Goal: Task Accomplishment & Management: Complete application form

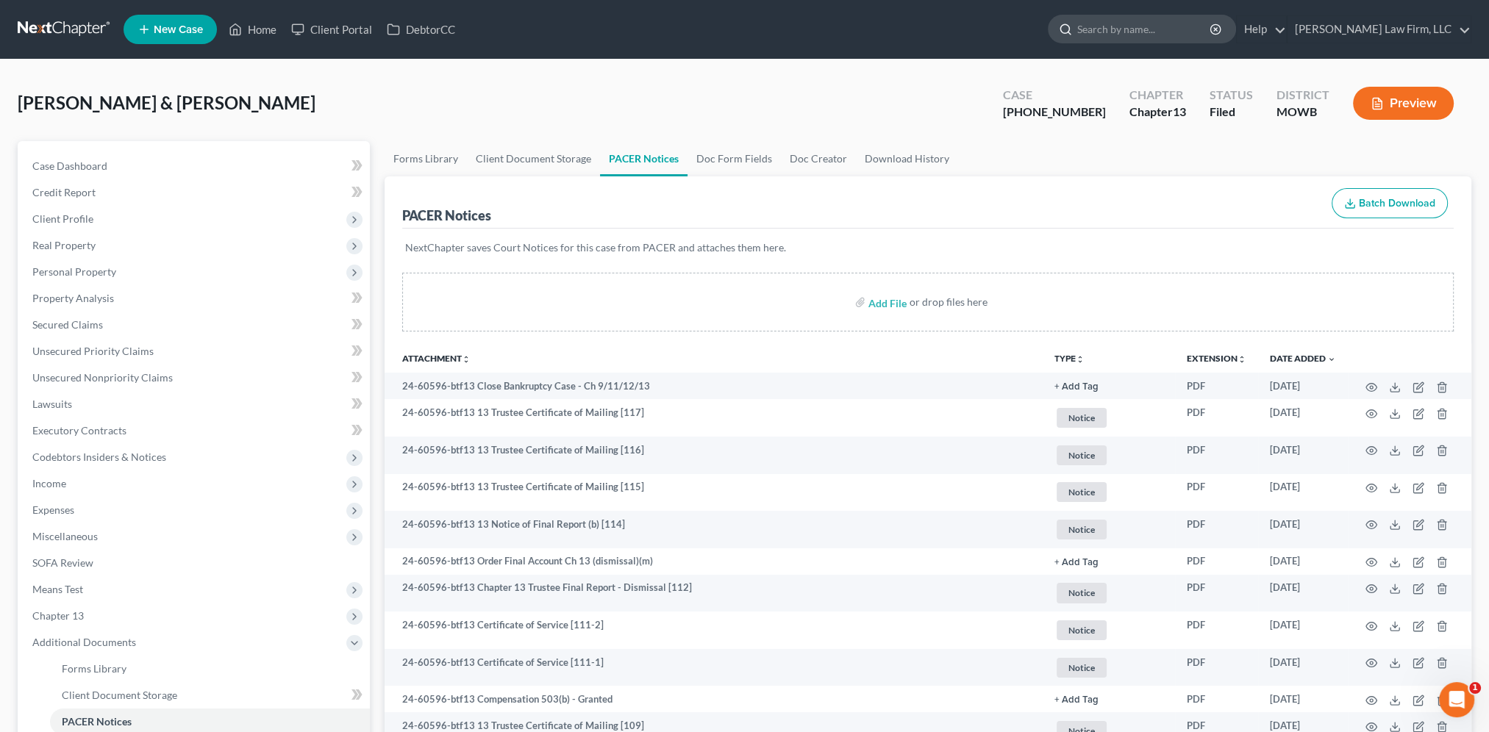
click at [1159, 32] on input "search" at bounding box center [1144, 28] width 135 height 27
type input "Hall"
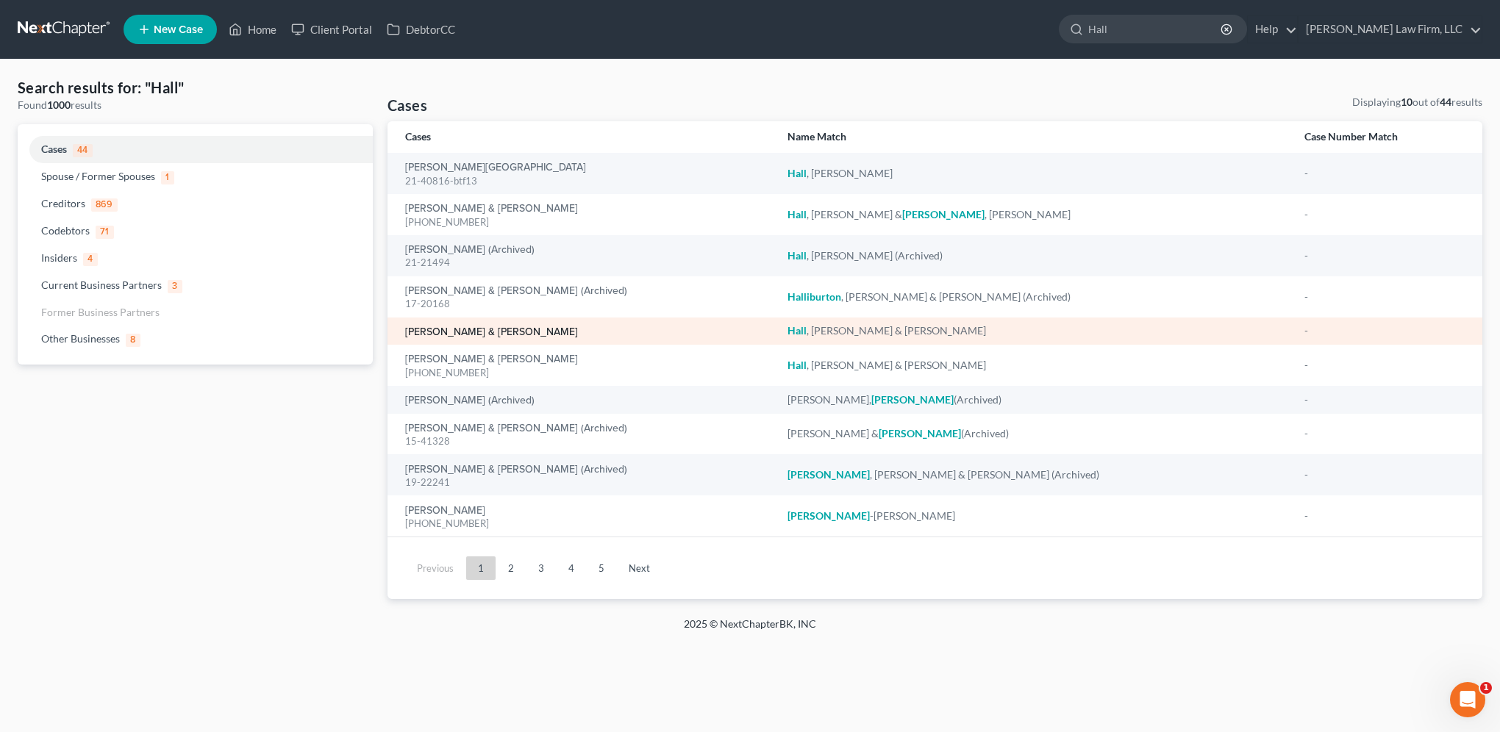
click at [485, 332] on link "[PERSON_NAME] & [PERSON_NAME]" at bounding box center [491, 332] width 173 height 10
select select "4"
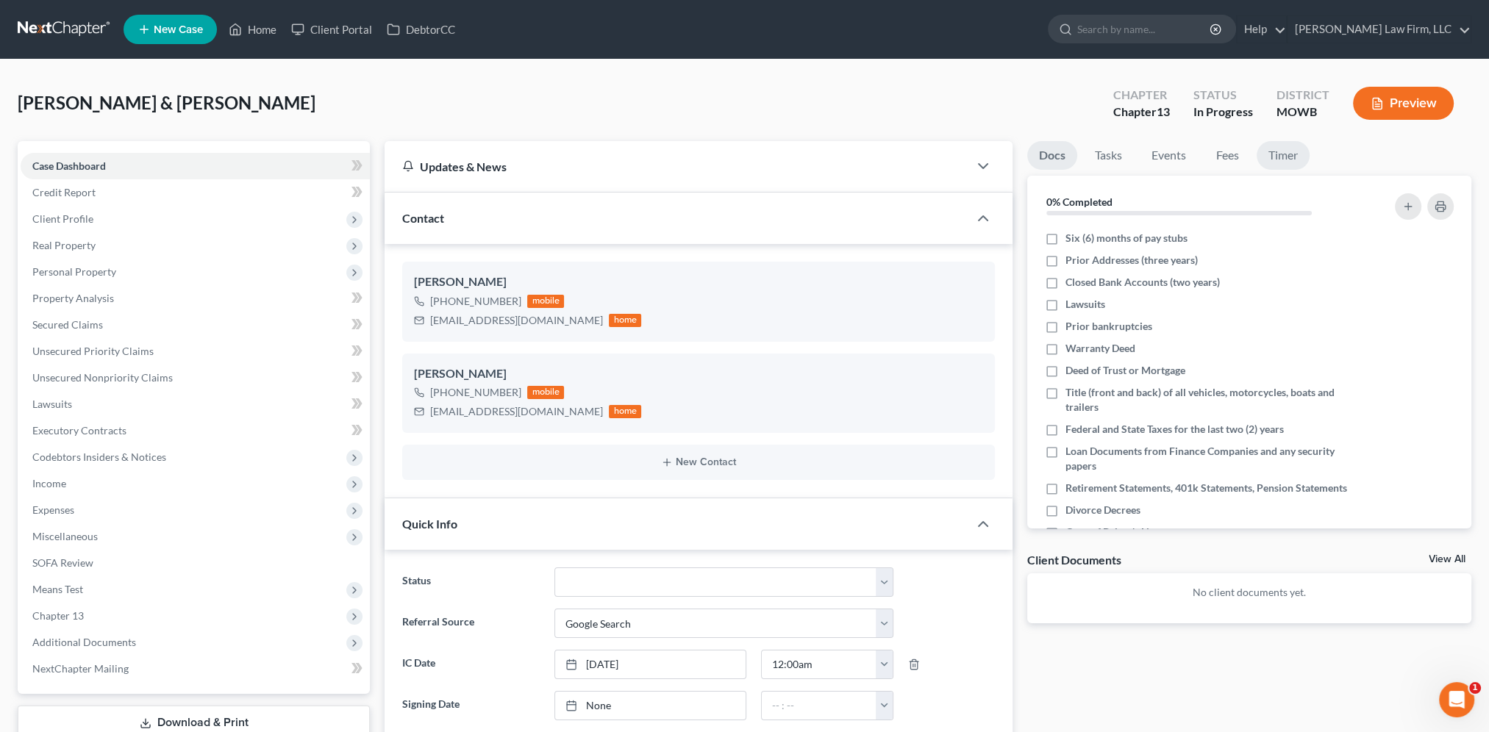
click at [1298, 159] on link "Timer" at bounding box center [1282, 155] width 53 height 29
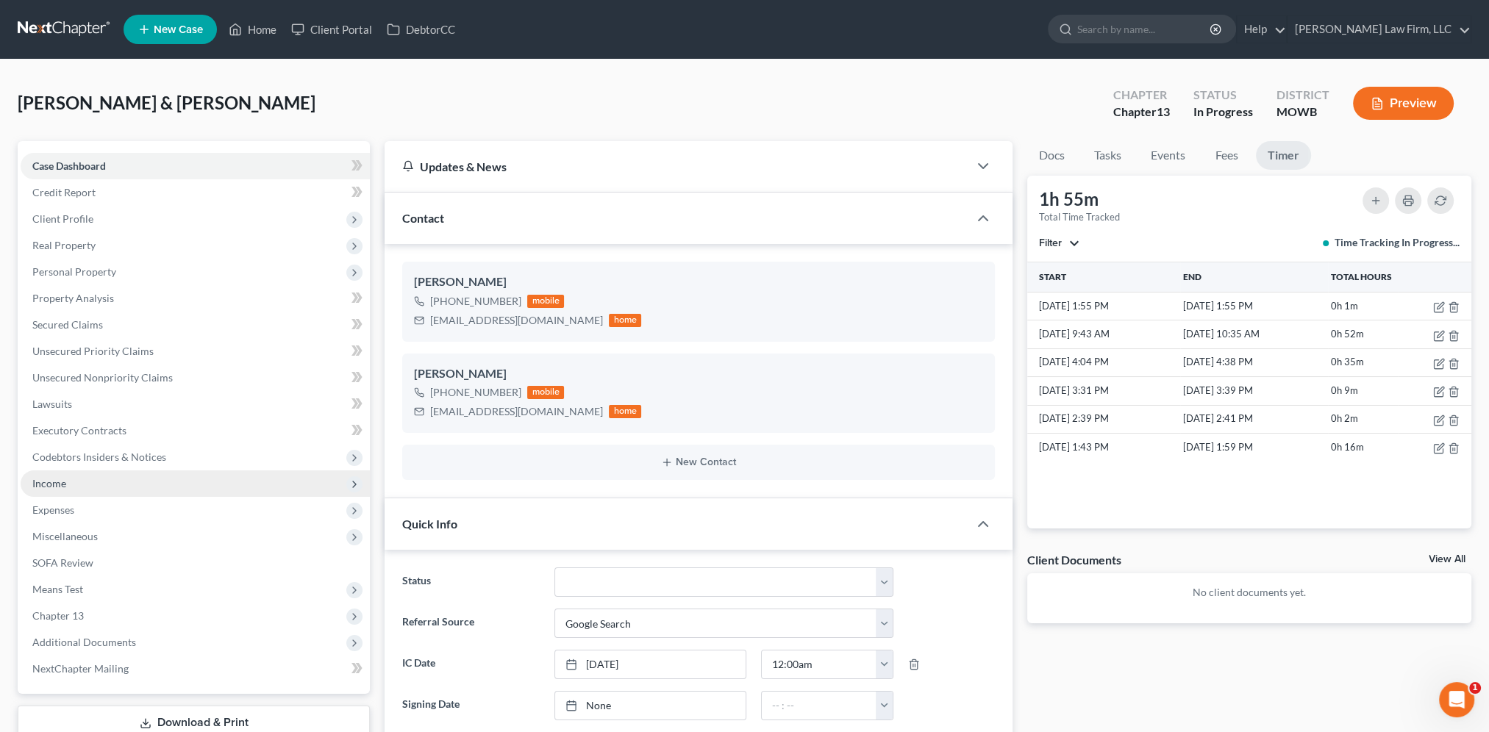
click at [61, 490] on span "Income" at bounding box center [195, 484] width 349 height 26
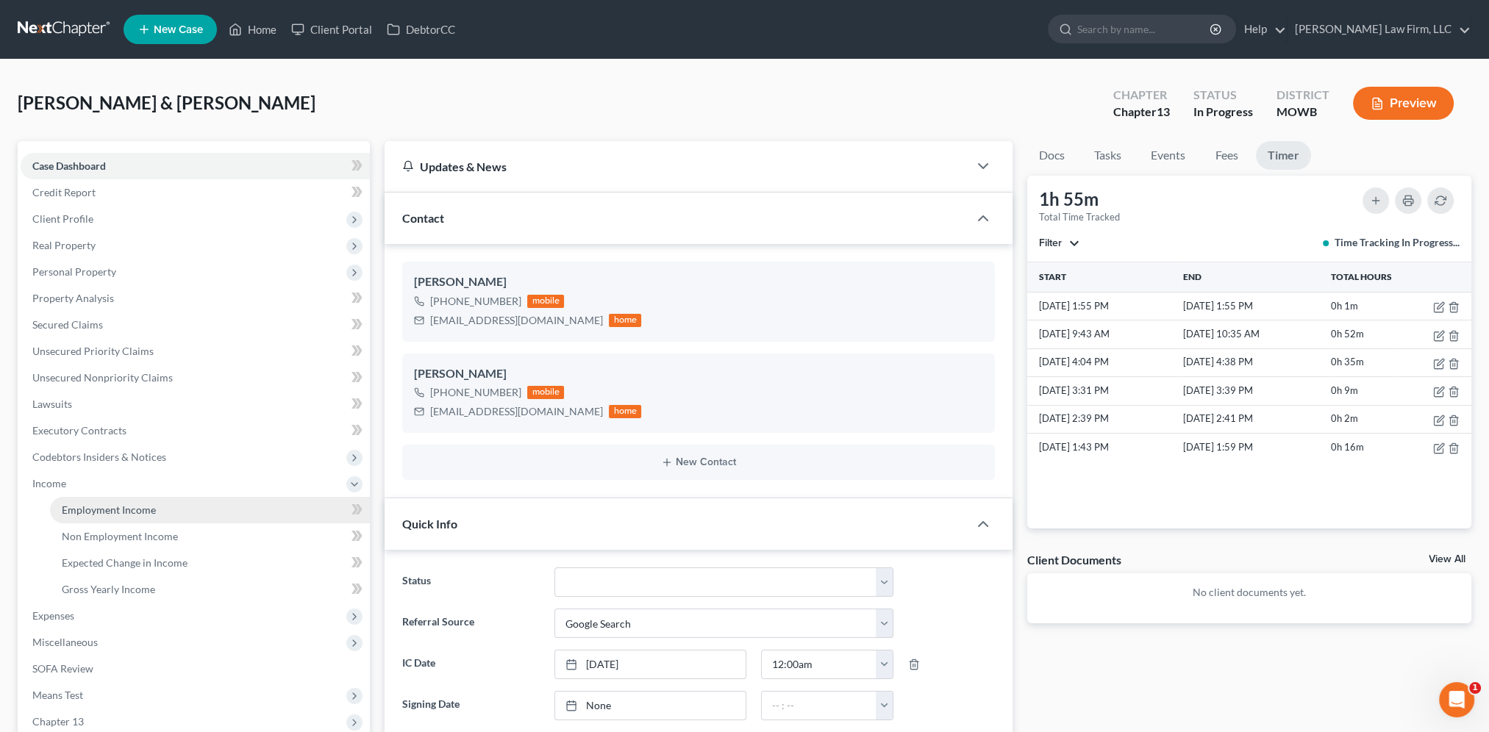
click at [87, 509] on span "Employment Income" at bounding box center [109, 510] width 94 height 12
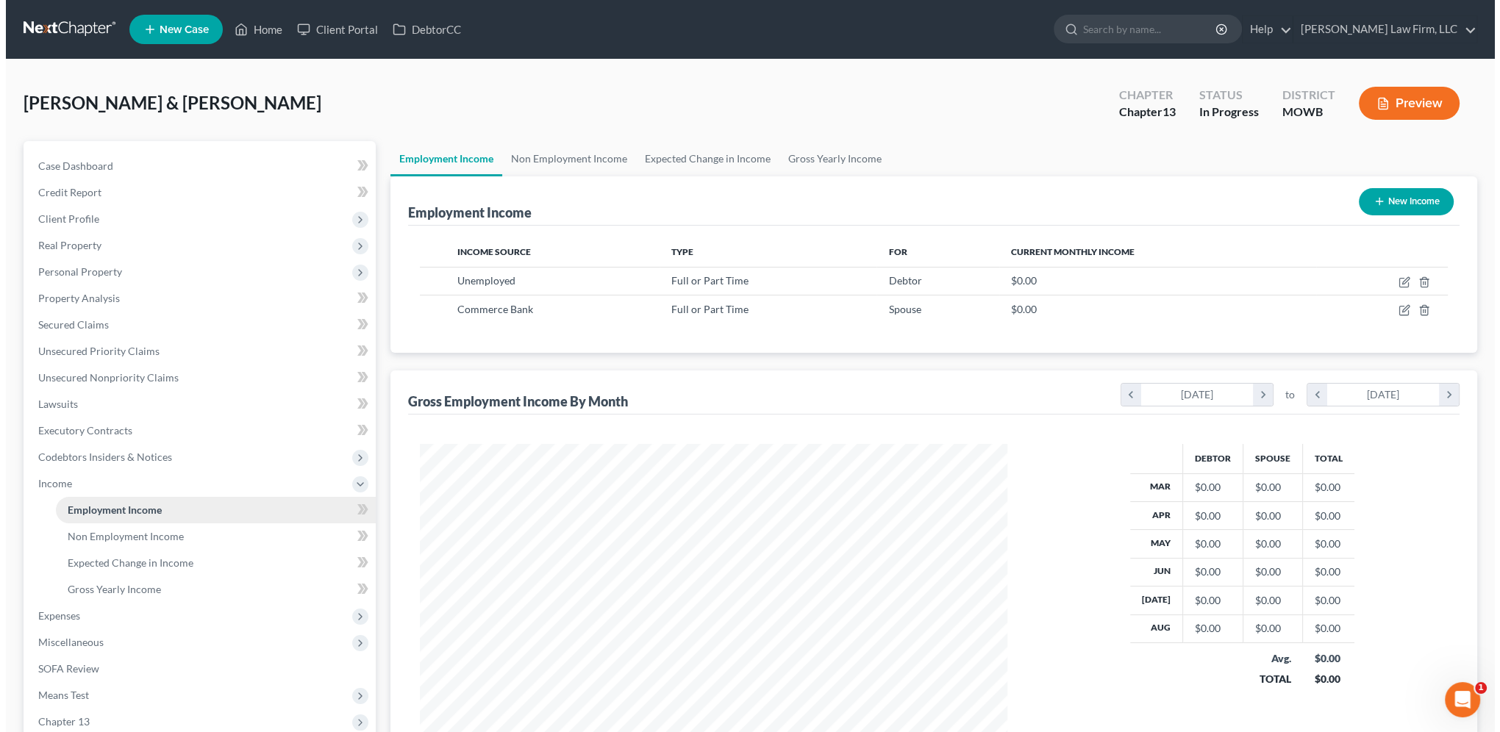
scroll to position [293, 617]
click at [565, 157] on link "Non Employment Income" at bounding box center [563, 158] width 134 height 35
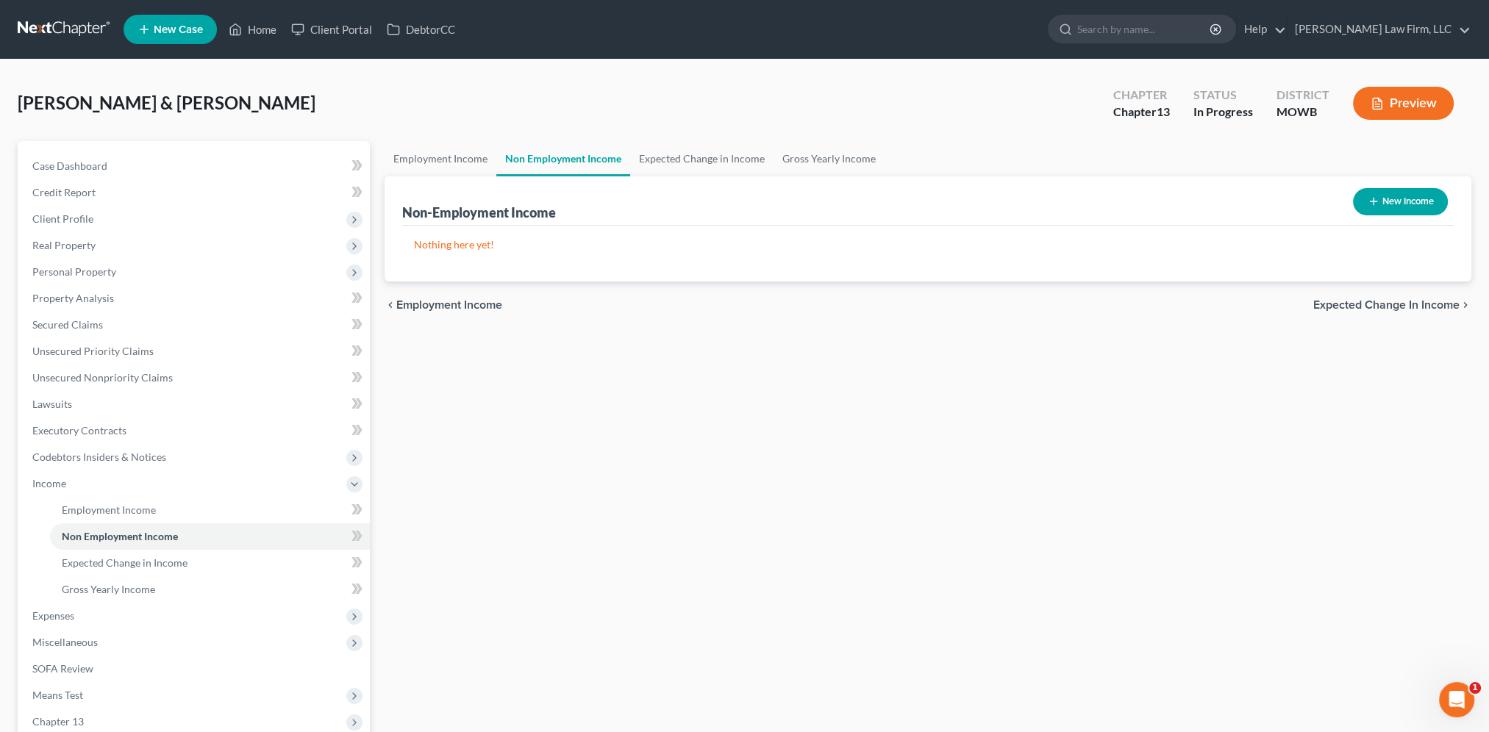
click at [1376, 200] on icon "button" at bounding box center [1373, 202] width 12 height 12
select select "0"
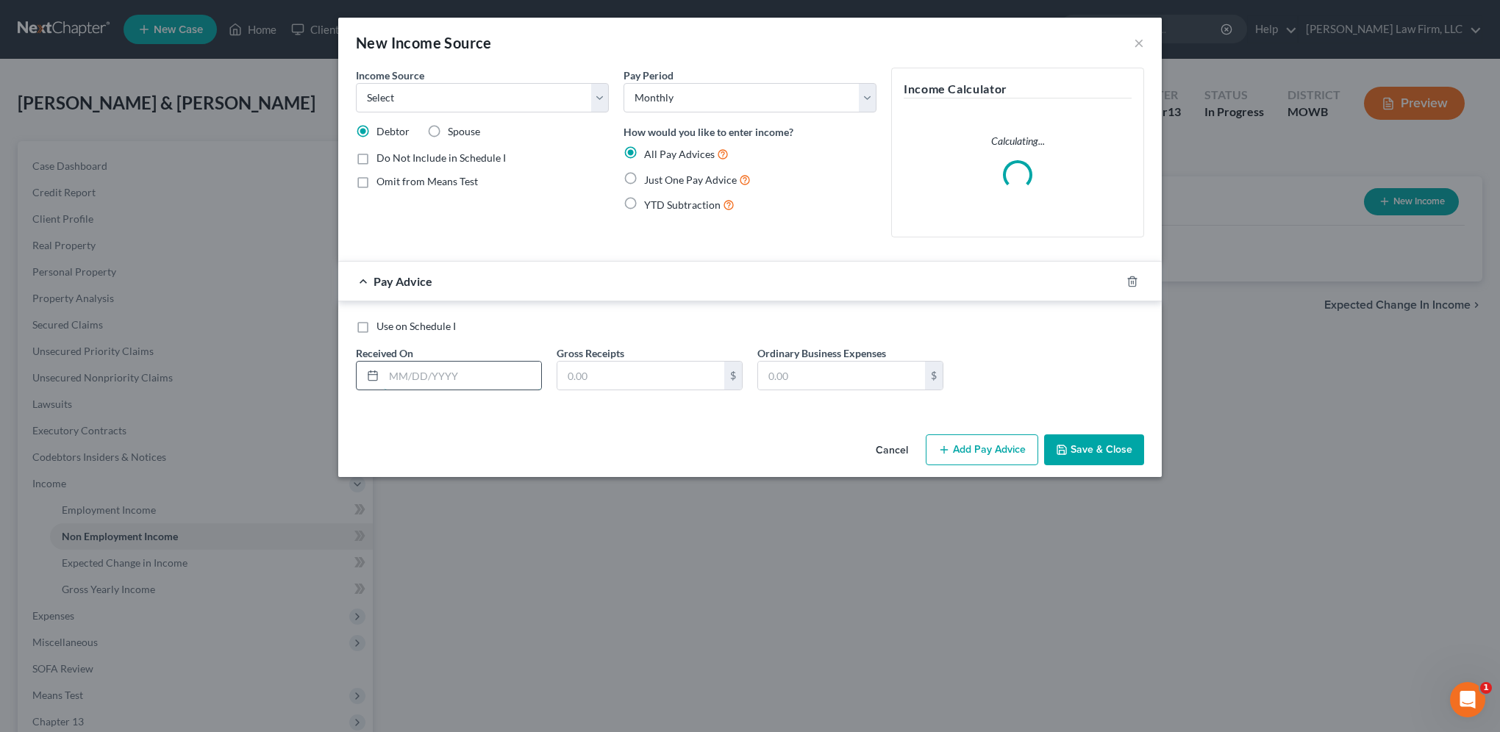
click at [471, 378] on input "text" at bounding box center [462, 376] width 157 height 28
click at [427, 103] on select "Select Unemployment Disability (from employer) Pension Retirement Social Securi…" at bounding box center [482, 97] width 253 height 29
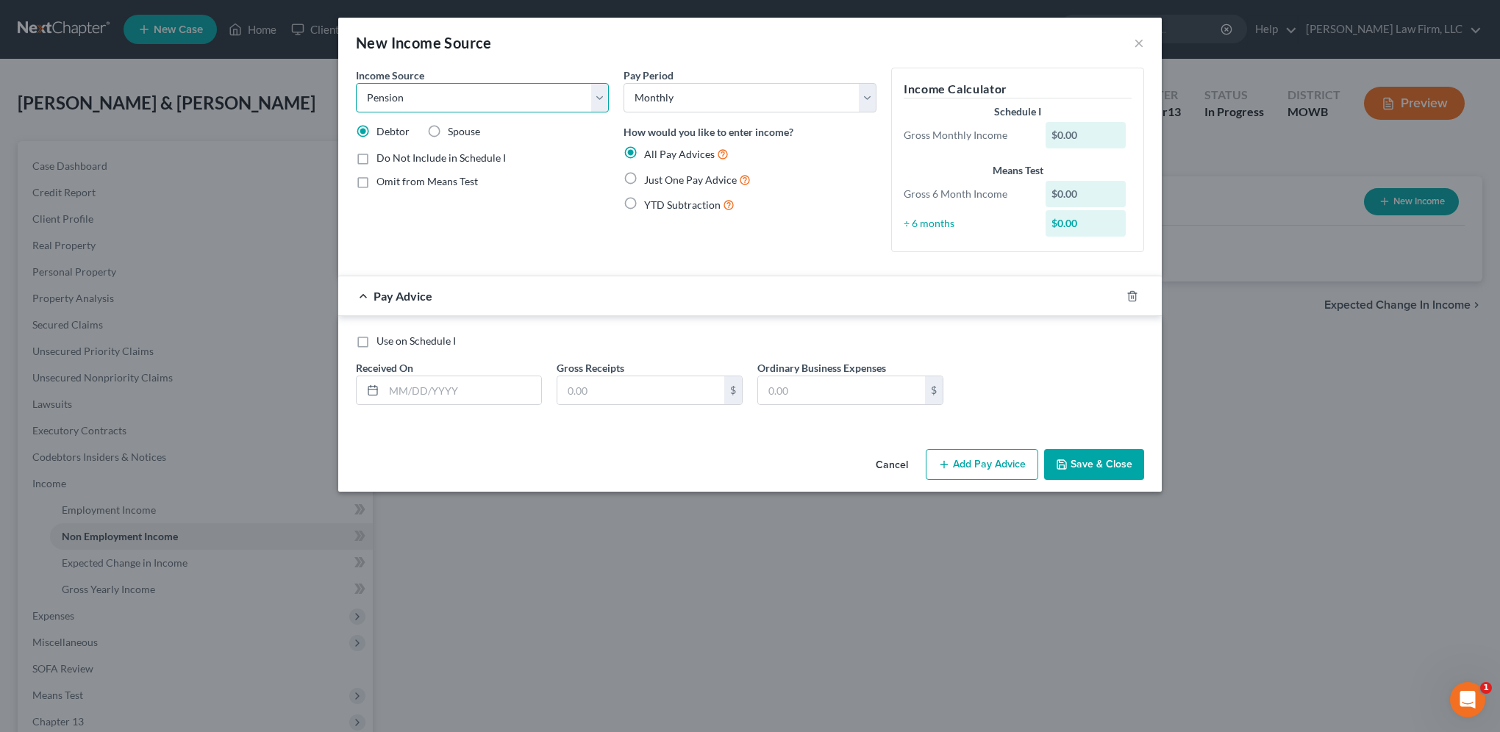
click at [356, 83] on select "Select Unemployment Disability (from employer) Pension Retirement Social Securi…" at bounding box center [482, 97] width 253 height 29
click at [436, 101] on select "Select Unemployment Disability (from employer) Pension Retirement Social Securi…" at bounding box center [482, 97] width 253 height 29
select select "13"
click at [356, 83] on select "Select Unemployment Disability (from employer) Pension Retirement Social Securi…" at bounding box center [482, 97] width 253 height 29
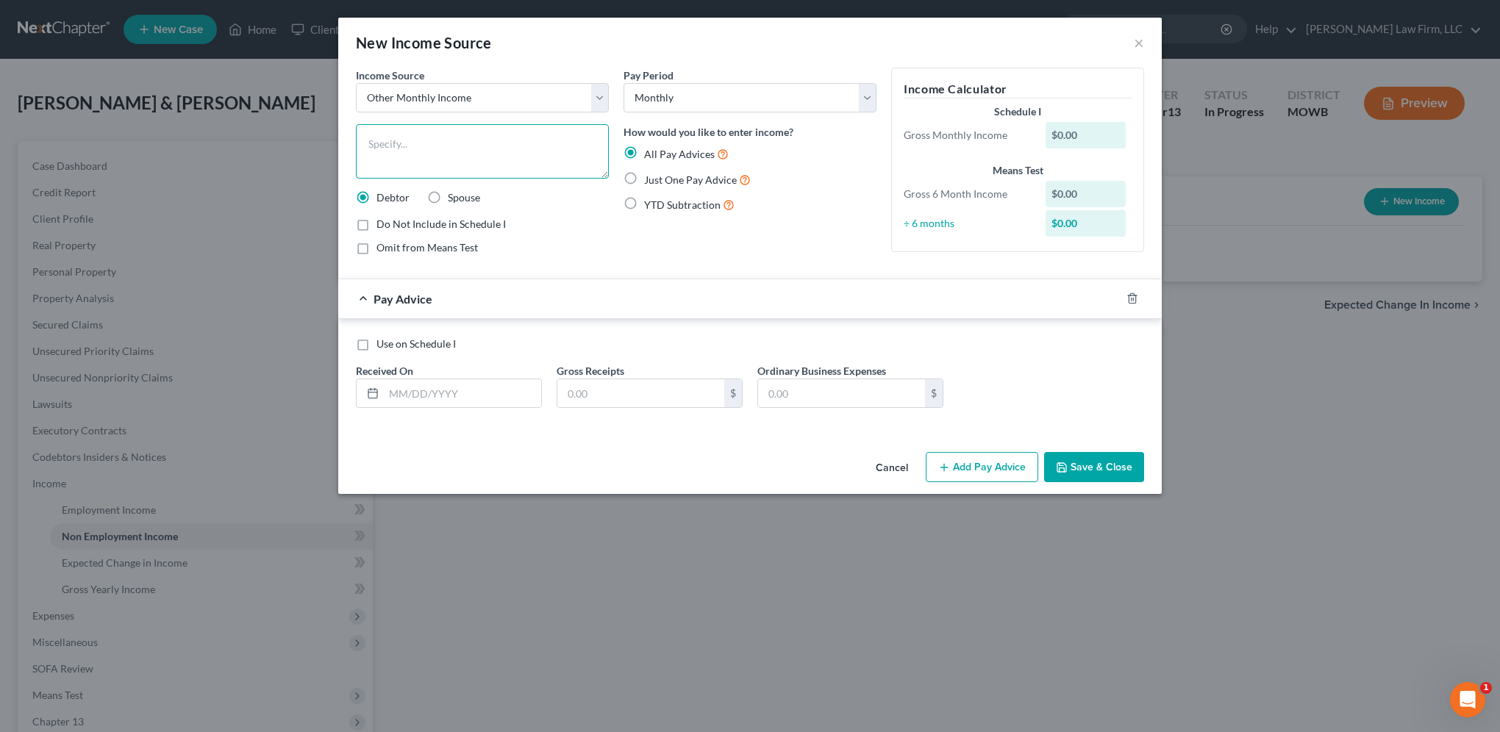
click at [483, 144] on textarea at bounding box center [482, 151] width 253 height 54
type textarea "Bread Financial"
click at [447, 386] on input "text" at bounding box center [462, 393] width 157 height 28
type input "[DATE]"
click at [696, 394] on input "text" at bounding box center [640, 393] width 167 height 28
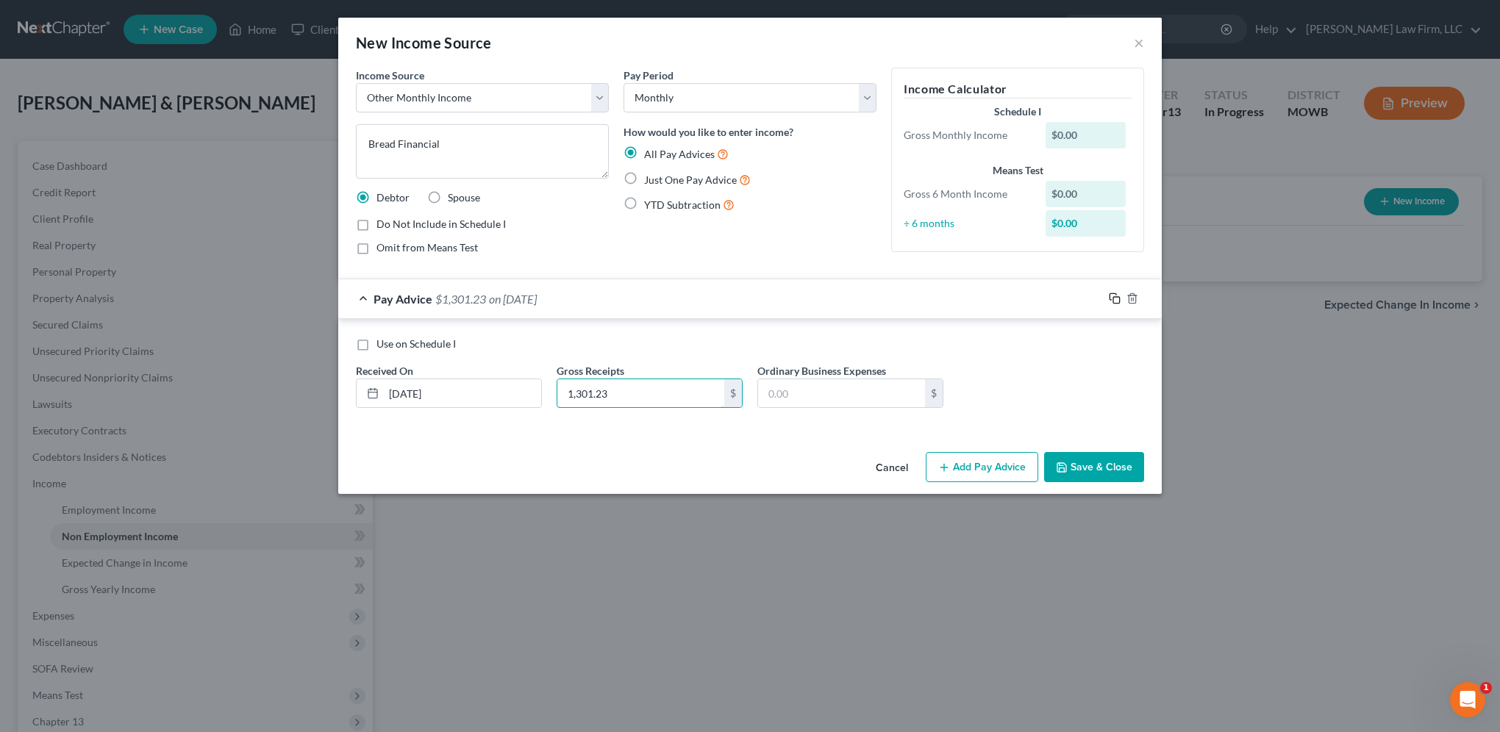
type input "1,301.23"
click at [1115, 300] on icon "button" at bounding box center [1115, 299] width 12 height 12
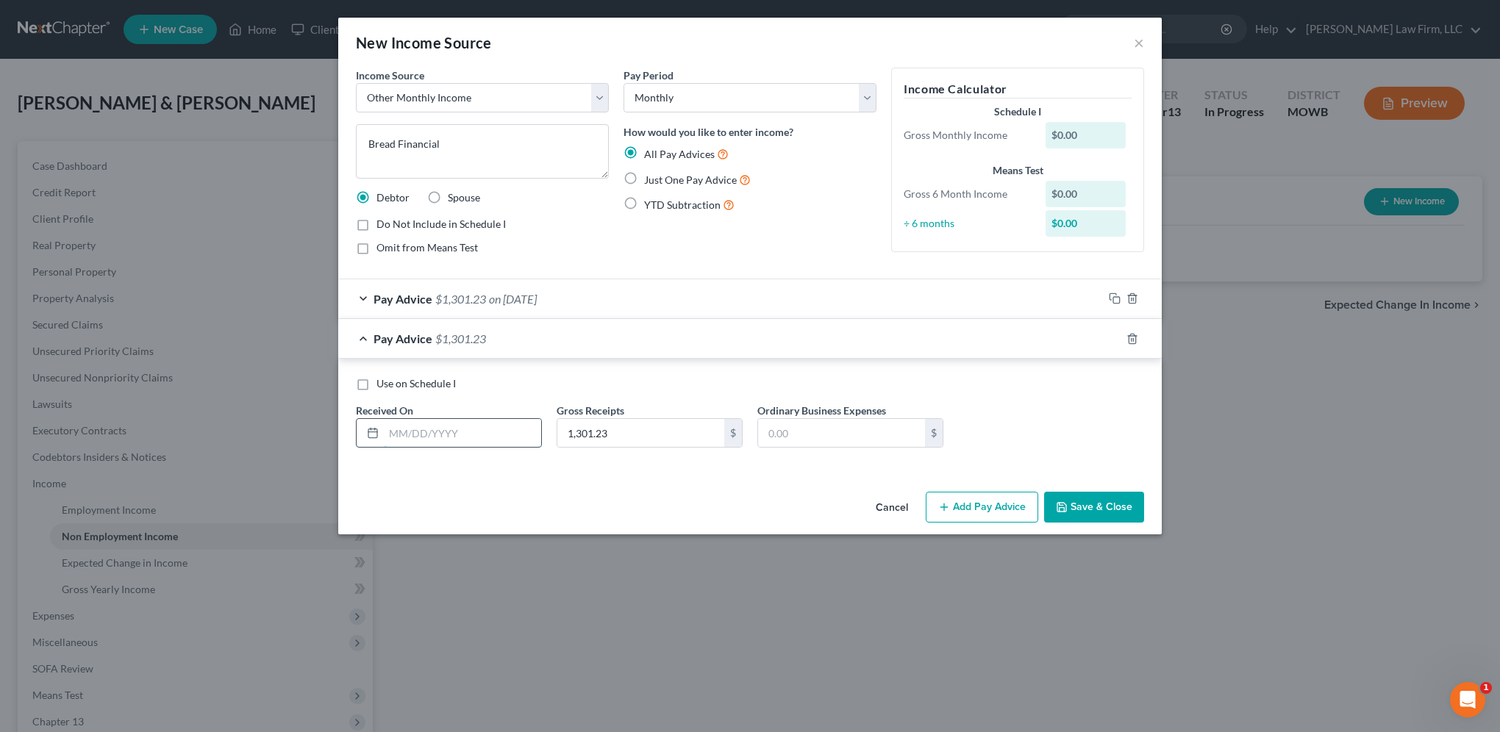
click at [484, 441] on input "text" at bounding box center [462, 433] width 157 height 28
type input "[DATE]"
click at [1118, 339] on icon "button" at bounding box center [1115, 339] width 12 height 12
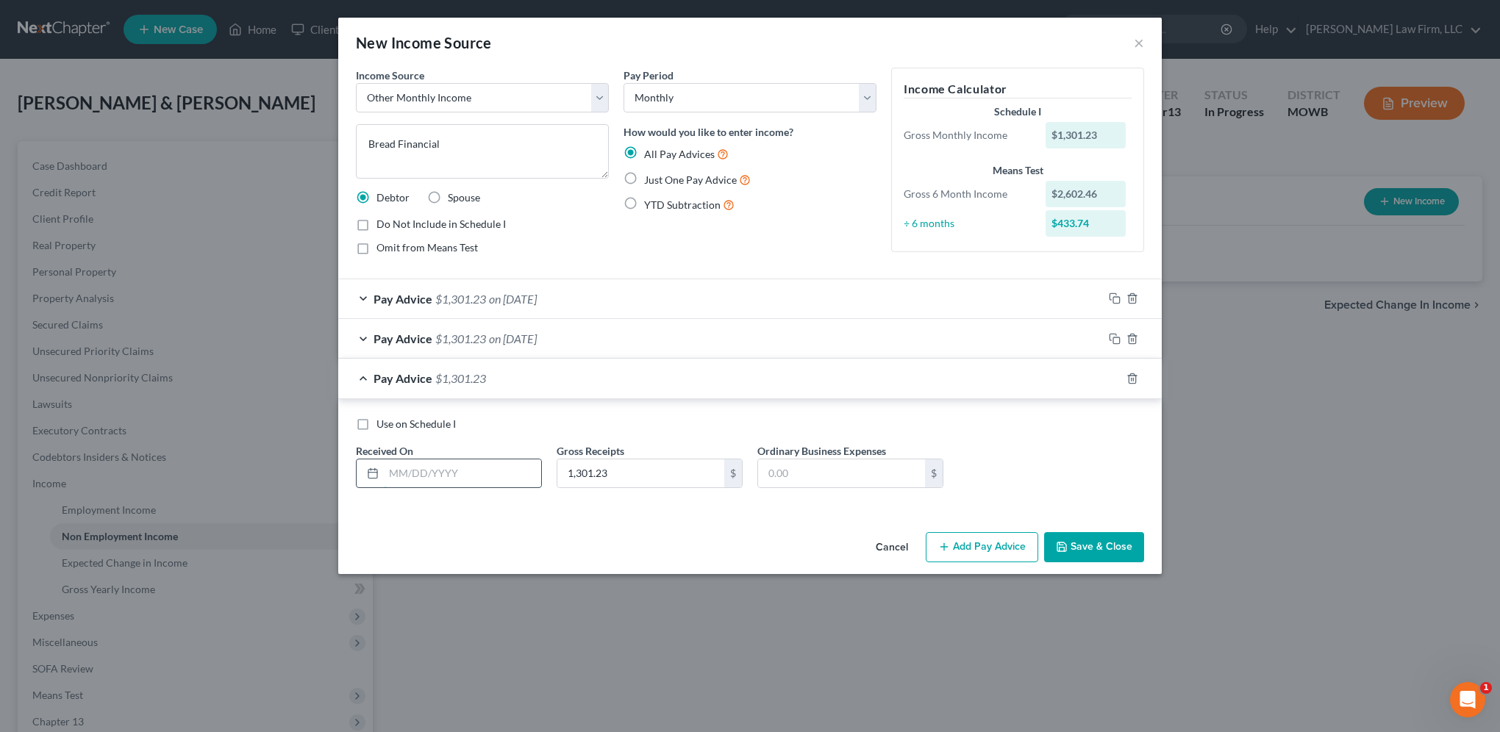
click at [472, 473] on input "text" at bounding box center [462, 473] width 157 height 28
type input "[DATE]"
click at [648, 481] on input "1,301.23" at bounding box center [640, 473] width 167 height 28
click at [649, 470] on input "1,301.23" at bounding box center [640, 473] width 167 height 28
type input "1,301.22"
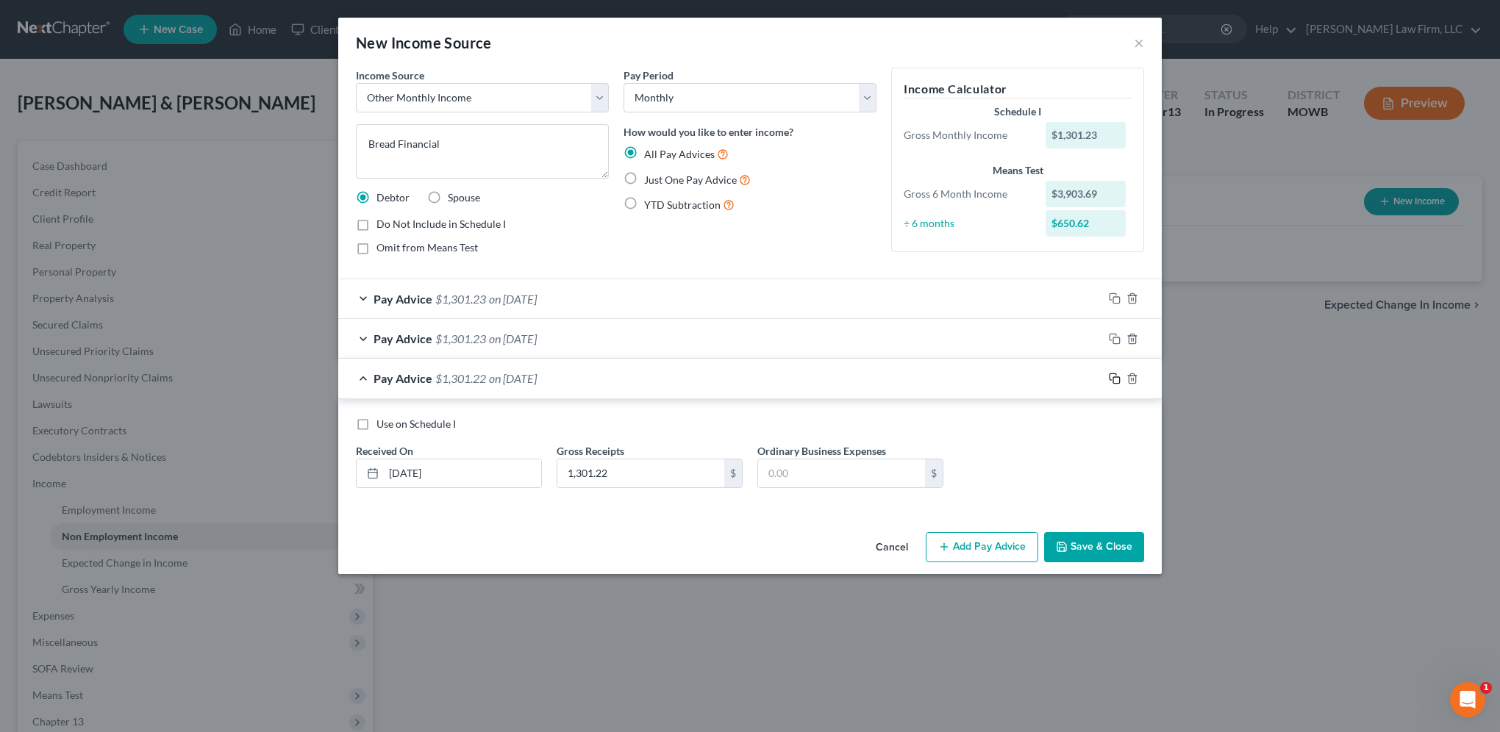
click at [1115, 376] on icon "button" at bounding box center [1115, 379] width 12 height 12
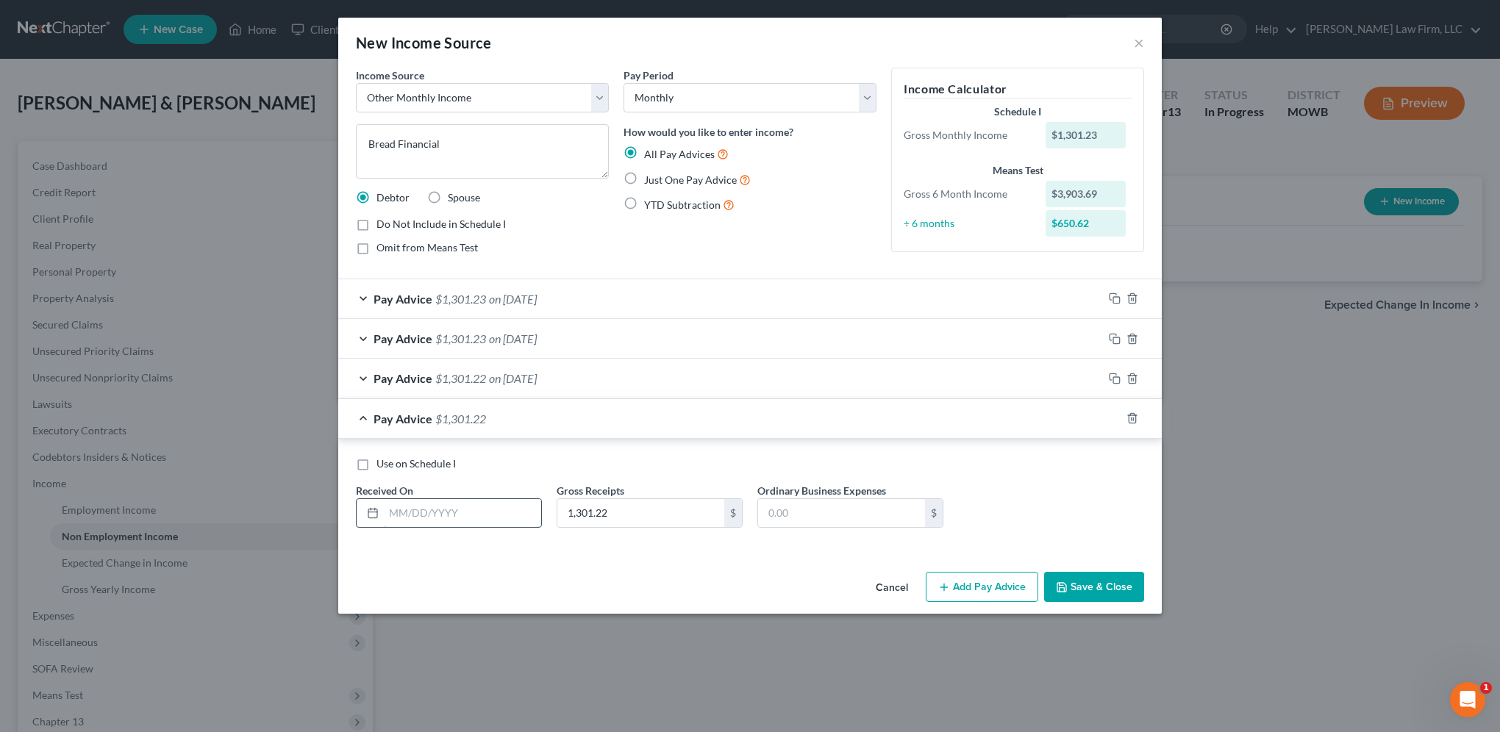
click at [424, 518] on input "text" at bounding box center [462, 513] width 157 height 28
type input "[DATE]"
click at [610, 513] on input "1,301.22" at bounding box center [640, 513] width 167 height 28
click at [609, 513] on input "1,301.22" at bounding box center [640, 513] width 167 height 28
type input "1,301.23"
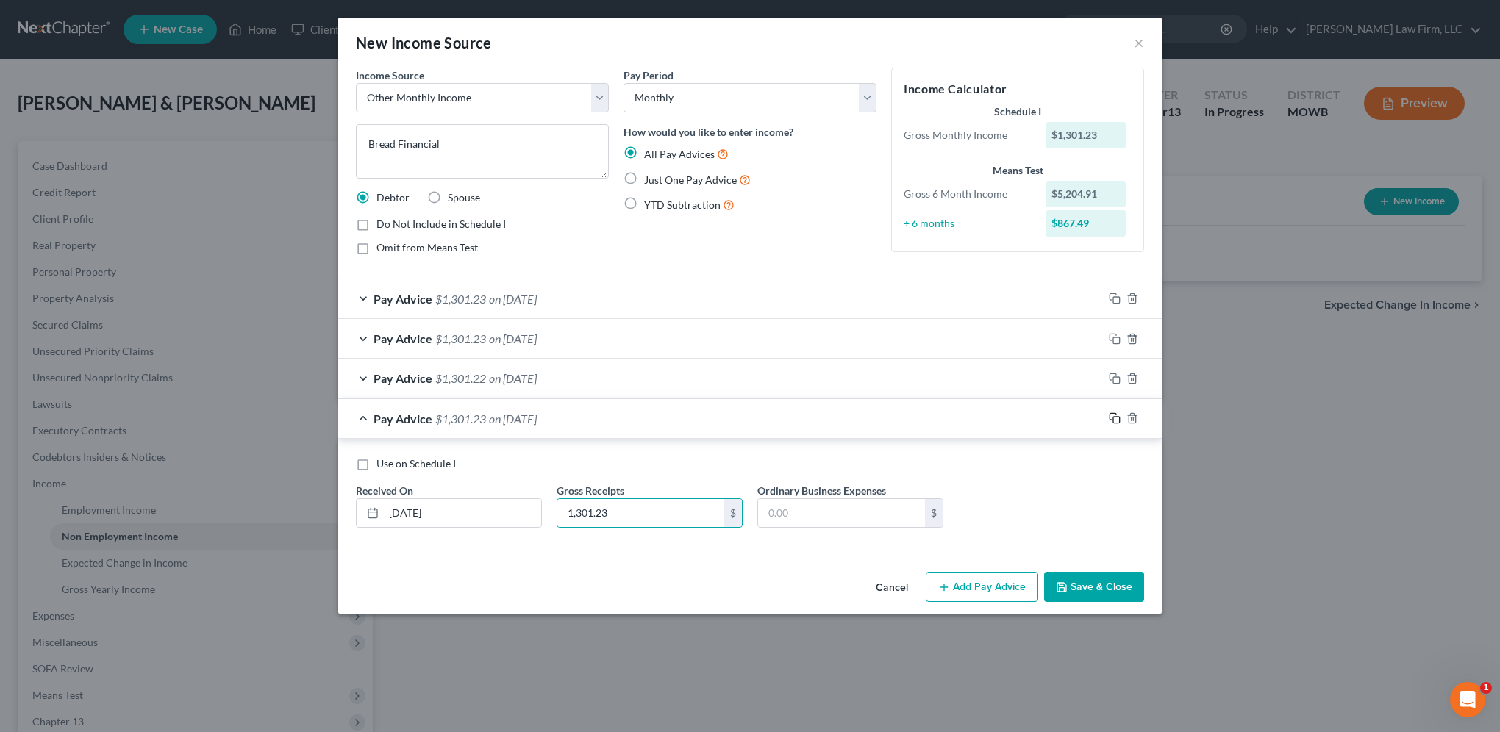
click at [1115, 414] on icon "button" at bounding box center [1115, 418] width 12 height 12
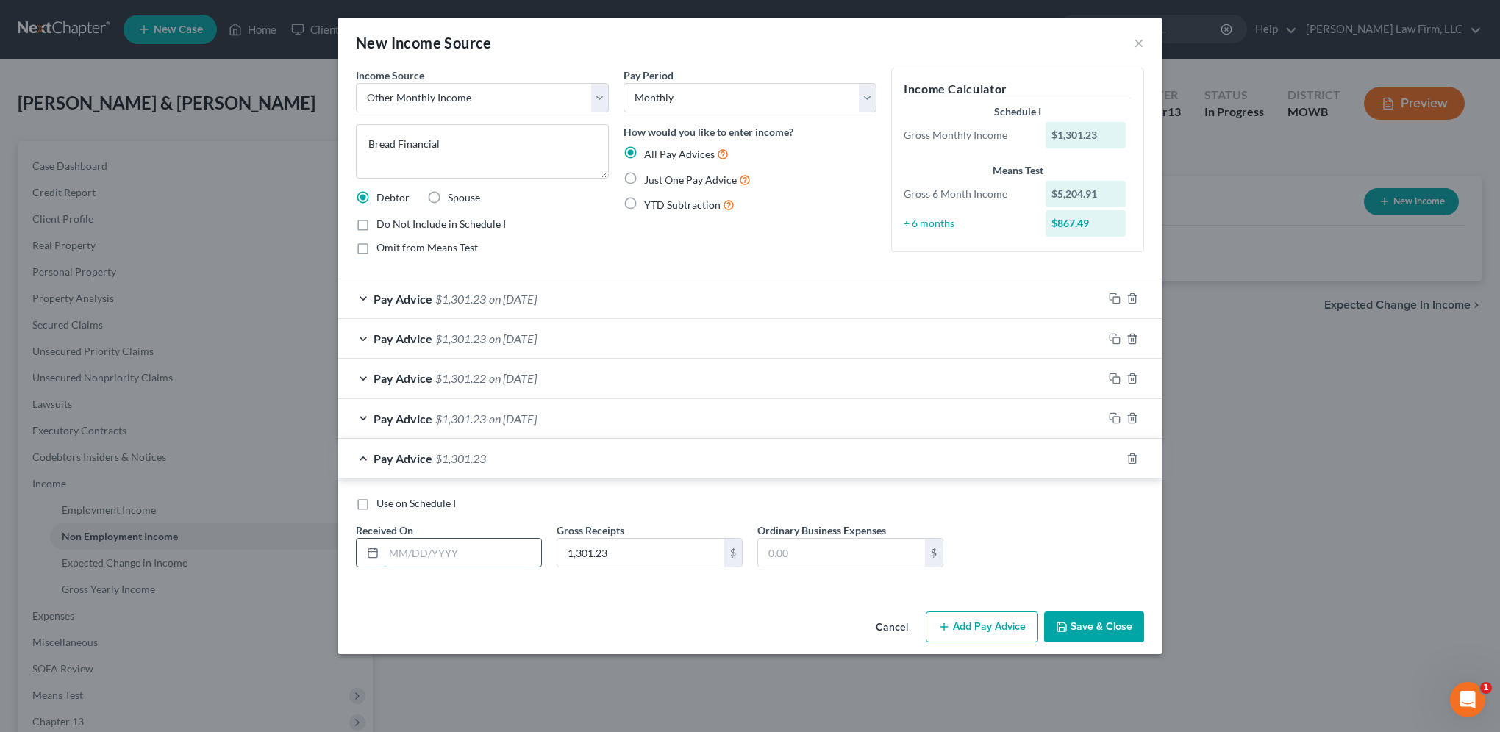
click at [491, 555] on input "text" at bounding box center [462, 553] width 157 height 28
type input "[DATE]"
click at [648, 556] on input "1,301.23" at bounding box center [640, 553] width 167 height 28
click at [631, 551] on input "1,301.23" at bounding box center [640, 553] width 167 height 28
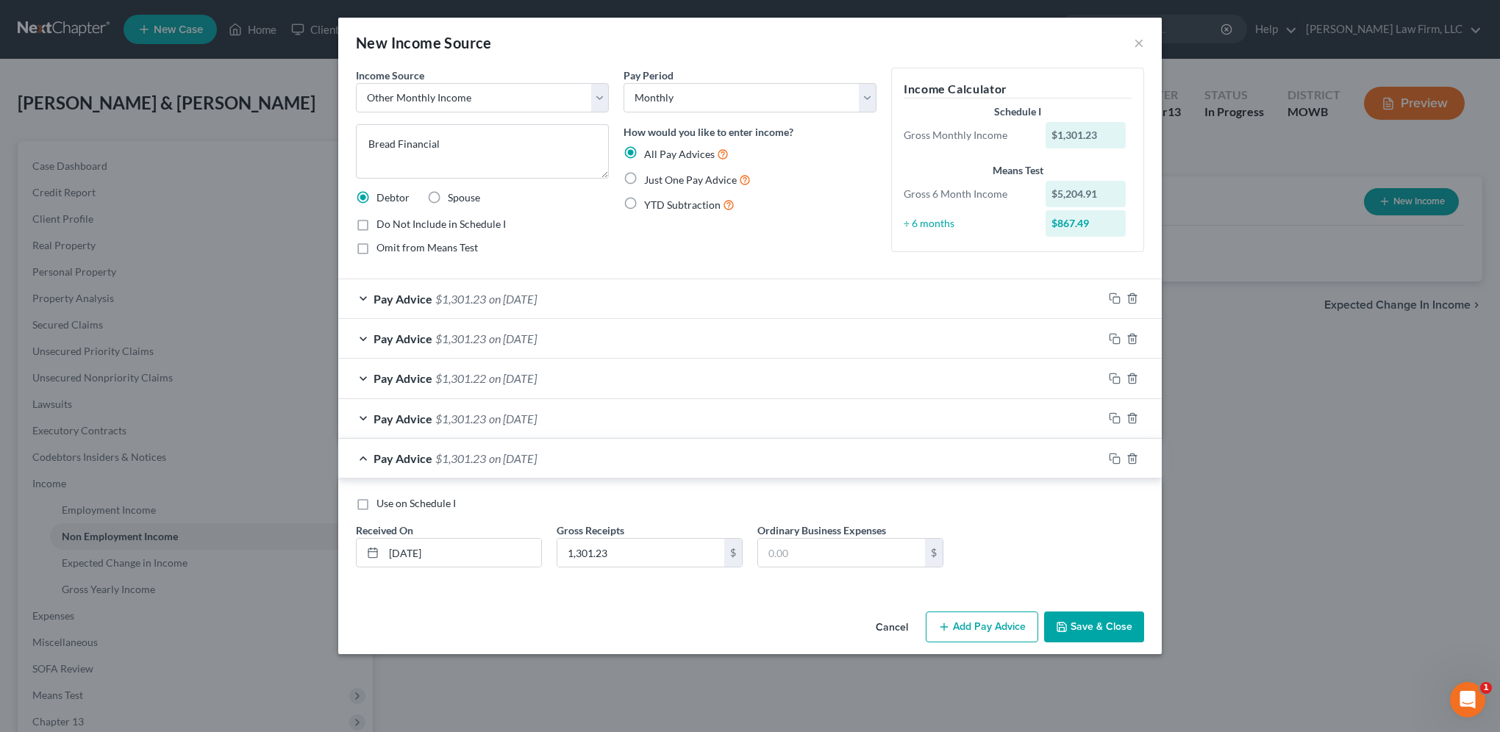
click at [1076, 629] on button "Save & Close" at bounding box center [1094, 627] width 100 height 31
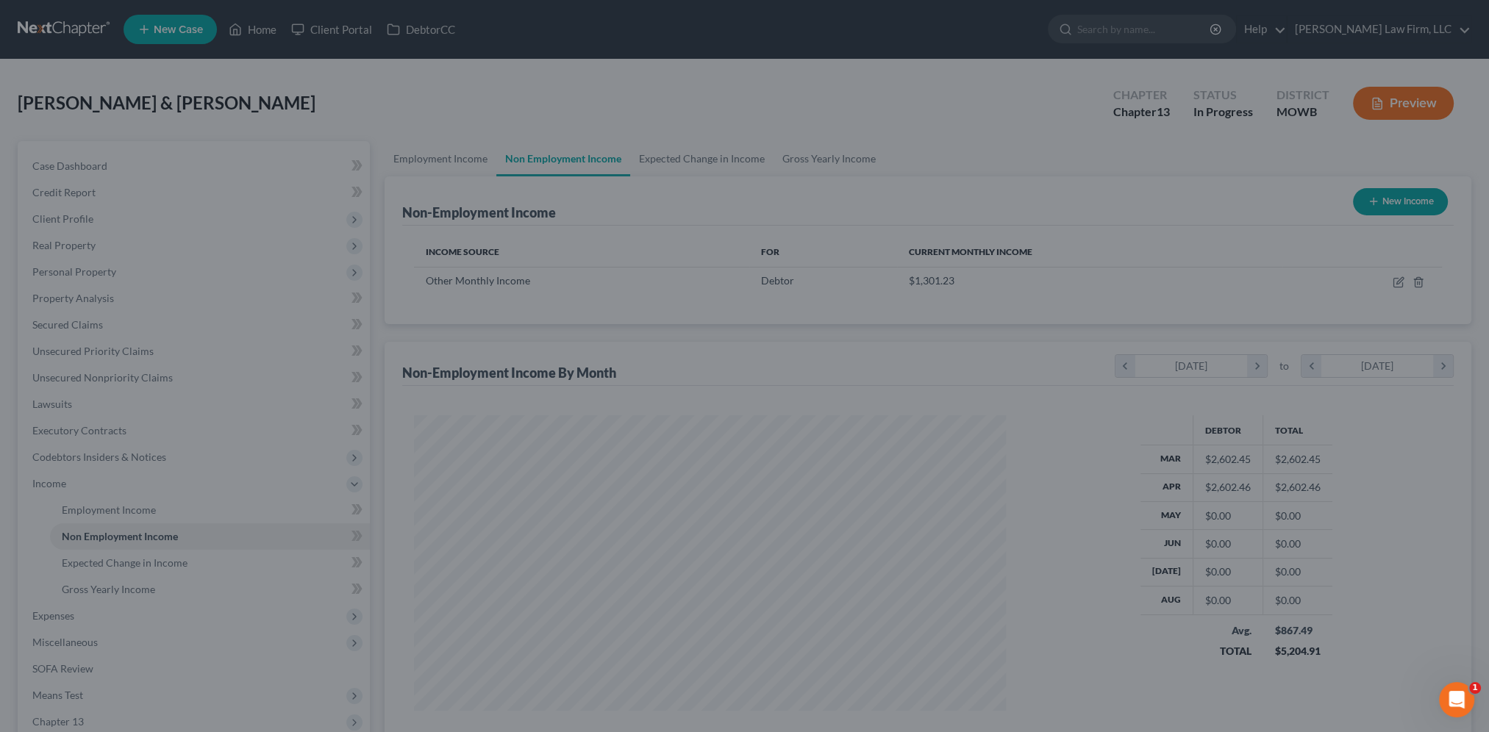
scroll to position [734905, 734582]
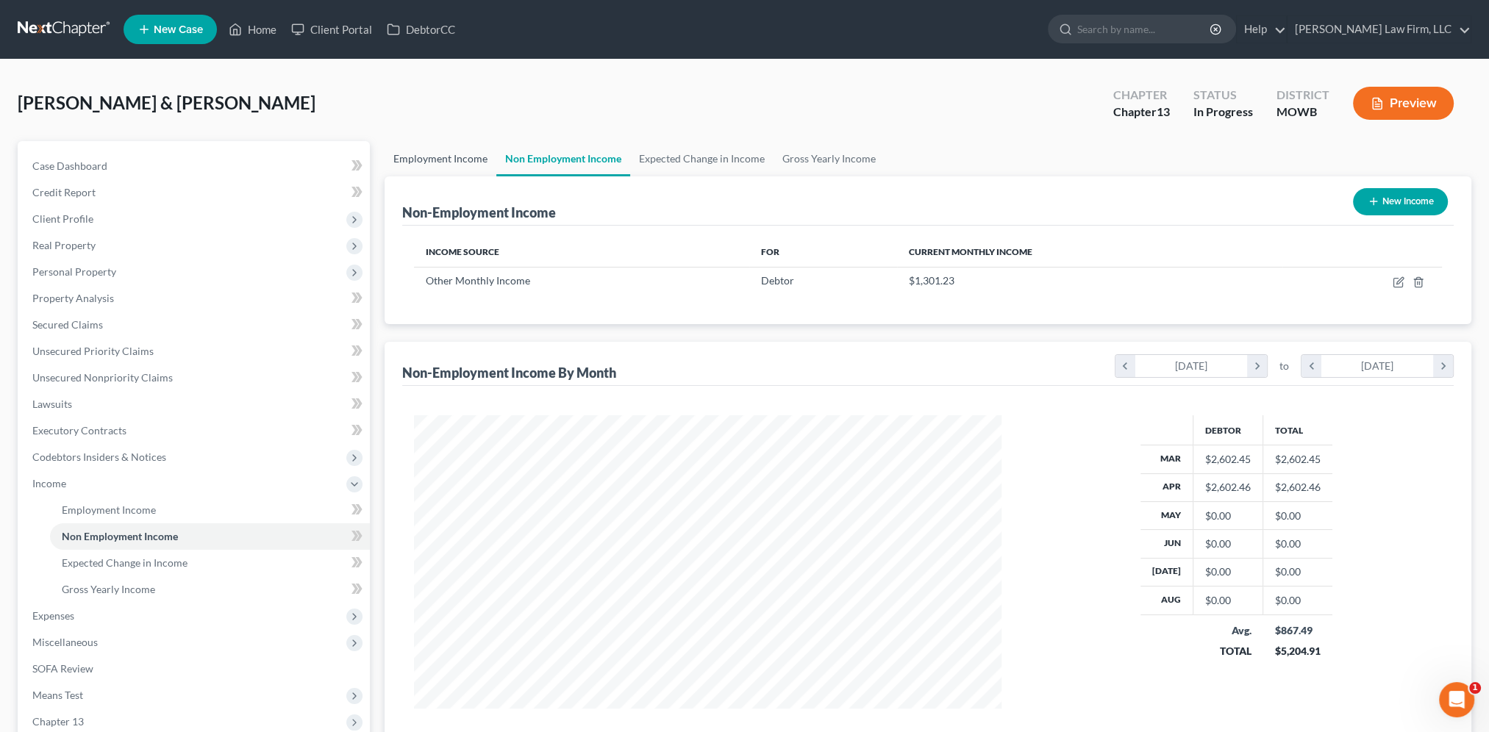
click at [444, 159] on link "Employment Income" at bounding box center [441, 158] width 112 height 35
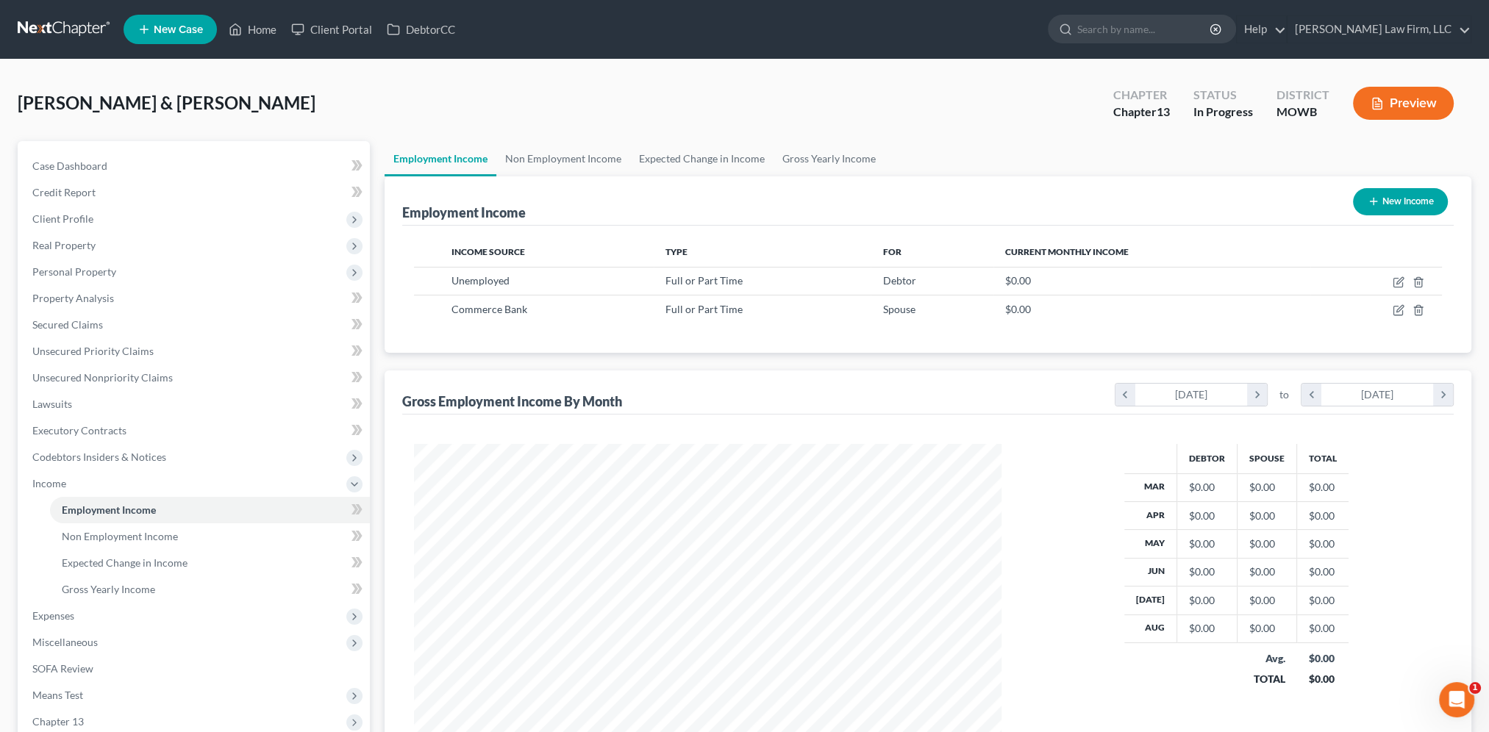
scroll to position [293, 617]
click at [541, 160] on link "Non Employment Income" at bounding box center [563, 158] width 134 height 35
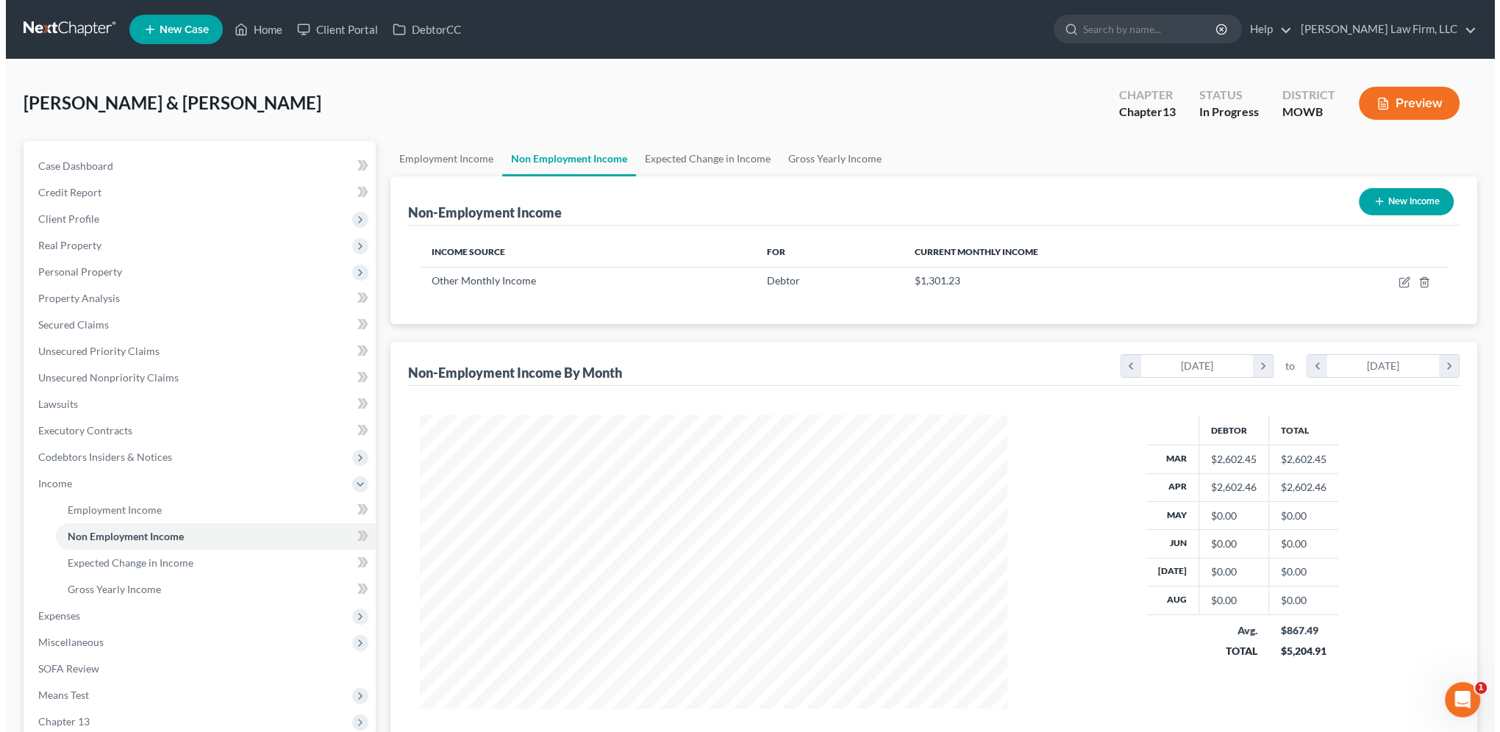
scroll to position [293, 617]
click at [1401, 198] on button "New Income" at bounding box center [1400, 201] width 95 height 27
select select "0"
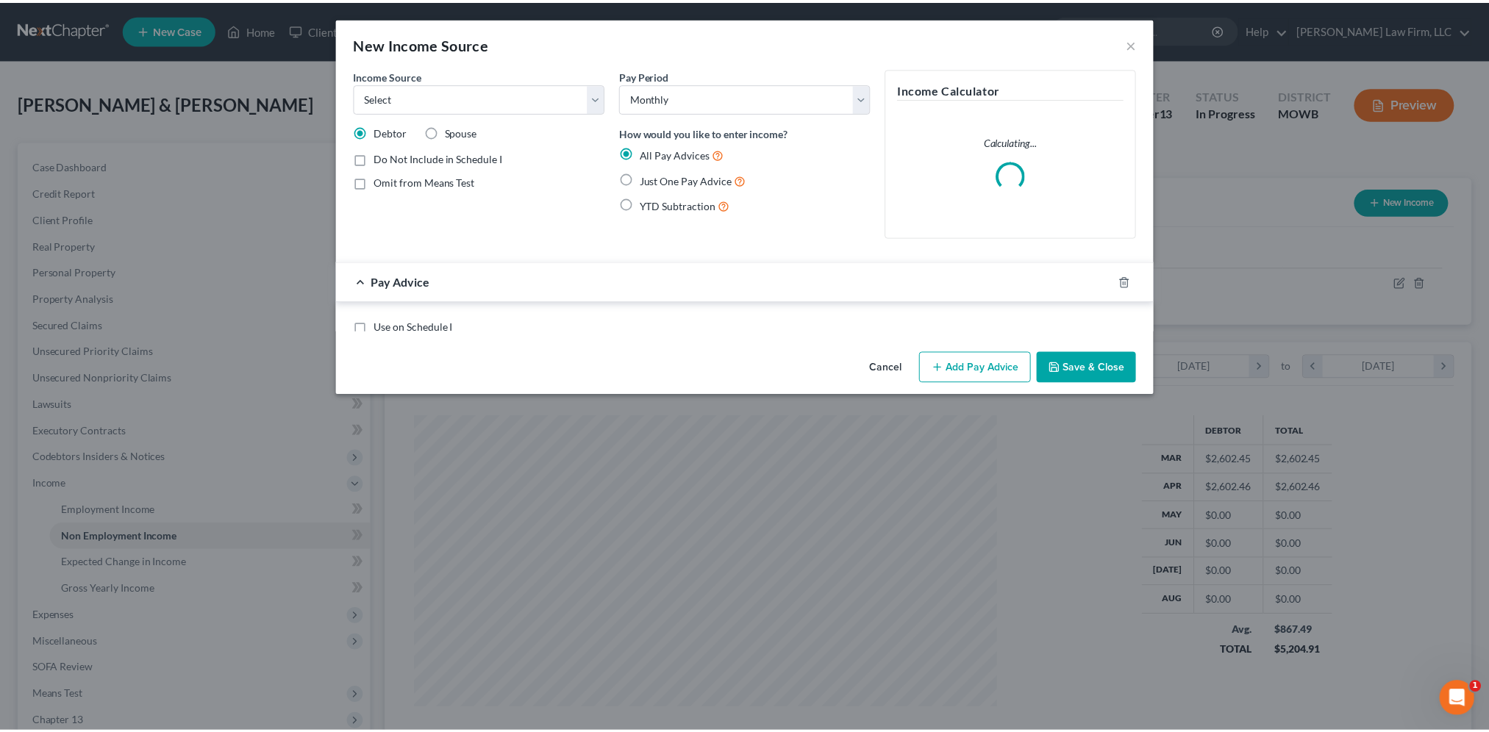
scroll to position [295, 621]
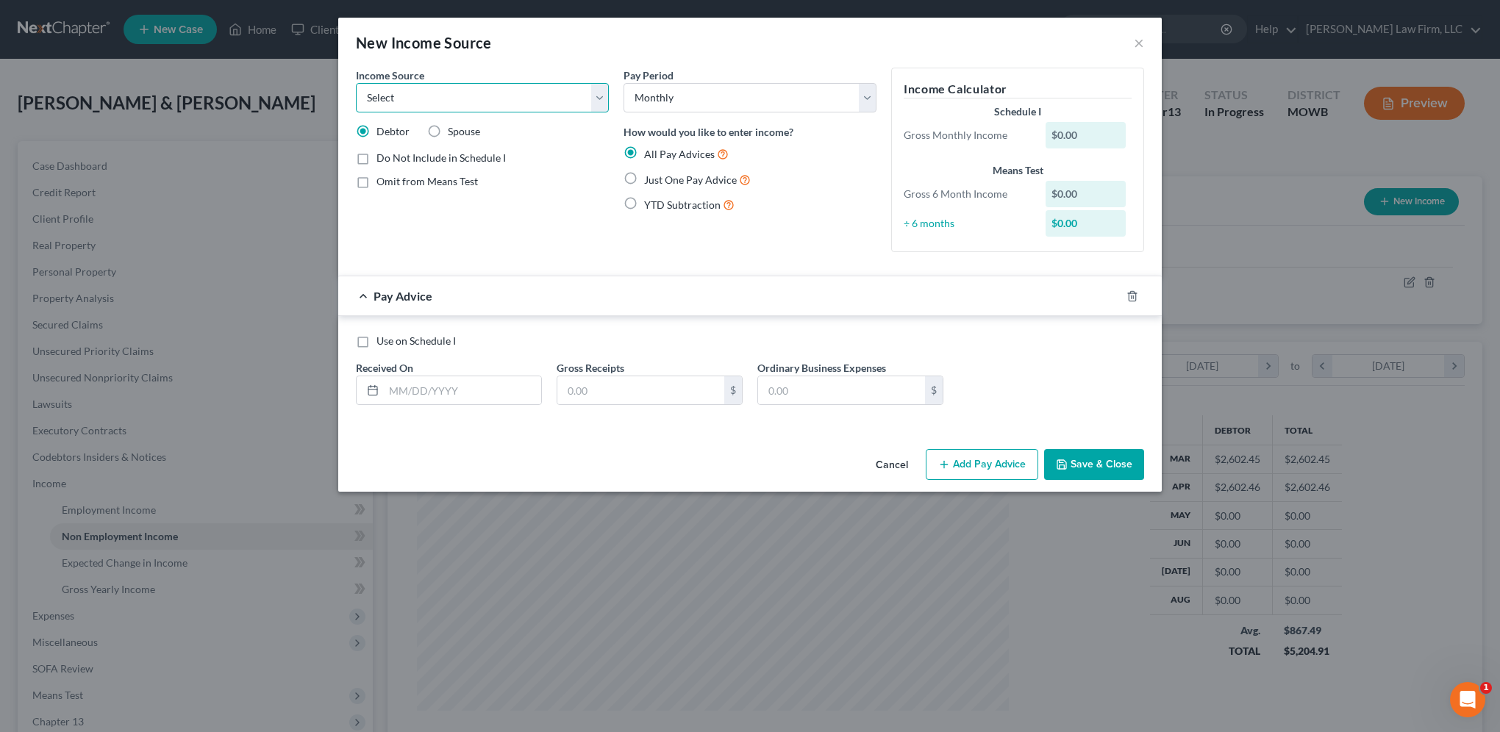
click at [477, 96] on select "Select Unemployment Disability (from employer) Pension Retirement Social Securi…" at bounding box center [482, 97] width 253 height 29
select select "13"
click at [356, 83] on select "Select Unemployment Disability (from employer) Pension Retirement Social Securi…" at bounding box center [482, 97] width 253 height 29
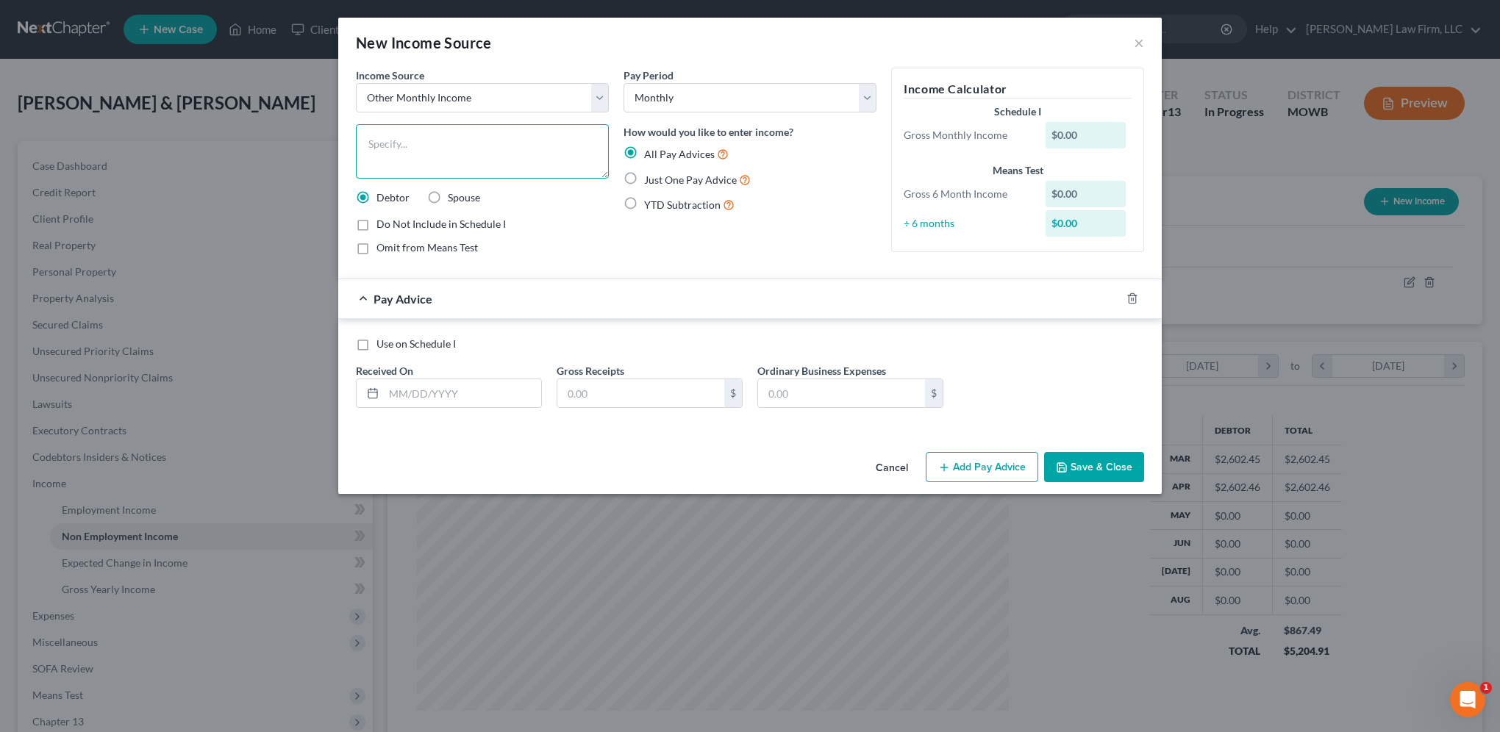
click at [508, 147] on textarea at bounding box center [482, 151] width 253 height 54
click at [437, 390] on input "text" at bounding box center [462, 393] width 157 height 28
type input "[DATE]"
click at [637, 394] on input "text" at bounding box center [640, 393] width 167 height 28
type input "1,117.82"
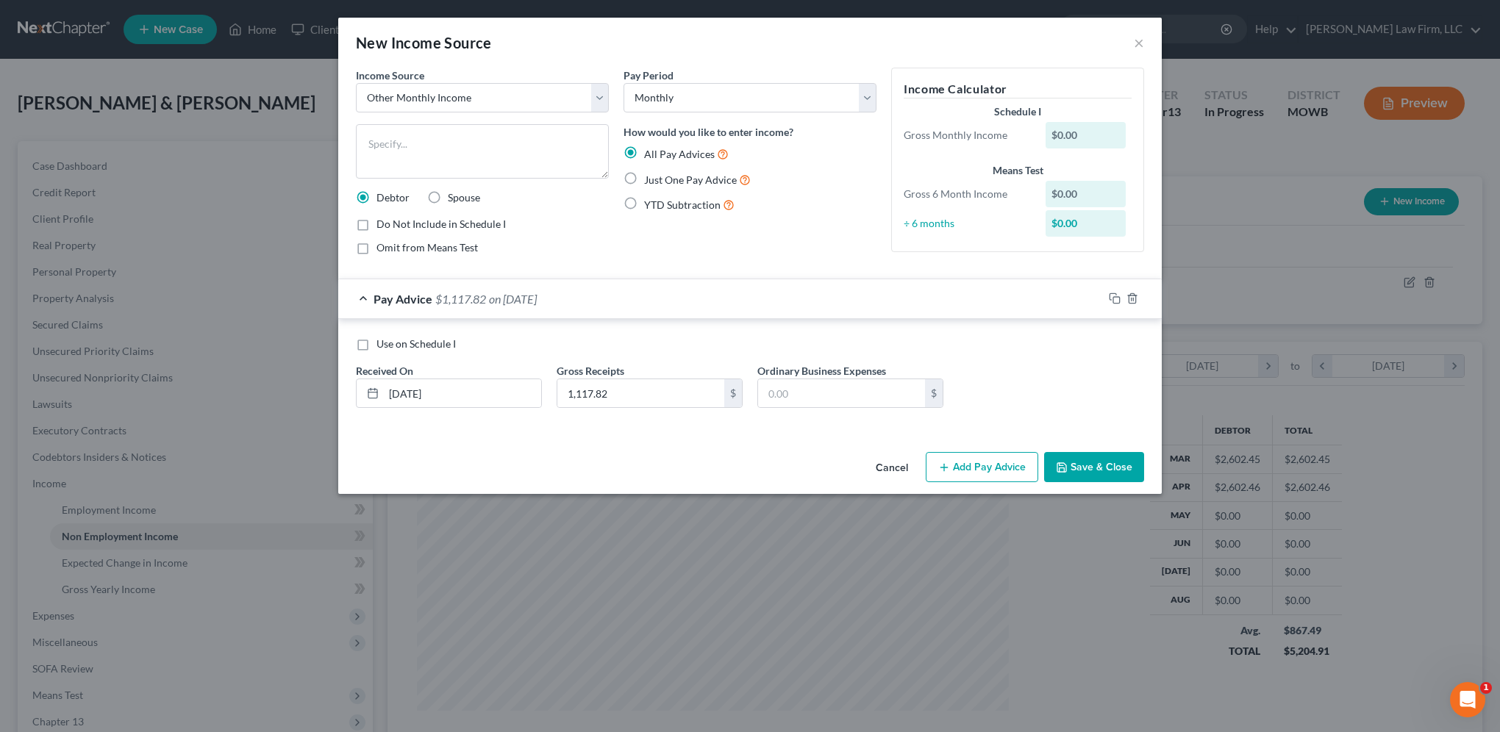
click at [1093, 471] on button "Save & Close" at bounding box center [1094, 467] width 100 height 31
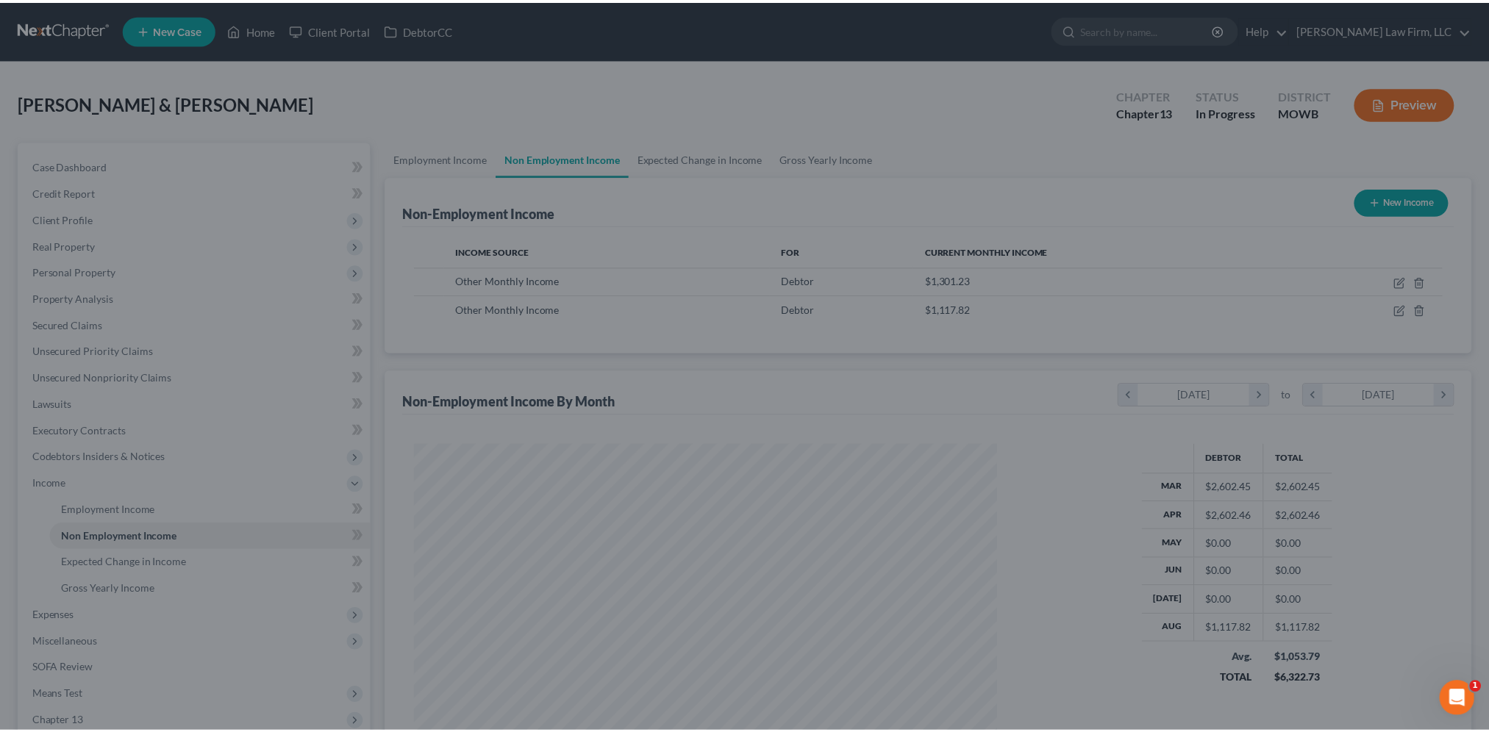
scroll to position [734905, 734582]
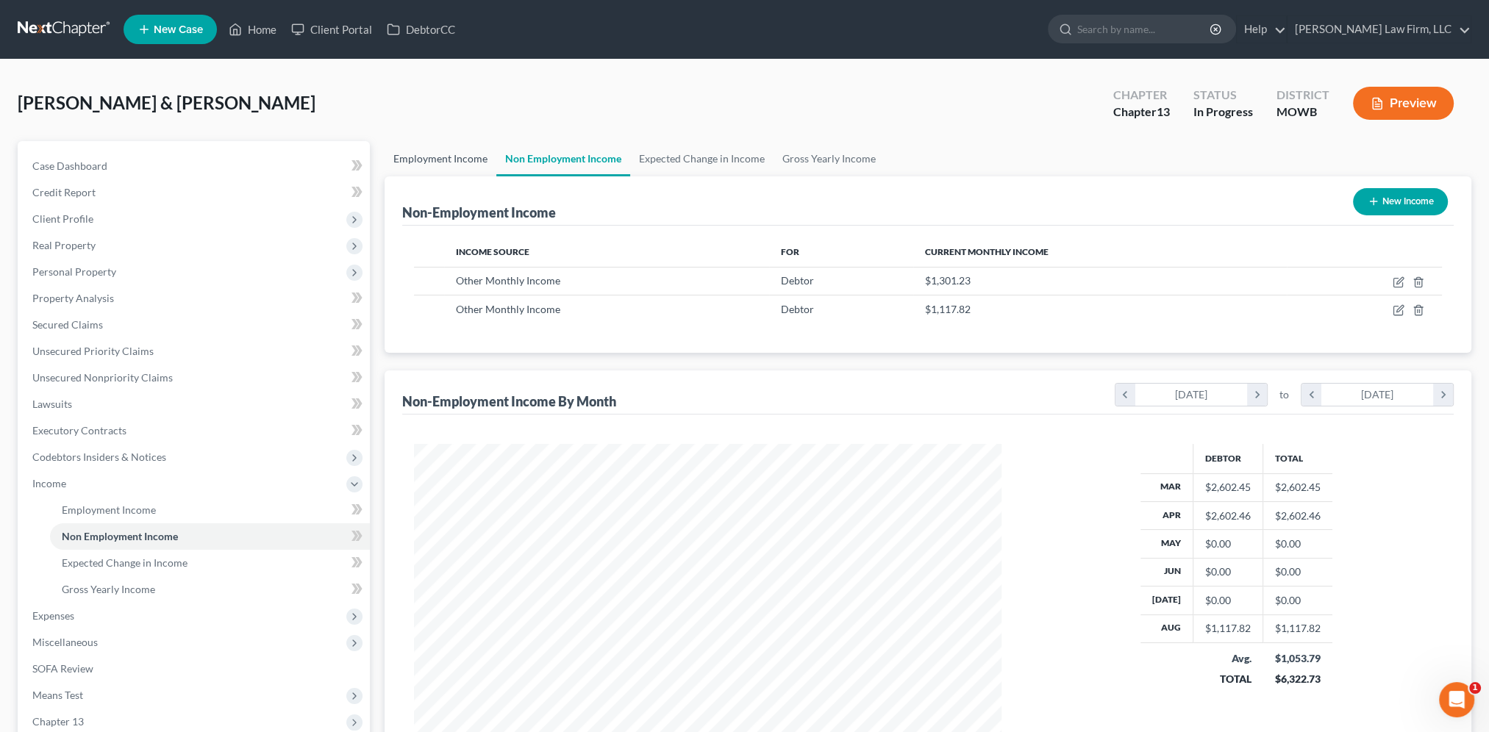
click at [440, 161] on link "Employment Income" at bounding box center [441, 158] width 112 height 35
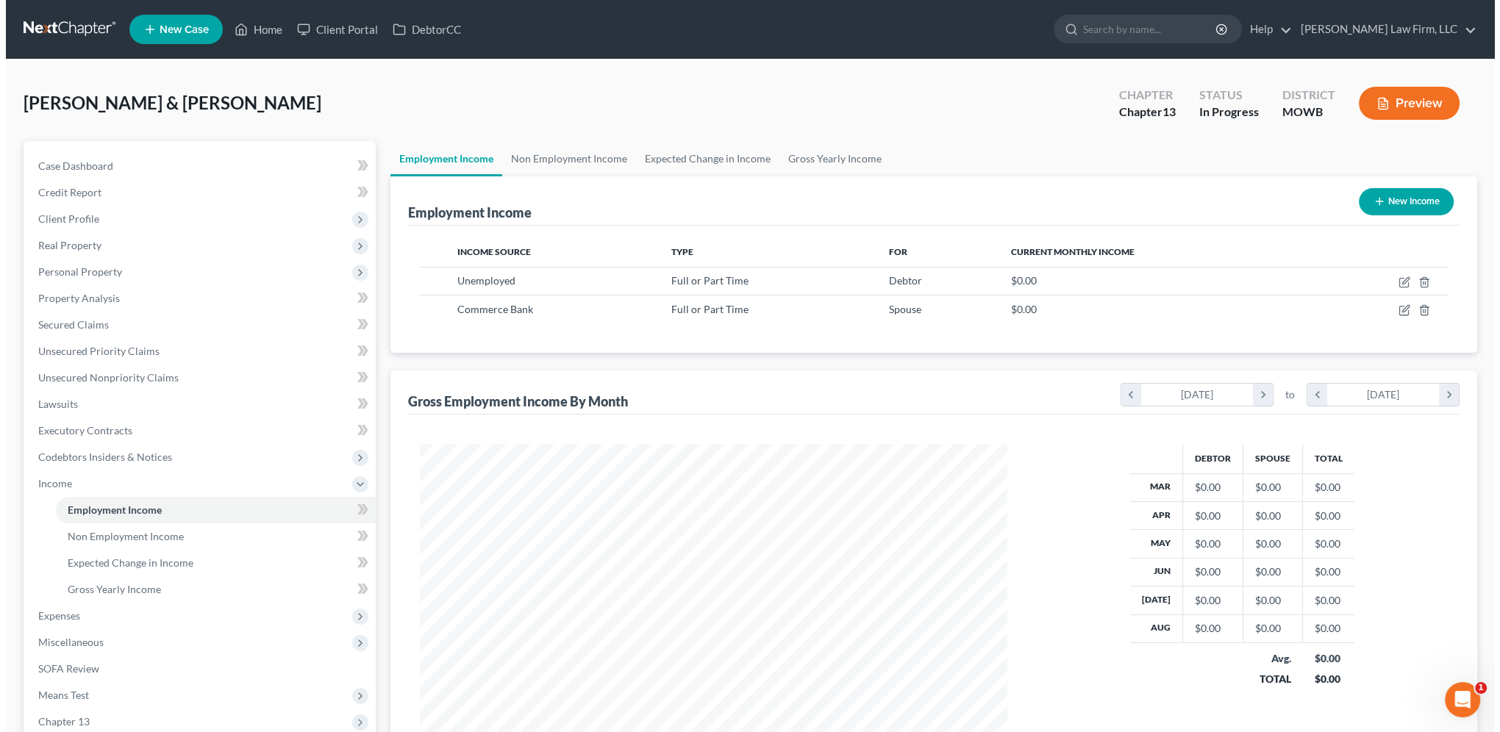
scroll to position [293, 617]
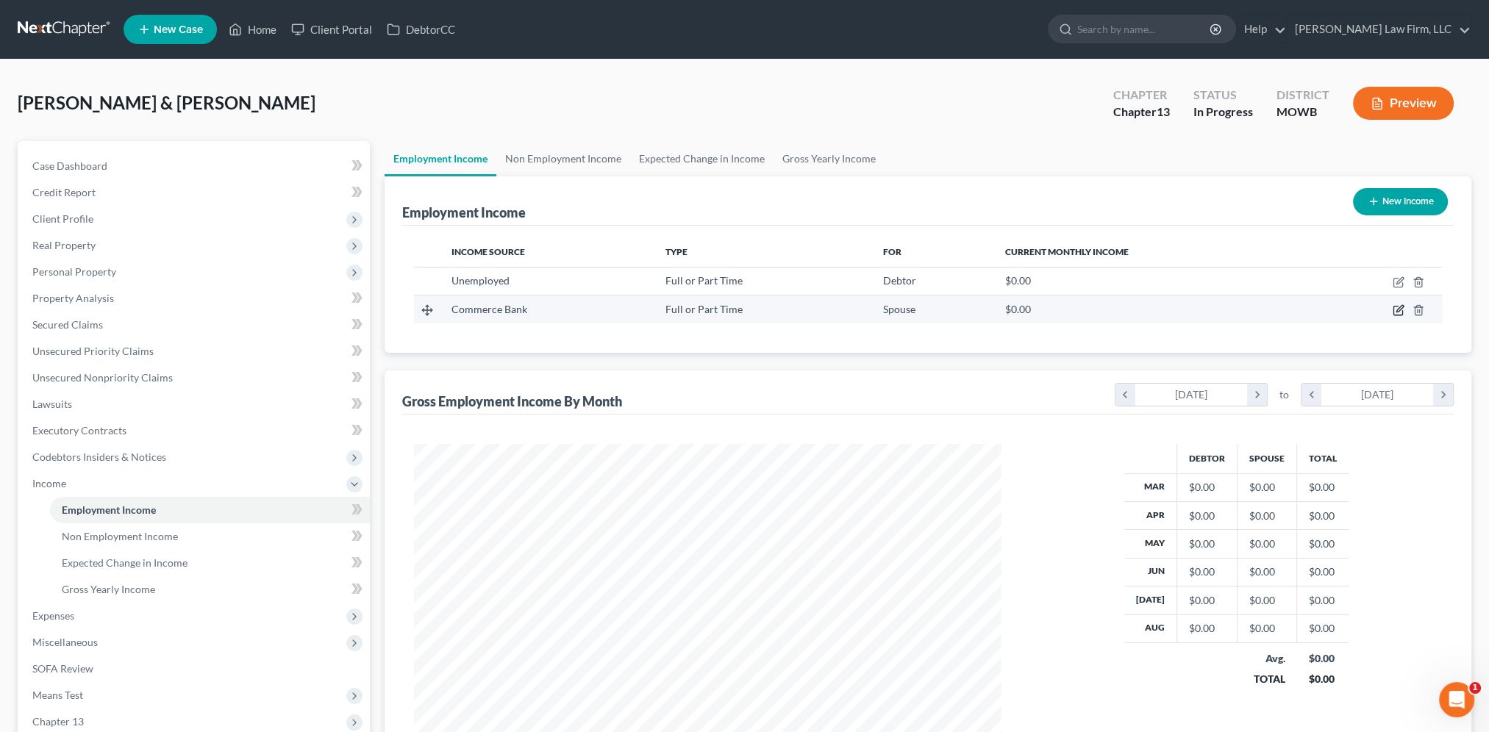
click at [1401, 308] on icon "button" at bounding box center [1399, 309] width 7 height 7
select select "0"
select select "26"
select select "0"
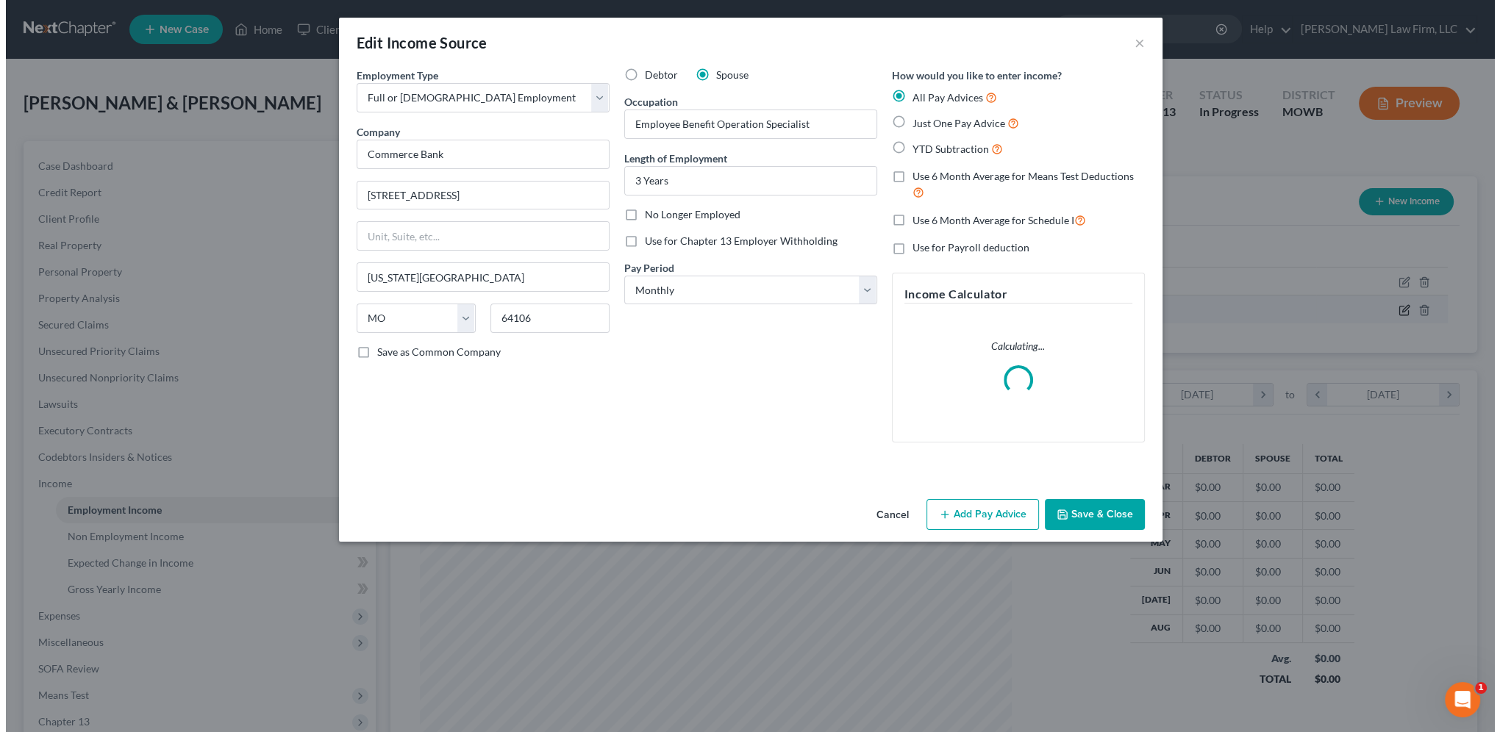
scroll to position [295, 621]
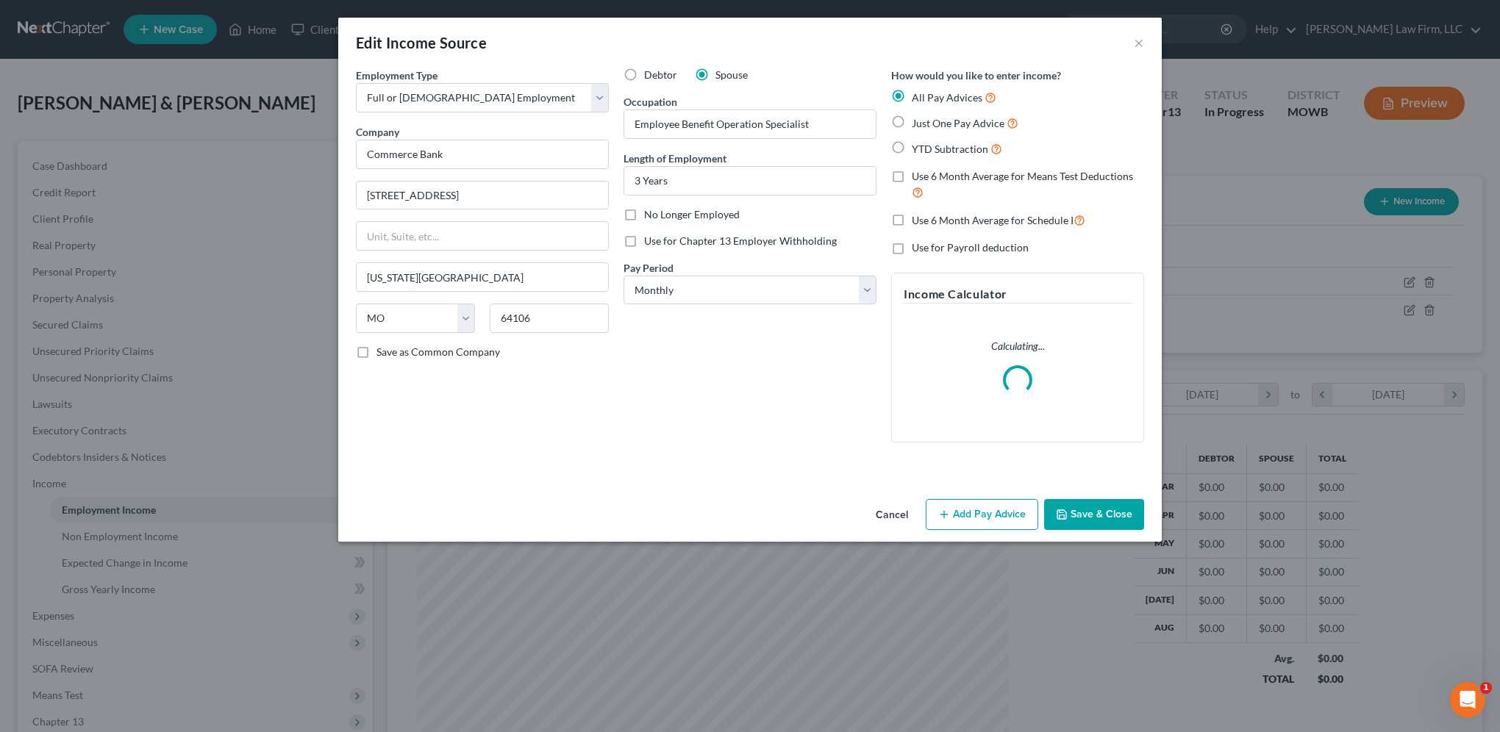
click at [982, 509] on button "Add Pay Advice" at bounding box center [982, 514] width 112 height 31
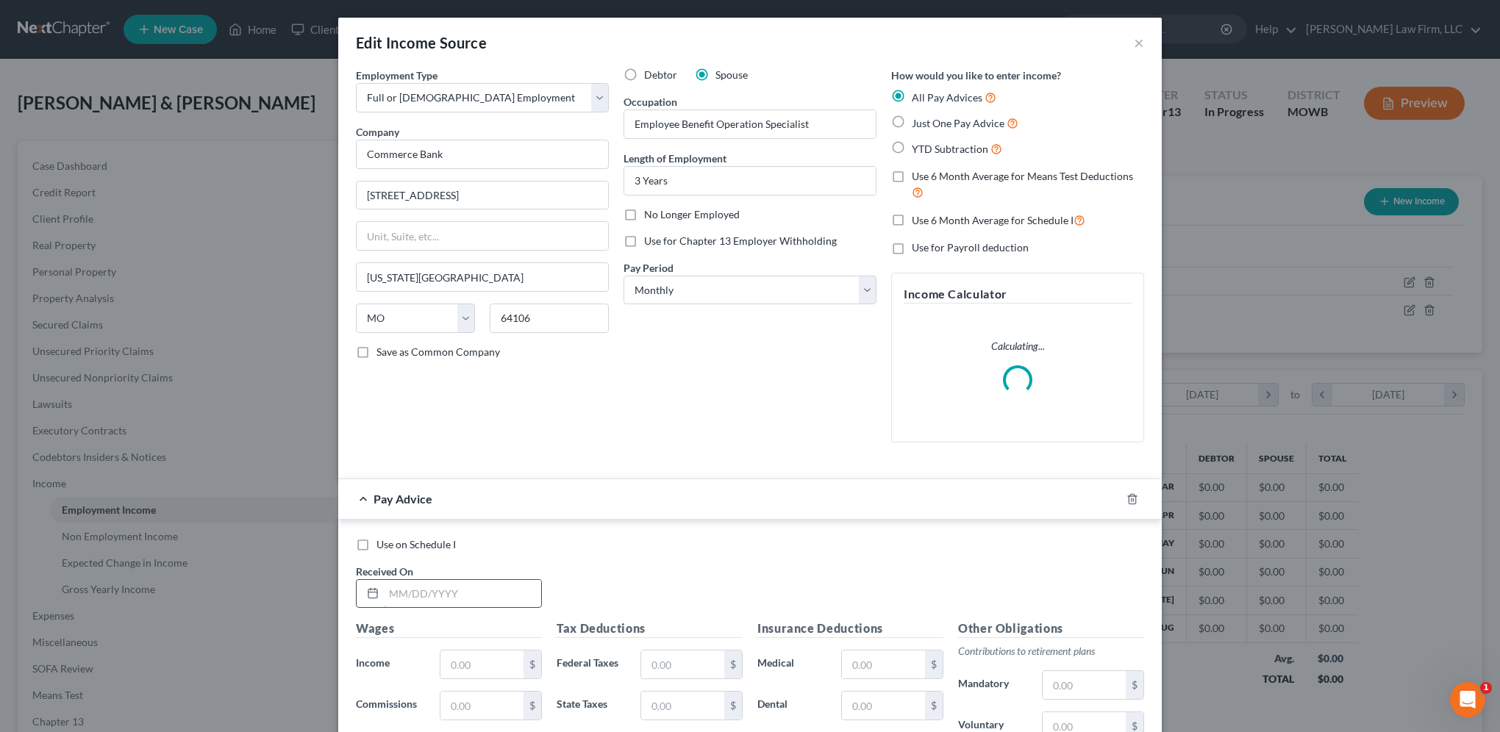
click at [448, 593] on input "text" at bounding box center [462, 594] width 157 height 28
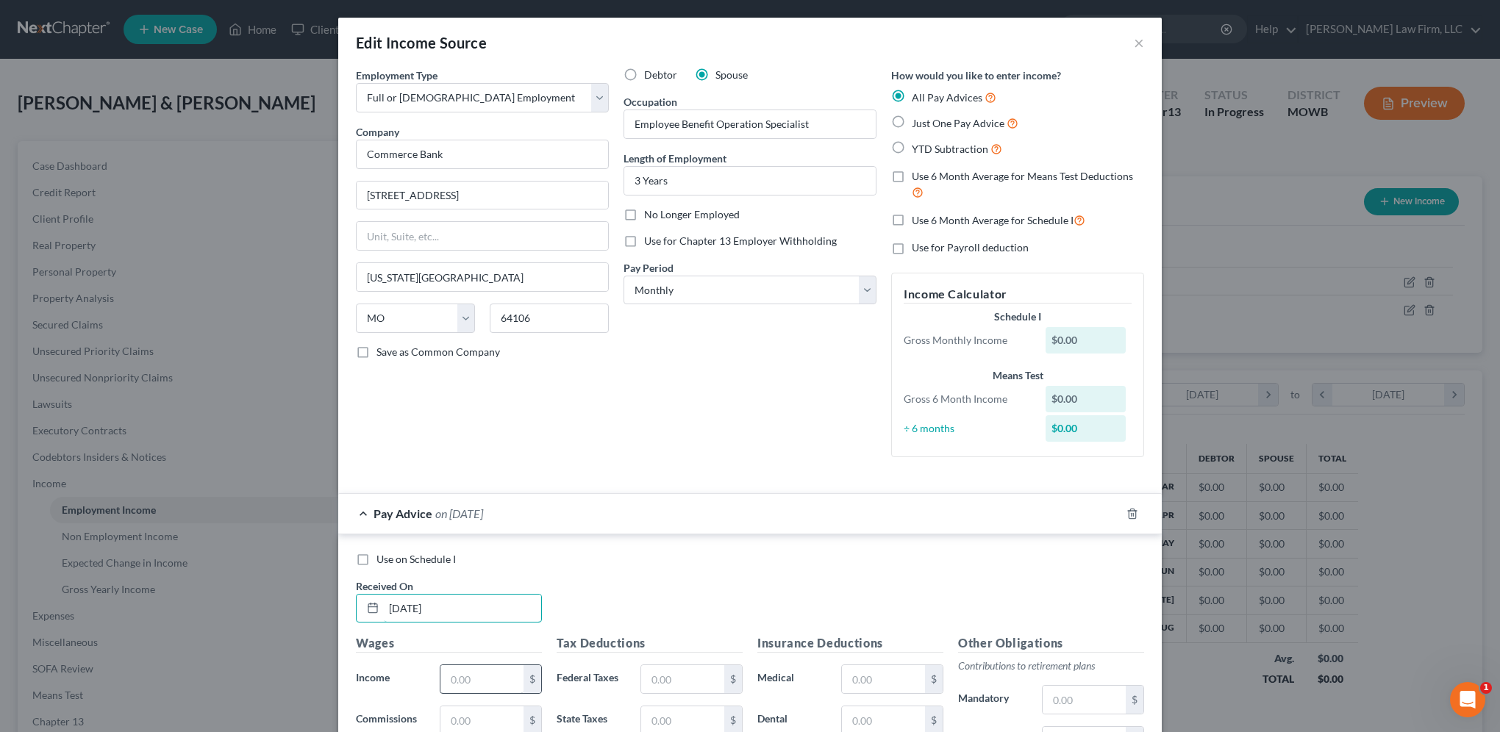
type input "[DATE]"
click at [457, 678] on input "text" at bounding box center [481, 679] width 83 height 28
click at [776, 295] on select "Select Monthly Twice Monthly Every Other Week Weekly" at bounding box center [749, 290] width 253 height 29
select select "2"
click at [623, 276] on select "Select Monthly Twice Monthly Every Other Week Weekly" at bounding box center [749, 290] width 253 height 29
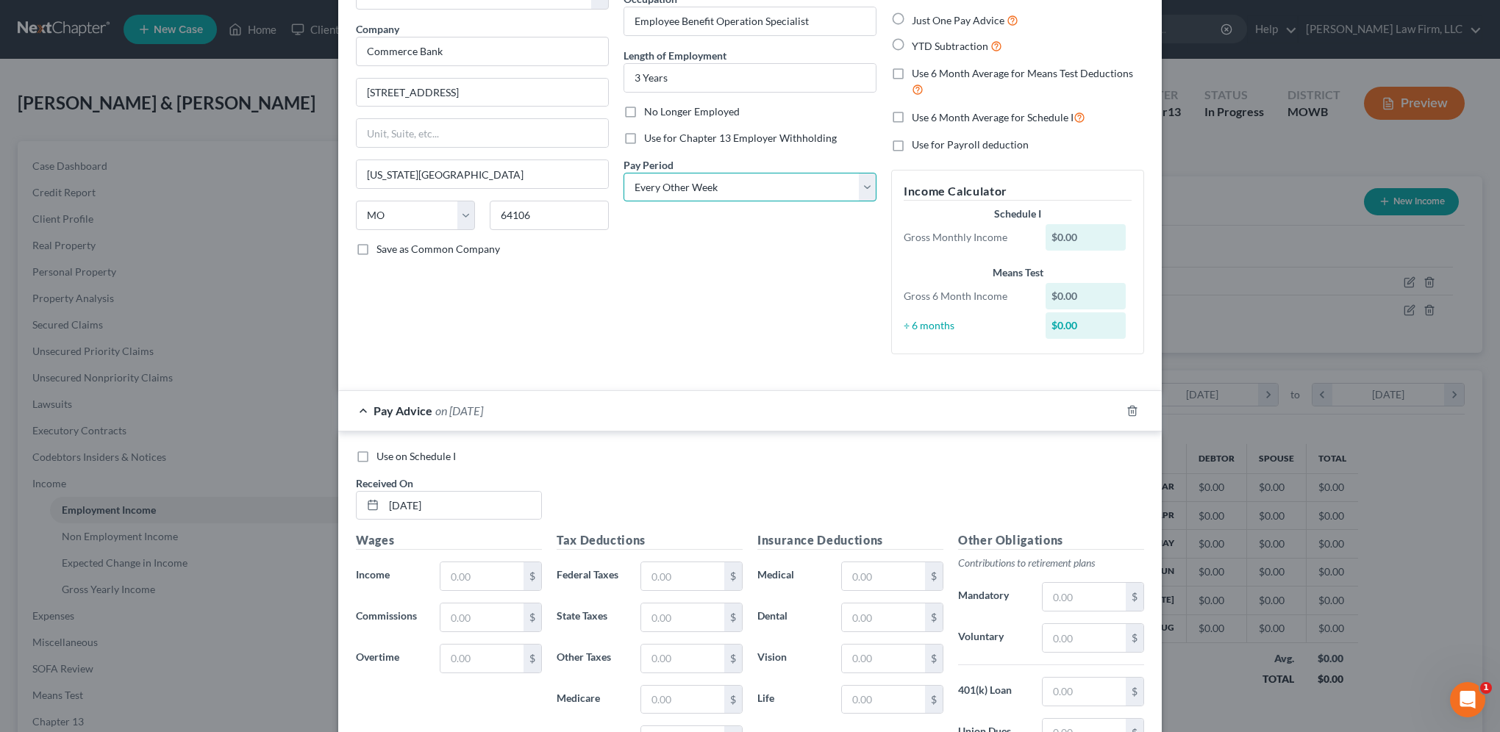
scroll to position [110, 0]
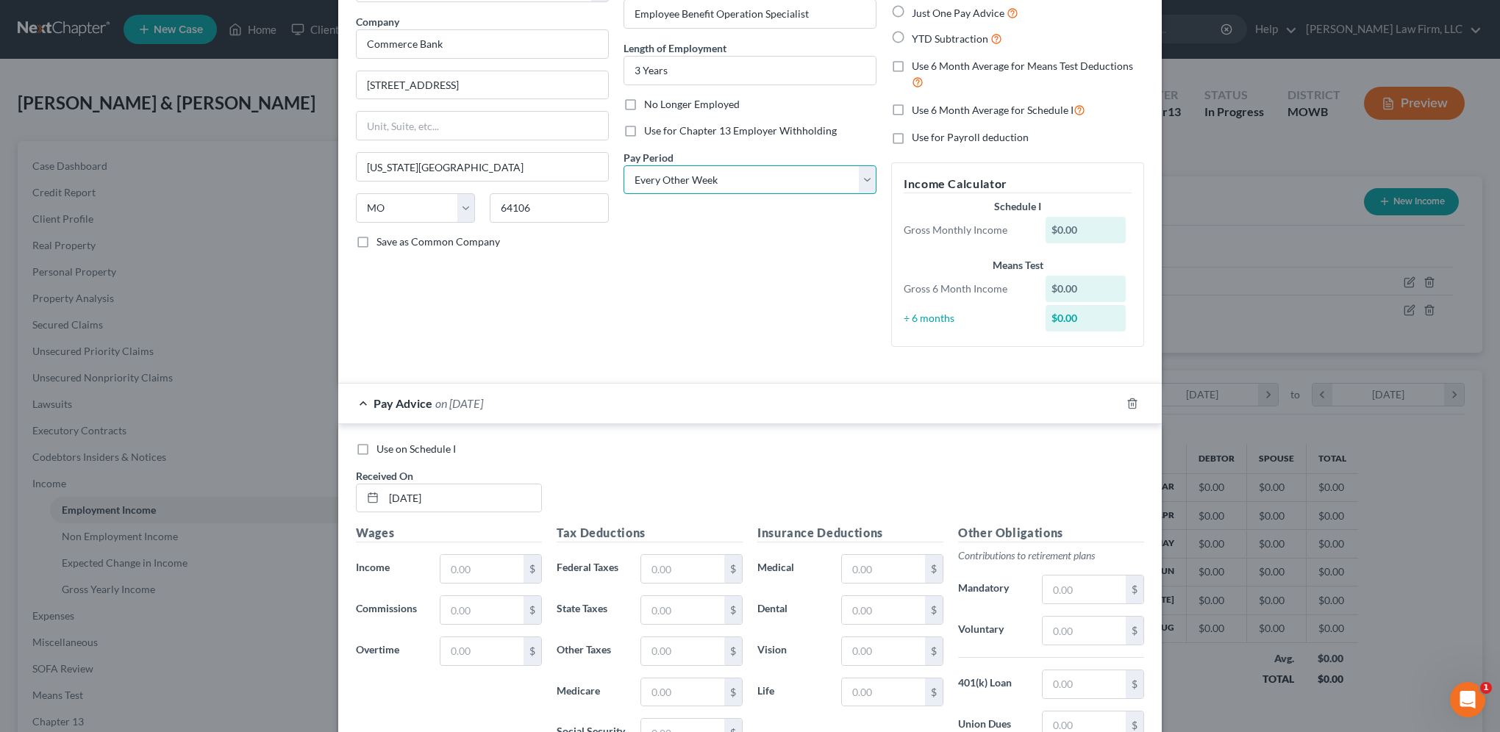
click at [677, 182] on select "Select Monthly Twice Monthly Every Other Week Weekly" at bounding box center [749, 179] width 253 height 29
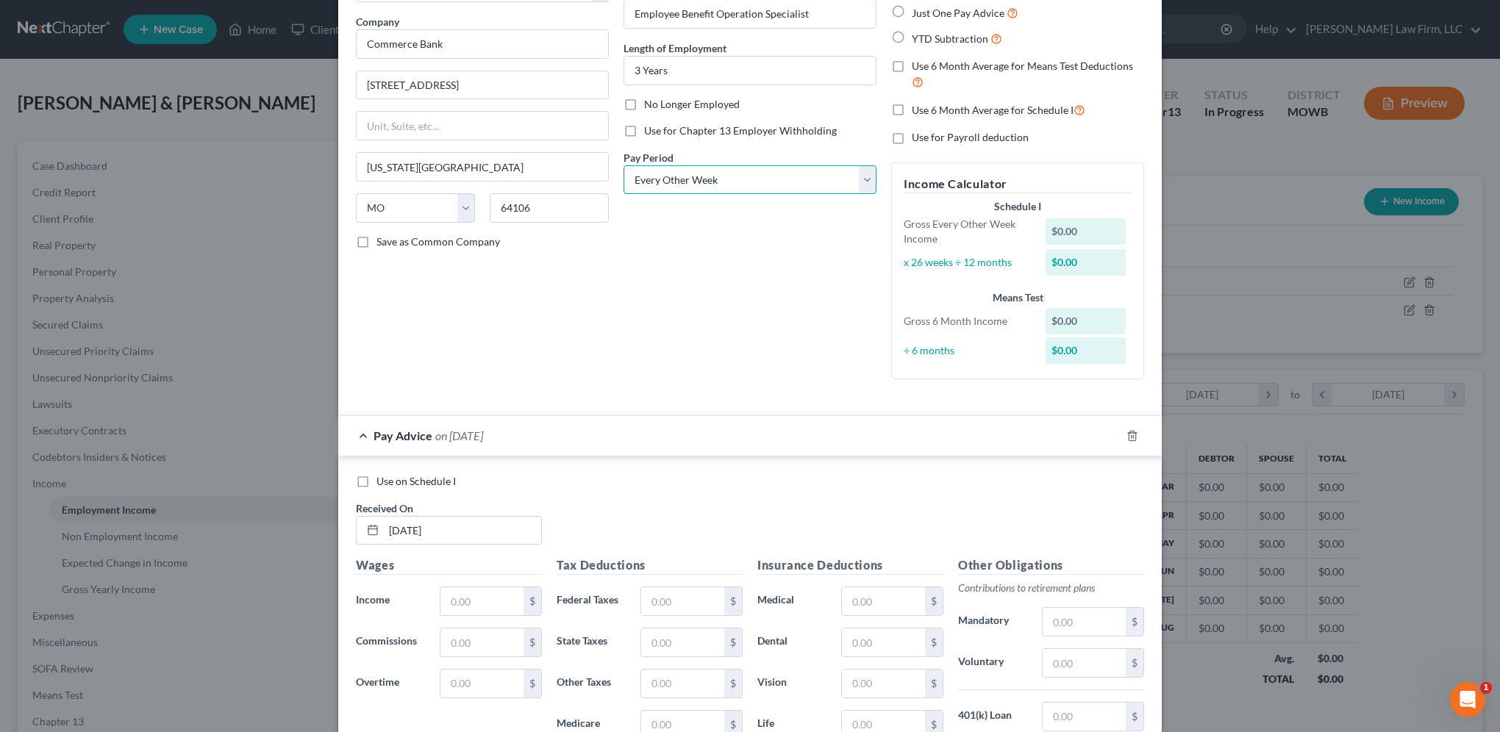
click at [623, 165] on select "Select Monthly Twice Monthly Every Other Week Weekly" at bounding box center [749, 179] width 253 height 29
click at [479, 597] on input "text" at bounding box center [481, 601] width 83 height 28
type input "1,916.80"
click at [682, 600] on input "text" at bounding box center [682, 601] width 83 height 28
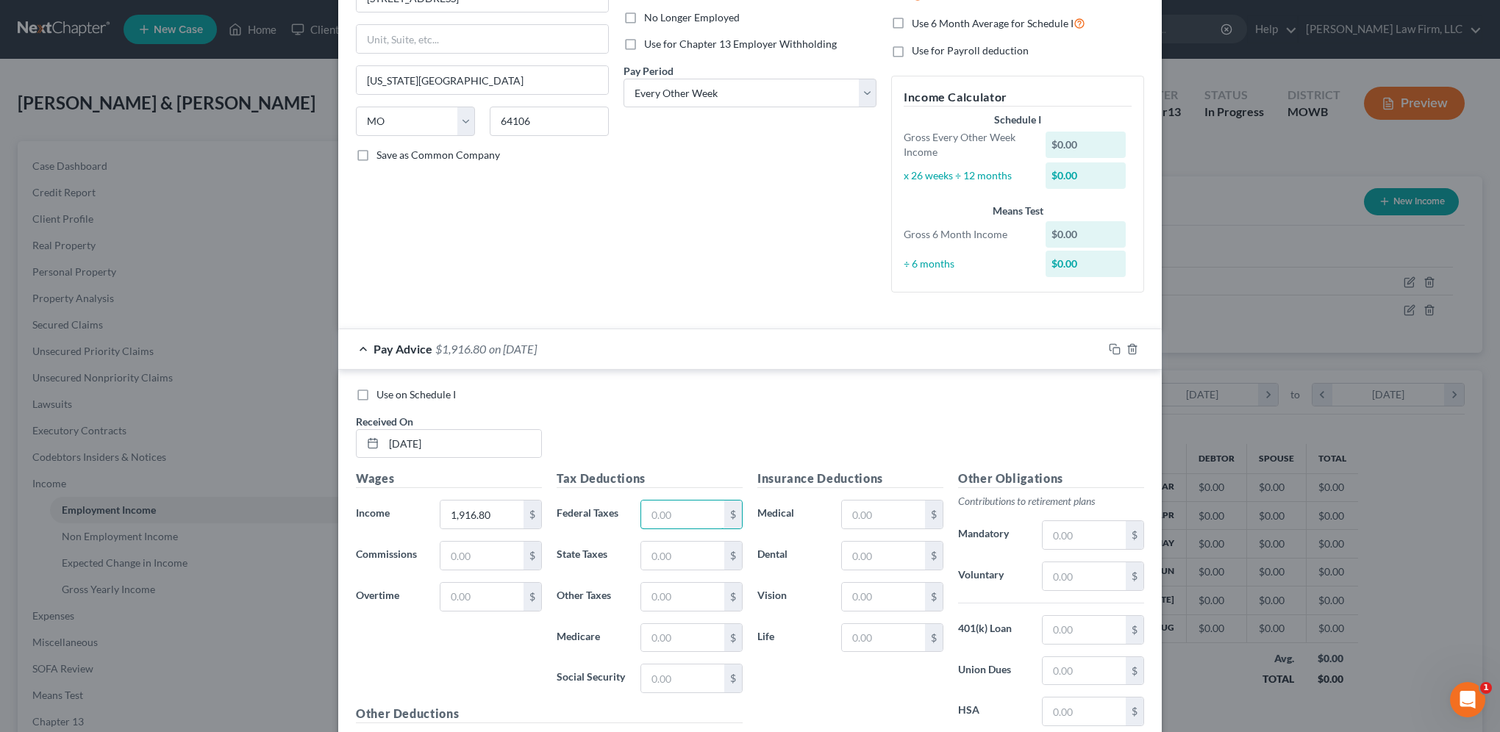
scroll to position [294, 0]
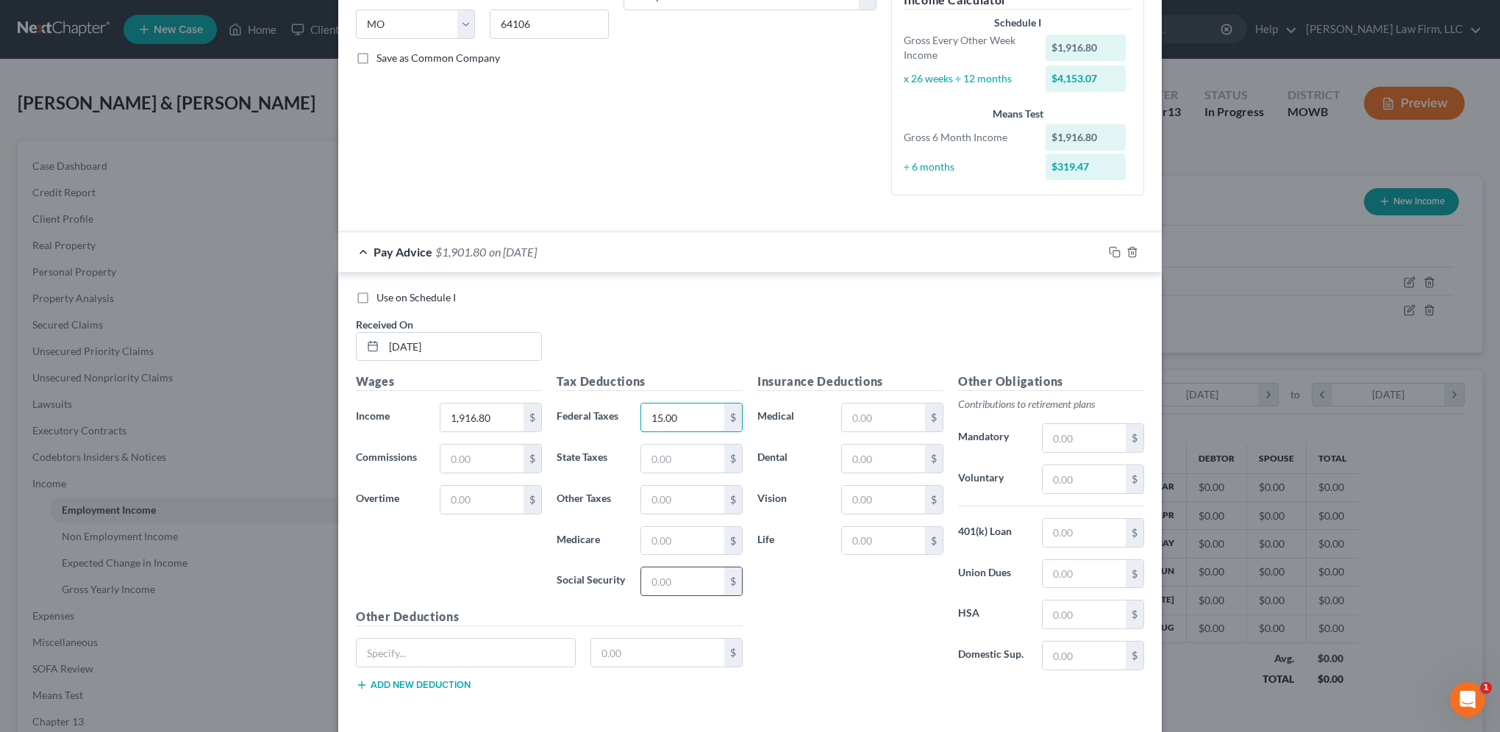
type input "15.00"
click at [679, 582] on input "text" at bounding box center [682, 582] width 83 height 28
type input "105.45"
click at [671, 529] on input "text" at bounding box center [682, 541] width 83 height 28
type input "24.67"
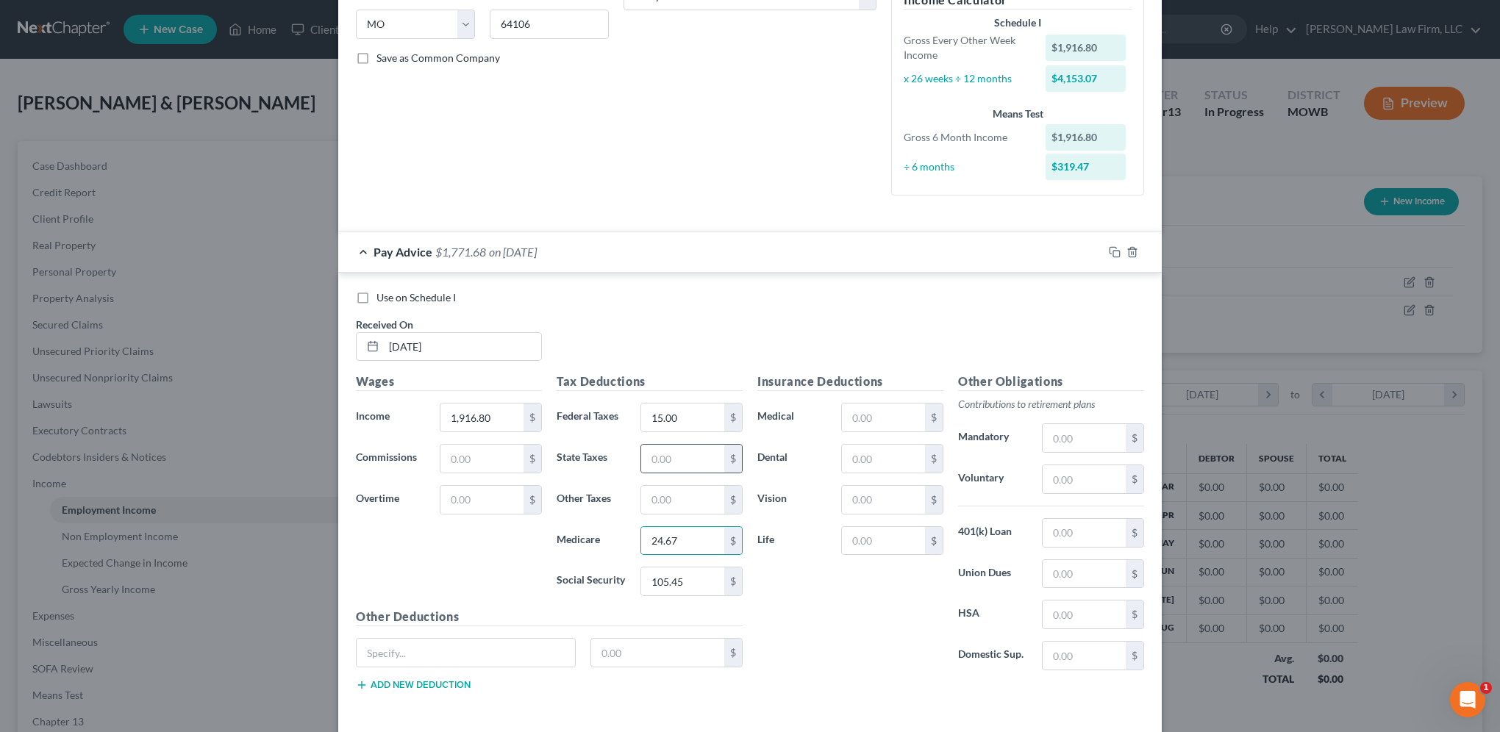
click at [681, 471] on div "$" at bounding box center [691, 458] width 102 height 29
click at [682, 462] on input "text" at bounding box center [682, 459] width 83 height 28
type input "52.00"
click at [642, 497] on input "text" at bounding box center [682, 500] width 83 height 28
type input "16.05"
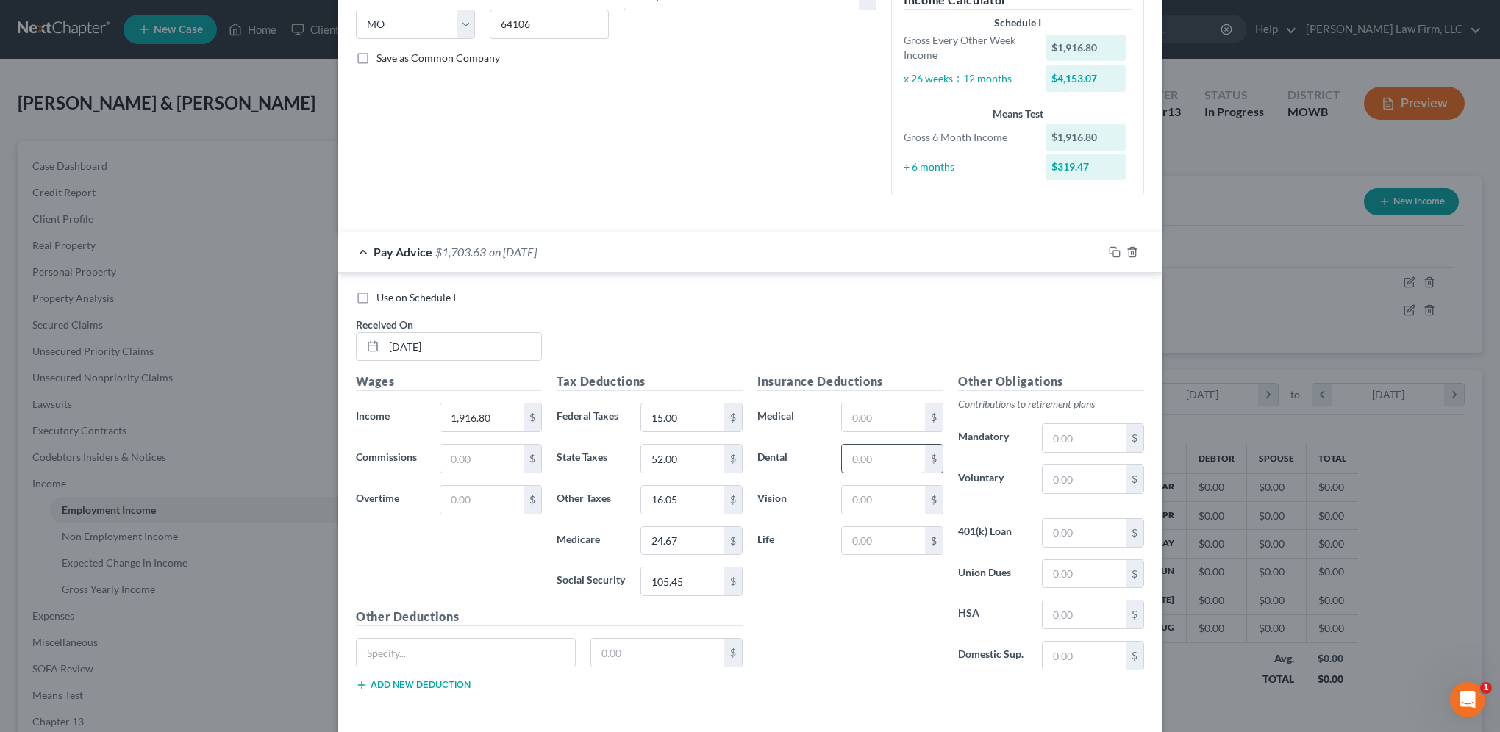
click at [882, 457] on input "text" at bounding box center [883, 459] width 83 height 28
type input "18.13"
click at [1064, 618] on input "text" at bounding box center [1084, 615] width 83 height 28
type input "80.00"
click at [863, 418] on input "text" at bounding box center [883, 418] width 83 height 28
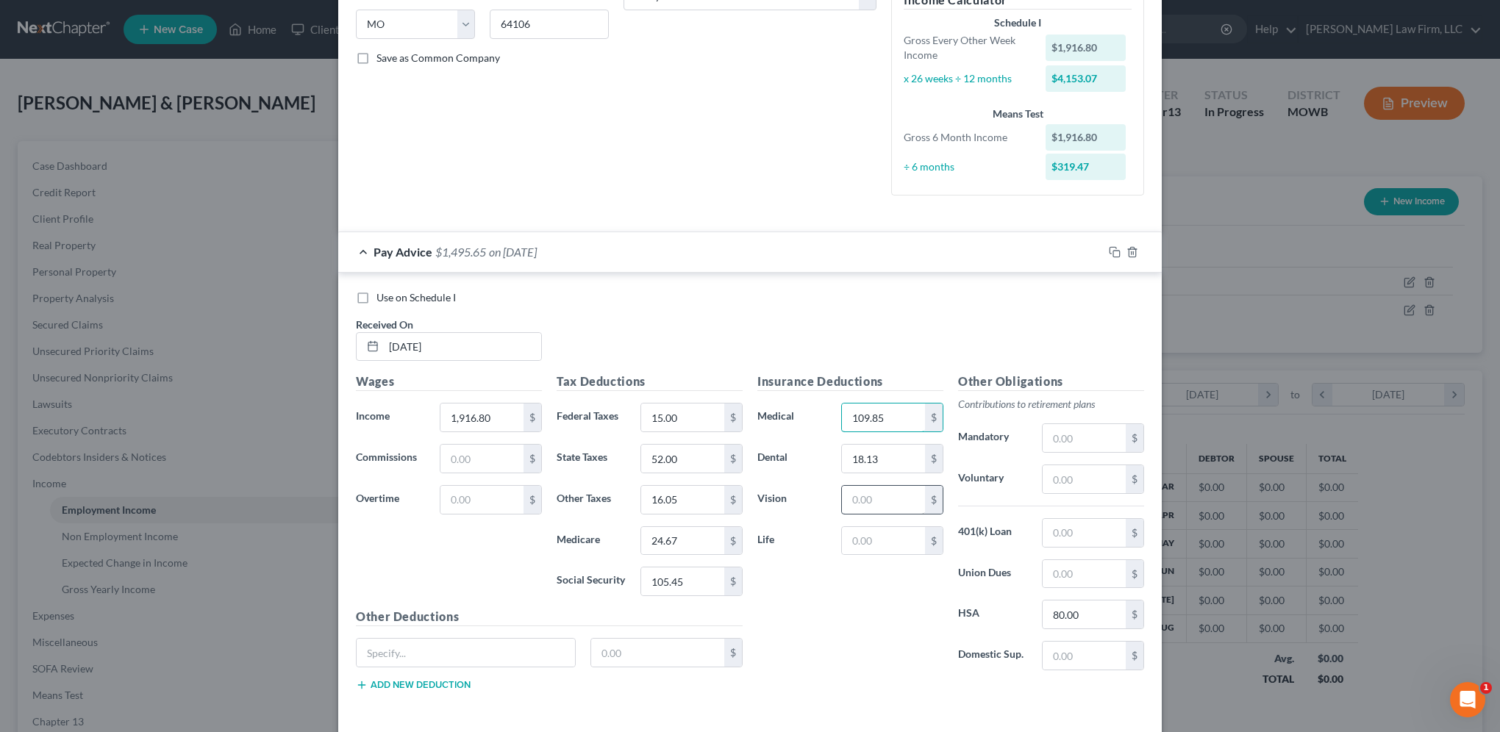
type input "109.85"
click at [887, 500] on input "text" at bounding box center [883, 500] width 83 height 28
type input "7.95"
click at [1093, 478] on input "text" at bounding box center [1084, 479] width 83 height 28
type input "95.84"
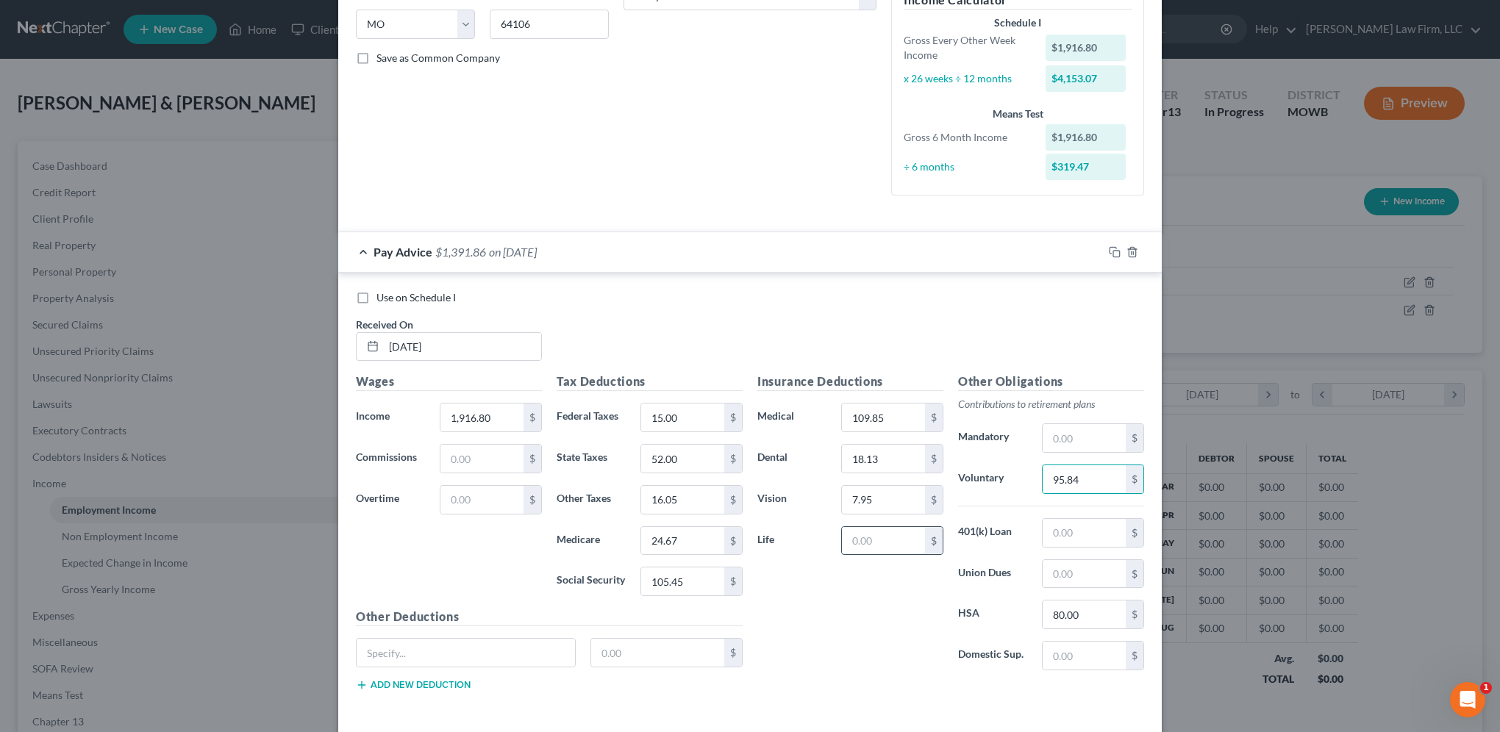
click at [863, 540] on input "text" at bounding box center [883, 541] width 83 height 28
type input "15.80"
click at [414, 643] on input "text" at bounding box center [466, 653] width 218 height 28
type input "E2E Contribution"
type input "5.00"
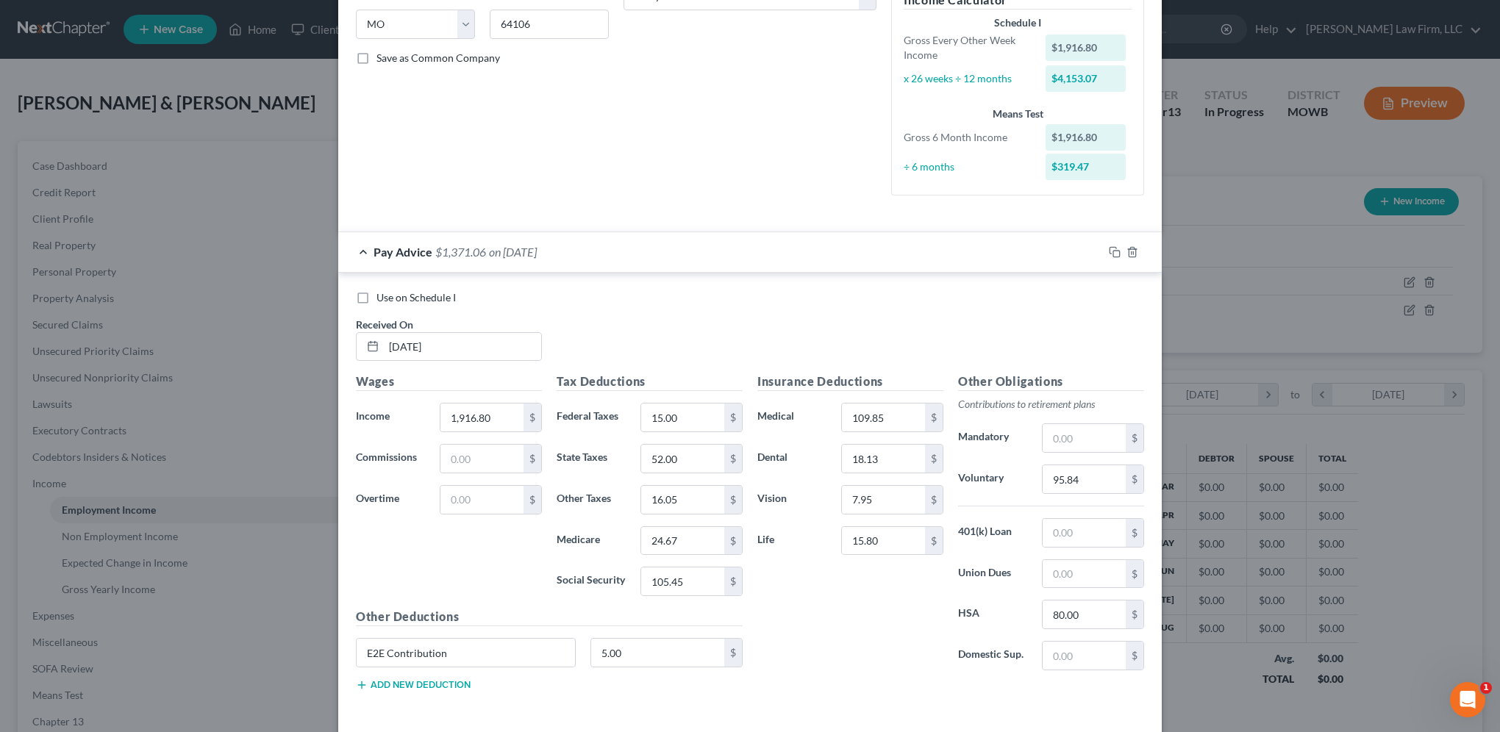
click at [409, 689] on div "Other Deductions E2E Contribution 5.00 $ Add new deduction" at bounding box center [548, 655] width 401 height 95
click at [406, 679] on button "Add new deduction" at bounding box center [413, 685] width 115 height 12
click at [403, 688] on input "text" at bounding box center [466, 694] width 218 height 28
click at [485, 689] on input "Accident/Critical Illness" at bounding box center [466, 694] width 218 height 28
type input "Accident/Critical Illness/Hospital"
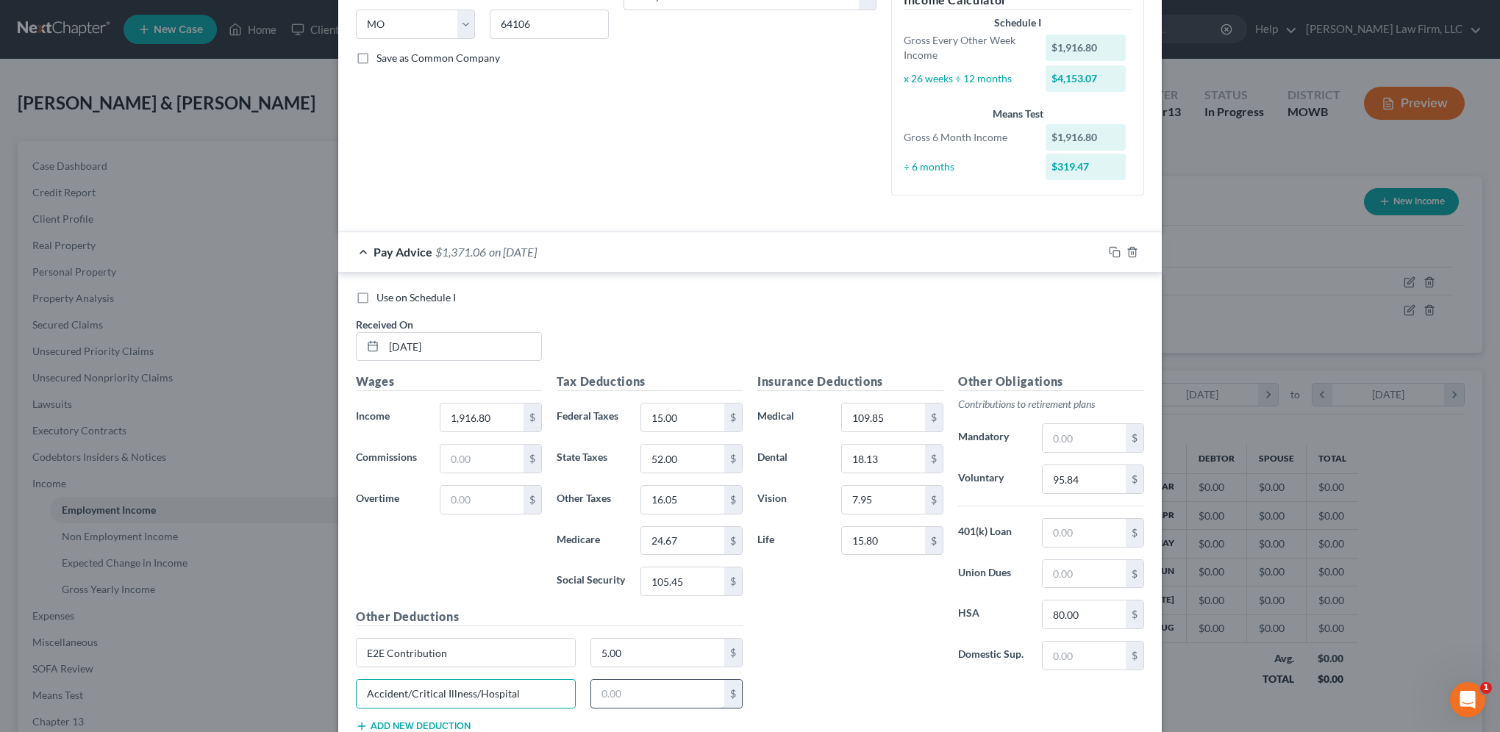
click at [651, 690] on input "text" at bounding box center [658, 694] width 134 height 28
click at [642, 694] on input "text" at bounding box center [658, 694] width 134 height 28
click at [858, 638] on div "Insurance Deductions Medical 109.85 $ Dental 18.13 $ Vision 7.95 $ Life 15.80 $" at bounding box center [850, 528] width 201 height 310
click at [909, 643] on div "Insurance Deductions Medical 109.85 $ Dental 18.13 $ Vision 7.95 $ Life 15.80 $" at bounding box center [850, 528] width 201 height 310
click at [879, 534] on input "15.80" at bounding box center [883, 541] width 83 height 28
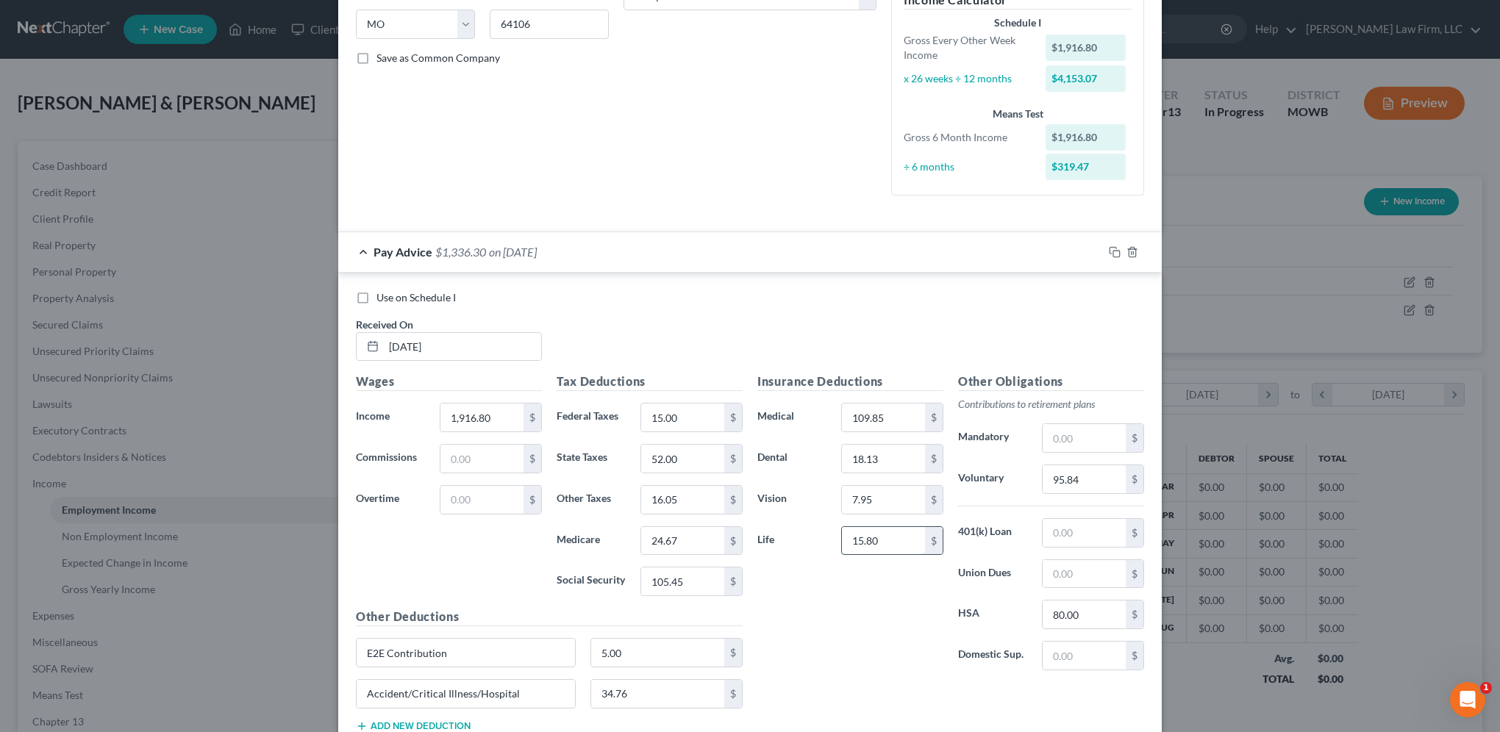
click at [879, 534] on input "15.80" at bounding box center [883, 541] width 83 height 28
click at [620, 689] on input "34.76" at bounding box center [658, 694] width 134 height 28
click at [854, 688] on div "Insurance Deductions Medical 109.85 $ Dental 18.13 $ Vision 7.95 $ Life 15.80 $…" at bounding box center [950, 558] width 401 height 371
click at [622, 687] on input "34.78" at bounding box center [658, 694] width 134 height 28
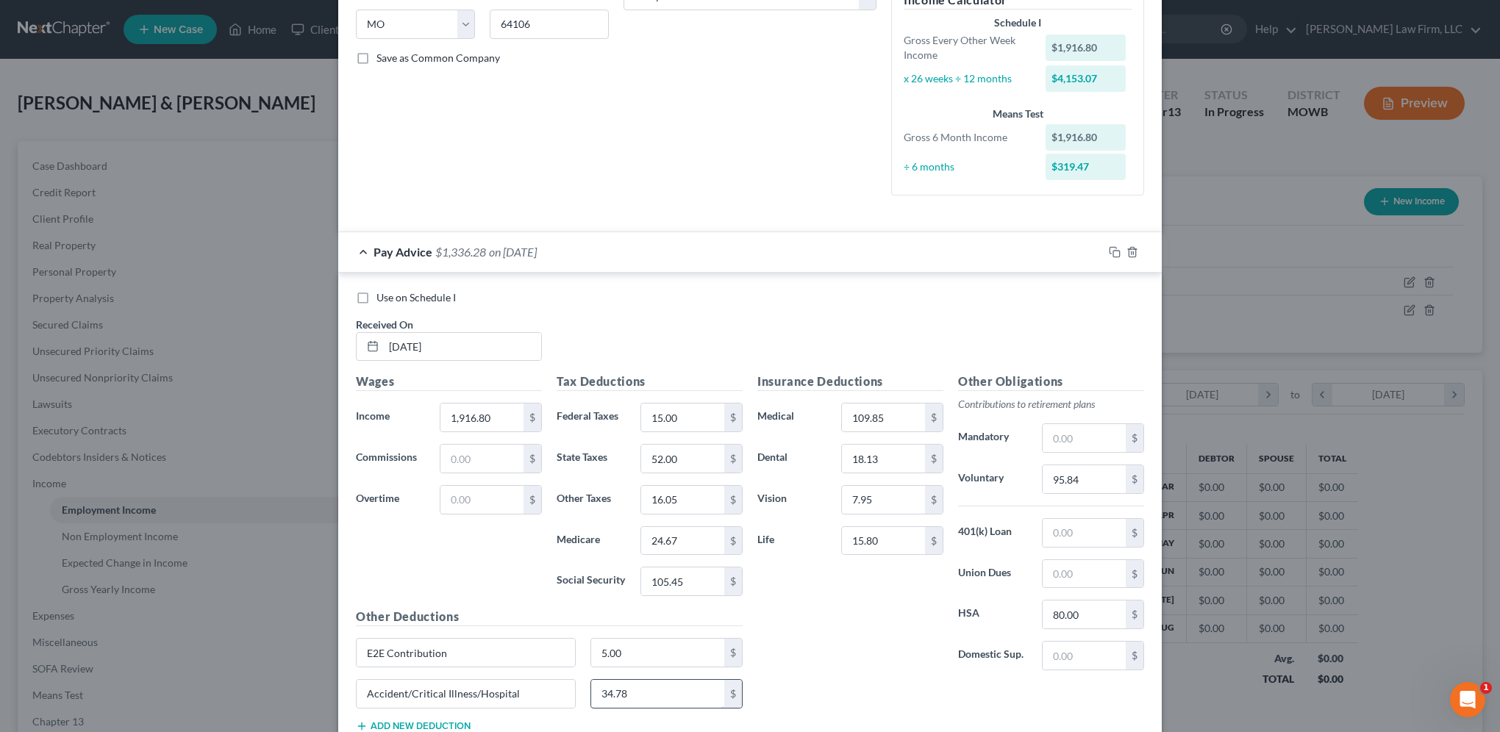
click at [623, 685] on input "34.78" at bounding box center [658, 694] width 134 height 28
type input "34.70"
click at [723, 323] on div "Use on Schedule I Received On * [DATE]" at bounding box center [749, 331] width 803 height 83
click at [1109, 251] on icon "button" at bounding box center [1115, 252] width 12 height 12
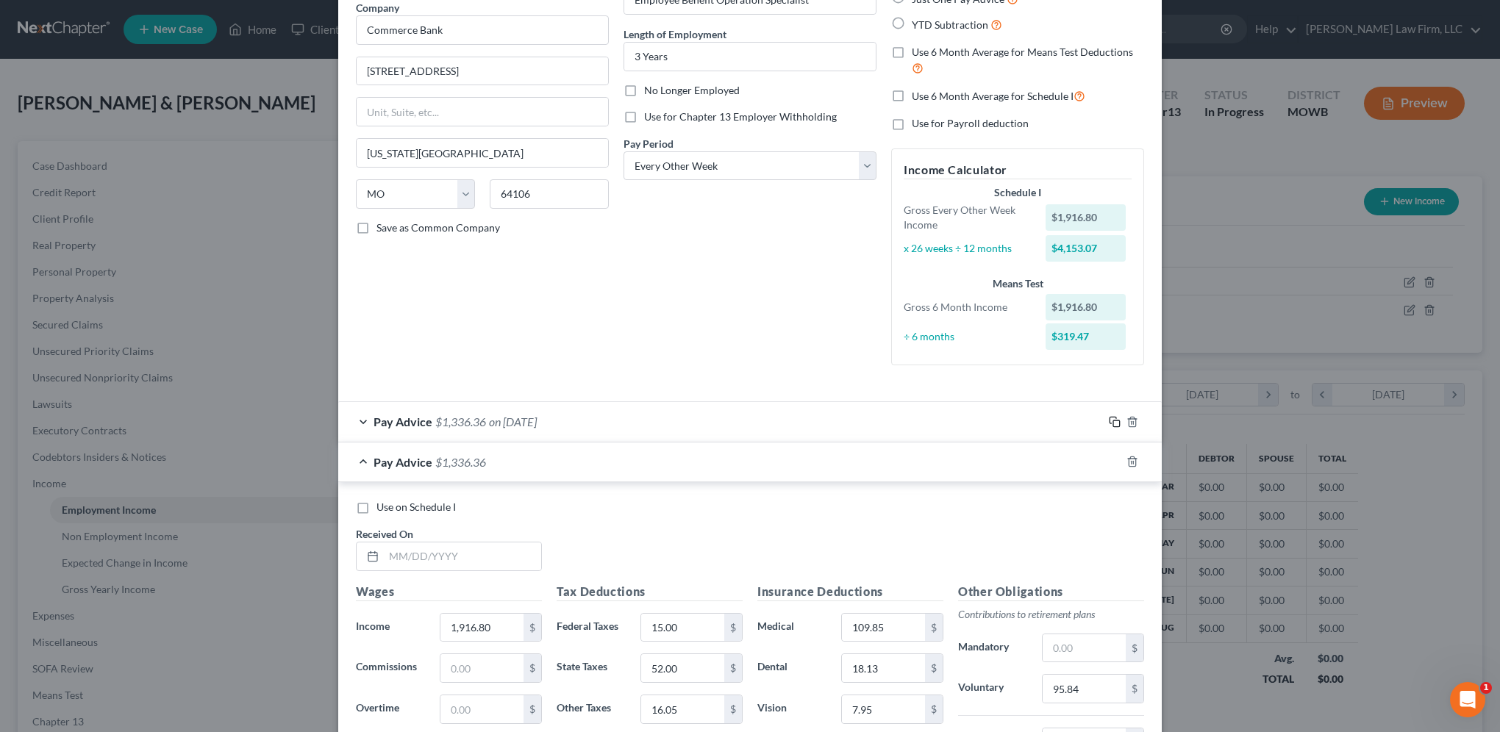
scroll to position [129, 0]
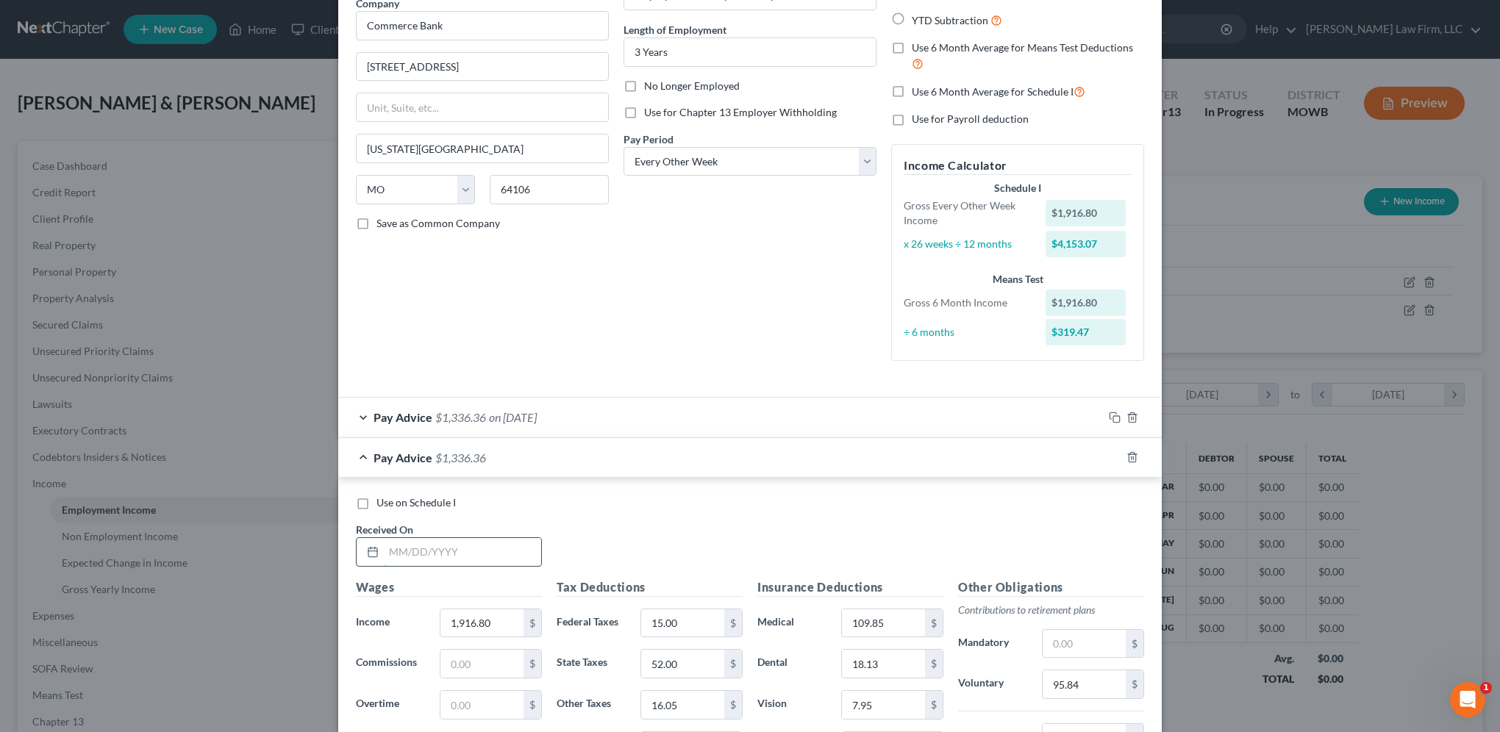
click at [465, 559] on input "text" at bounding box center [462, 552] width 157 height 28
type input "[DATE]"
click at [501, 618] on input "1,916.80" at bounding box center [481, 623] width 83 height 28
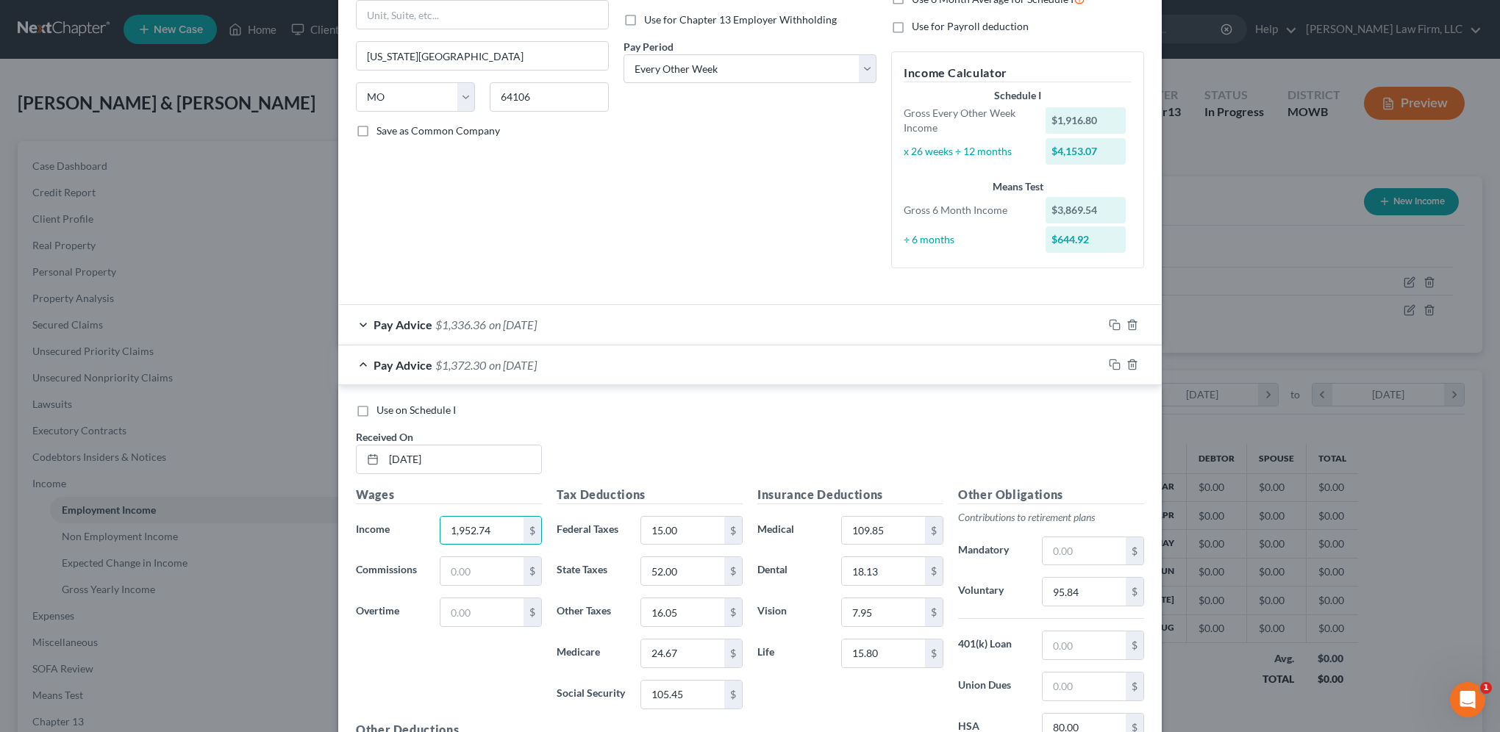
scroll to position [238, 0]
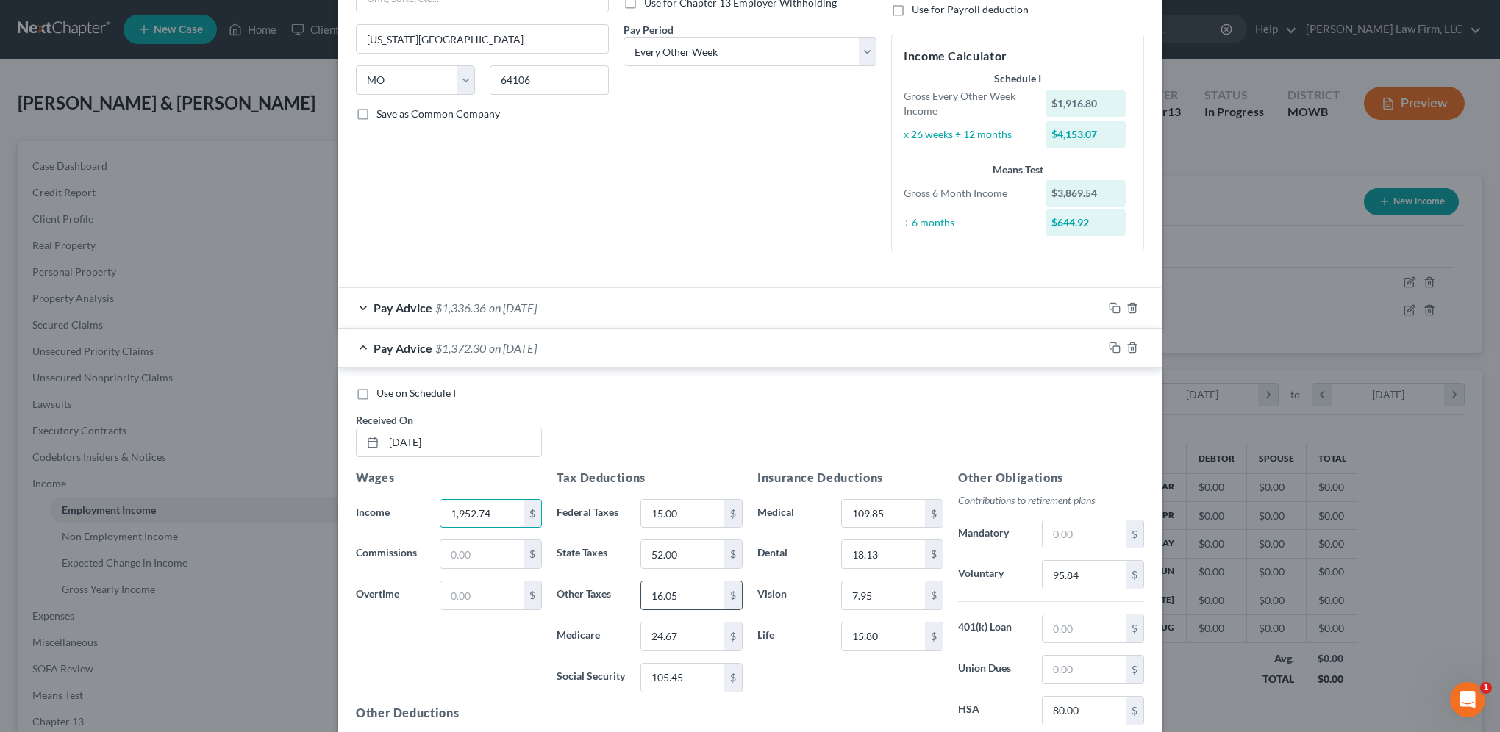
type input "1,952.74"
click at [684, 591] on input "16.05" at bounding box center [682, 596] width 83 height 28
click at [668, 590] on input "16.05" at bounding box center [682, 596] width 83 height 28
type input "16.39"
click at [673, 638] on input "24.67" at bounding box center [682, 637] width 83 height 28
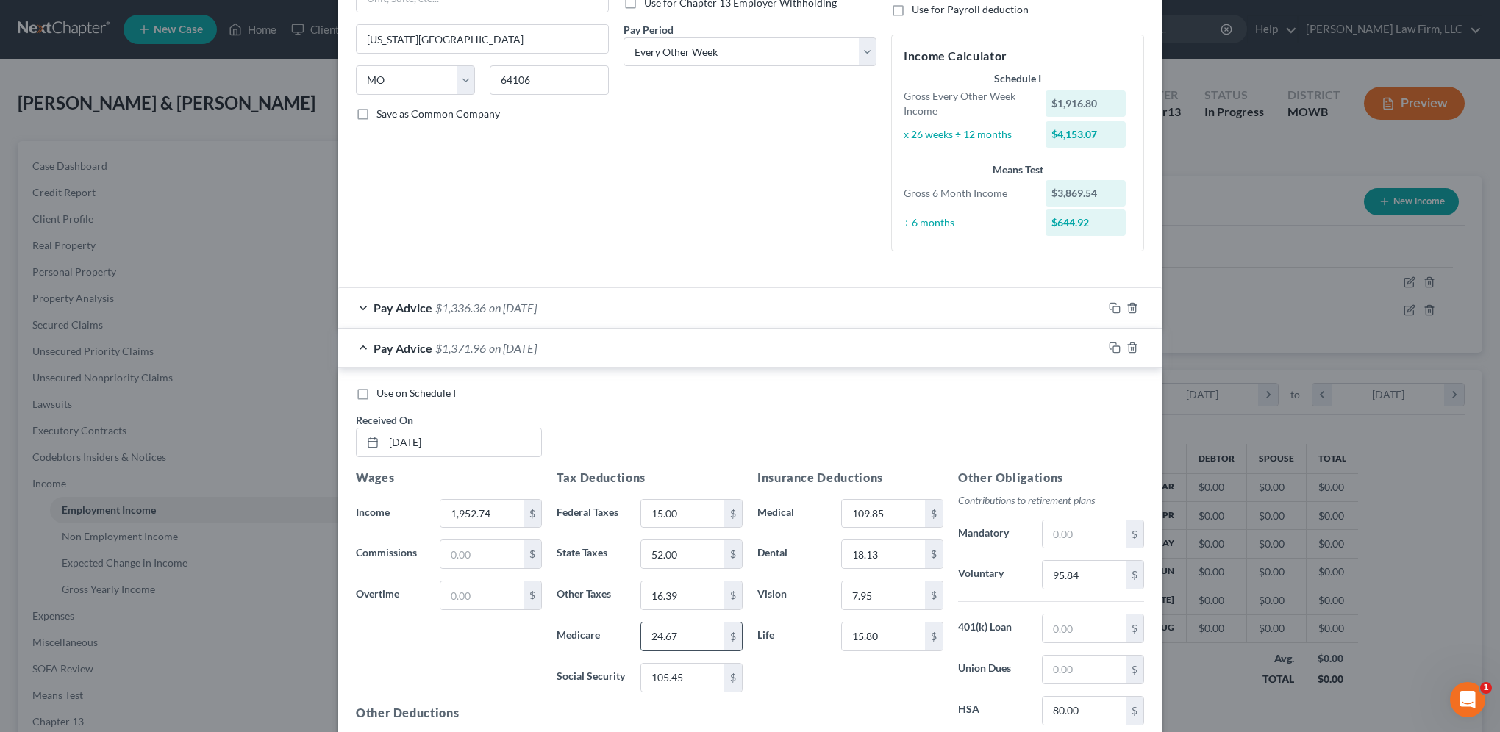
click at [673, 638] on input "24.67" at bounding box center [682, 637] width 83 height 28
type input "25.18"
click at [1079, 576] on input "95.84" at bounding box center [1084, 575] width 83 height 28
type input "97.64"
click at [685, 672] on input "105.45" at bounding box center [682, 678] width 83 height 28
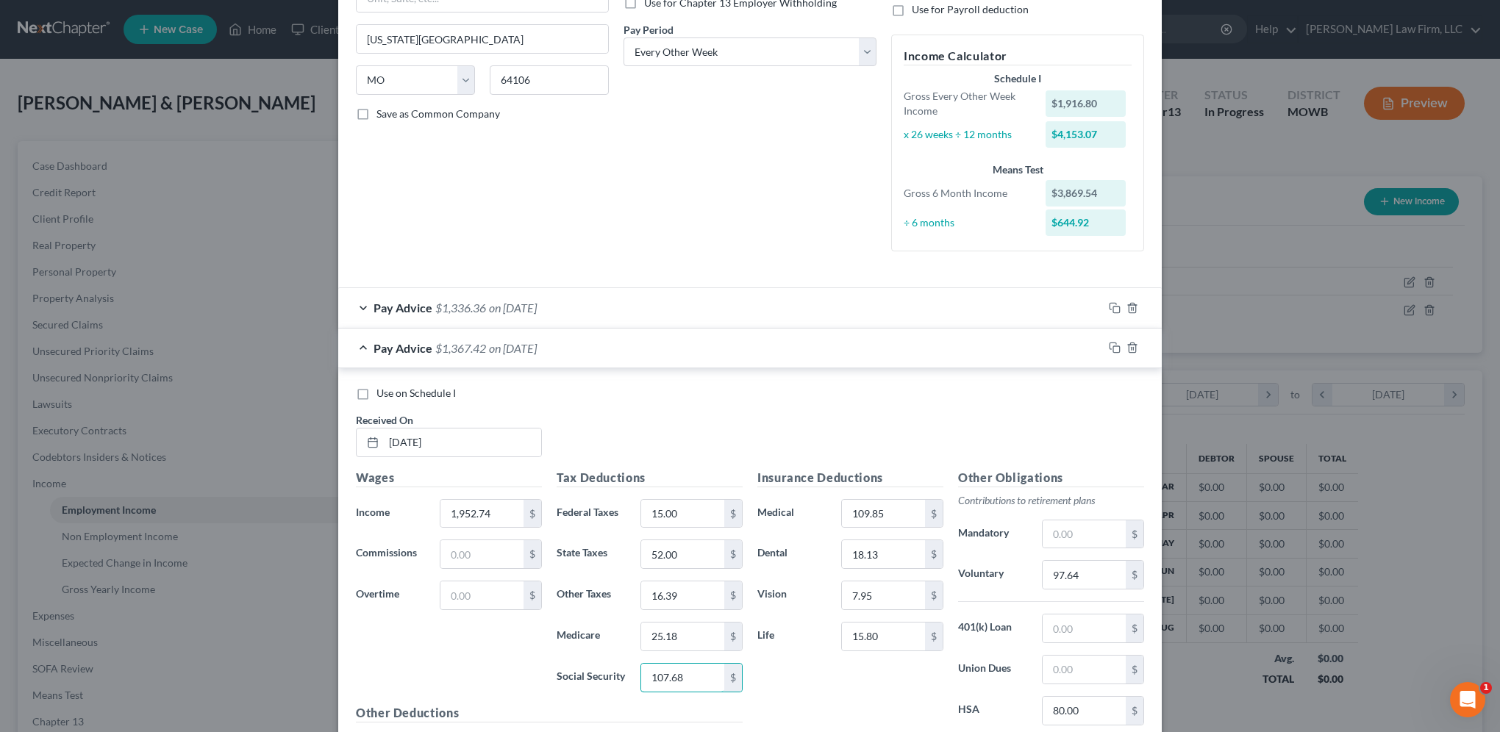
type input "107.68"
click at [774, 692] on div "Insurance Deductions Medical 109.85 $ Dental 18.13 $ Vision 7.95 $ Life 15.80 $" at bounding box center [850, 624] width 201 height 310
click at [1112, 343] on icon "button" at bounding box center [1115, 348] width 12 height 12
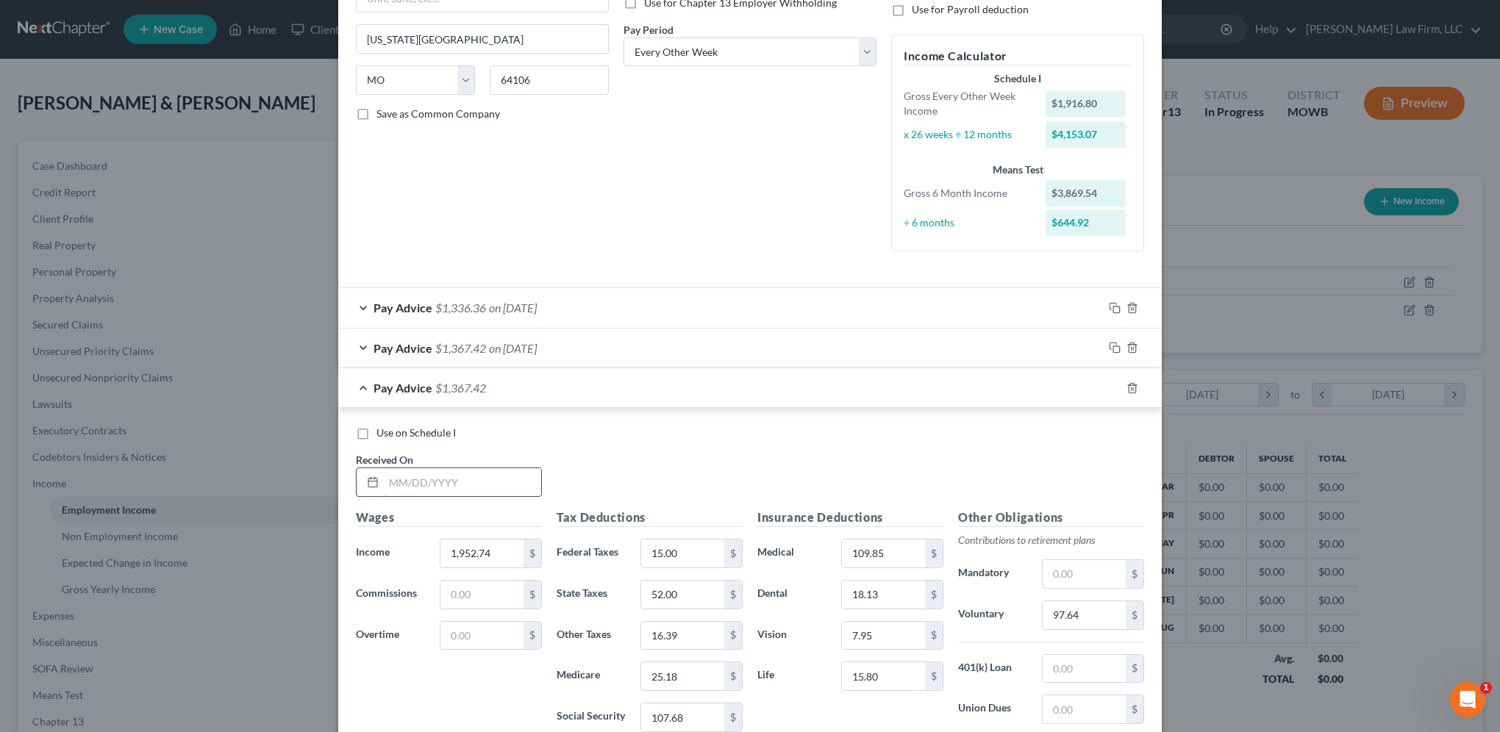
click at [461, 482] on input "text" at bounding box center [462, 482] width 157 height 28
type input "[DATE]"
click at [523, 558] on div "$" at bounding box center [532, 554] width 18 height 28
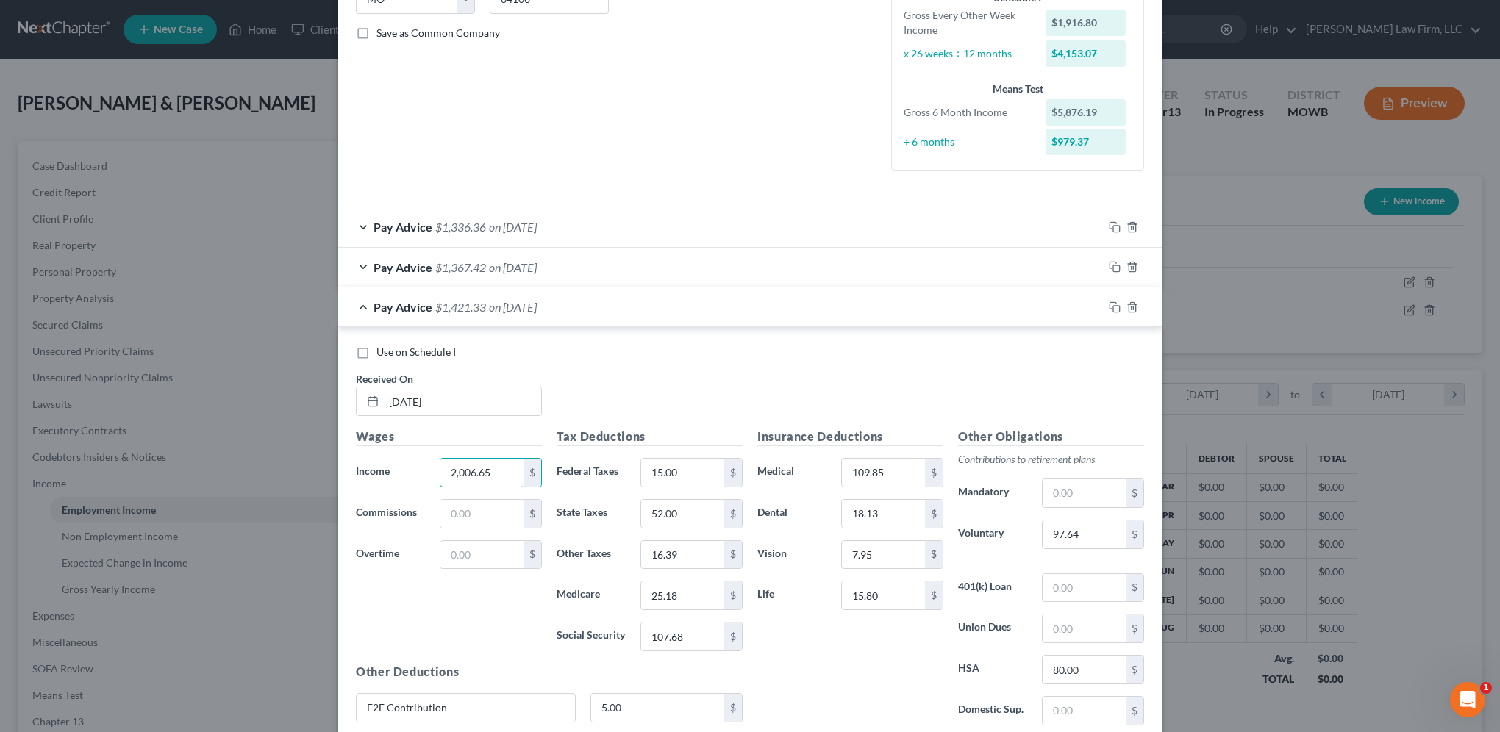
scroll to position [349, 0]
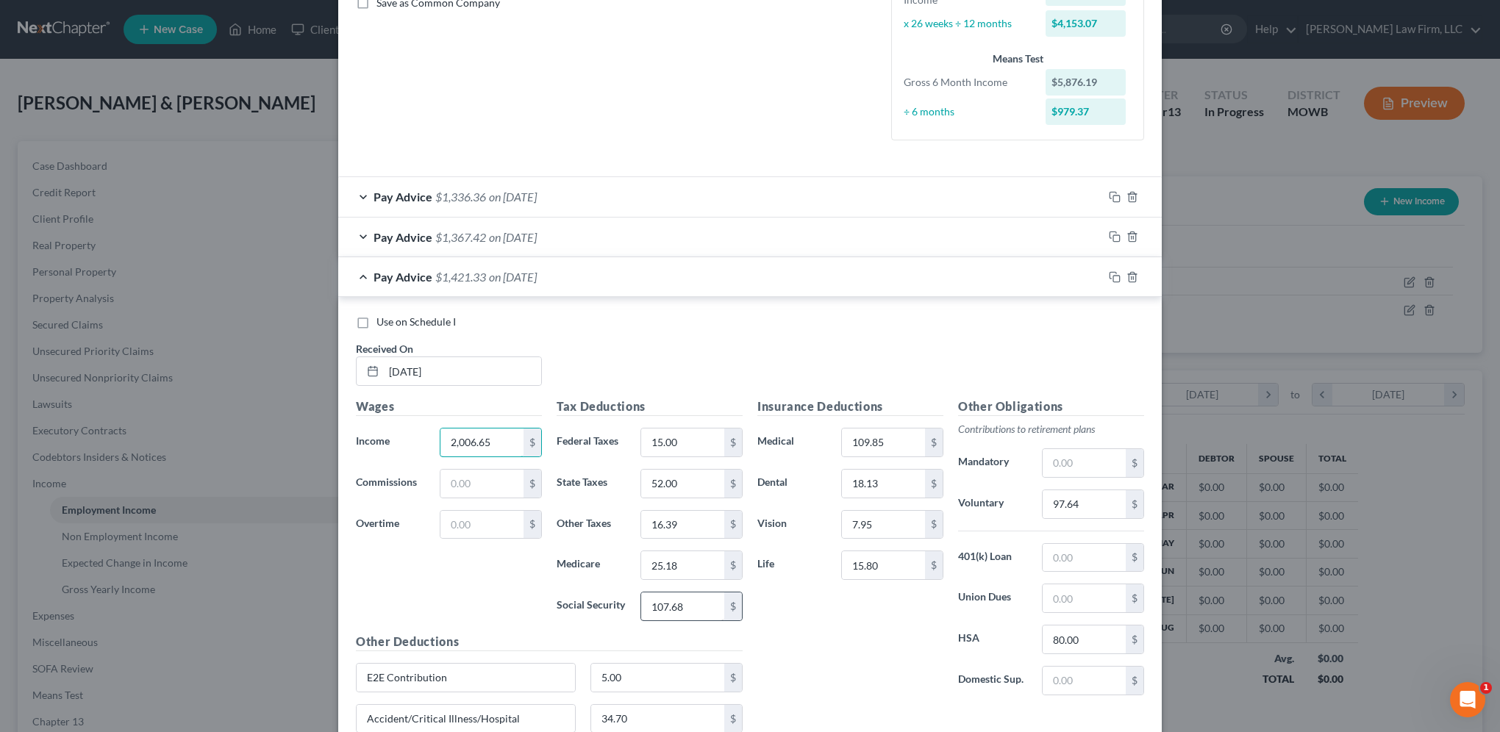
type input "2,006.65"
click at [685, 603] on input "107.68" at bounding box center [682, 607] width 83 height 28
type input "111.03"
click at [699, 571] on input "25.18" at bounding box center [682, 565] width 83 height 28
type input "25.97"
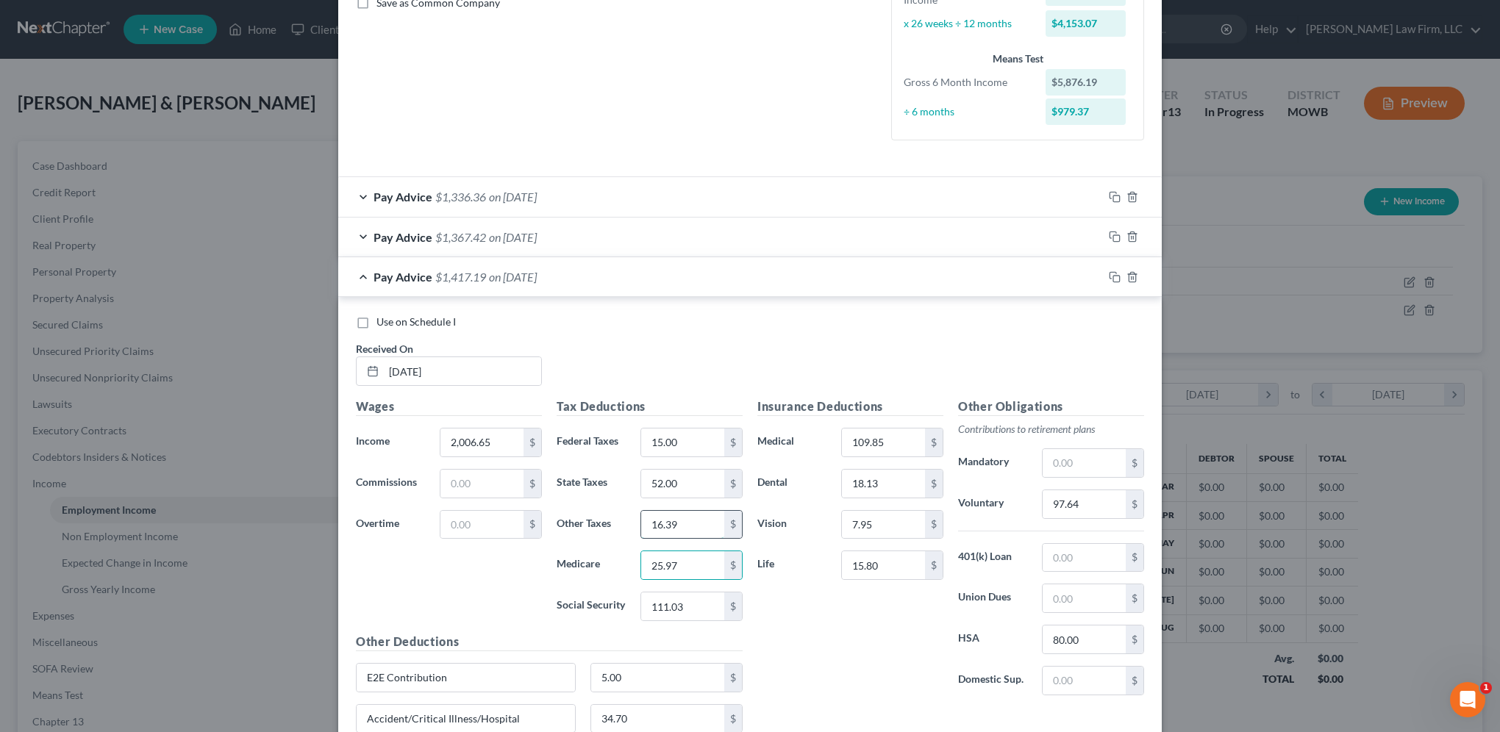
click at [689, 517] on input "16.39" at bounding box center [682, 525] width 83 height 28
type input "16.90"
click at [690, 480] on input "52.00" at bounding box center [682, 484] width 83 height 28
type input "56.00"
click at [690, 437] on input "15.00" at bounding box center [682, 443] width 83 height 28
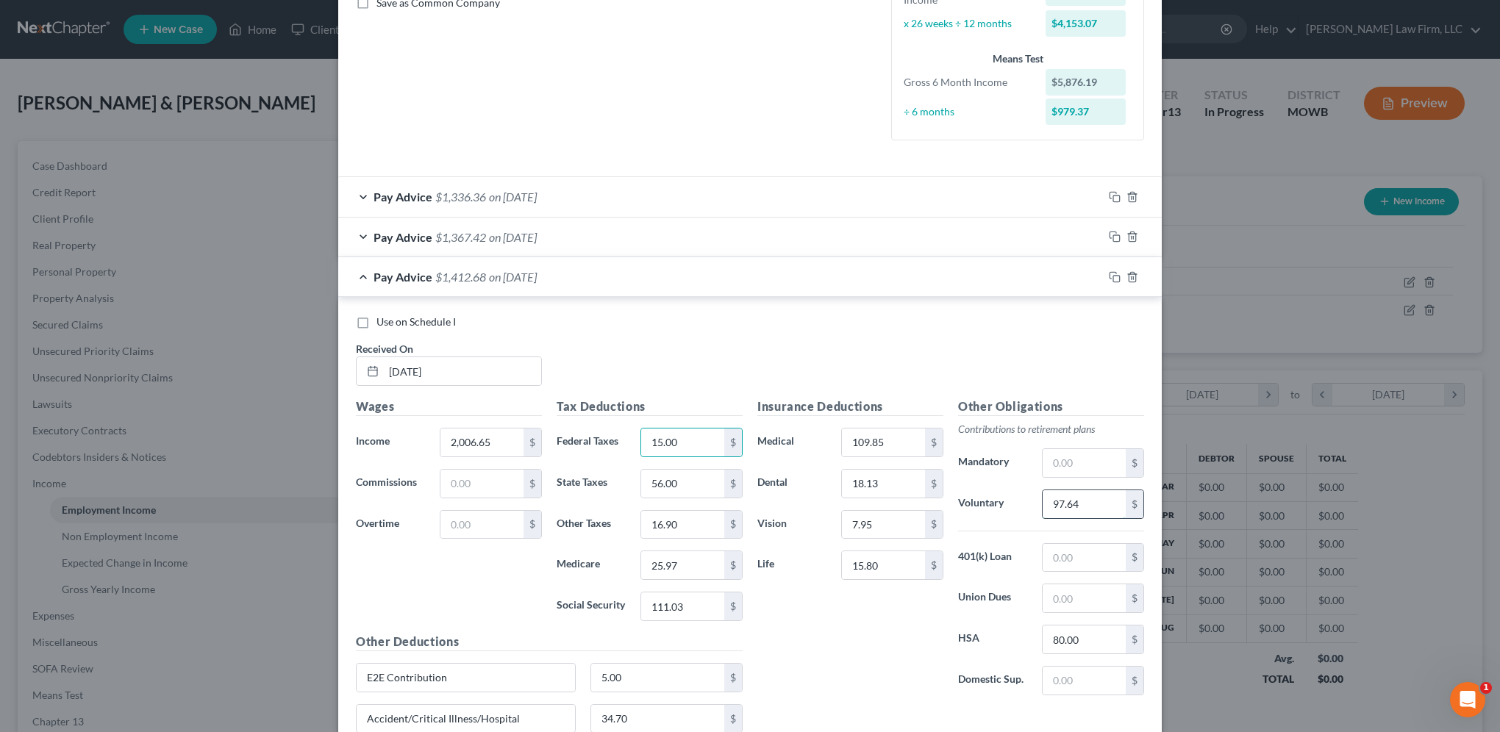
click at [1098, 504] on input "97.64" at bounding box center [1084, 504] width 83 height 28
type input "100.33"
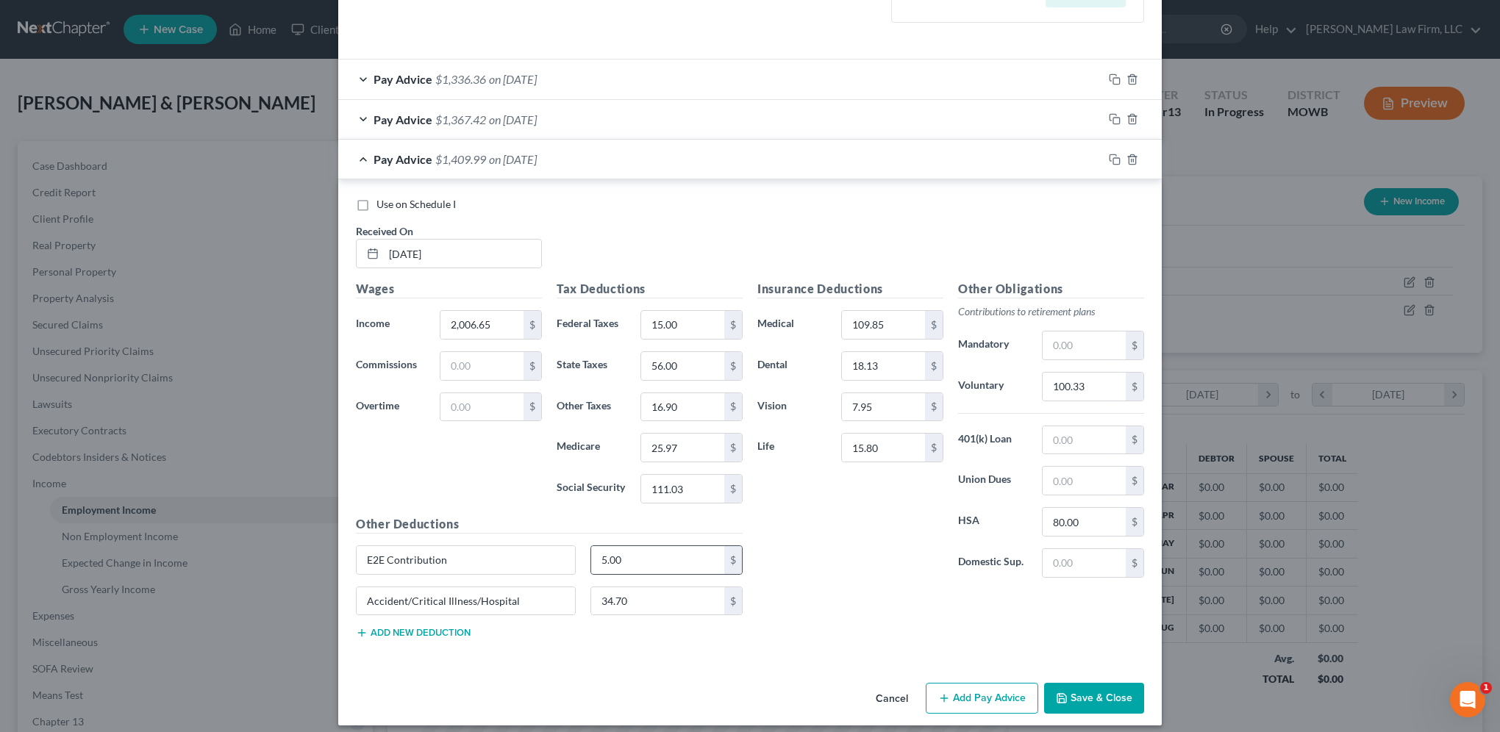
scroll to position [474, 0]
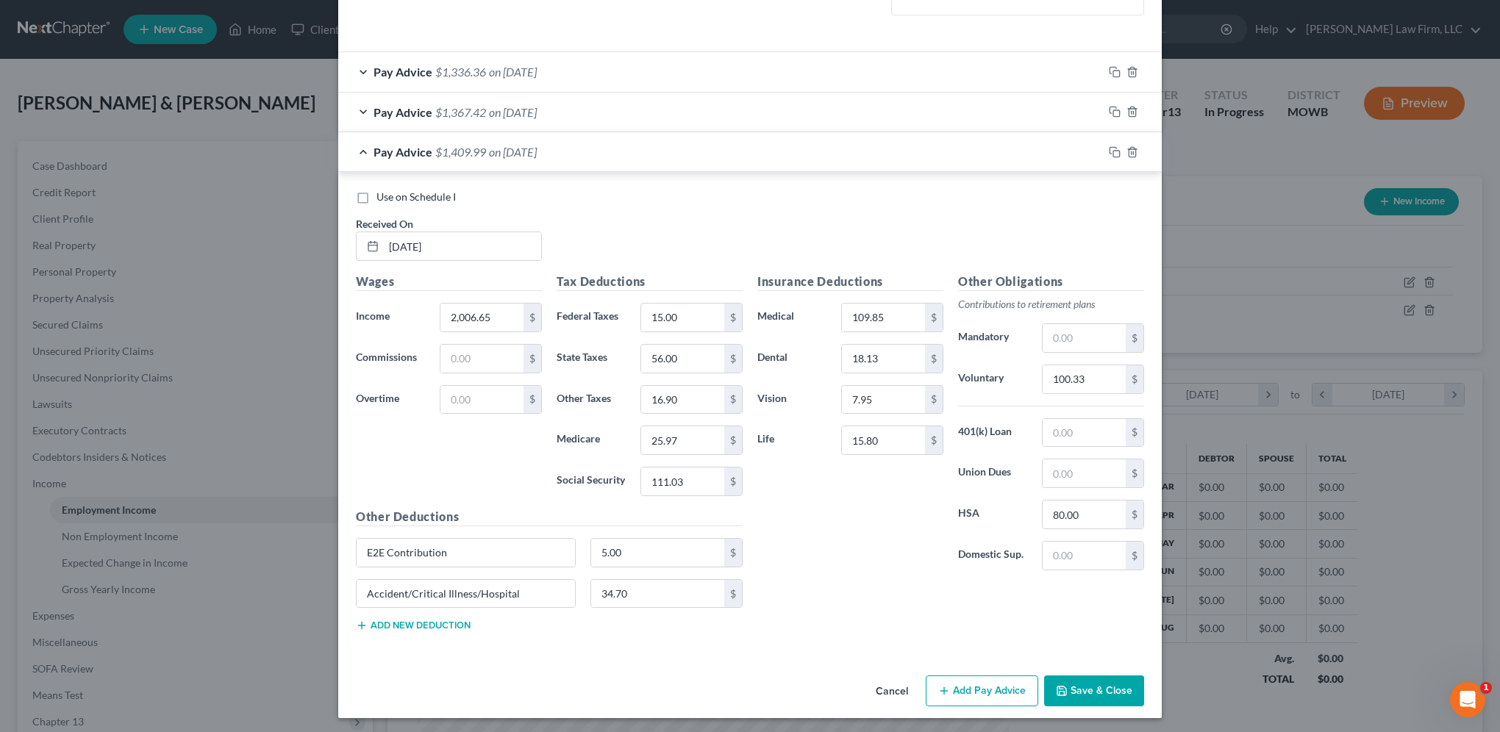
click at [424, 623] on button "Add new deduction" at bounding box center [413, 626] width 115 height 12
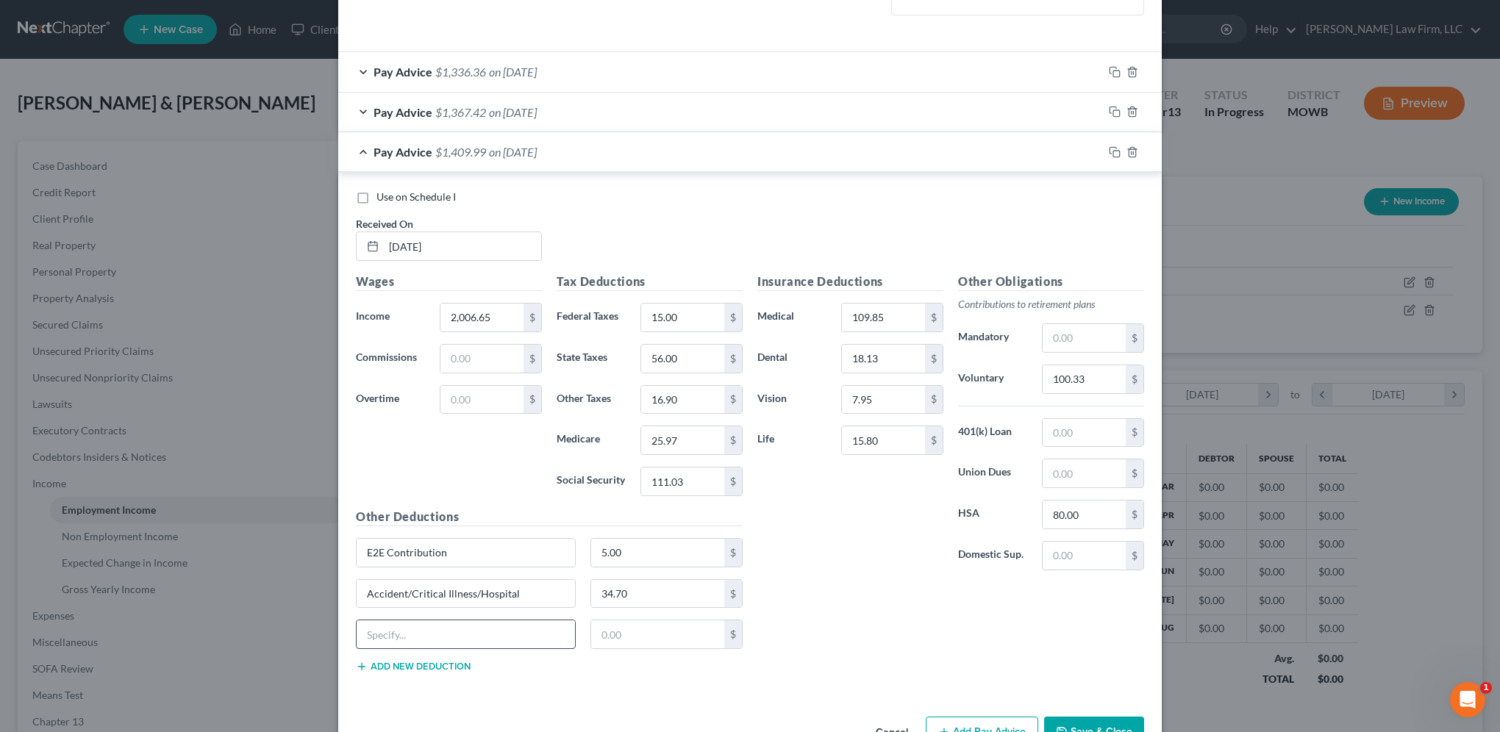
click at [424, 624] on input "text" at bounding box center [466, 635] width 218 height 28
type input "Paytient"
type input "12.13"
click at [354, 75] on div "Pay Advice $1,336.36 on [DATE]" at bounding box center [720, 71] width 765 height 39
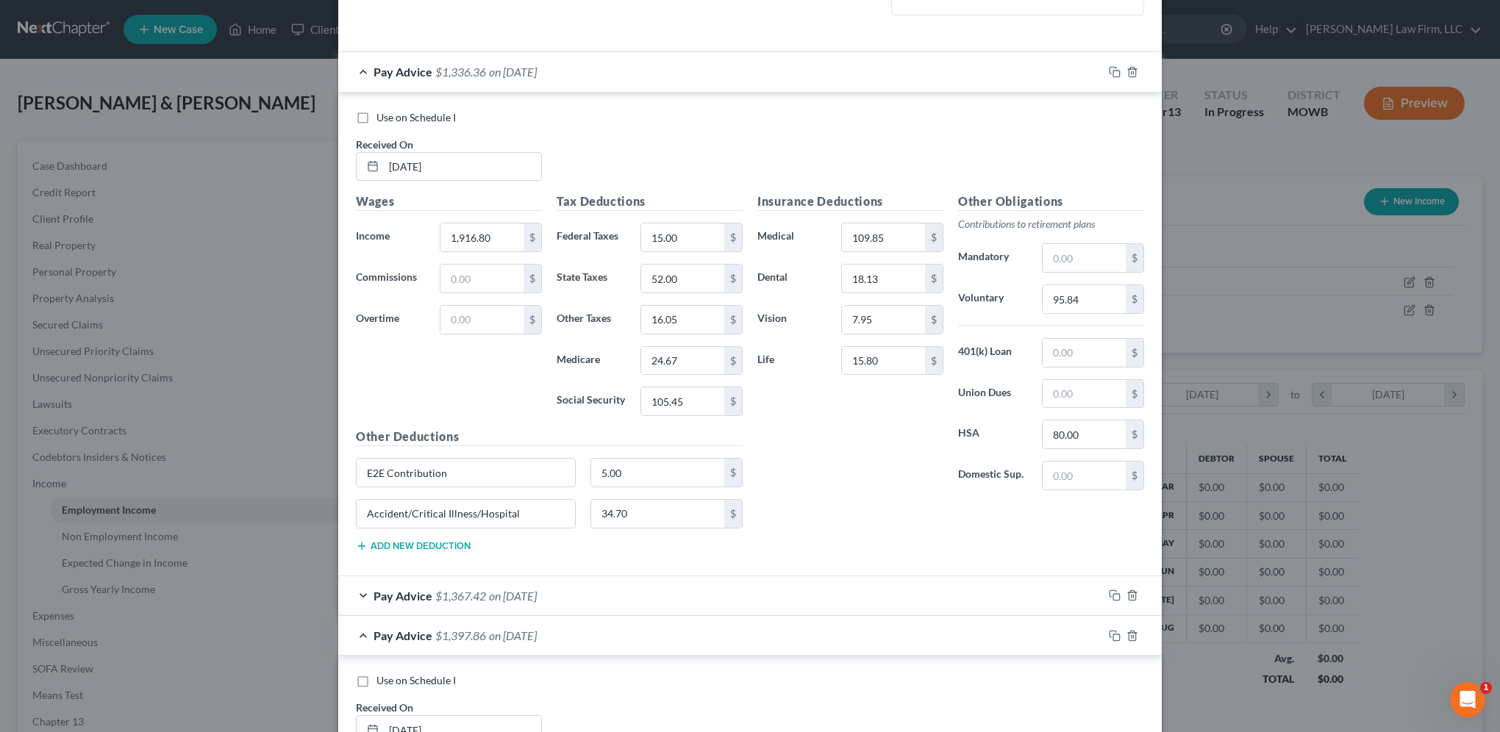
click at [376, 121] on label "Use on Schedule I" at bounding box center [415, 117] width 79 height 15
click at [382, 120] on input "Use on Schedule I" at bounding box center [387, 115] width 10 height 10
checkbox input "true"
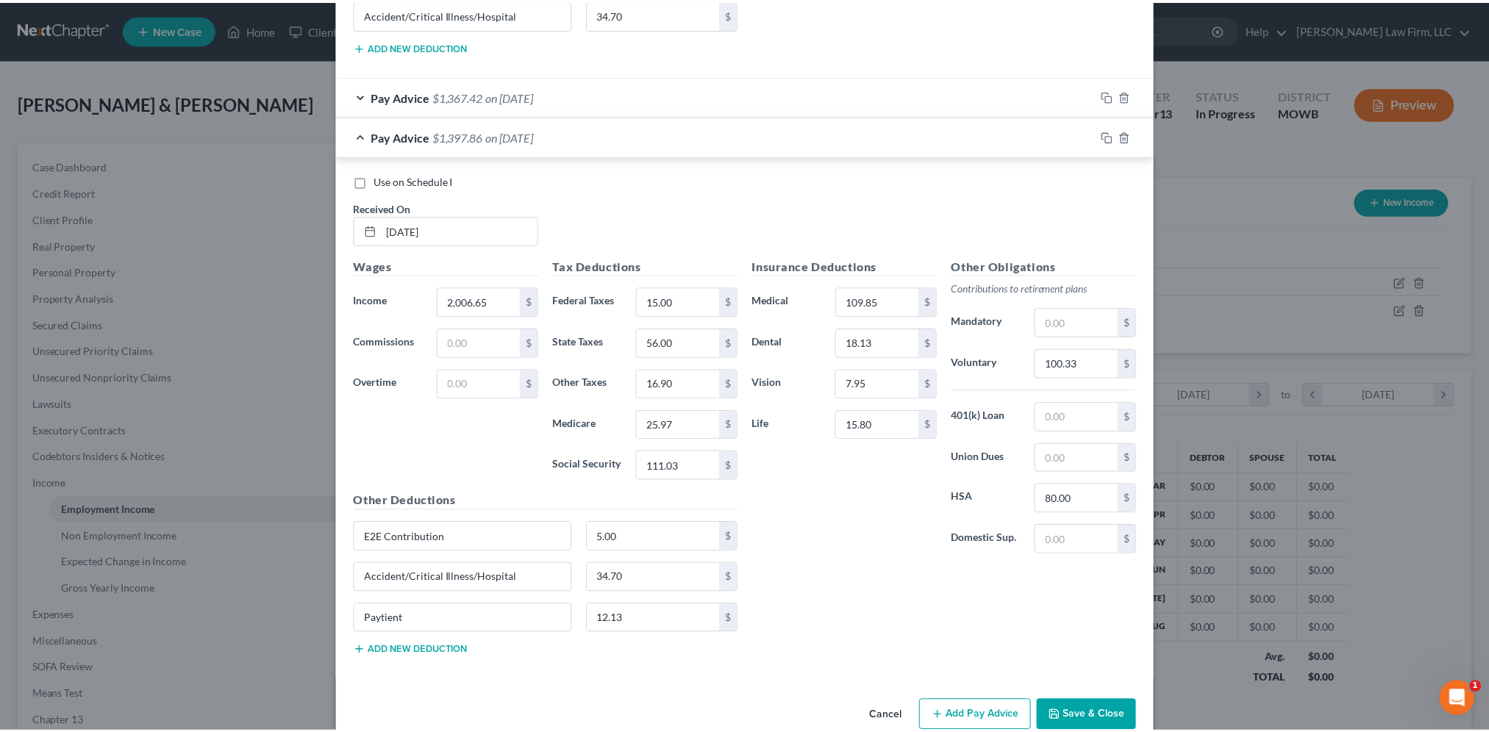
scroll to position [996, 0]
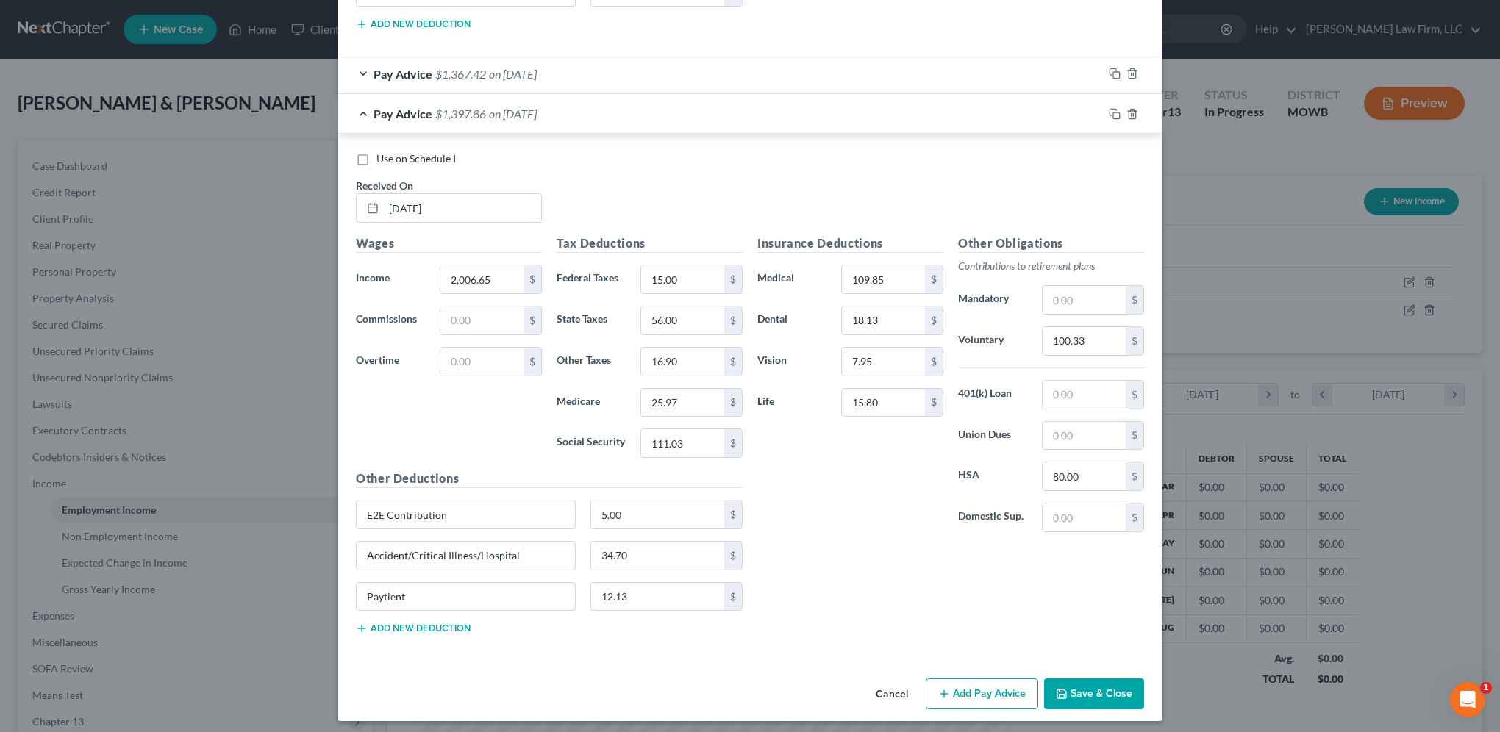
click at [1100, 689] on button "Save & Close" at bounding box center [1094, 694] width 100 height 31
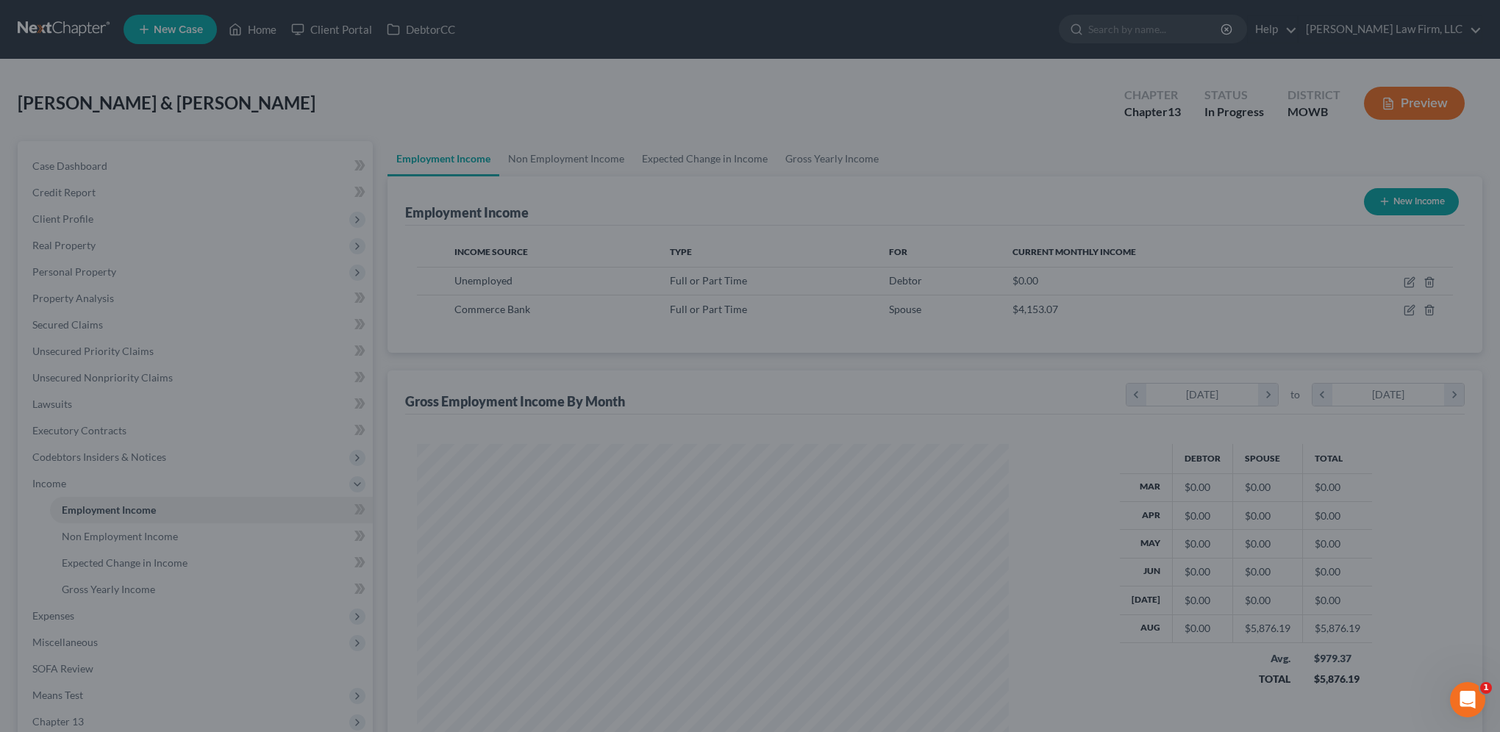
scroll to position [734905, 734582]
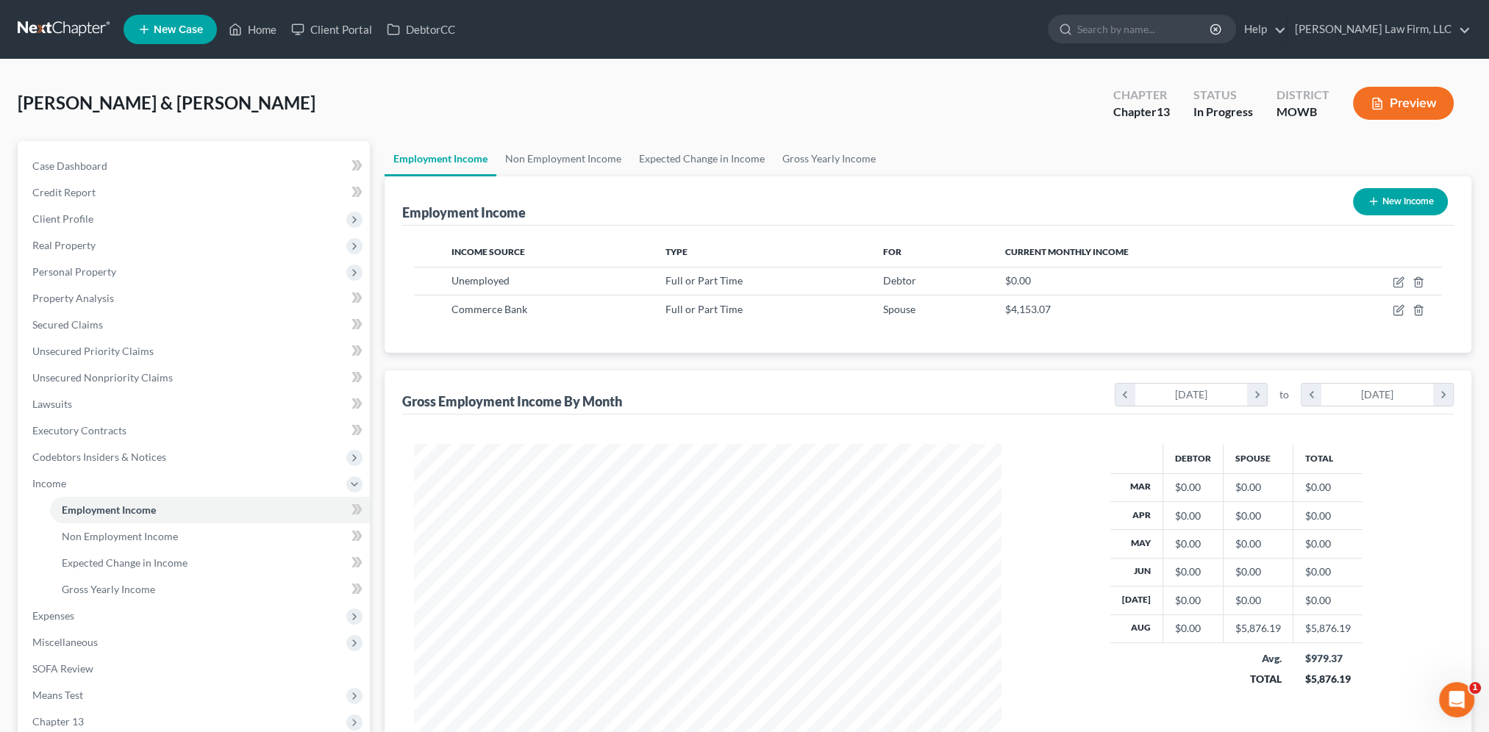
click at [1401, 96] on button "Preview" at bounding box center [1403, 103] width 101 height 33
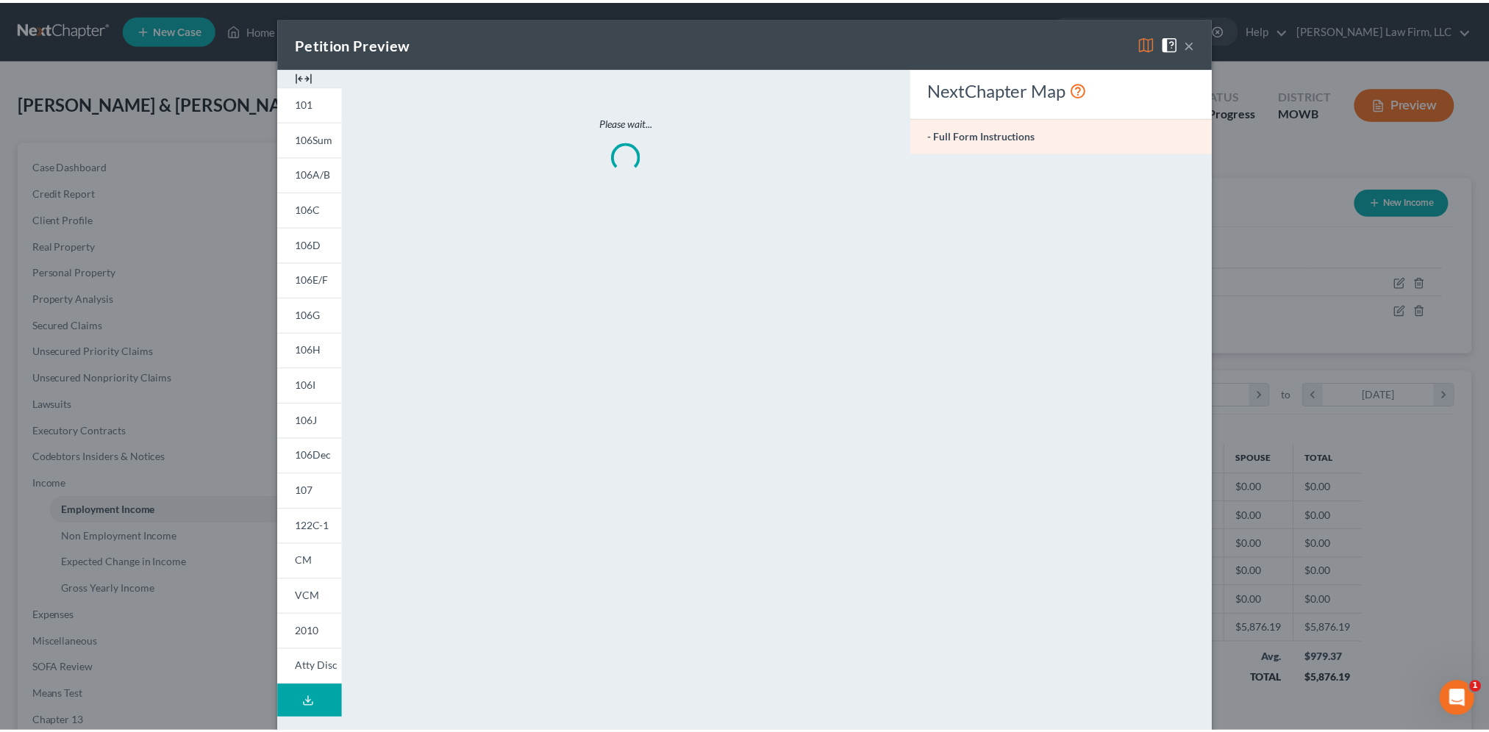
scroll to position [295, 621]
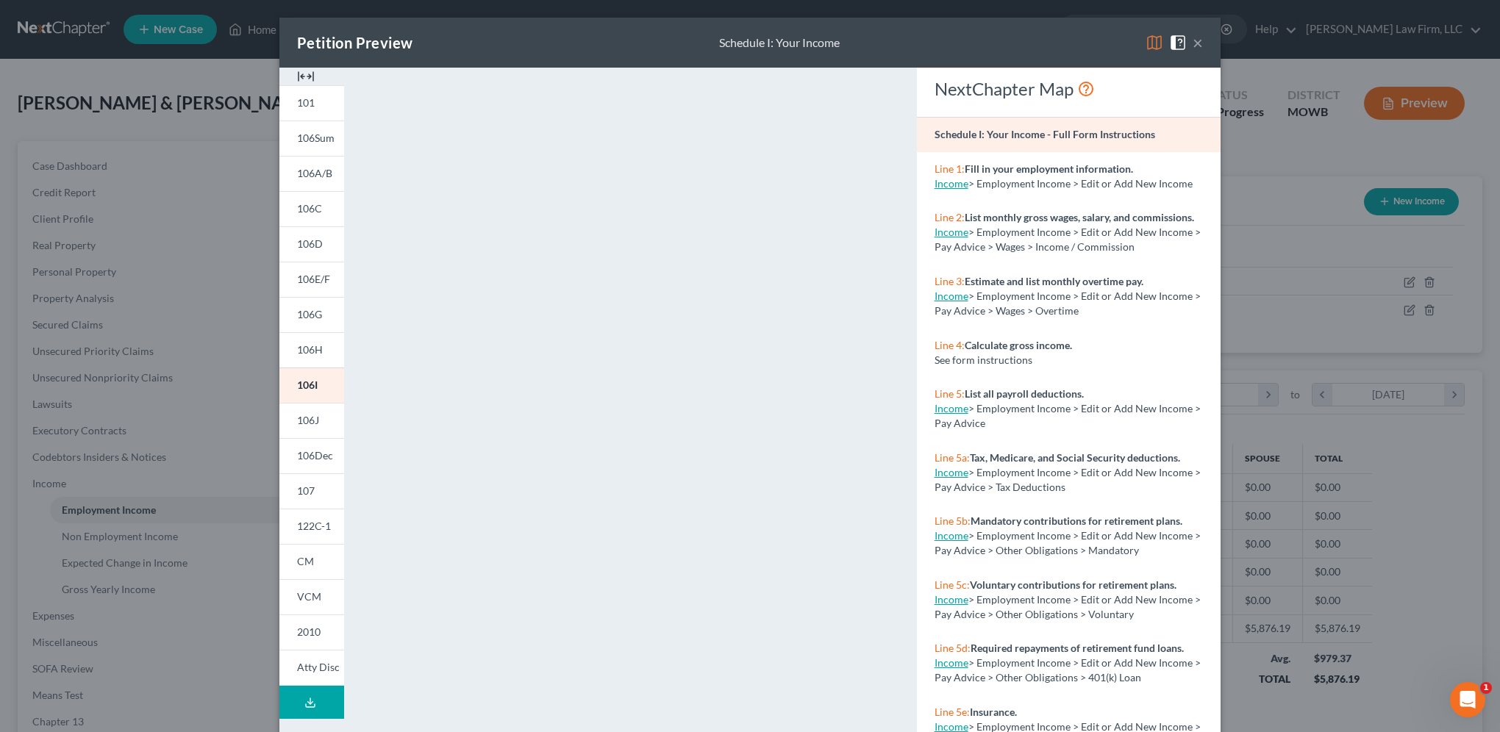
click at [1197, 50] on button "×" at bounding box center [1197, 43] width 10 height 18
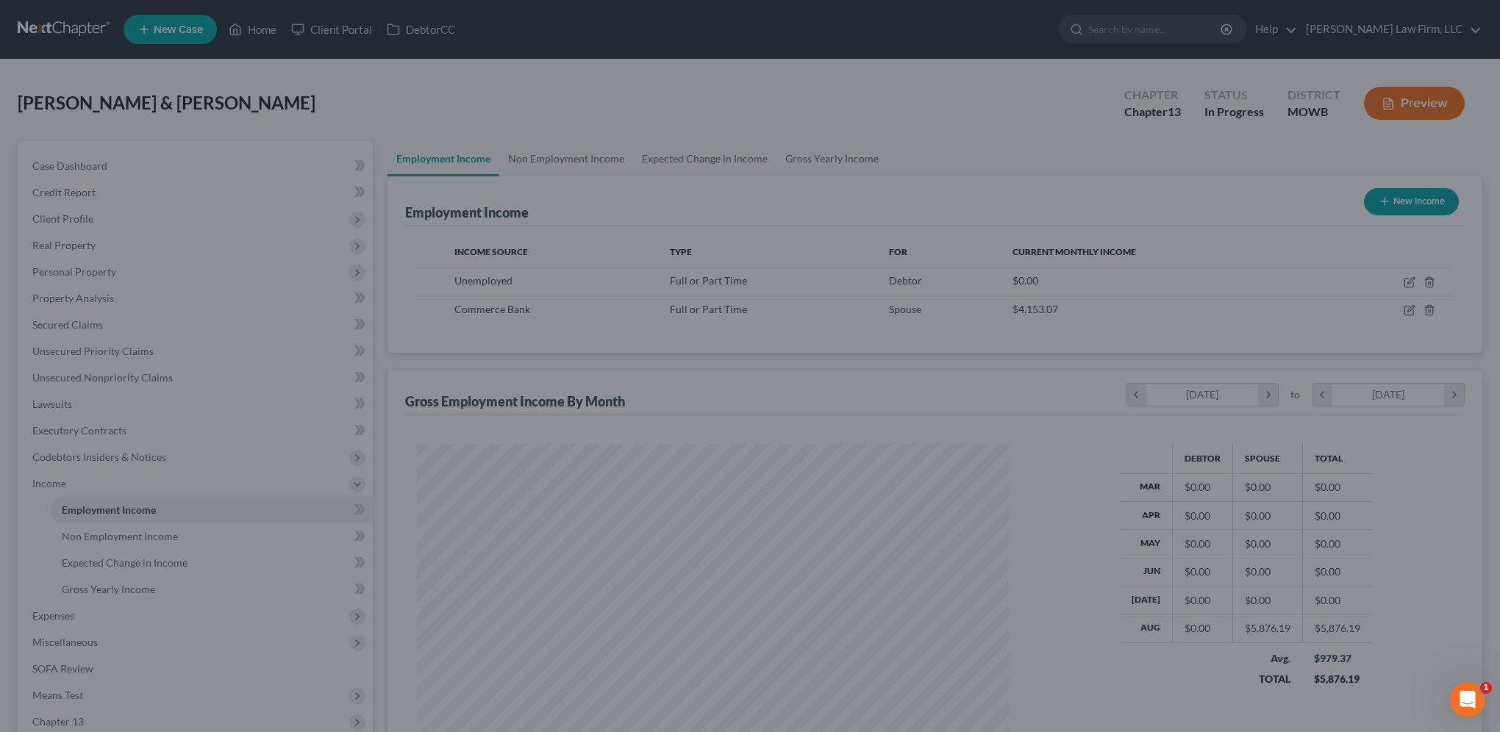
scroll to position [734905, 734582]
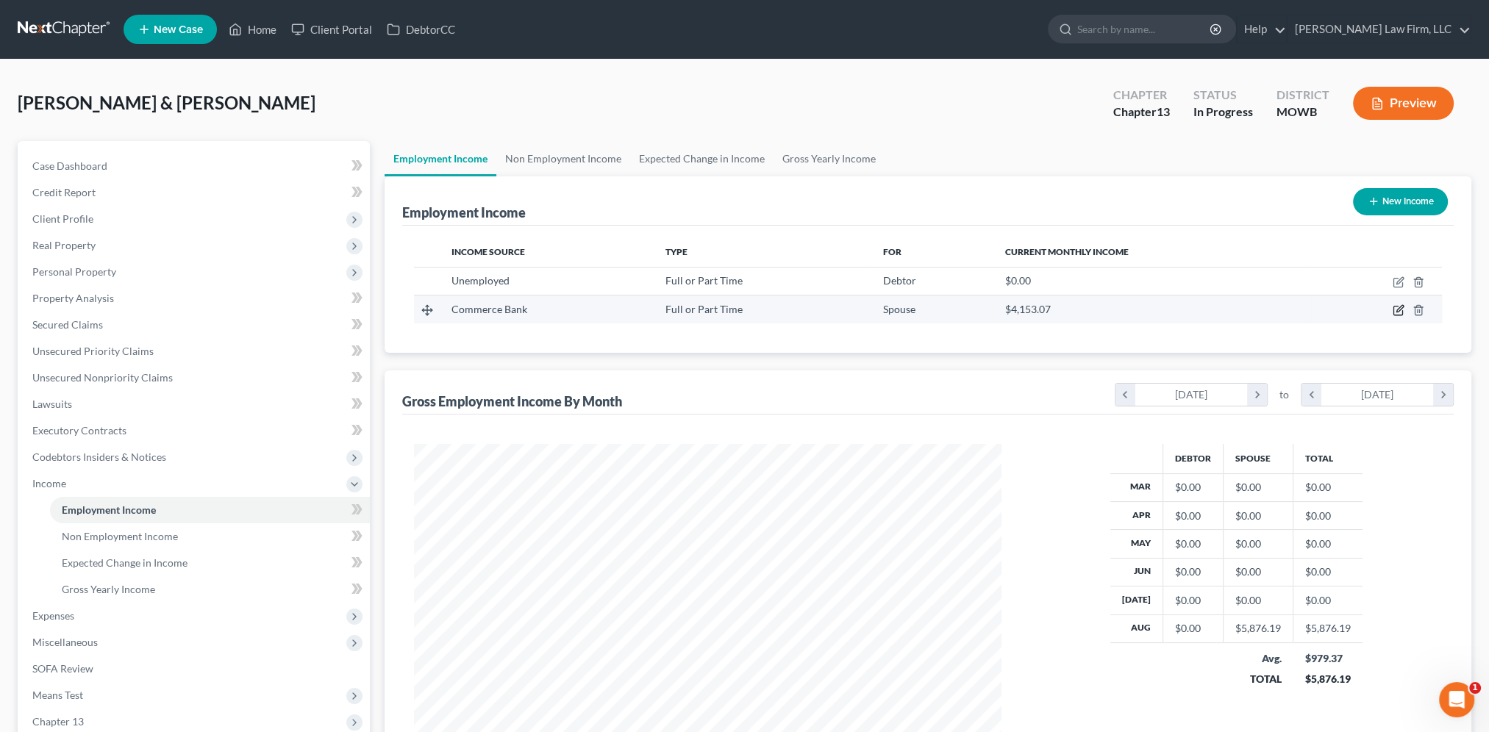
click at [1398, 310] on icon "button" at bounding box center [1399, 309] width 7 height 7
select select "0"
select select "26"
select select "2"
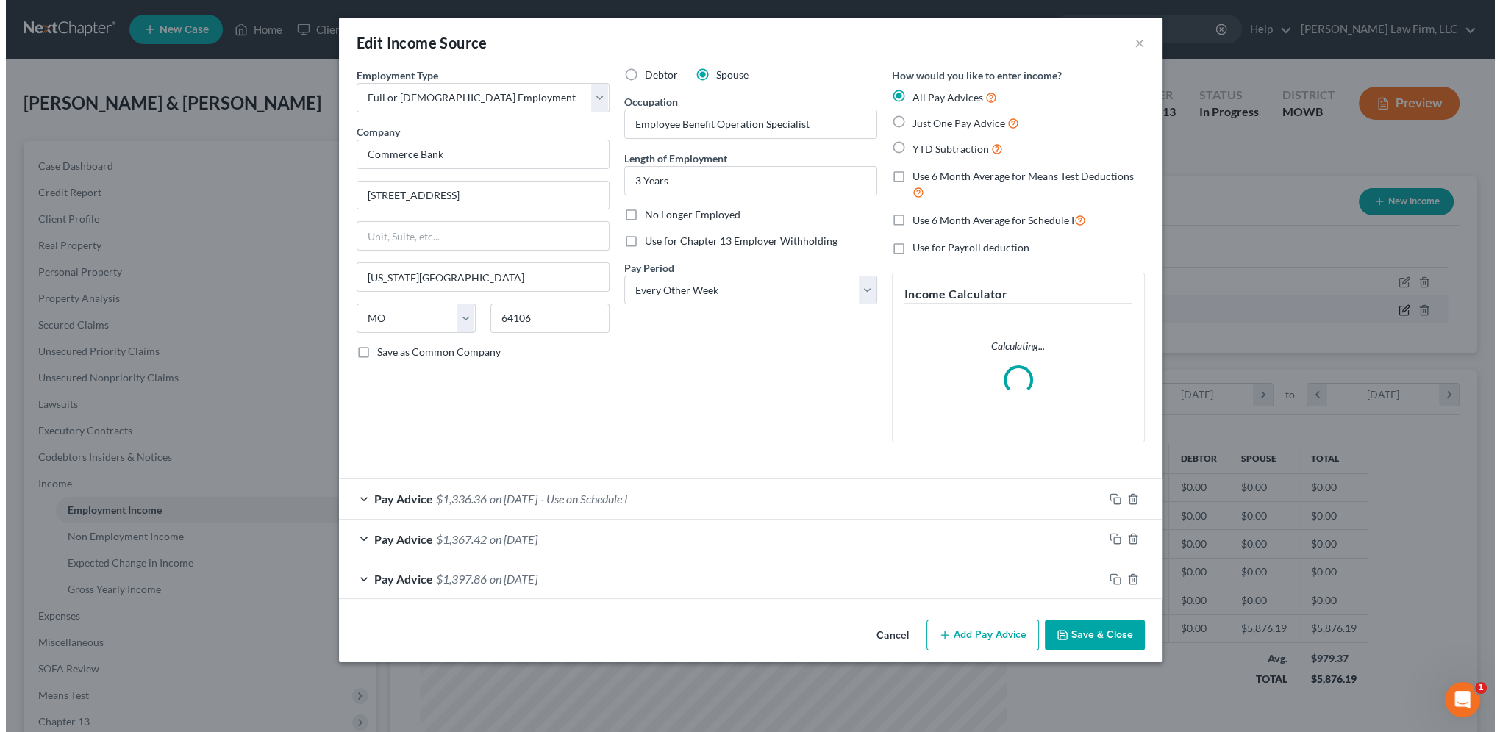
scroll to position [295, 621]
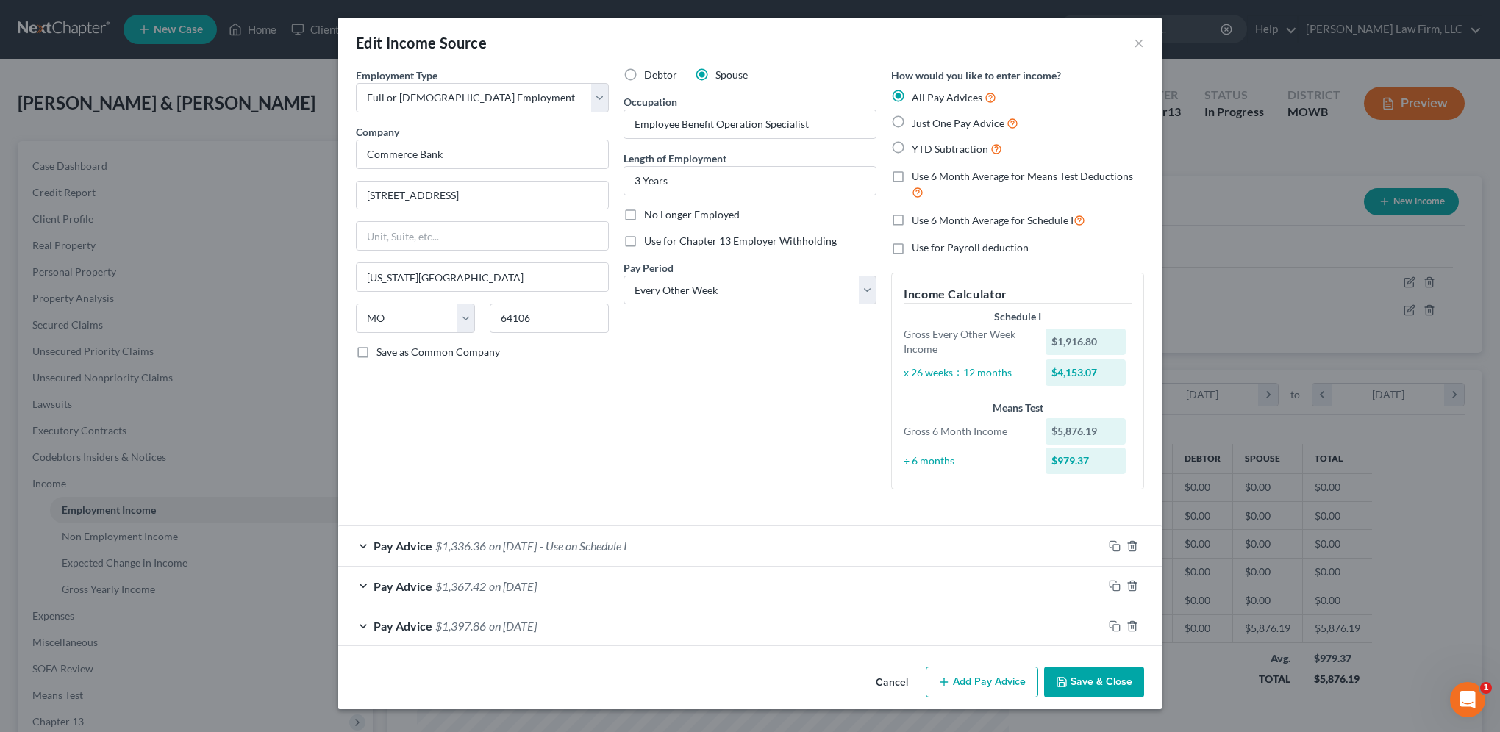
click at [362, 623] on div "Pay Advice $1,397.86 on [DATE]" at bounding box center [720, 626] width 765 height 39
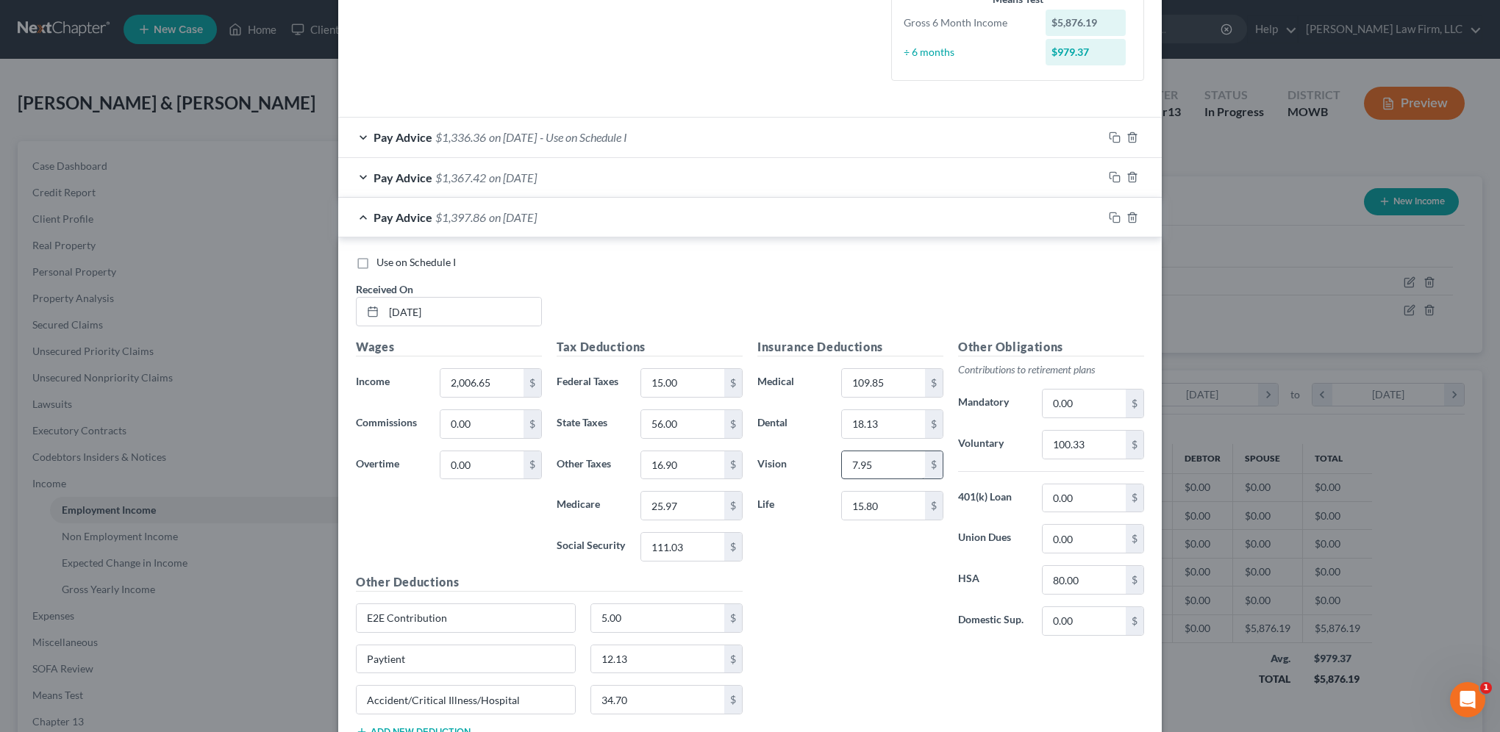
scroll to position [515, 0]
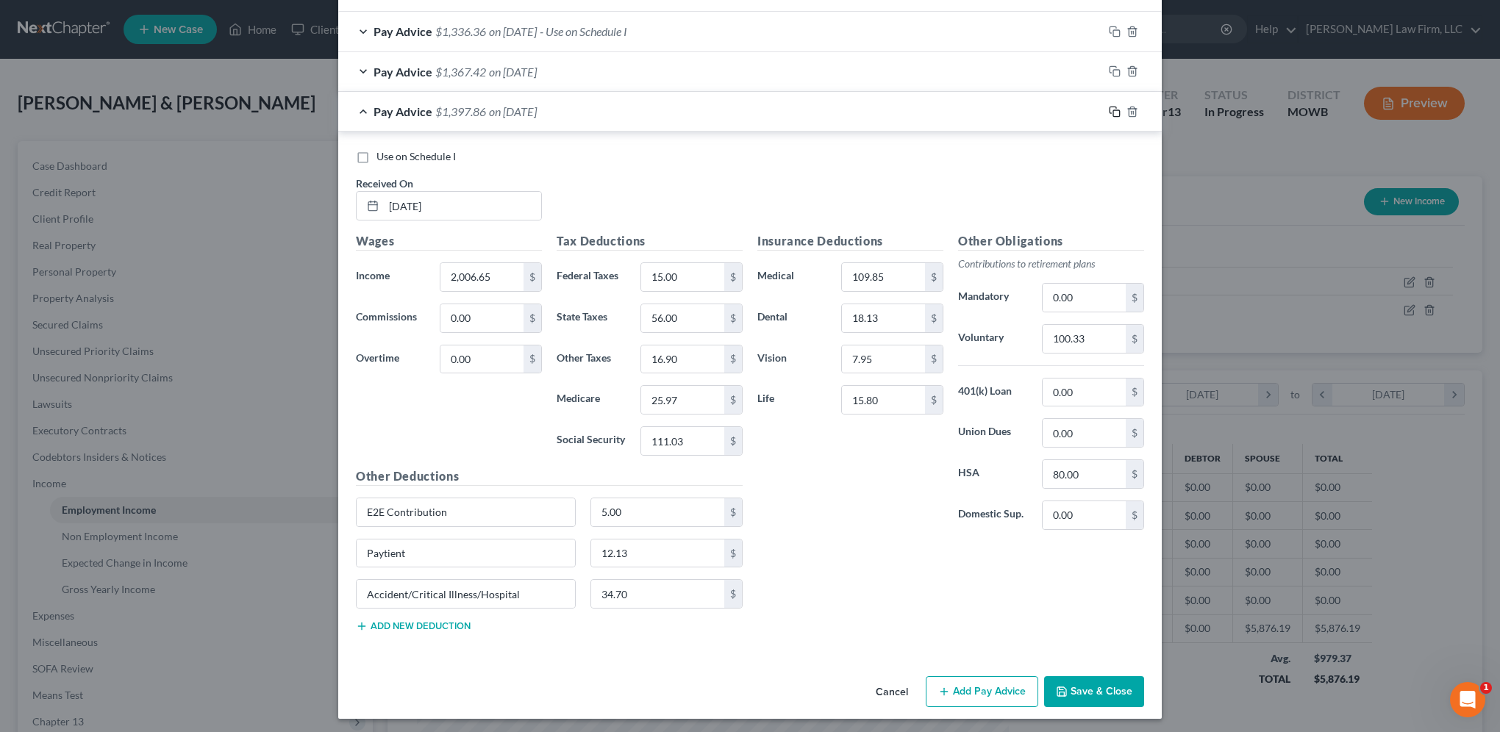
click at [1112, 107] on icon "button" at bounding box center [1115, 112] width 12 height 12
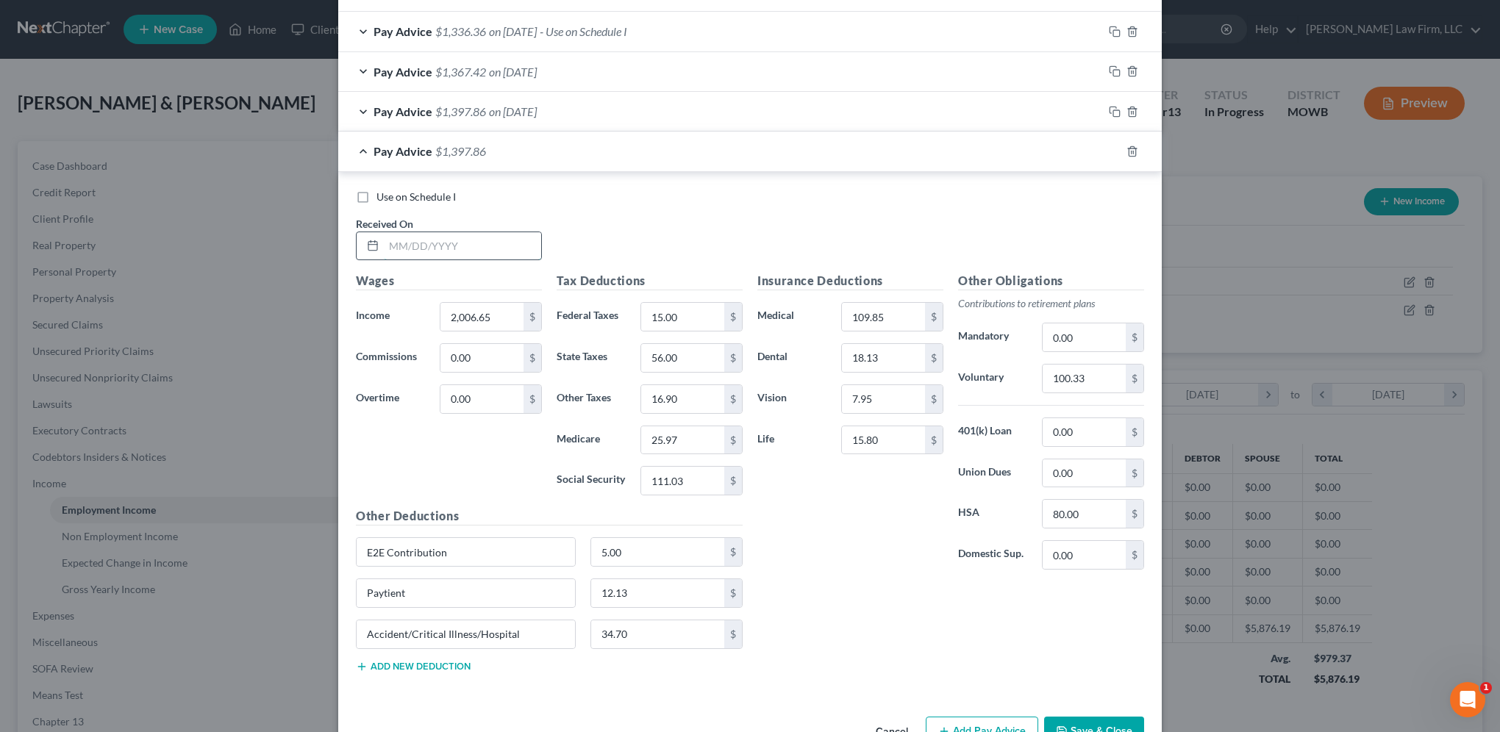
click at [429, 253] on input "text" at bounding box center [462, 246] width 157 height 28
type input "[DATE]"
click at [490, 312] on input "2,006.65" at bounding box center [481, 317] width 83 height 28
type input "1,878.87"
click at [1085, 378] on input "100.33" at bounding box center [1084, 379] width 83 height 28
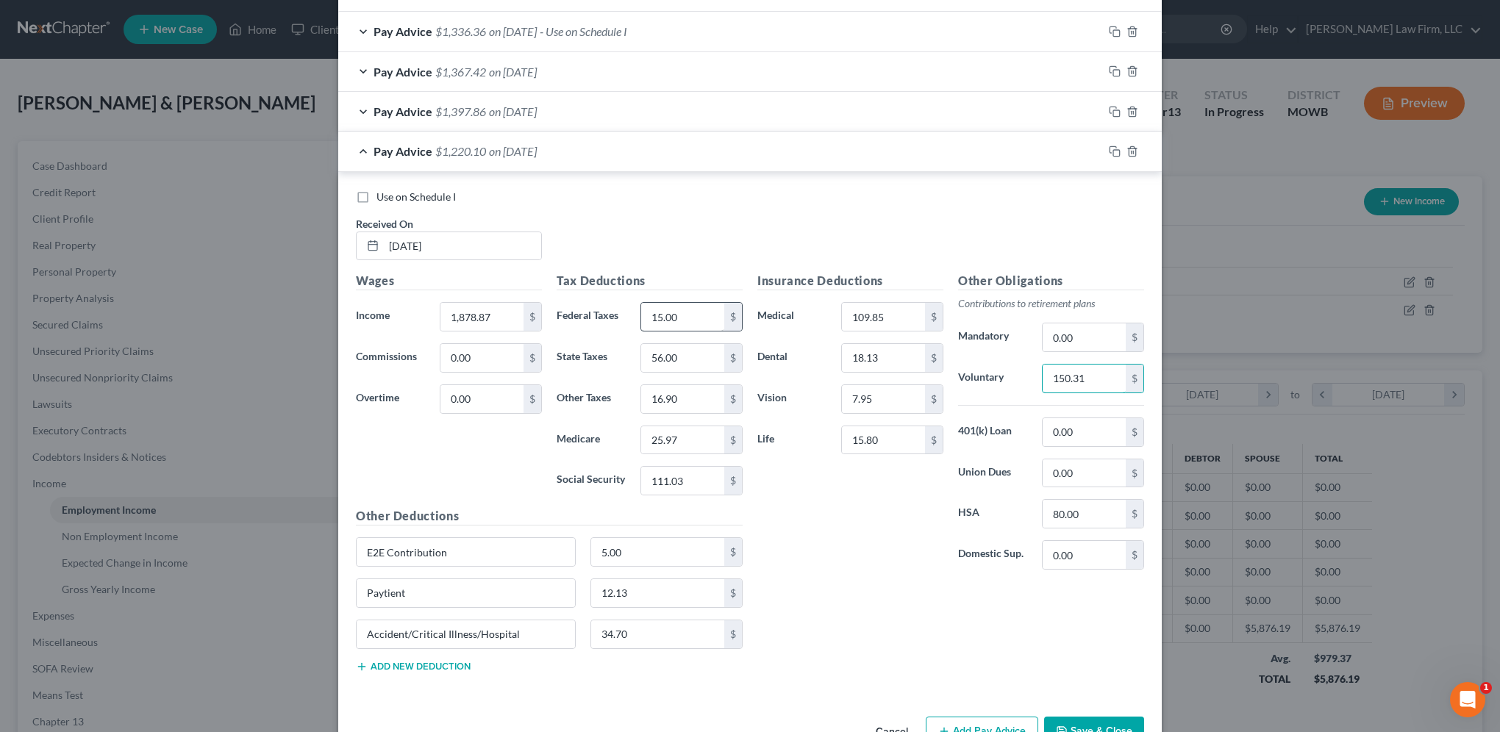
type input "150.31"
click at [678, 308] on input "15.00" at bounding box center [682, 317] width 83 height 28
type input "103.10"
click at [697, 386] on input "16.90" at bounding box center [682, 399] width 83 height 28
type input "15.13"
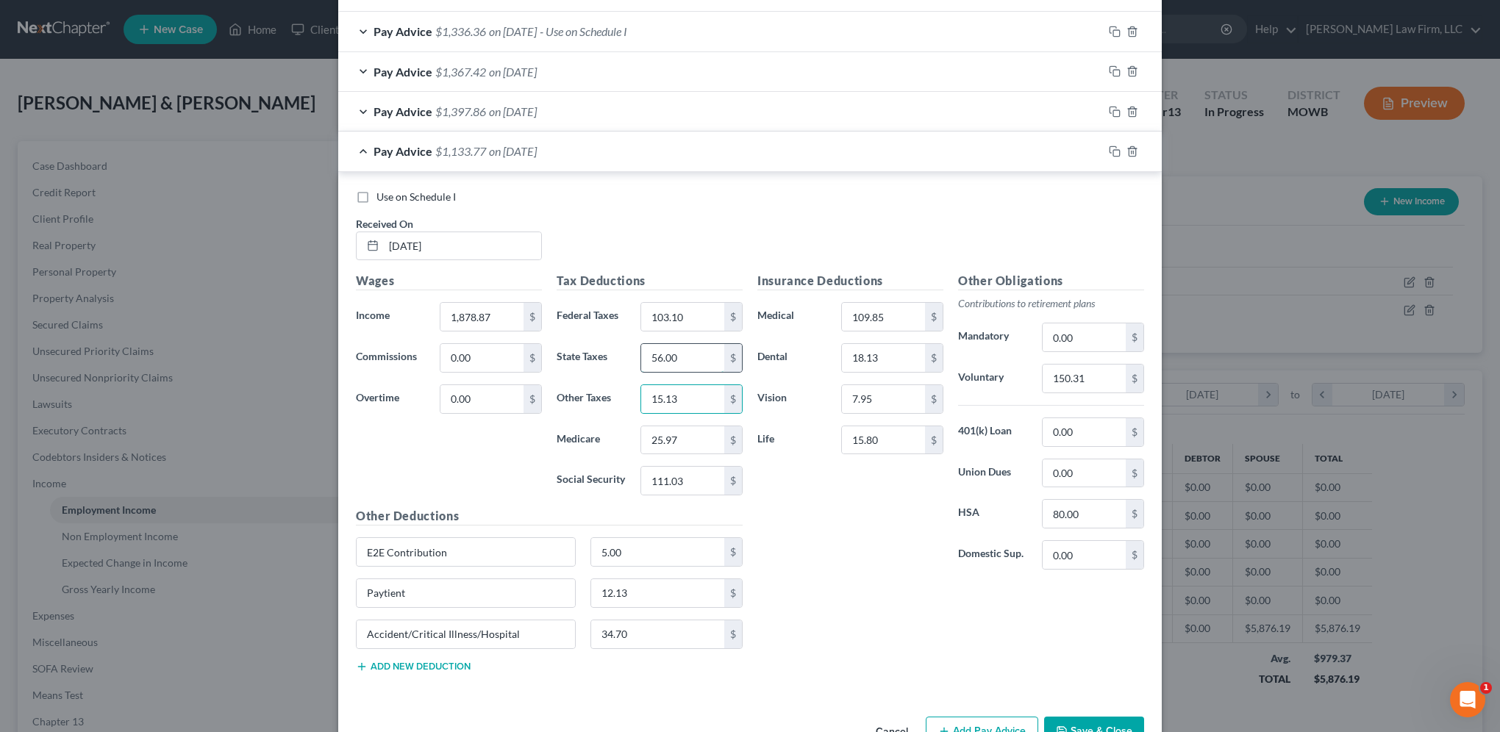
click at [684, 359] on input "56.00" at bounding box center [682, 358] width 83 height 28
type input "47.00"
click at [679, 441] on input "25.97" at bounding box center [682, 440] width 83 height 28
type input "24.13"
click at [840, 523] on div "Insurance Deductions Medical 109.85 $ Dental 18.13 $ Vision 7.95 $ Life 15.80 $" at bounding box center [850, 427] width 201 height 310
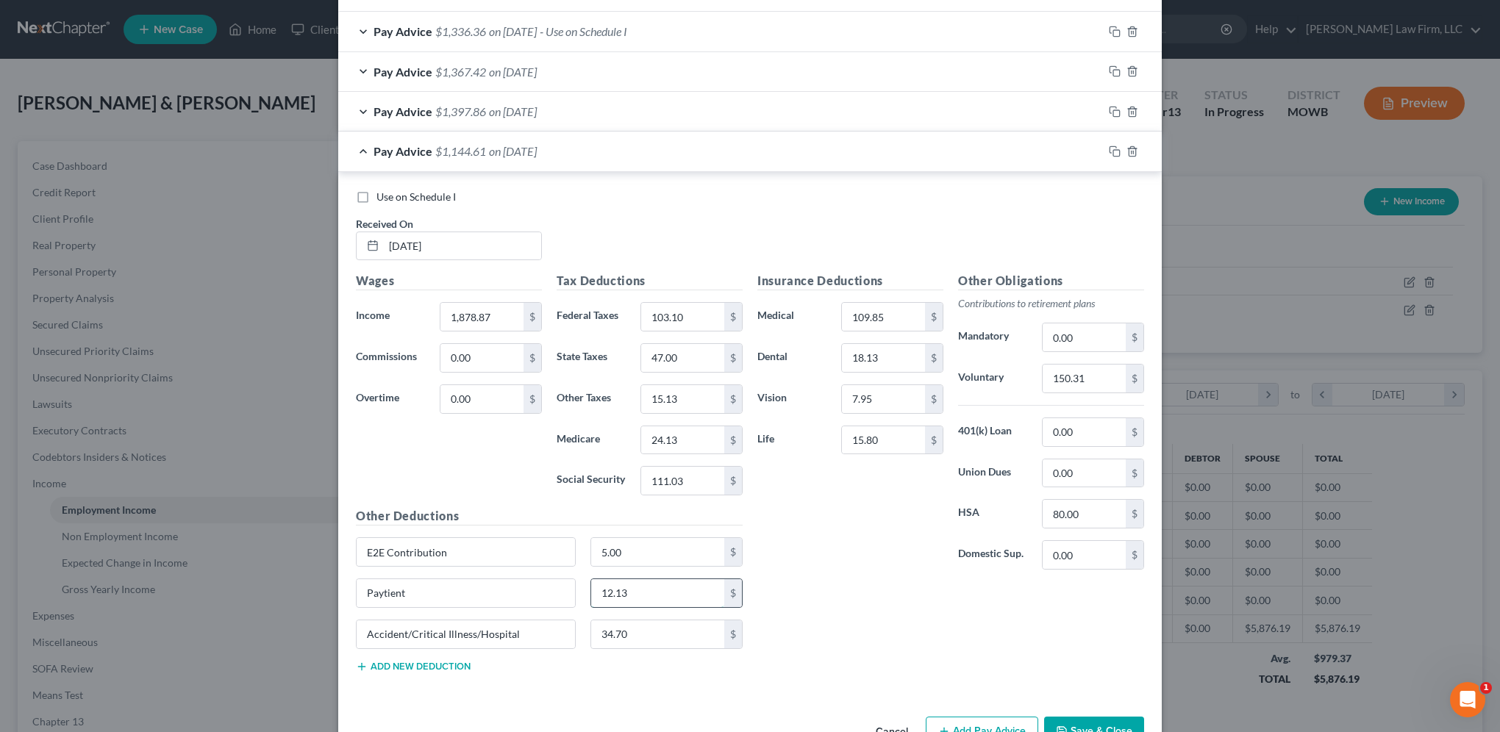
click at [640, 583] on input "12.13" at bounding box center [658, 593] width 134 height 28
type input "18.87"
click at [1109, 149] on icon "button" at bounding box center [1115, 152] width 12 height 12
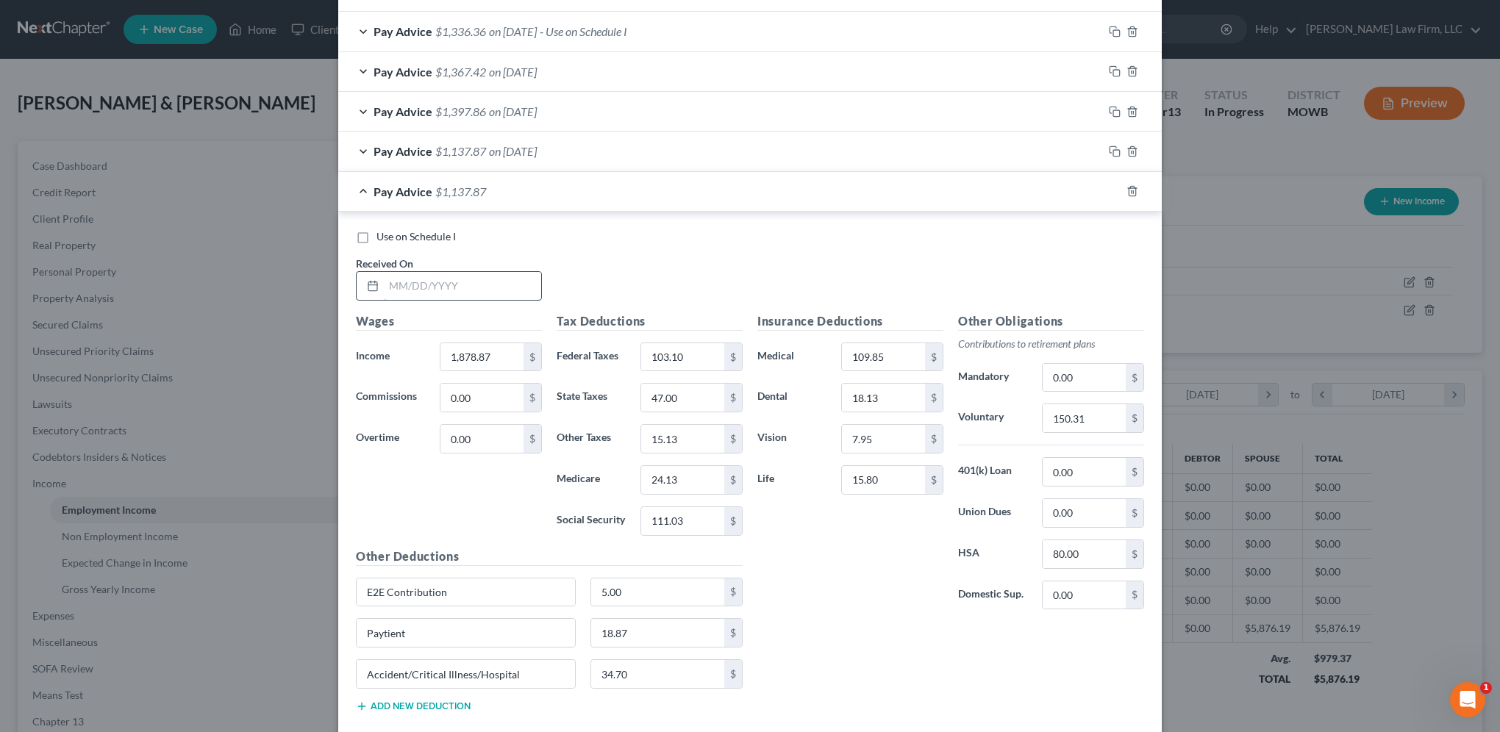
click at [435, 285] on input "text" at bounding box center [462, 286] width 157 height 28
type input "[DATE]"
click at [499, 348] on input "1,878.87" at bounding box center [481, 357] width 83 height 28
type input "1,951.81"
click at [698, 360] on input "103.10" at bounding box center [682, 357] width 83 height 28
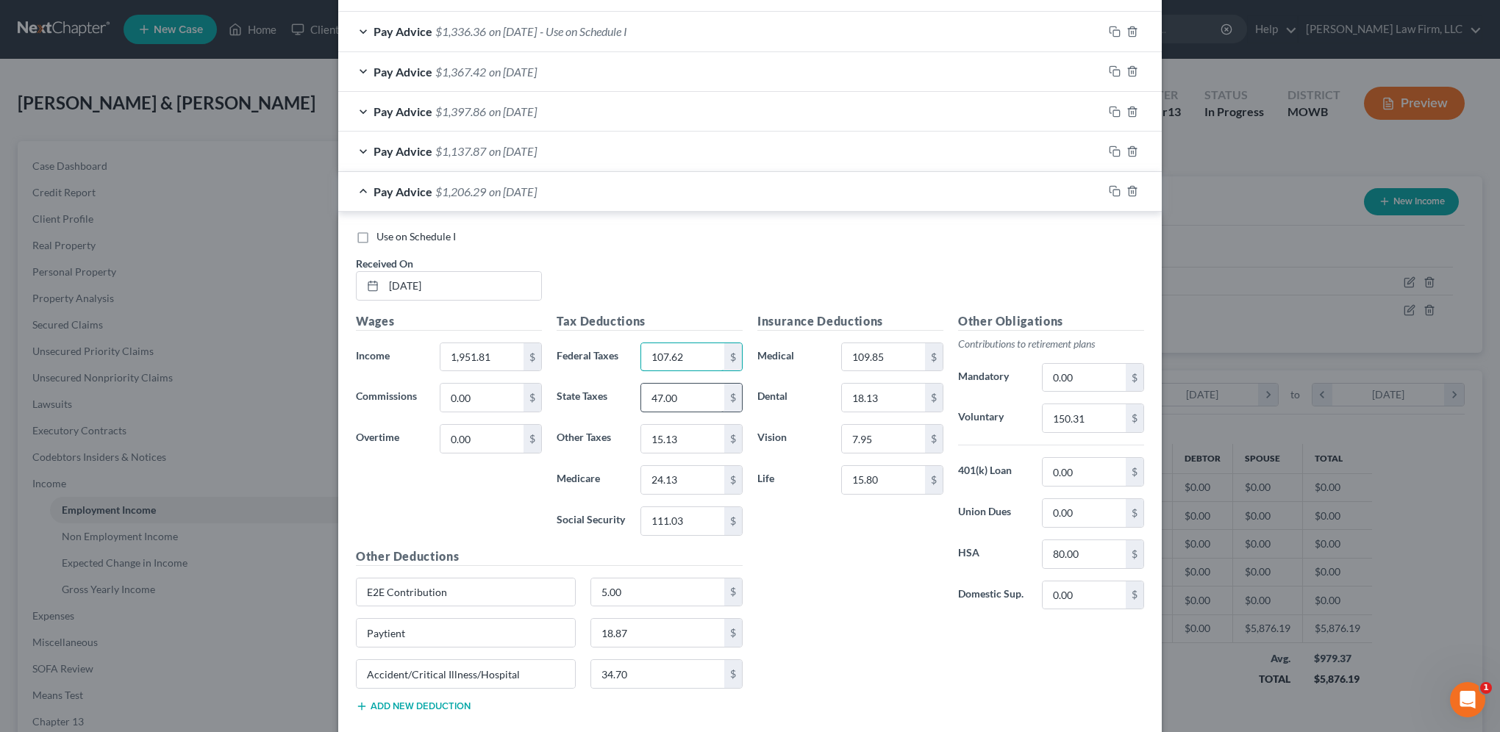
type input "107.62"
click at [694, 396] on input "47.00" at bounding box center [682, 398] width 83 height 28
type input "49.00"
click at [704, 429] on input "15.13" at bounding box center [682, 439] width 83 height 28
type input "15.60"
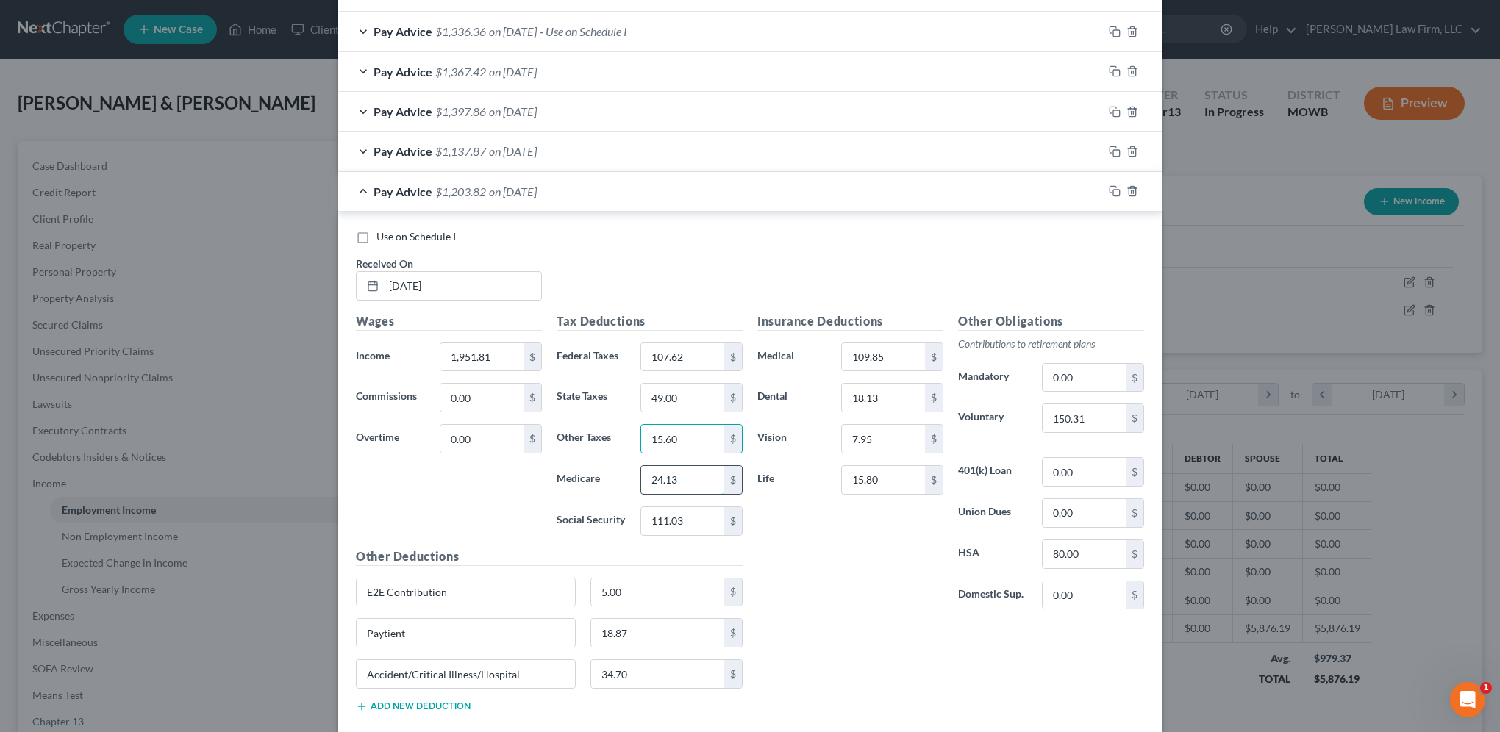
click at [703, 485] on input "24.13" at bounding box center [682, 480] width 83 height 28
type input "25.17"
click at [707, 524] on input "111.03" at bounding box center [682, 521] width 83 height 28
type input "107.62"
click at [665, 632] on input "18.87" at bounding box center [658, 633] width 134 height 28
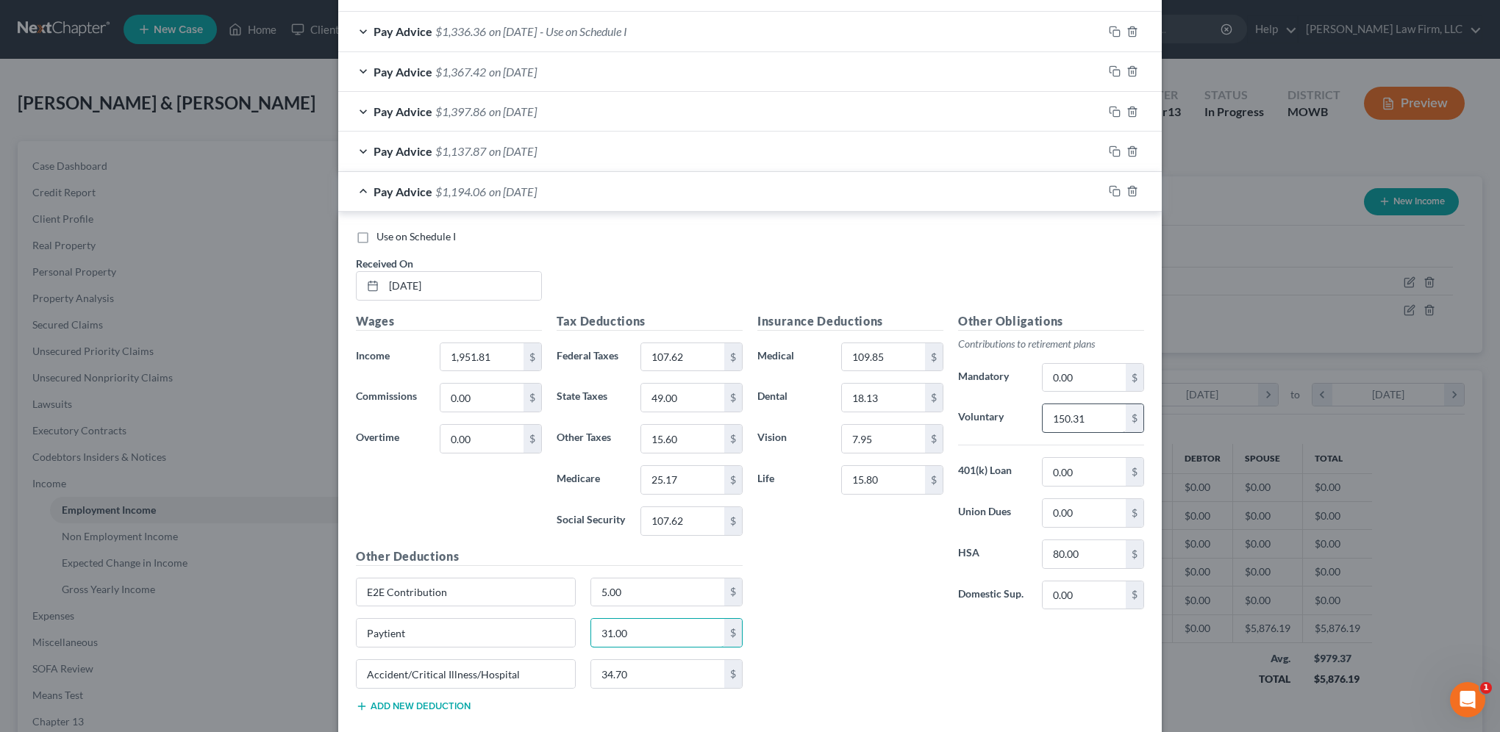
type input "31.00"
click at [1098, 417] on input "150.31" at bounding box center [1084, 418] width 83 height 28
type input "175.66"
click at [1113, 190] on rect "button" at bounding box center [1116, 193] width 7 height 7
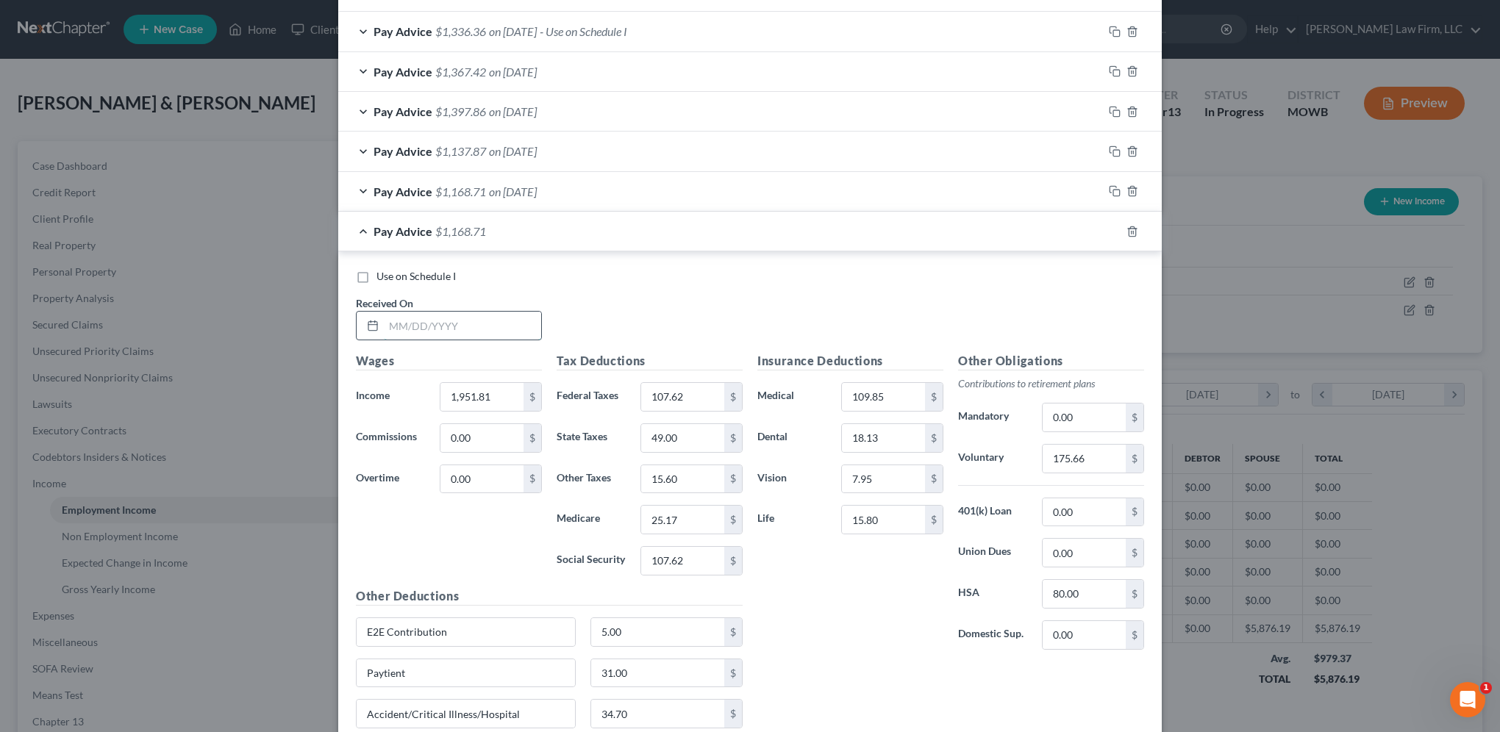
click at [484, 330] on input "text" at bounding box center [462, 326] width 157 height 28
type input "[DATE]"
click at [1109, 232] on icon "button" at bounding box center [1115, 232] width 12 height 12
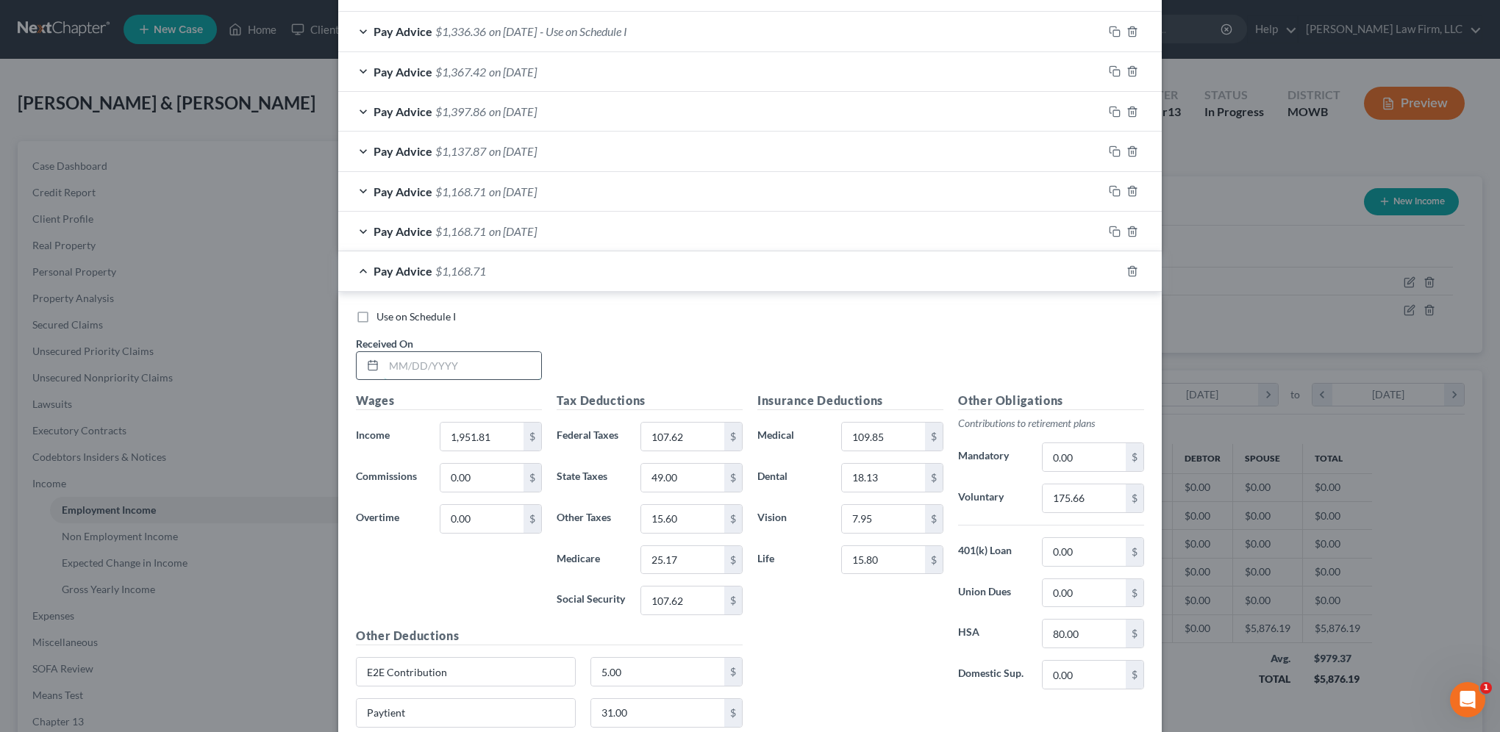
click at [493, 358] on input "text" at bounding box center [462, 366] width 157 height 28
type input "[DATE]"
click at [500, 427] on input "1,951.81" at bounding box center [481, 437] width 83 height 28
type input "1,916.80"
click at [690, 425] on input "107.62" at bounding box center [682, 437] width 83 height 28
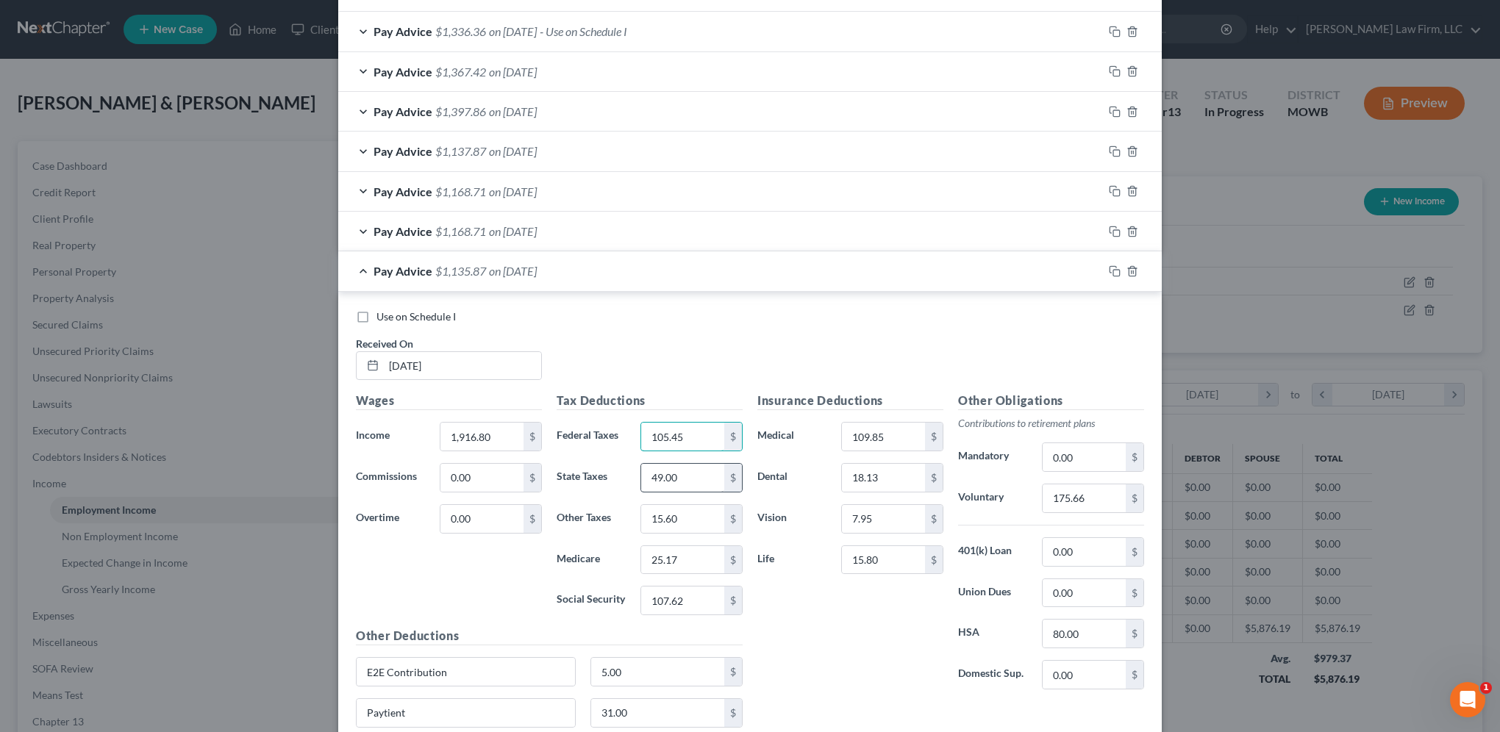
type input "105.45"
click at [679, 476] on input "49.00" at bounding box center [682, 478] width 83 height 28
type input "48.00"
click at [686, 518] on input "15.60" at bounding box center [682, 519] width 83 height 28
type input "15.28"
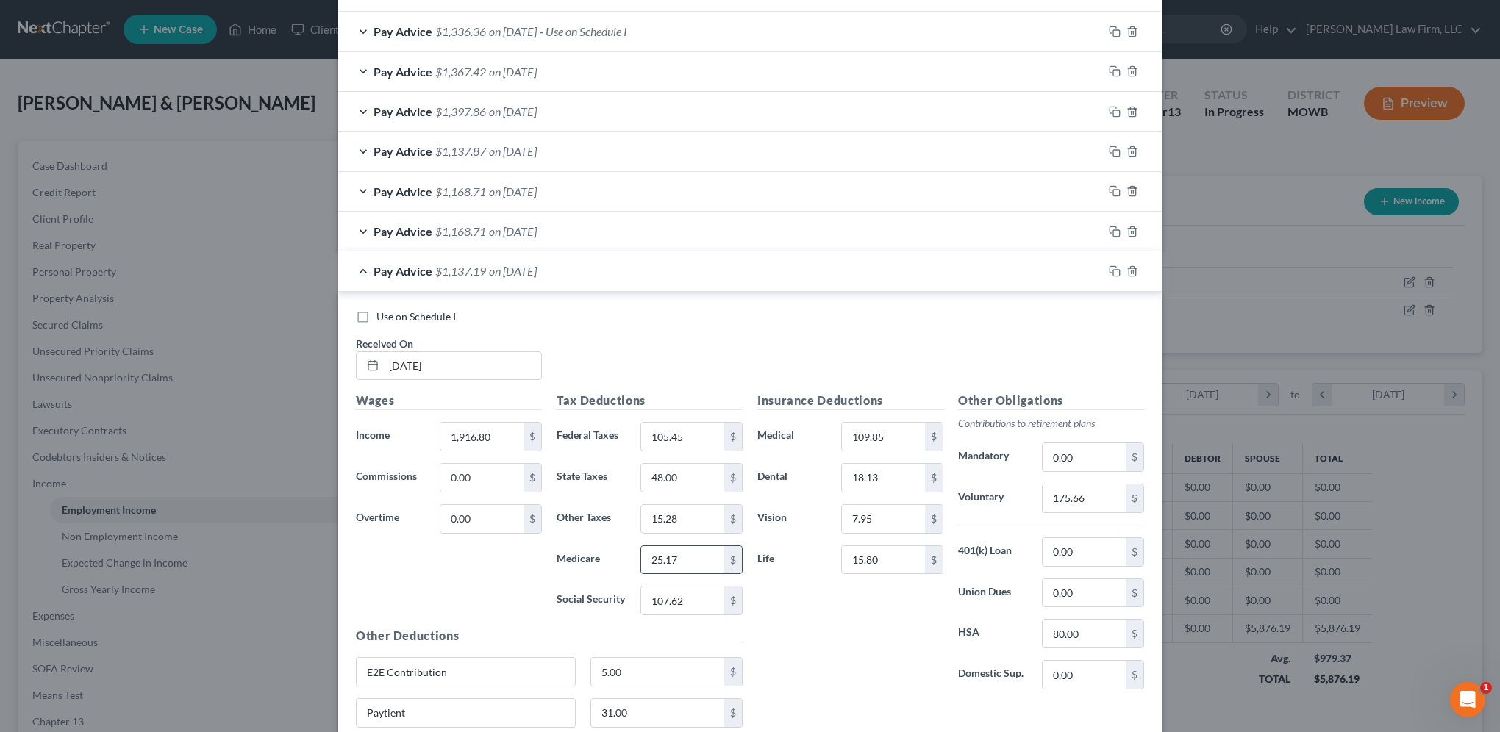
click at [698, 546] on input "25.17" at bounding box center [682, 560] width 83 height 28
type input "24.66"
click at [682, 597] on input "107.62" at bounding box center [682, 601] width 83 height 28
type input "105.45"
click at [1078, 498] on input "175.66" at bounding box center [1084, 498] width 83 height 28
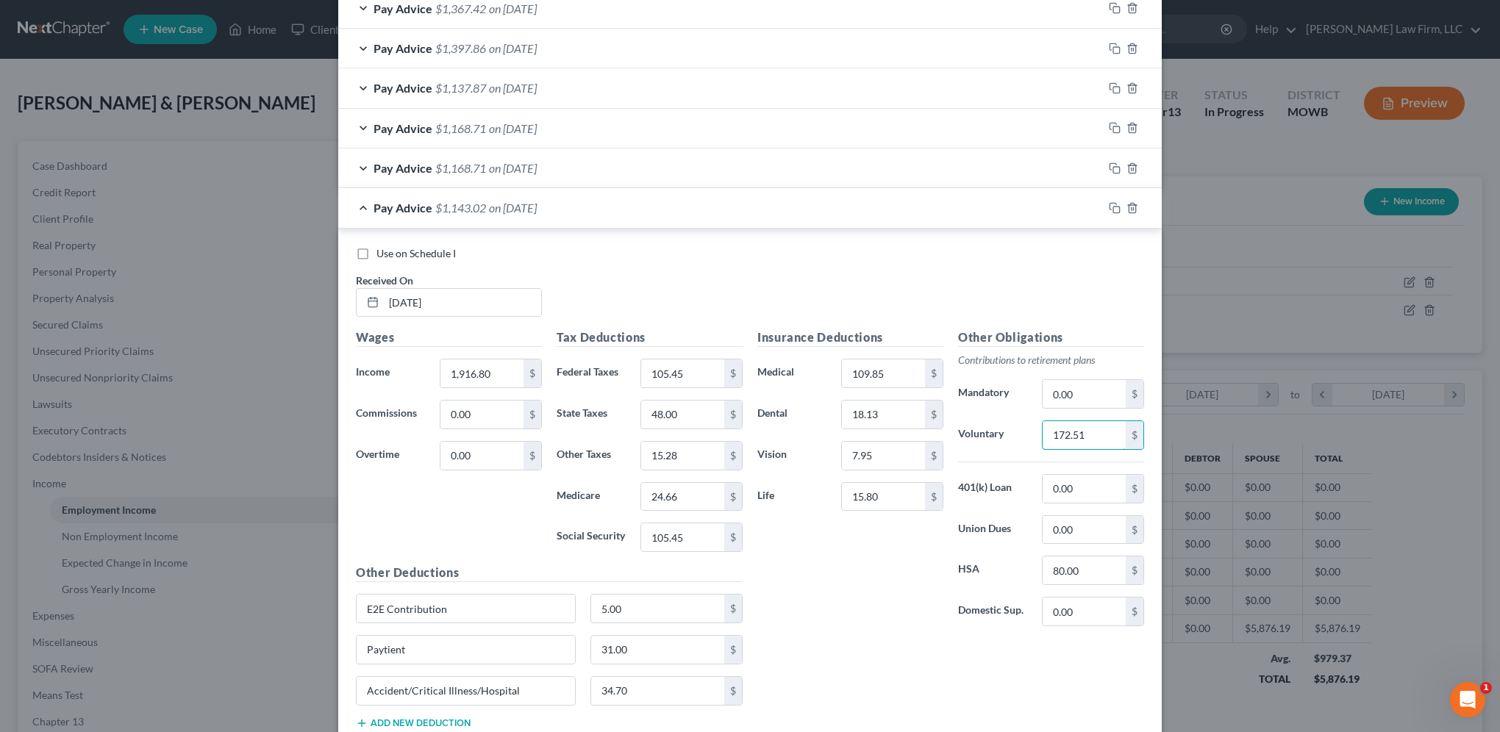
scroll to position [588, 0]
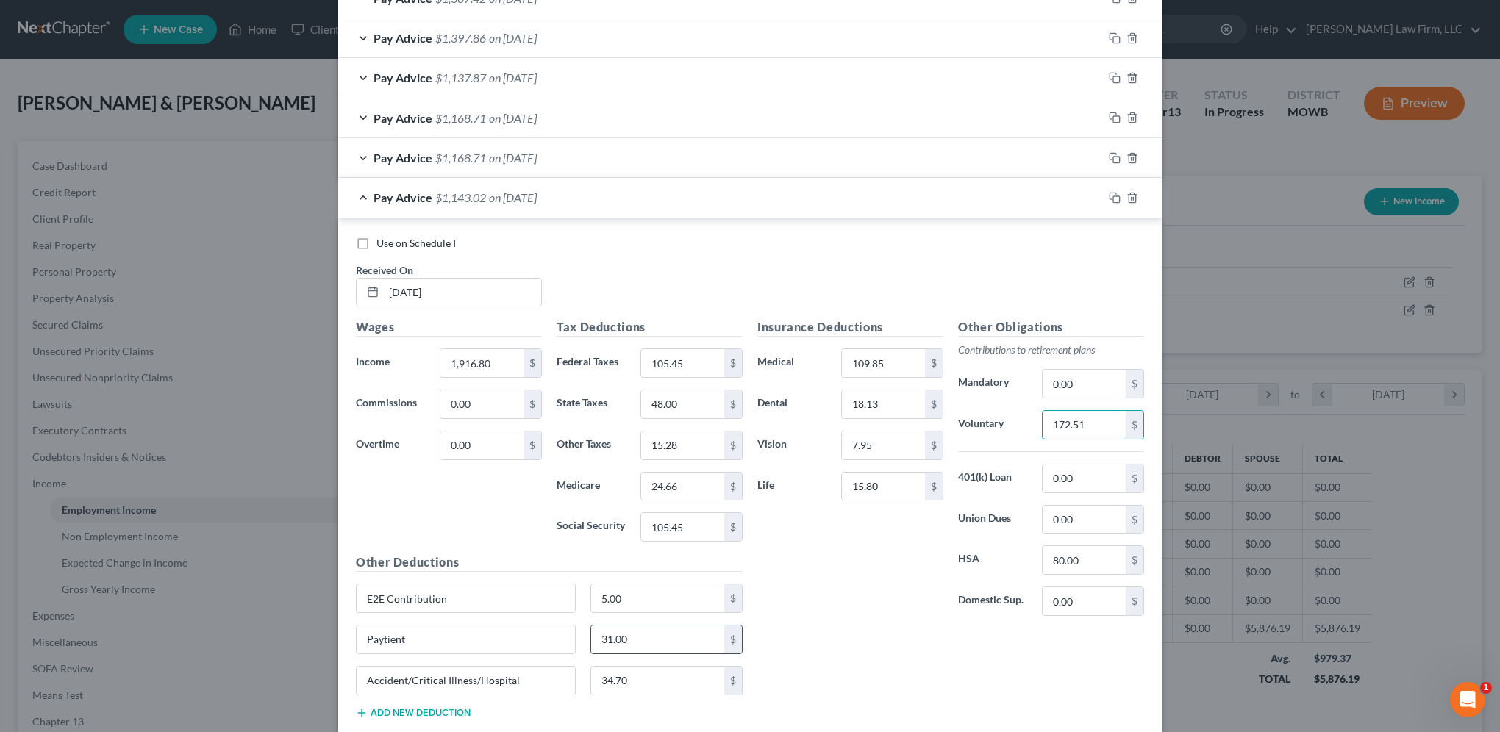
type input "172.51"
click at [676, 633] on input "31.00" at bounding box center [658, 640] width 134 height 28
type input "28.30"
click at [1112, 197] on icon "button" at bounding box center [1115, 198] width 12 height 12
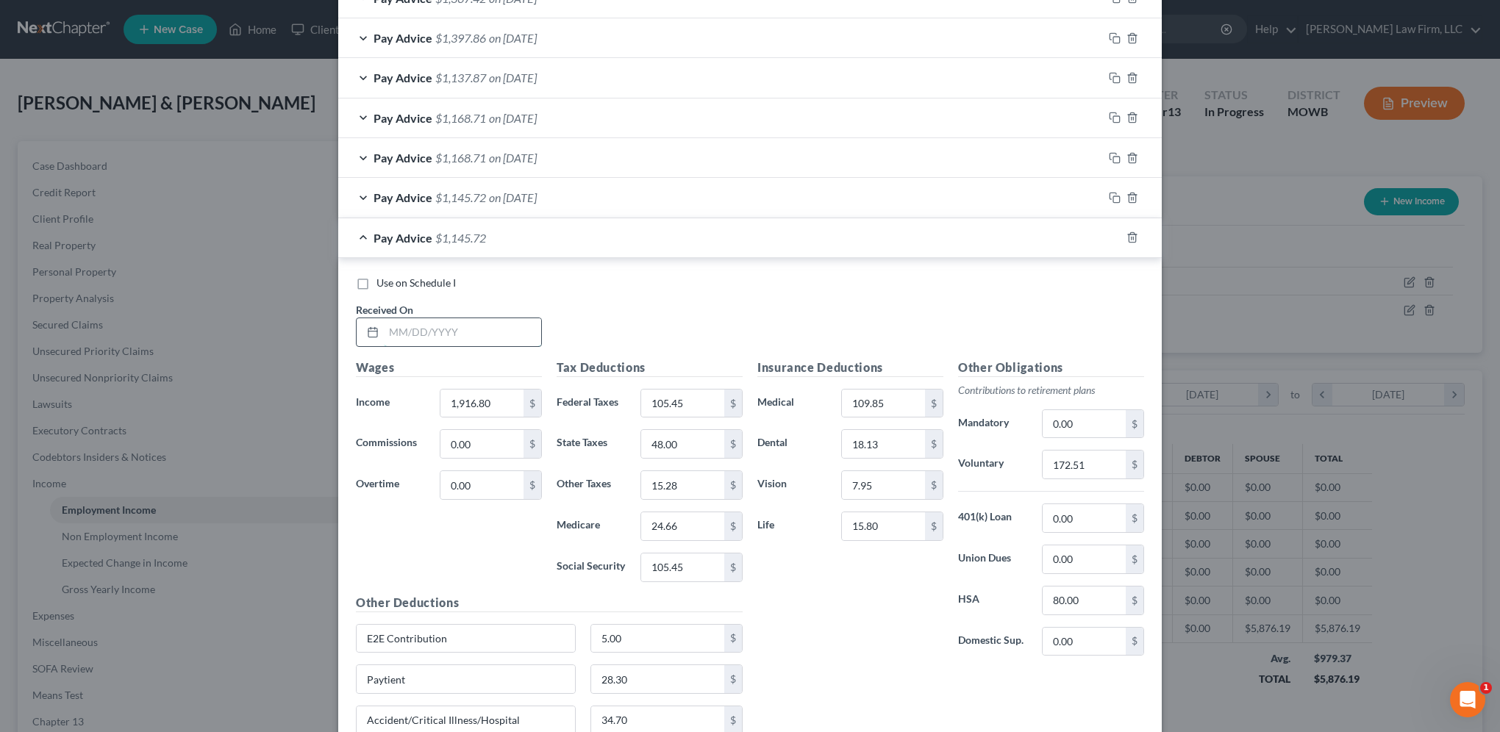
click at [447, 322] on input "text" at bounding box center [462, 332] width 157 height 28
type input "[DATE]"
click at [488, 395] on input "1,916.80" at bounding box center [481, 404] width 83 height 28
type input "1,928.78"
click at [684, 398] on input "105.45" at bounding box center [682, 404] width 83 height 28
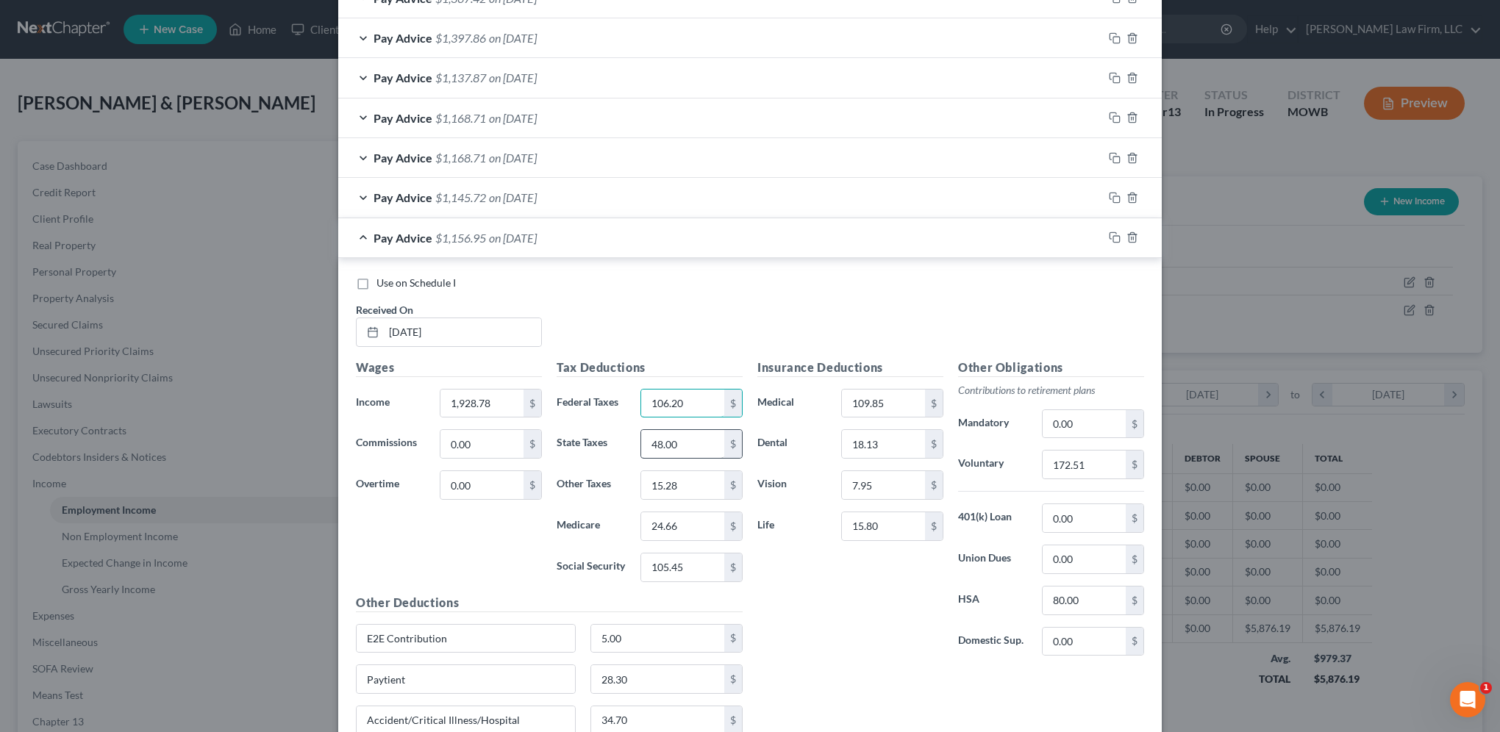
type input "106.20"
click at [675, 454] on input "48.00" at bounding box center [682, 444] width 83 height 28
type input "48.00"
click at [690, 489] on input "15.28" at bounding box center [682, 485] width 83 height 28
type input "15.29"
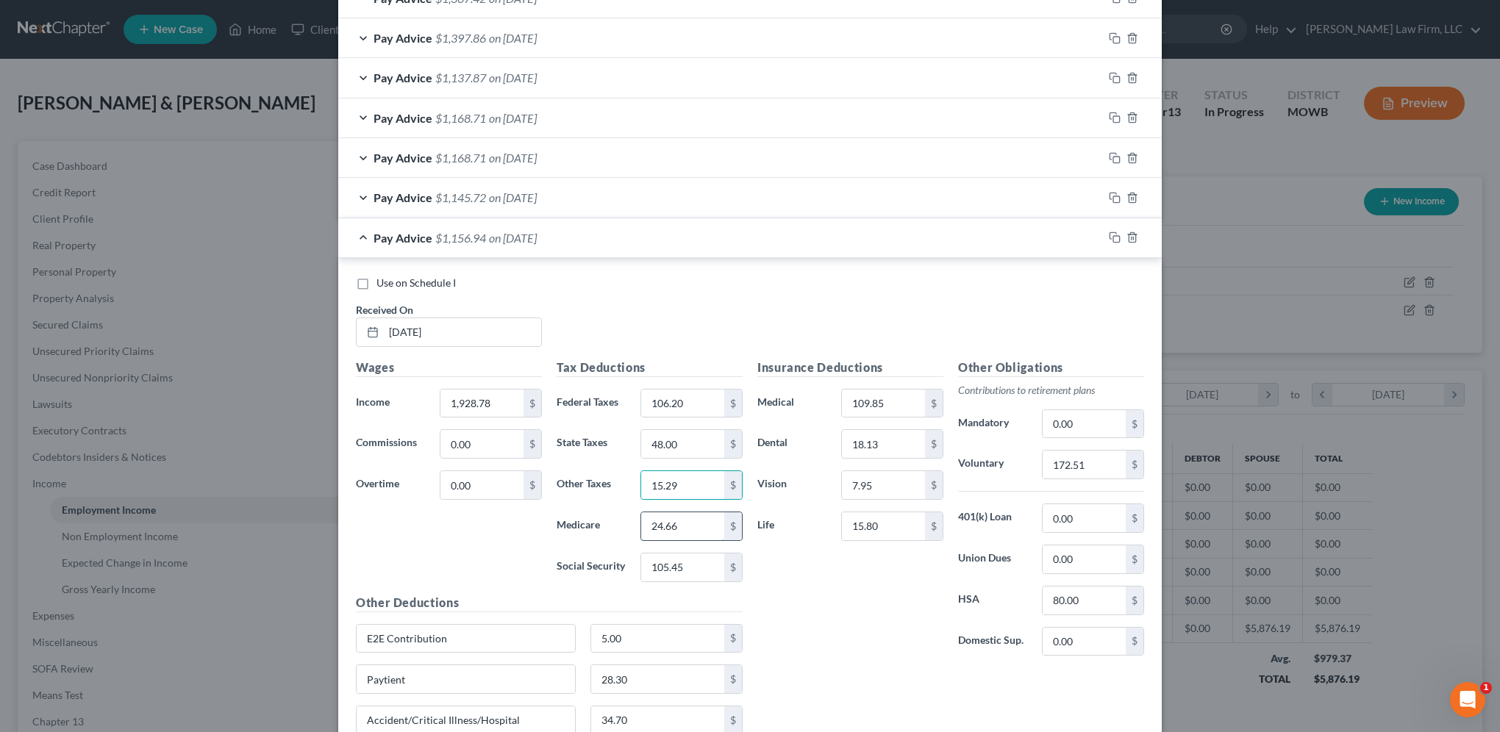
click at [693, 524] on input "24.66" at bounding box center [682, 526] width 83 height 28
type input "24.84"
click at [695, 569] on input "105.45" at bounding box center [682, 568] width 83 height 28
click at [699, 394] on input "106.20" at bounding box center [682, 404] width 83 height 28
type input "15.00"
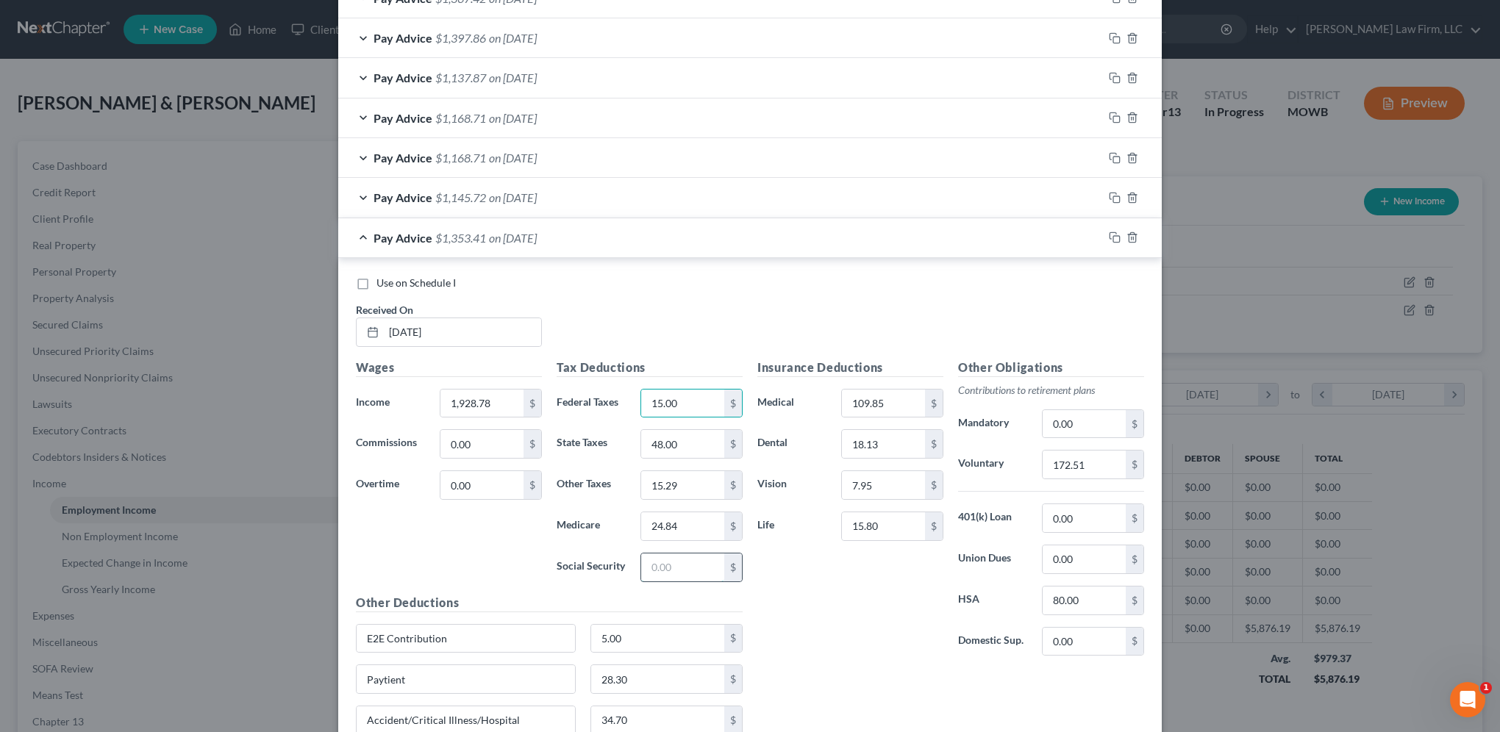
click at [692, 571] on input "text" at bounding box center [682, 568] width 83 height 28
type input "106.20"
click at [1109, 234] on icon "button" at bounding box center [1115, 238] width 12 height 12
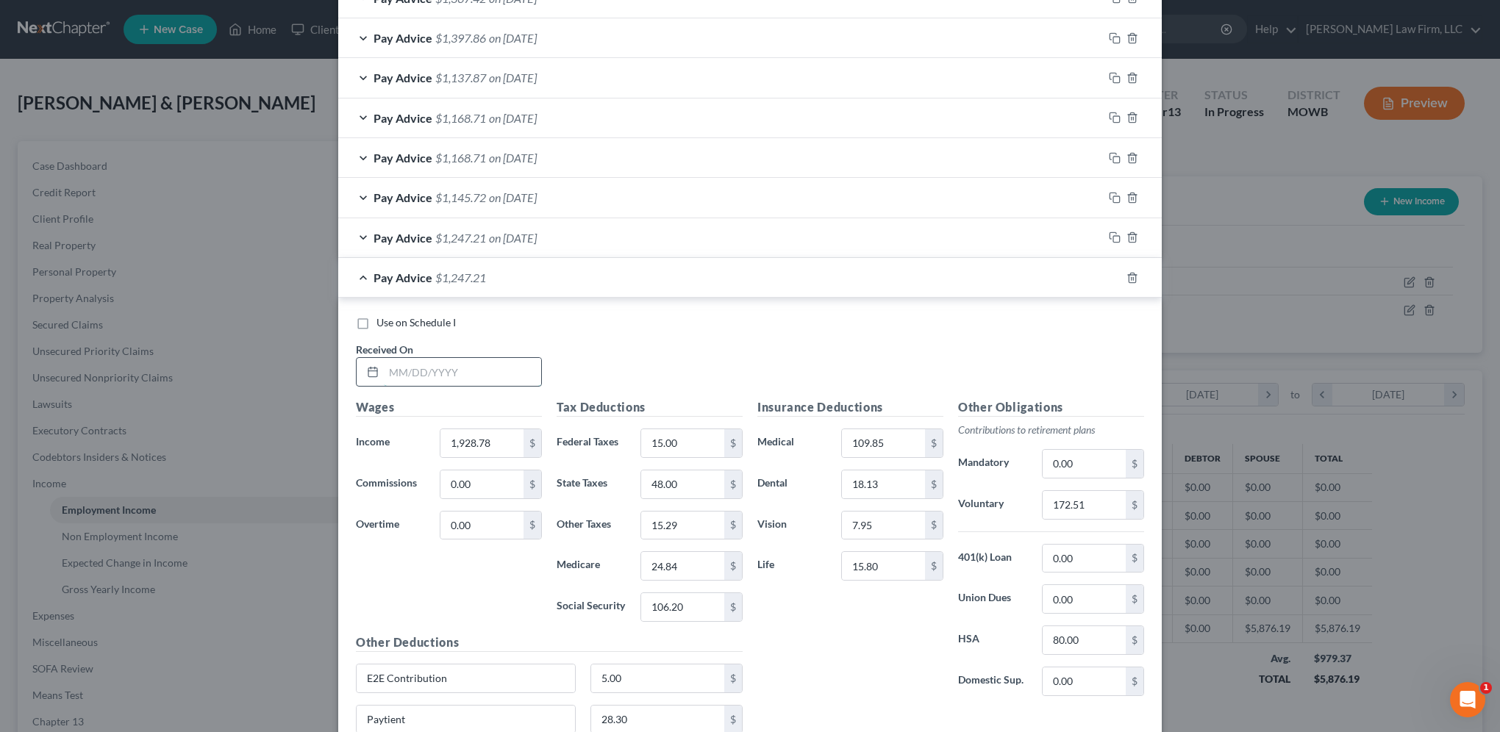
click at [418, 358] on input "text" at bounding box center [462, 372] width 157 height 28
type input "[DATE]"
click at [491, 439] on input "1,928.78" at bounding box center [481, 443] width 83 height 28
click at [1111, 192] on icon "button" at bounding box center [1115, 198] width 12 height 12
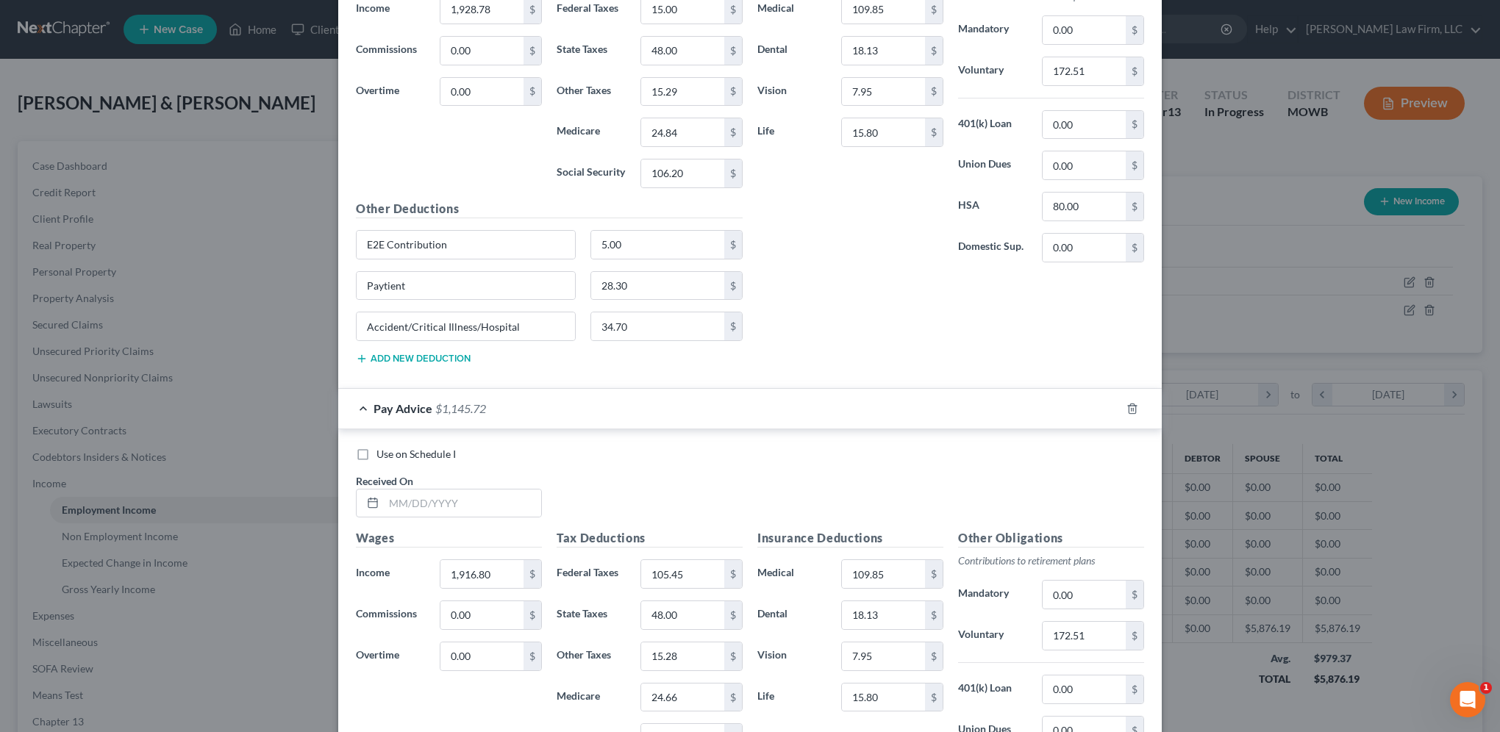
scroll to position [1121, 0]
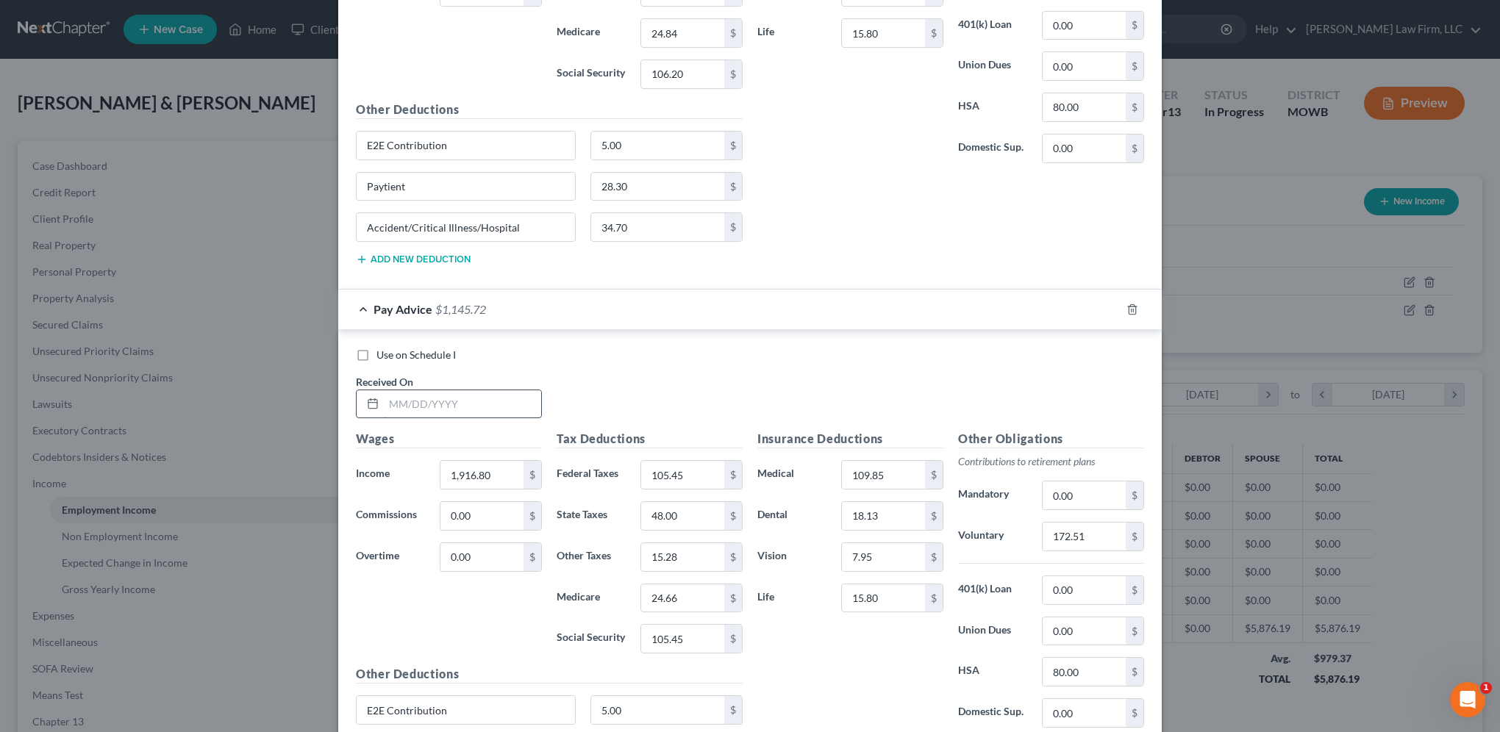
click at [472, 409] on input "text" at bounding box center [462, 404] width 157 height 28
type input "[DATE]"
click at [1109, 304] on icon "button" at bounding box center [1115, 310] width 12 height 12
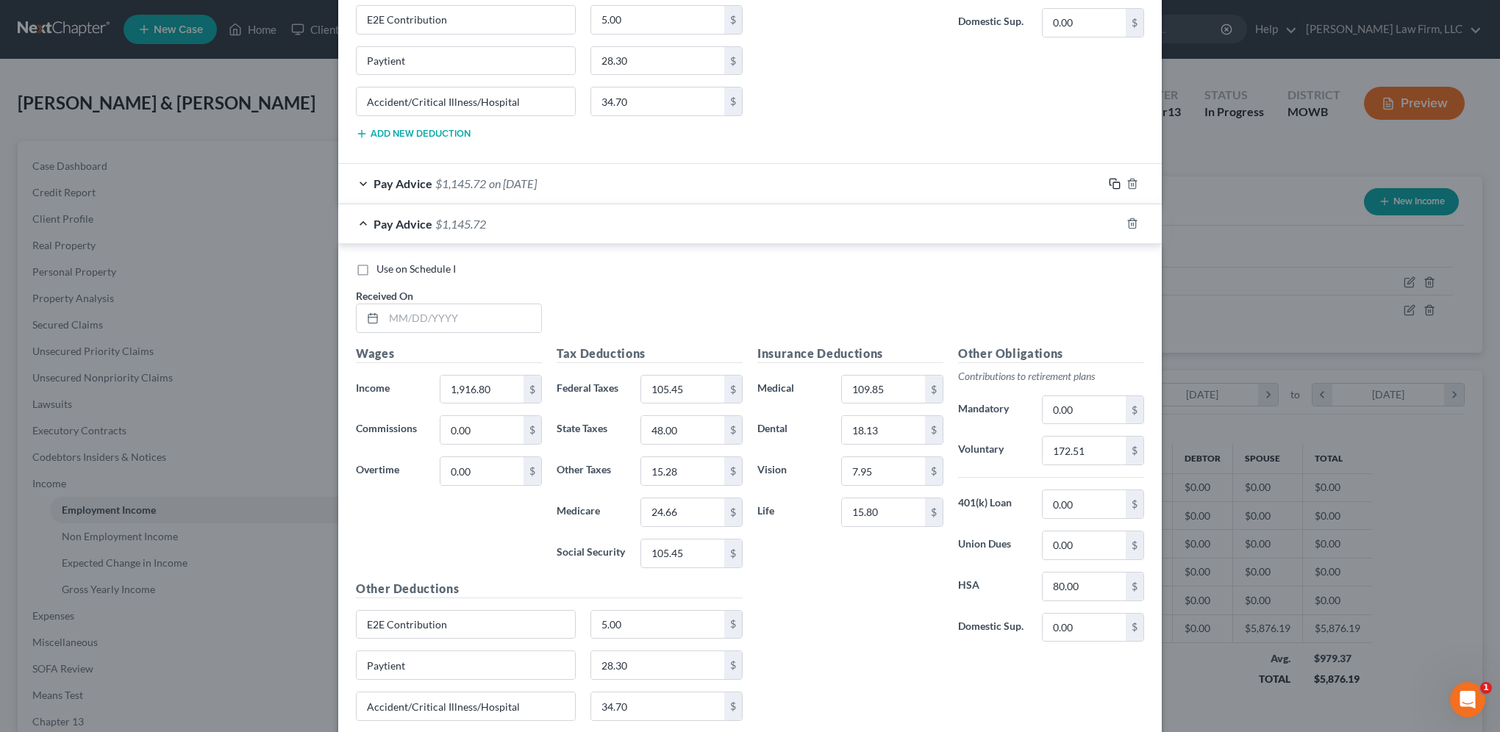
scroll to position [1250, 0]
click at [444, 310] on input "text" at bounding box center [462, 315] width 157 height 28
type input "[DATE]"
click at [492, 387] on input "1,916.80" at bounding box center [481, 387] width 83 height 28
type input "2,000.66"
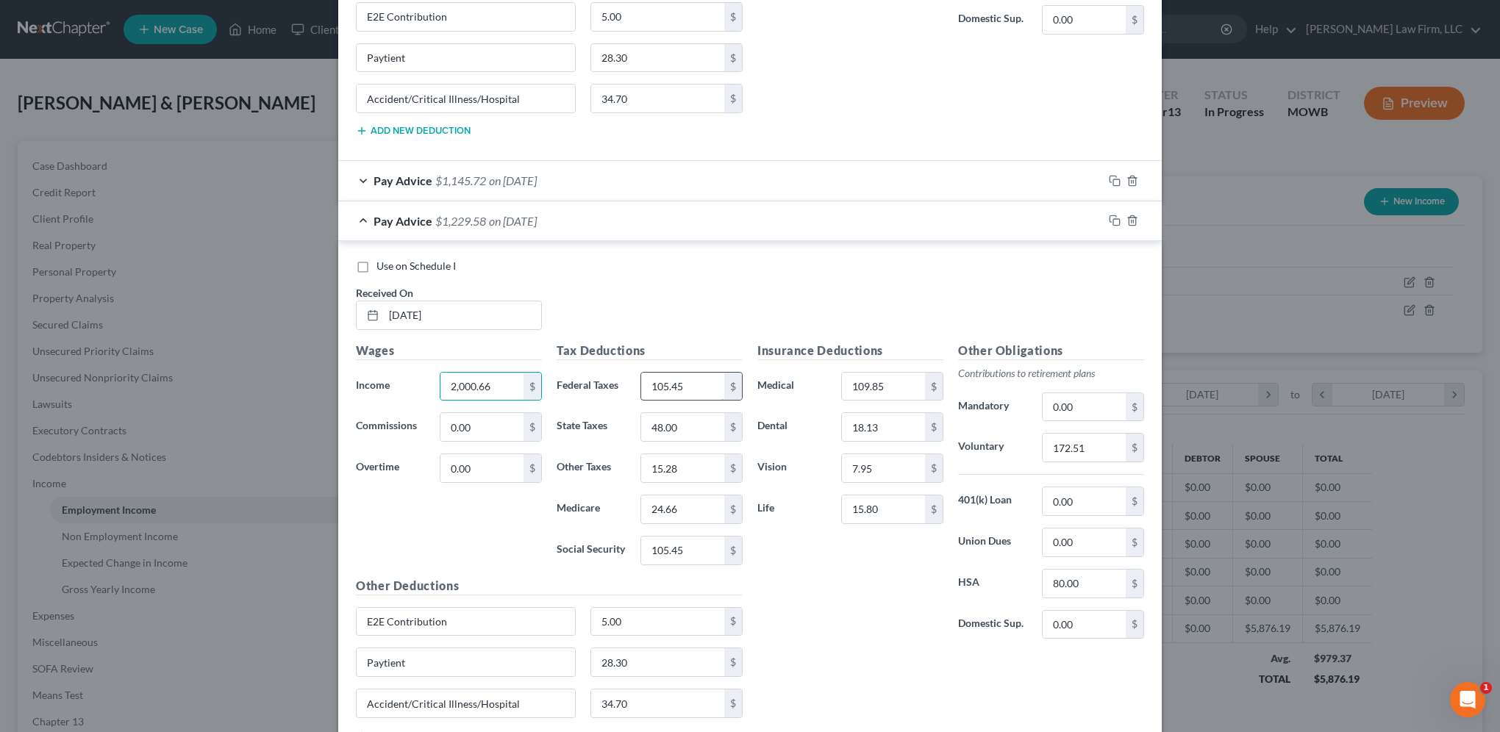
click at [707, 376] on input "105.45" at bounding box center [682, 387] width 83 height 28
type input "15.00"
click at [707, 432] on input "48.00" at bounding box center [682, 427] width 83 height 28
type input "52.00"
click at [712, 459] on input "15.28" at bounding box center [682, 468] width 83 height 28
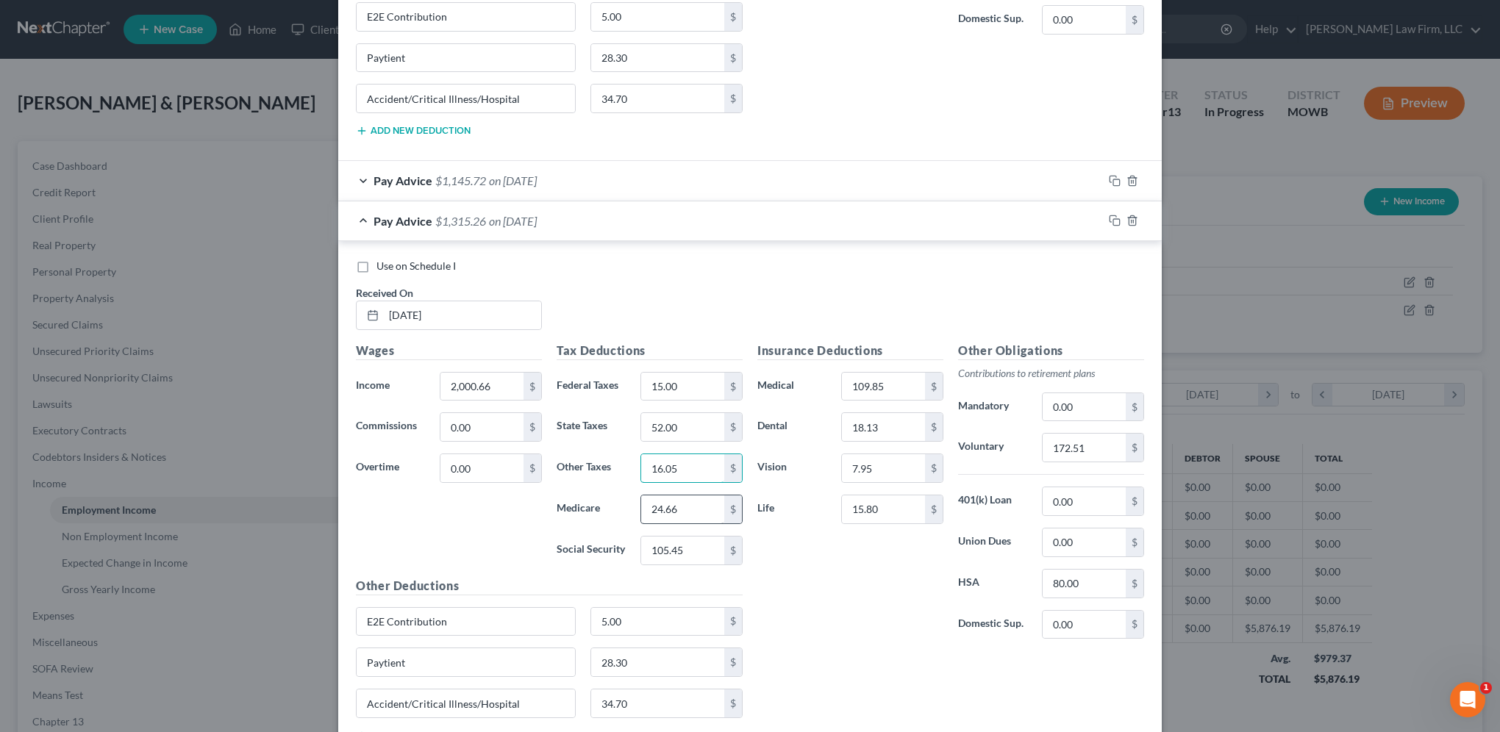
type input "16.05"
click at [701, 507] on input "24.66" at bounding box center [682, 510] width 83 height 28
type input "25.87"
click at [700, 540] on input "105.45" at bounding box center [682, 551] width 83 height 28
type input "110.65"
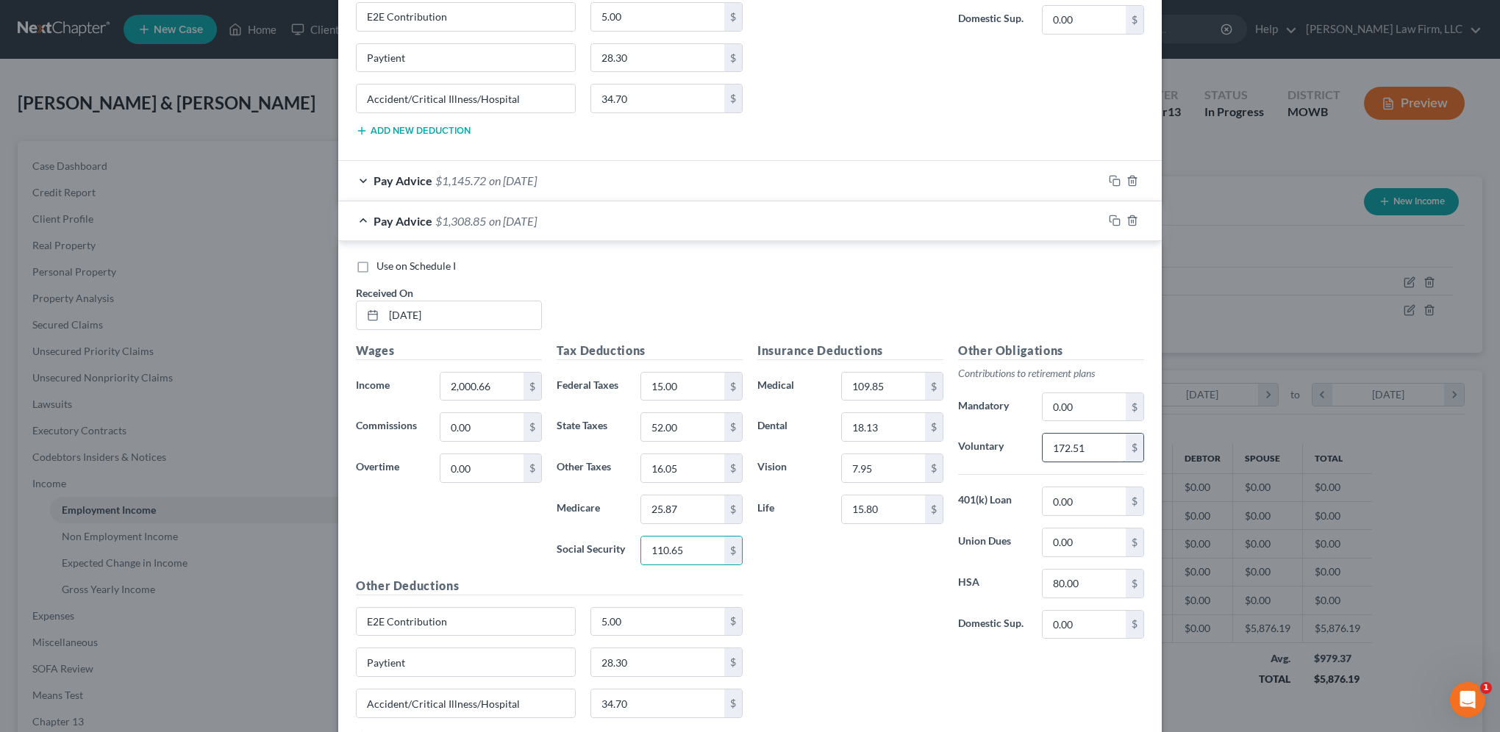
click at [1090, 445] on input "172.51" at bounding box center [1084, 448] width 83 height 28
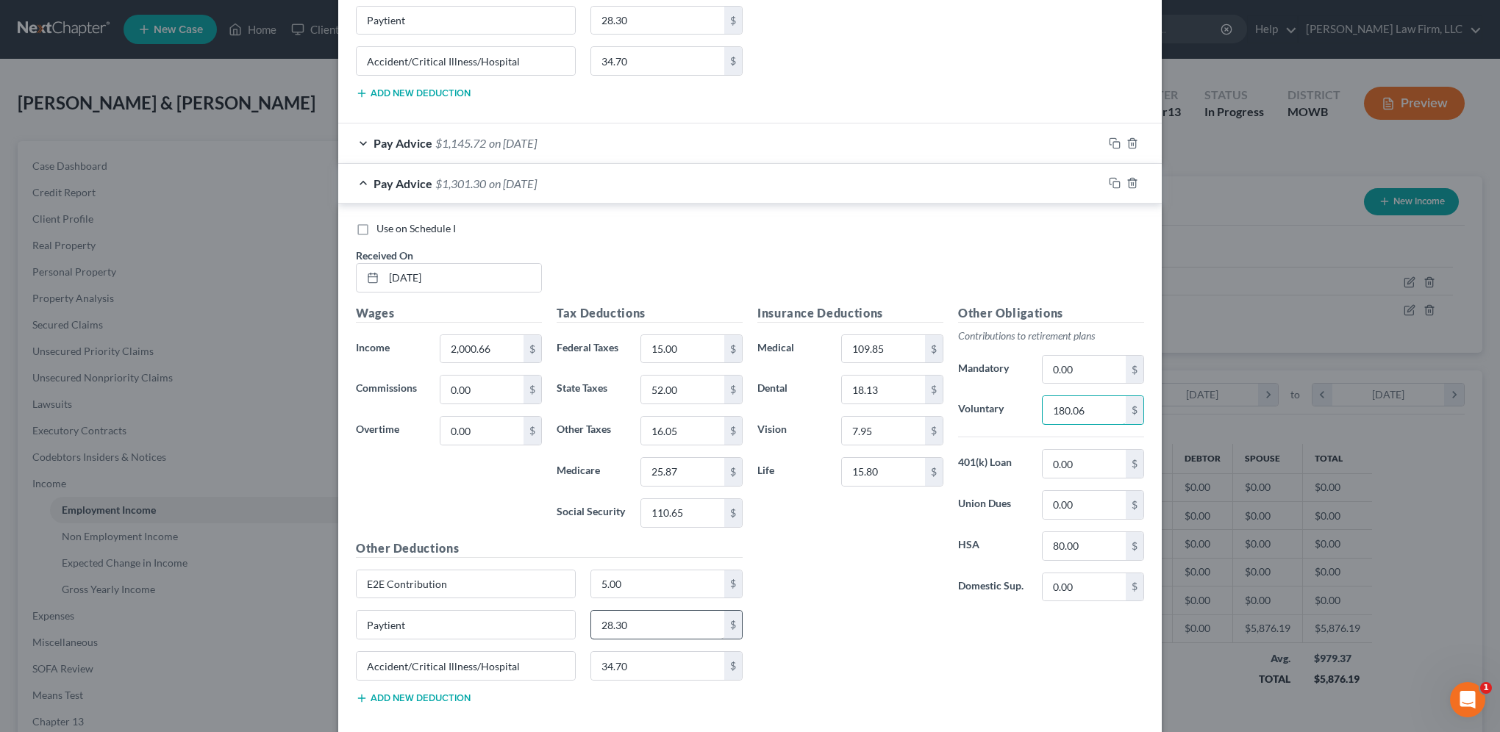
type input "180.06"
click at [654, 618] on input "28.30" at bounding box center [658, 625] width 134 height 28
type input "40.43"
click at [1109, 181] on icon "button" at bounding box center [1115, 183] width 12 height 12
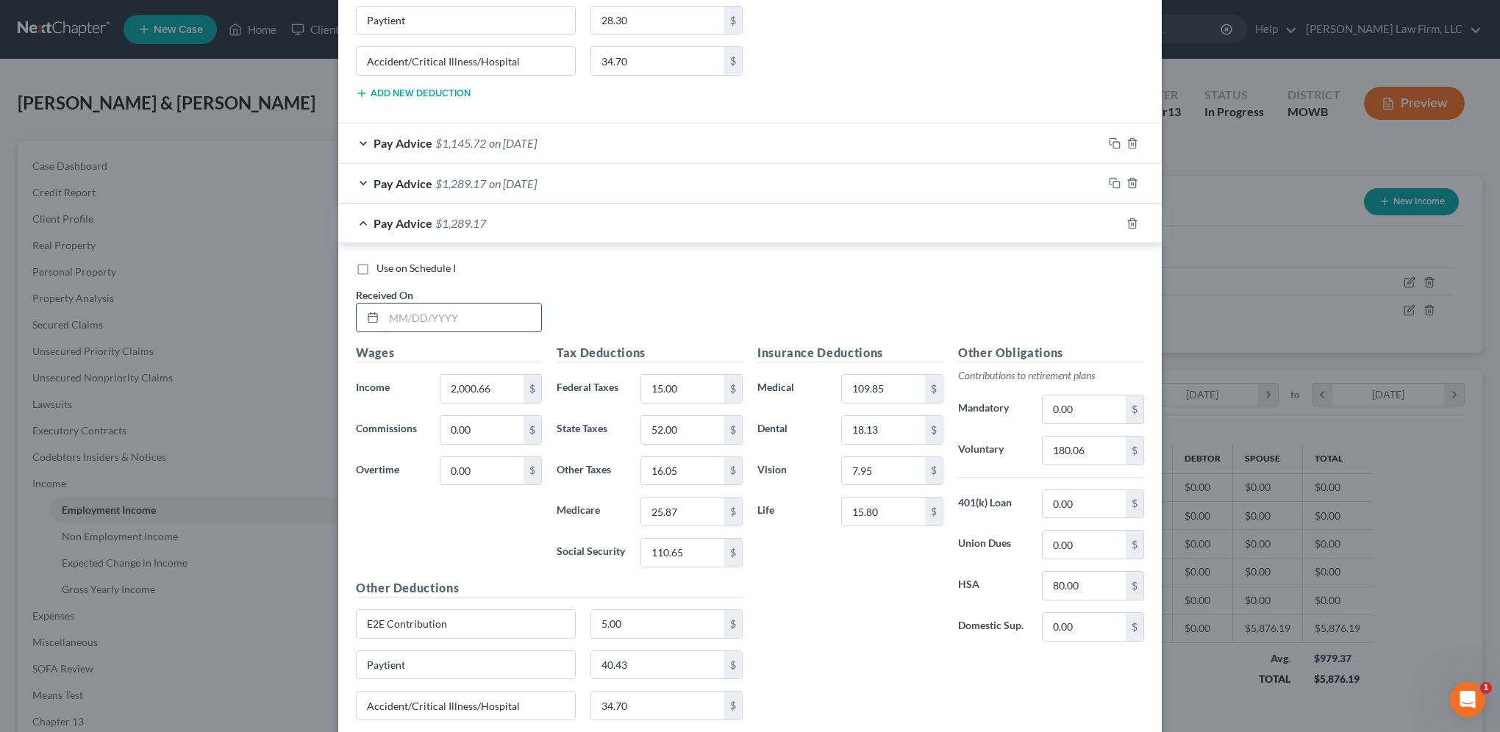
click at [458, 304] on input "text" at bounding box center [462, 318] width 157 height 28
type input "[DATE]"
click at [494, 393] on input "2,000.66" at bounding box center [481, 389] width 83 height 28
type input "1,940.76"
click at [706, 549] on input "110.65" at bounding box center [682, 553] width 83 height 28
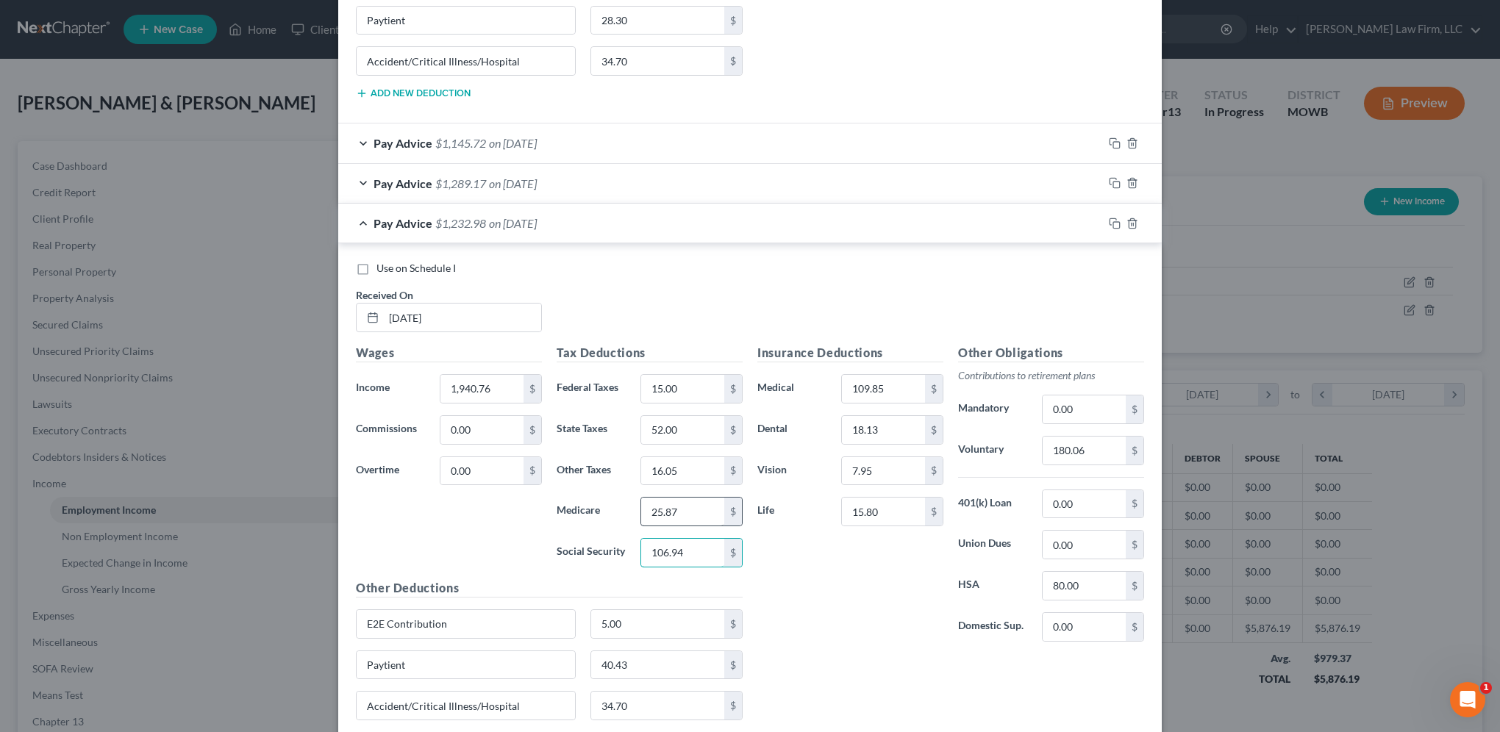
type input "106.94"
click at [709, 504] on input "25.87" at bounding box center [682, 512] width 83 height 28
type input "25.01"
click at [705, 469] on input "16.05" at bounding box center [682, 471] width 83 height 28
type input "15.50"
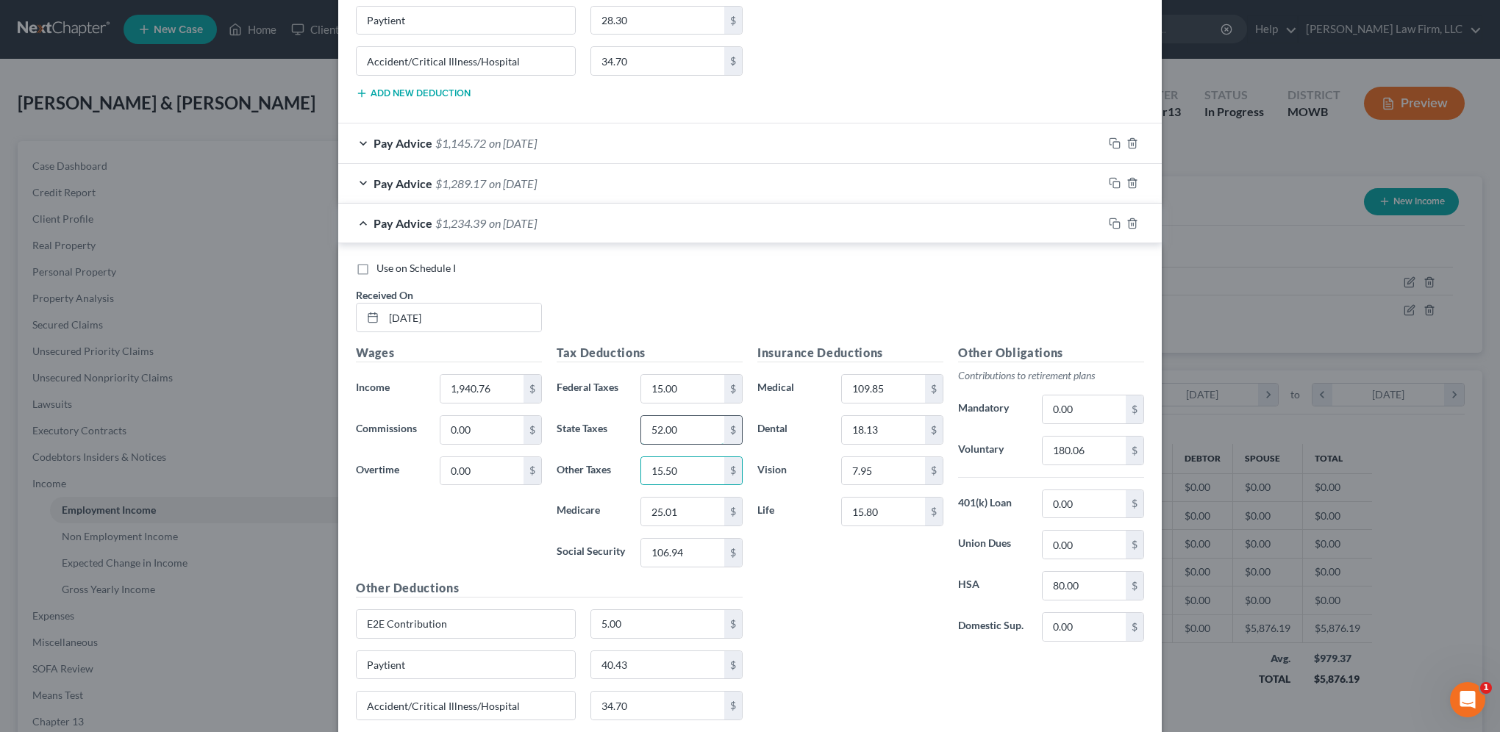
click at [683, 417] on input "52.00" at bounding box center [682, 430] width 83 height 28
type input "49.00"
click at [1084, 447] on input "180.06" at bounding box center [1084, 451] width 83 height 28
type input "174.67"
click at [1113, 182] on rect "button" at bounding box center [1116, 185] width 7 height 7
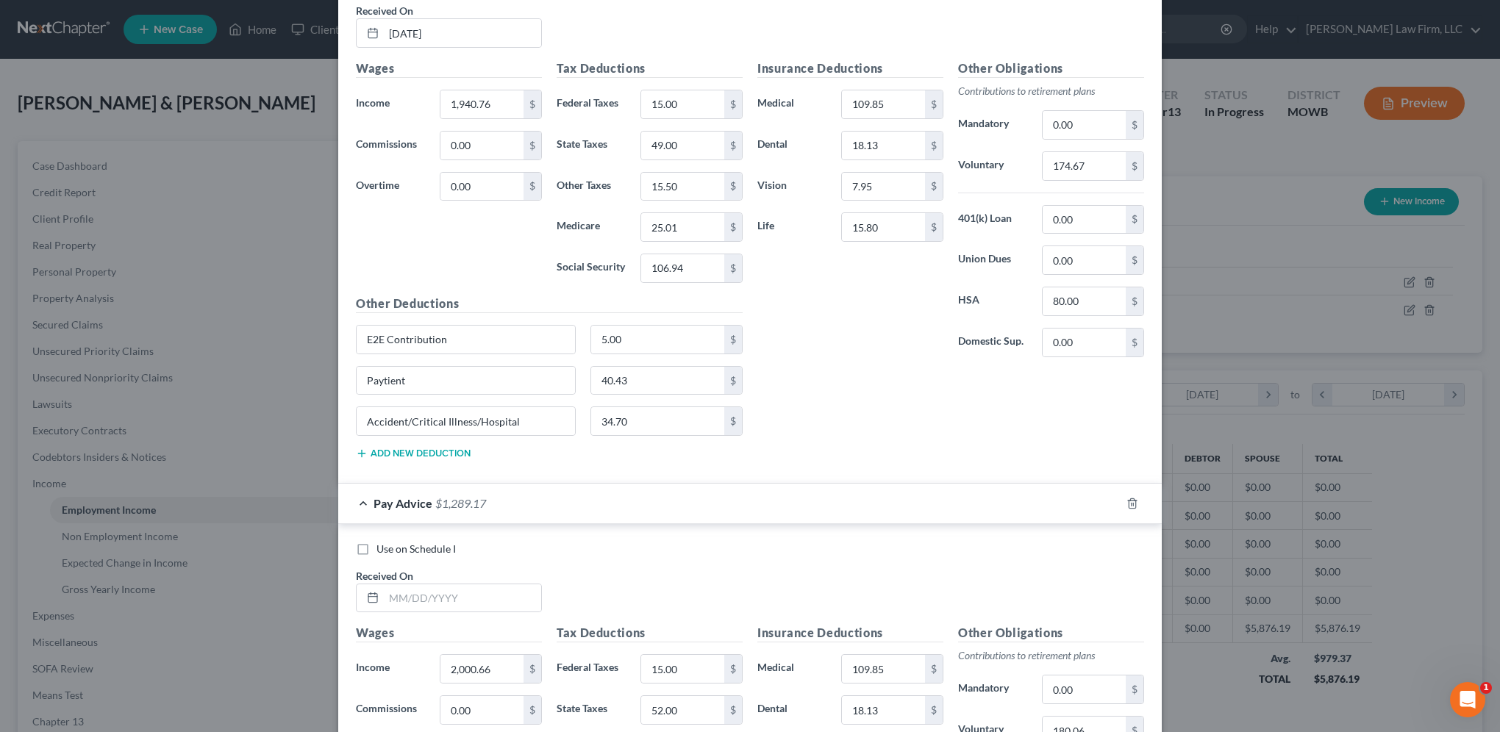
scroll to position [1747, 0]
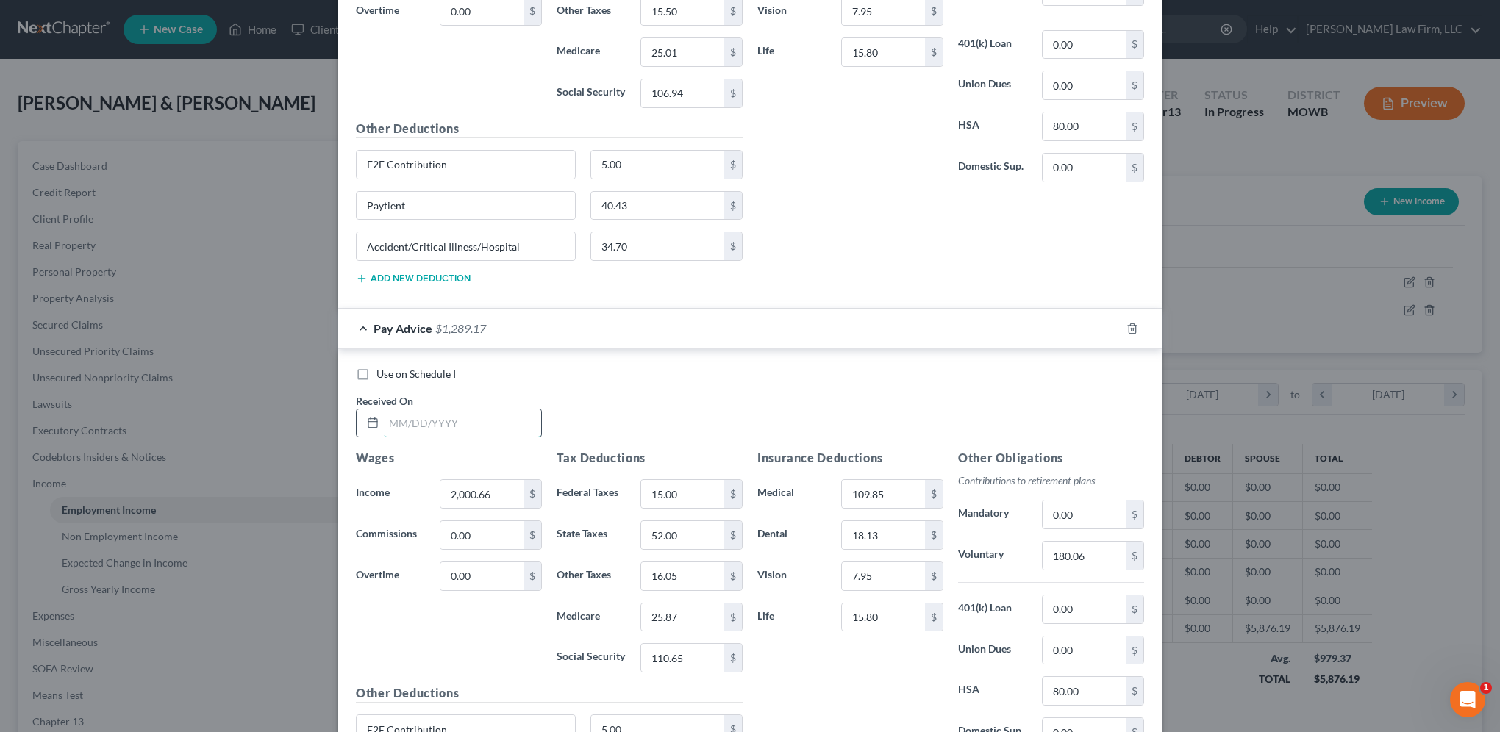
click at [470, 410] on input "text" at bounding box center [462, 424] width 157 height 28
type input "[DATE]"
click at [488, 487] on input "2,000.66" at bounding box center [481, 494] width 83 height 28
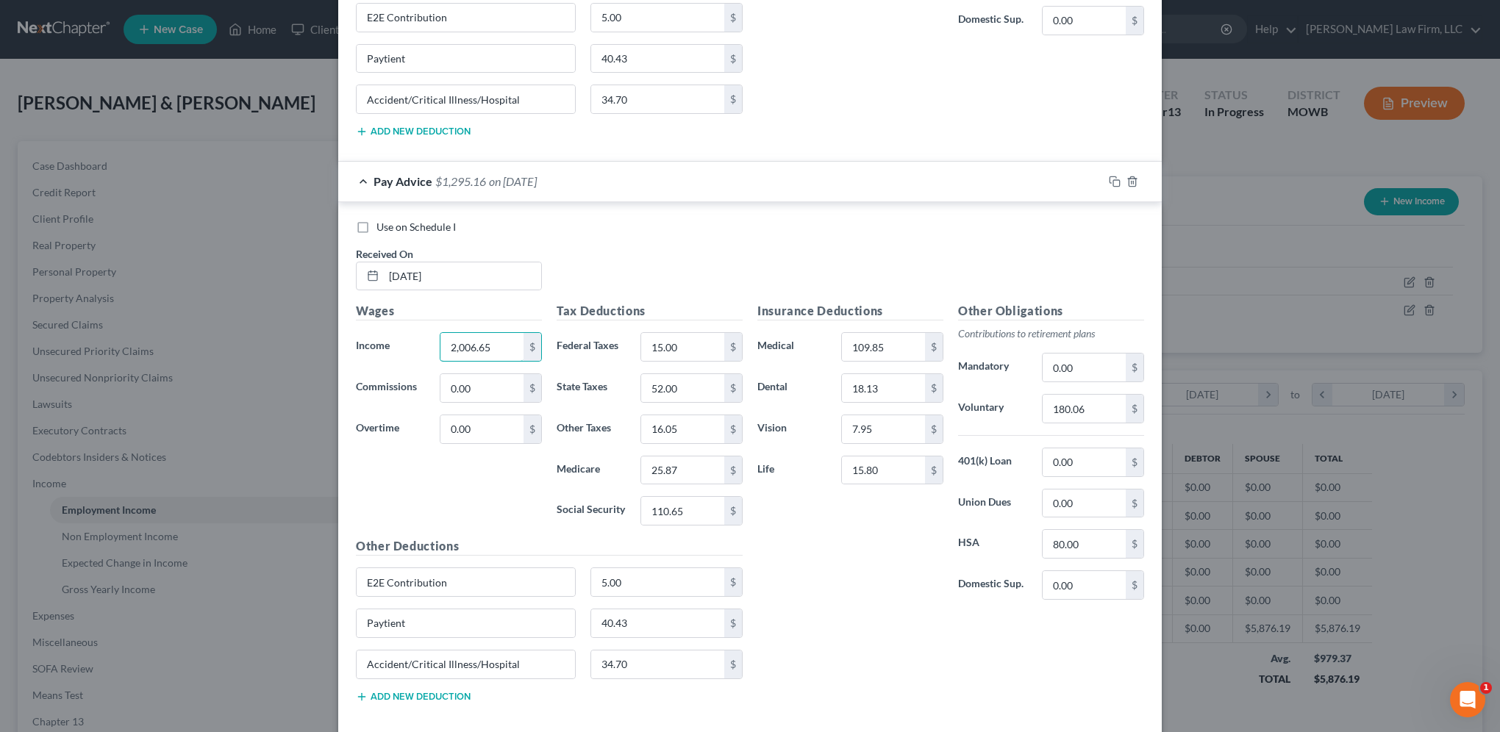
scroll to position [1956, 0]
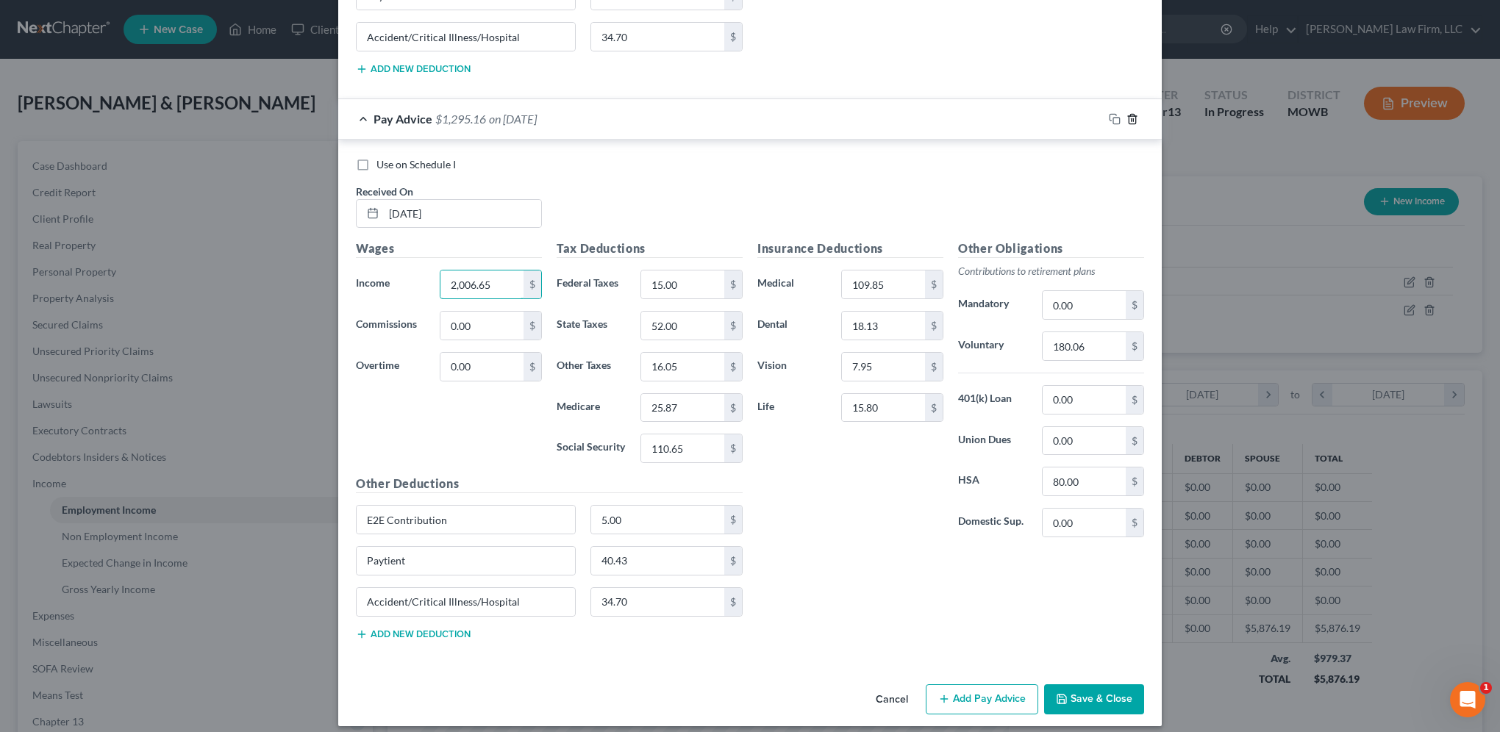
type input "2,006.65"
click at [1129, 114] on icon "button" at bounding box center [1132, 119] width 7 height 10
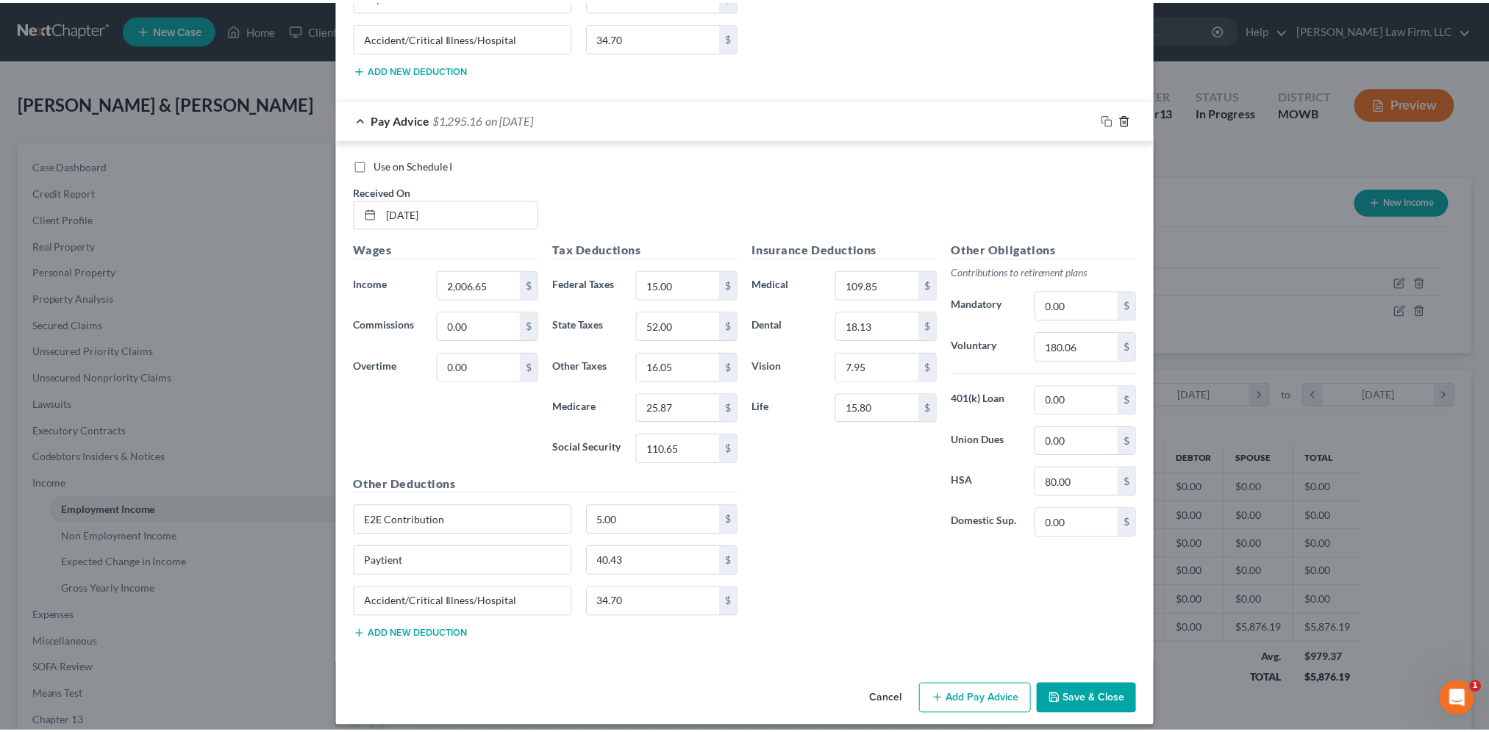
scroll to position [1395, 0]
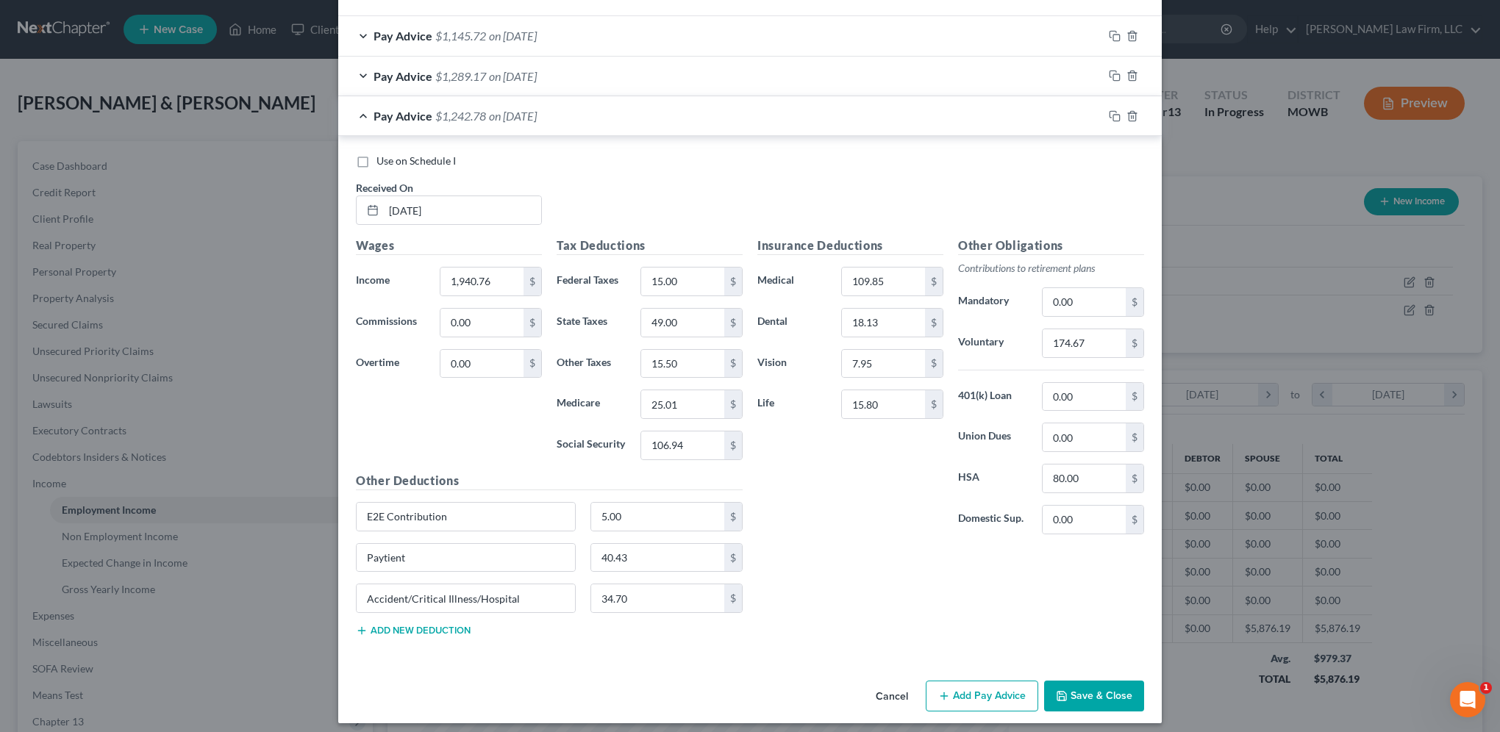
click at [1081, 685] on button "Save & Close" at bounding box center [1094, 696] width 100 height 31
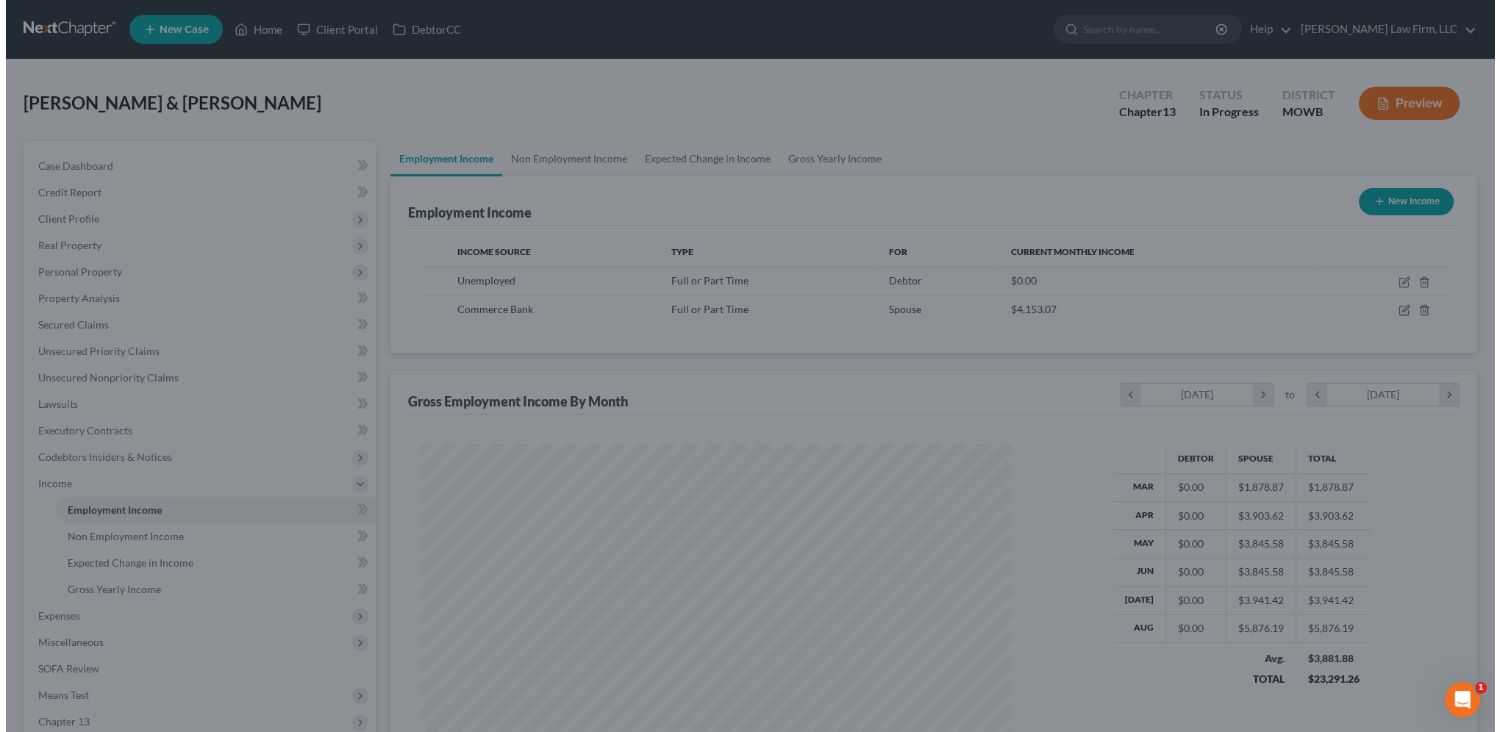
scroll to position [734905, 734582]
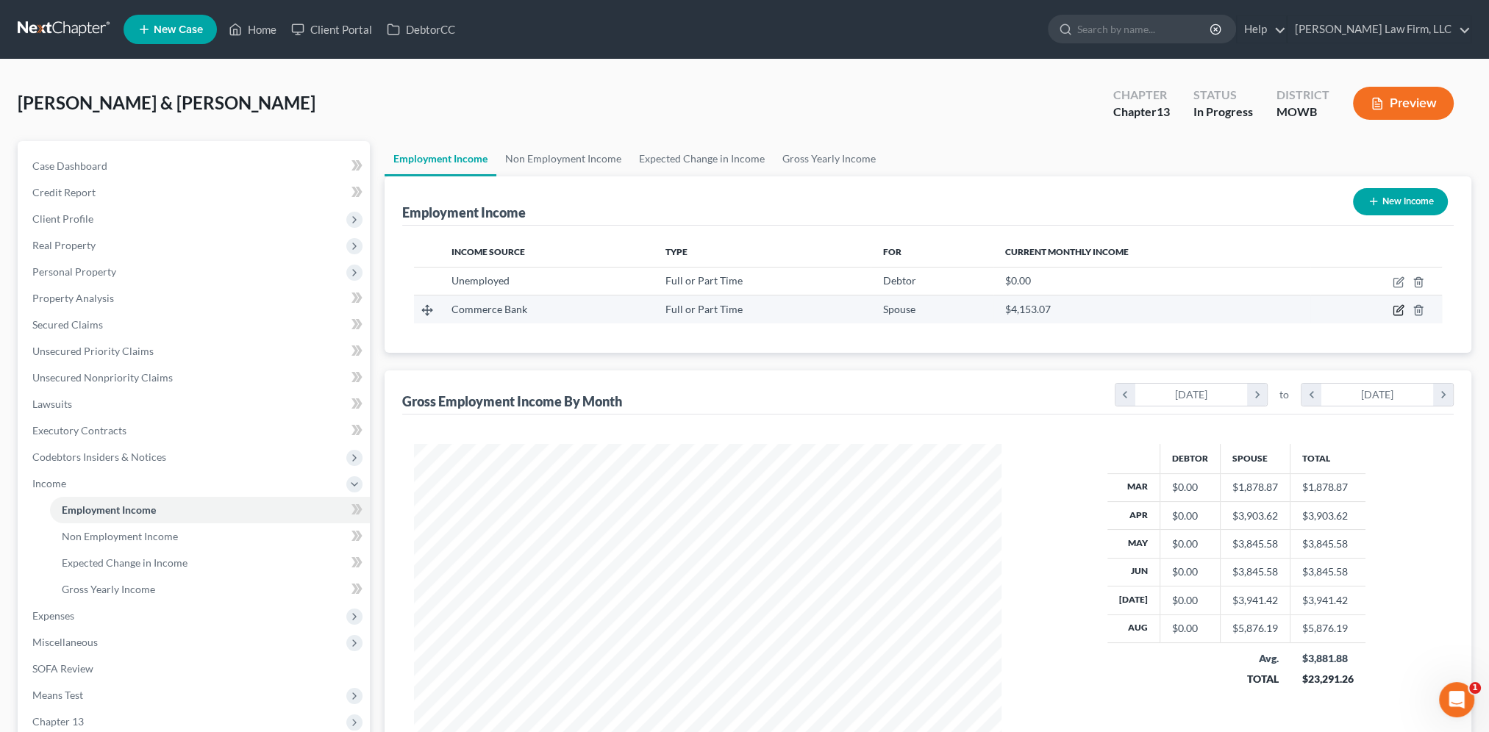
click at [1395, 310] on icon "button" at bounding box center [1398, 310] width 12 height 12
select select "0"
select select "26"
select select "2"
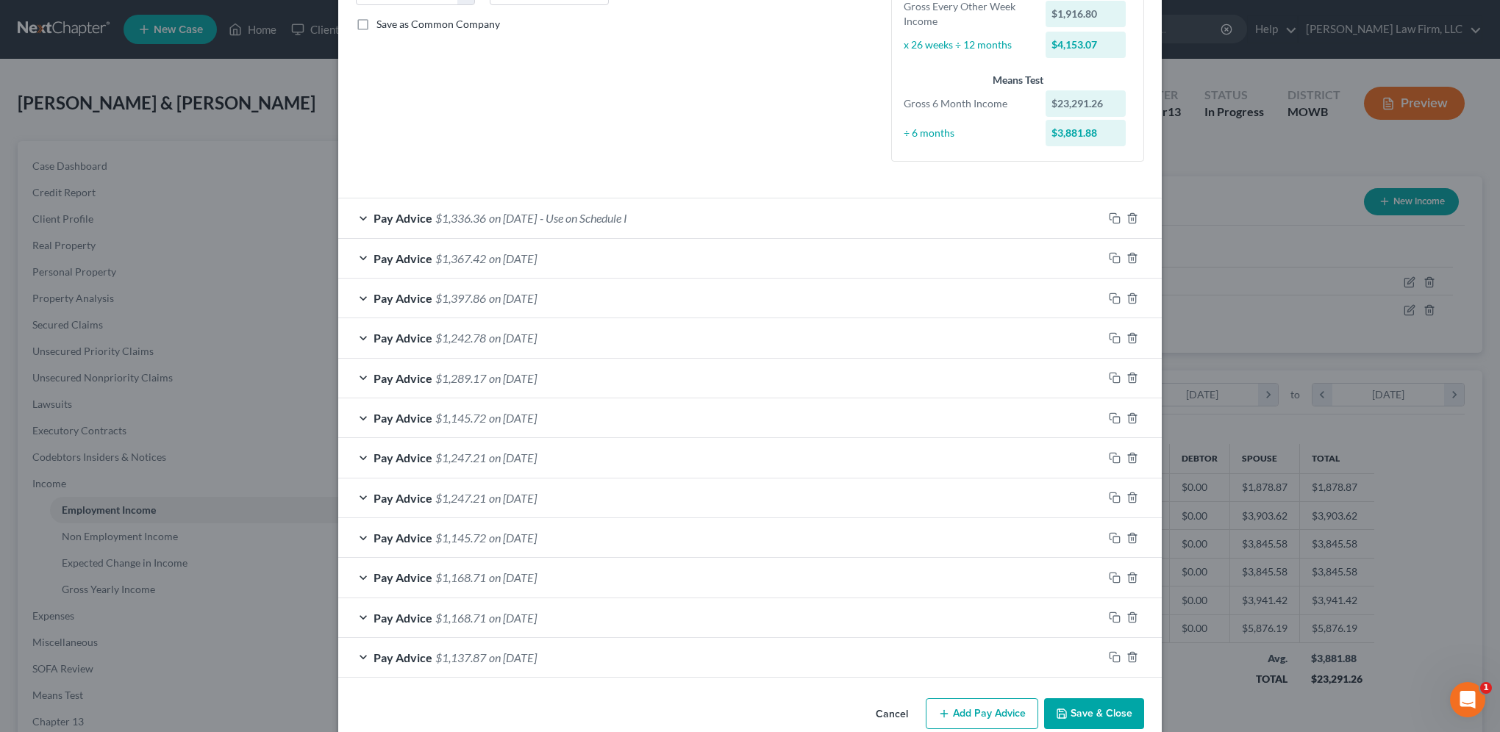
scroll to position [351, 0]
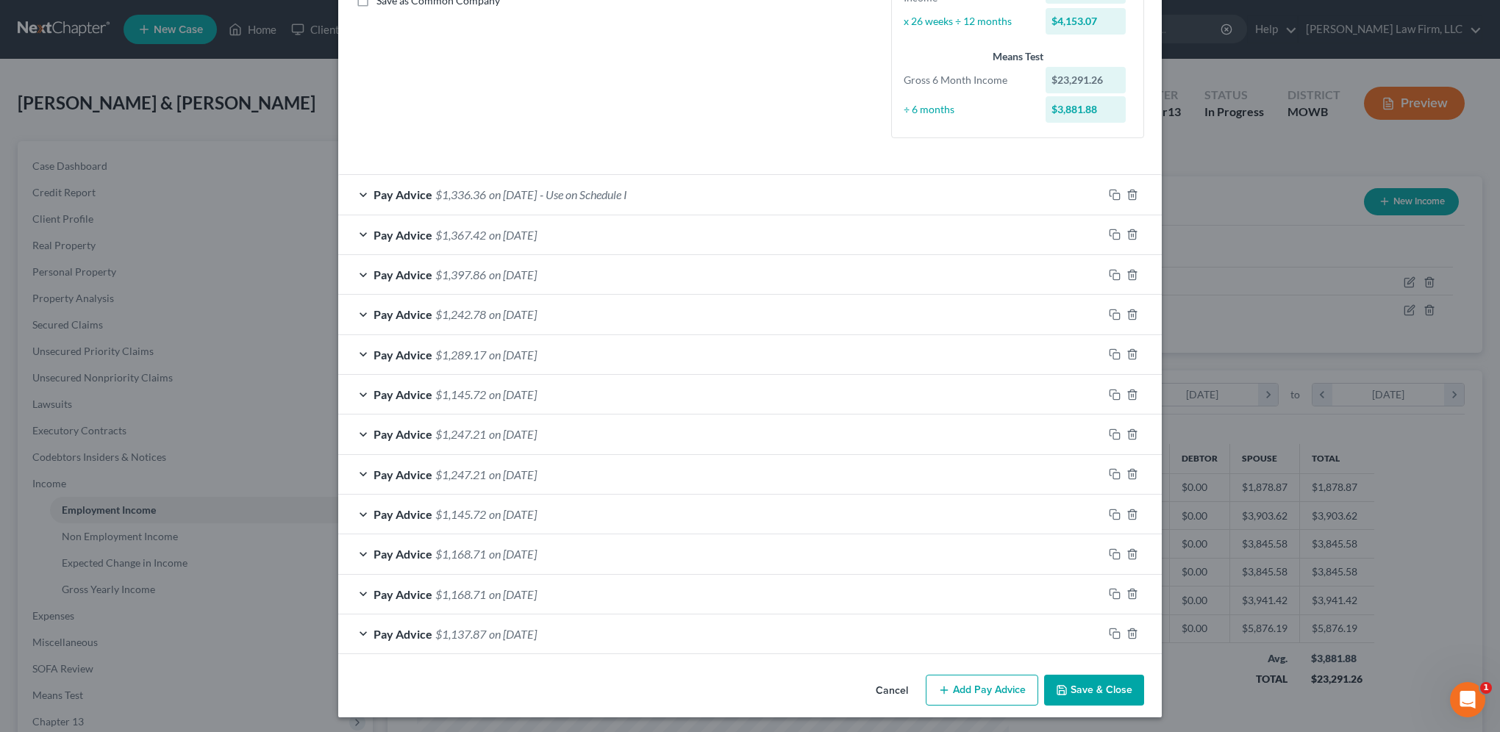
click at [356, 632] on div "Pay Advice $1,137.87 on [DATE]" at bounding box center [720, 634] width 765 height 39
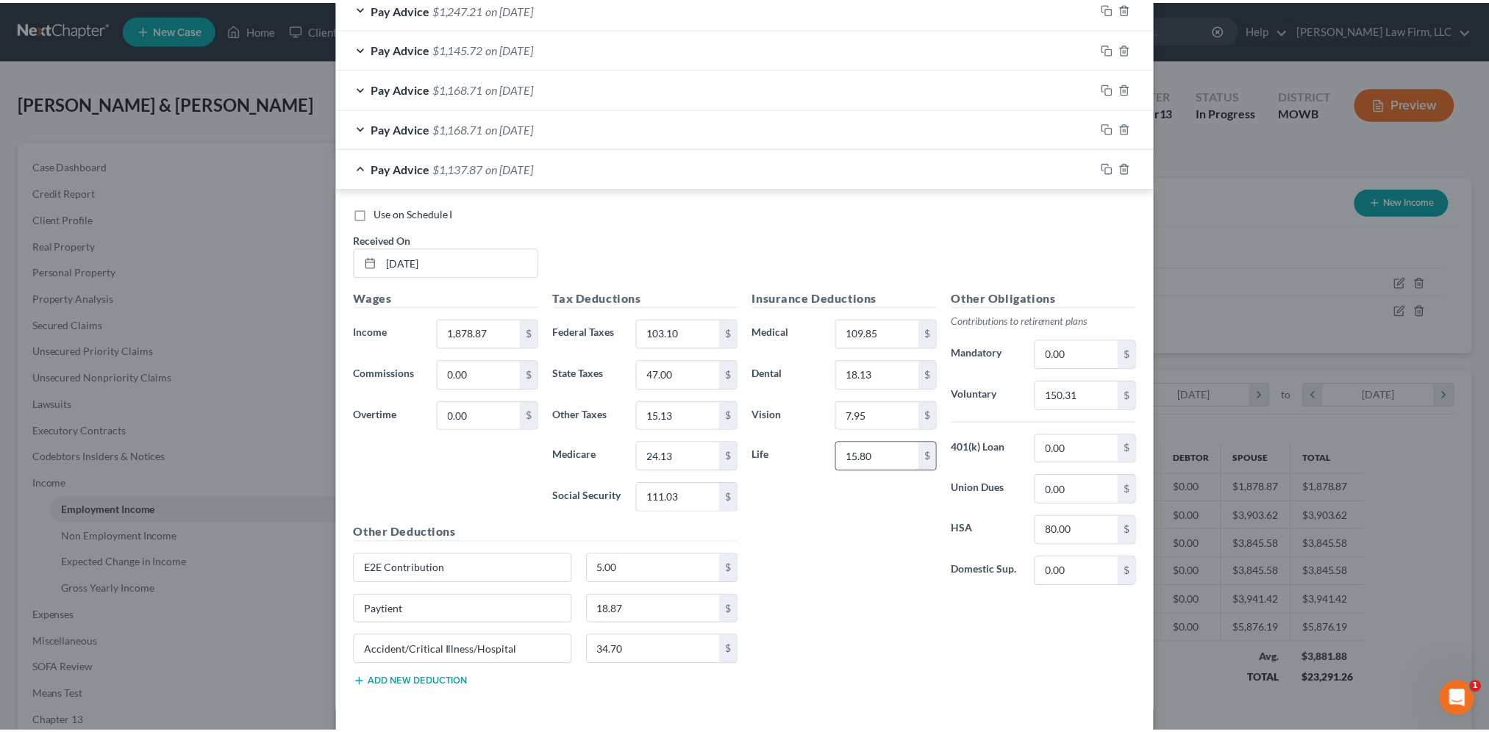
scroll to position [873, 0]
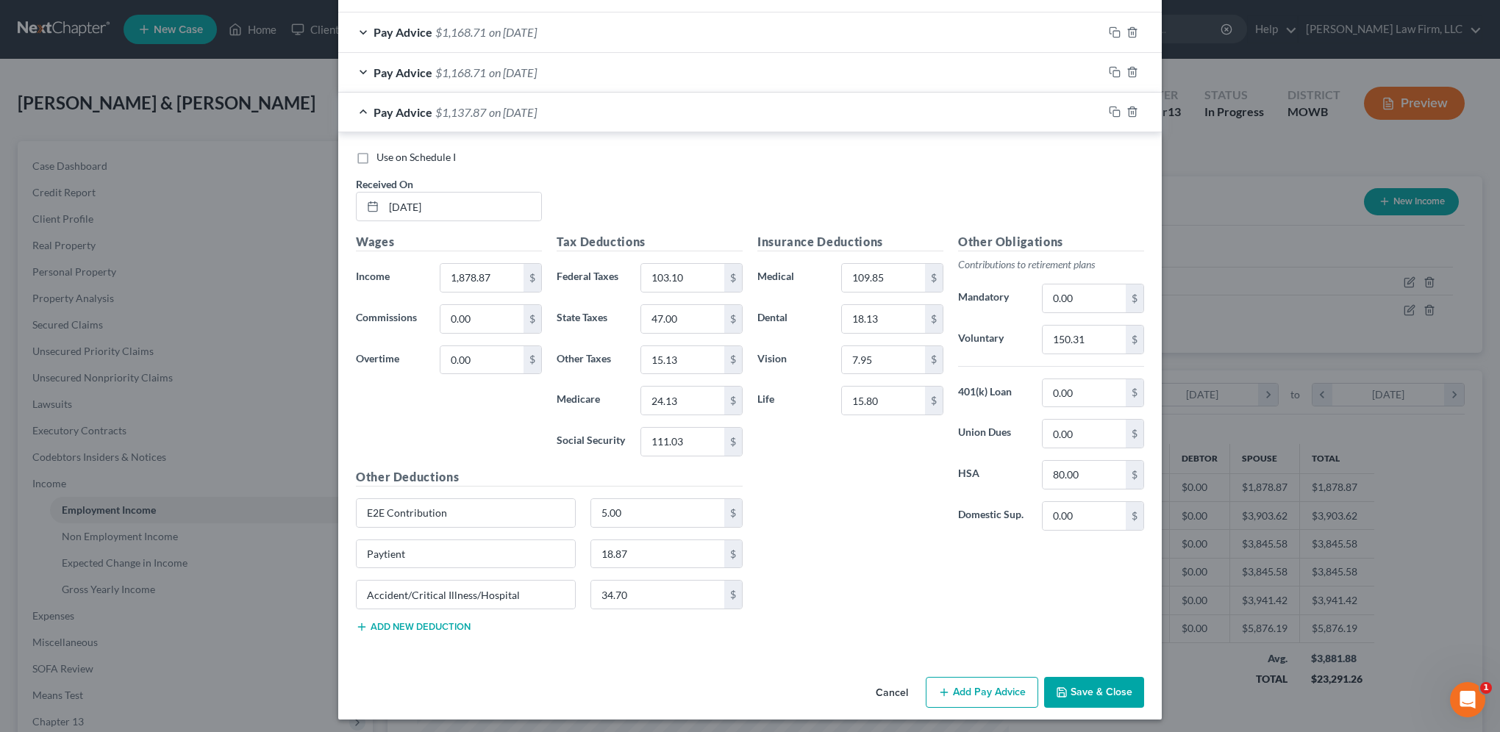
click at [1084, 687] on button "Save & Close" at bounding box center [1094, 692] width 100 height 31
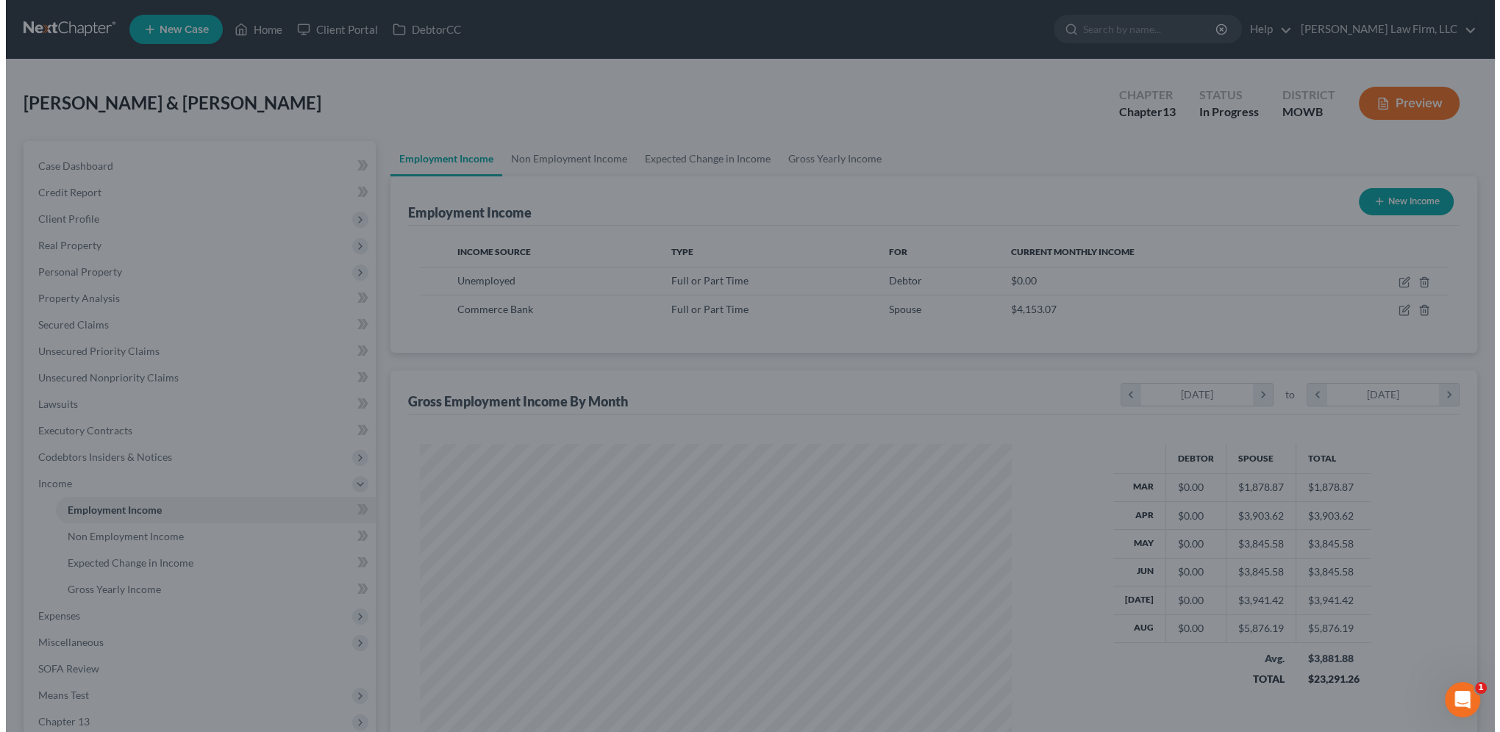
scroll to position [734905, 734582]
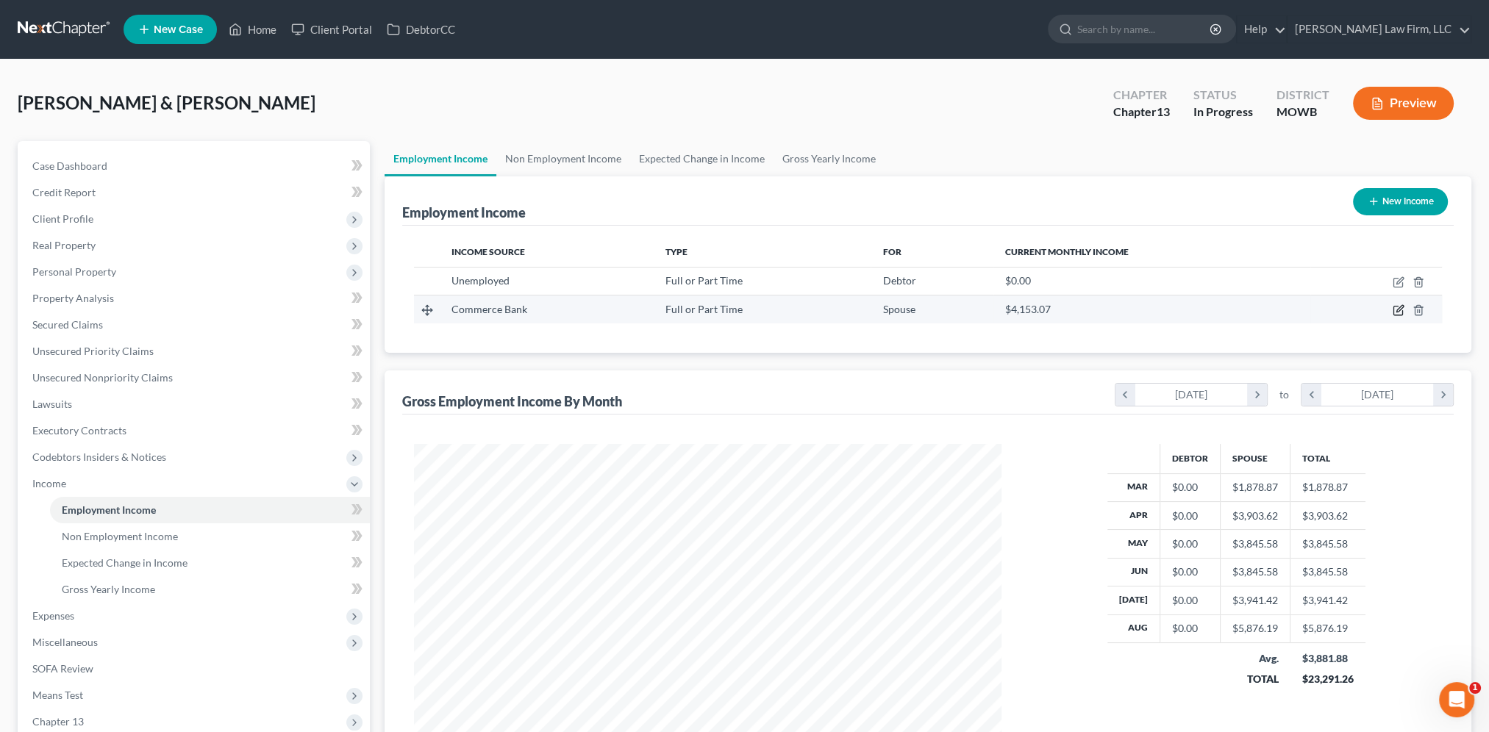
click at [1394, 312] on icon "button" at bounding box center [1397, 311] width 9 height 9
select select "0"
select select "26"
select select "2"
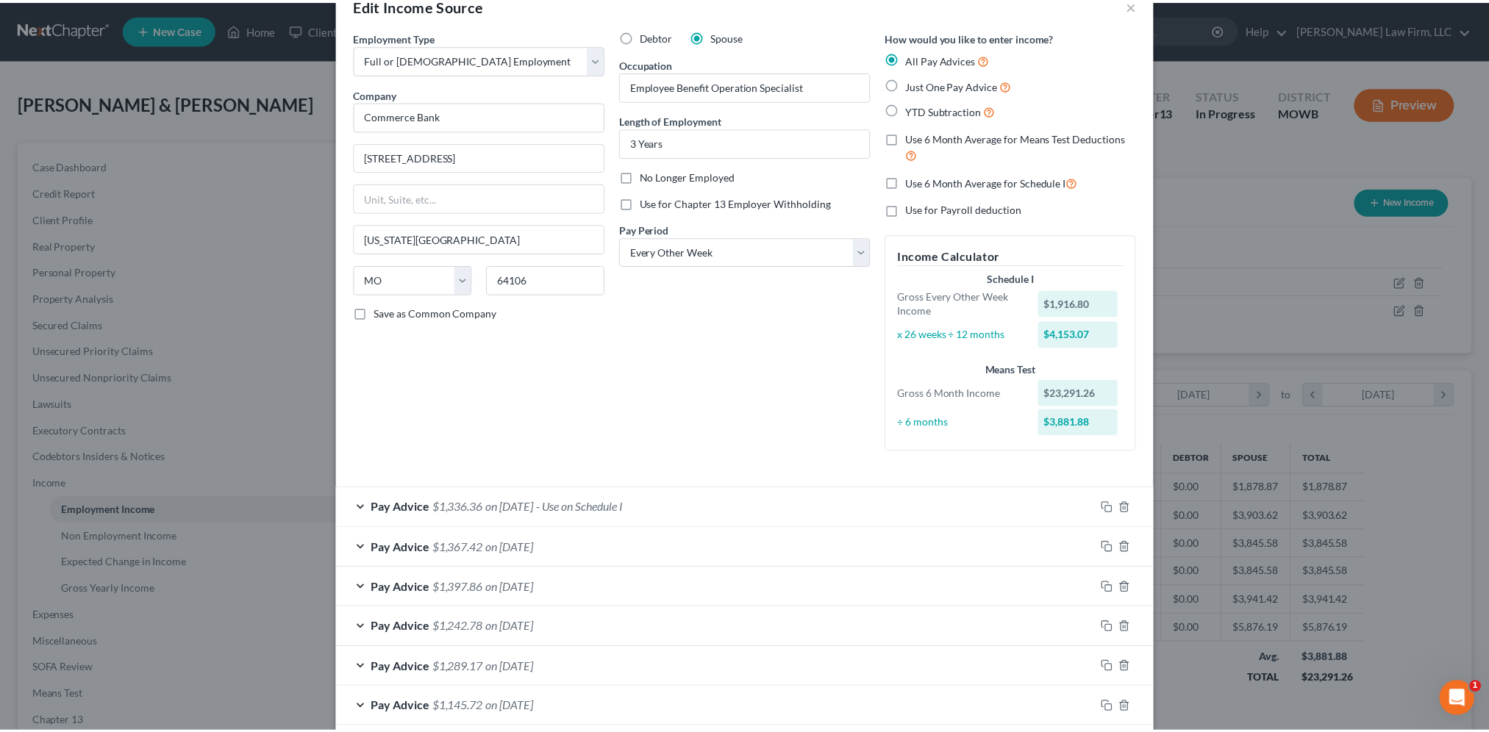
scroll to position [0, 0]
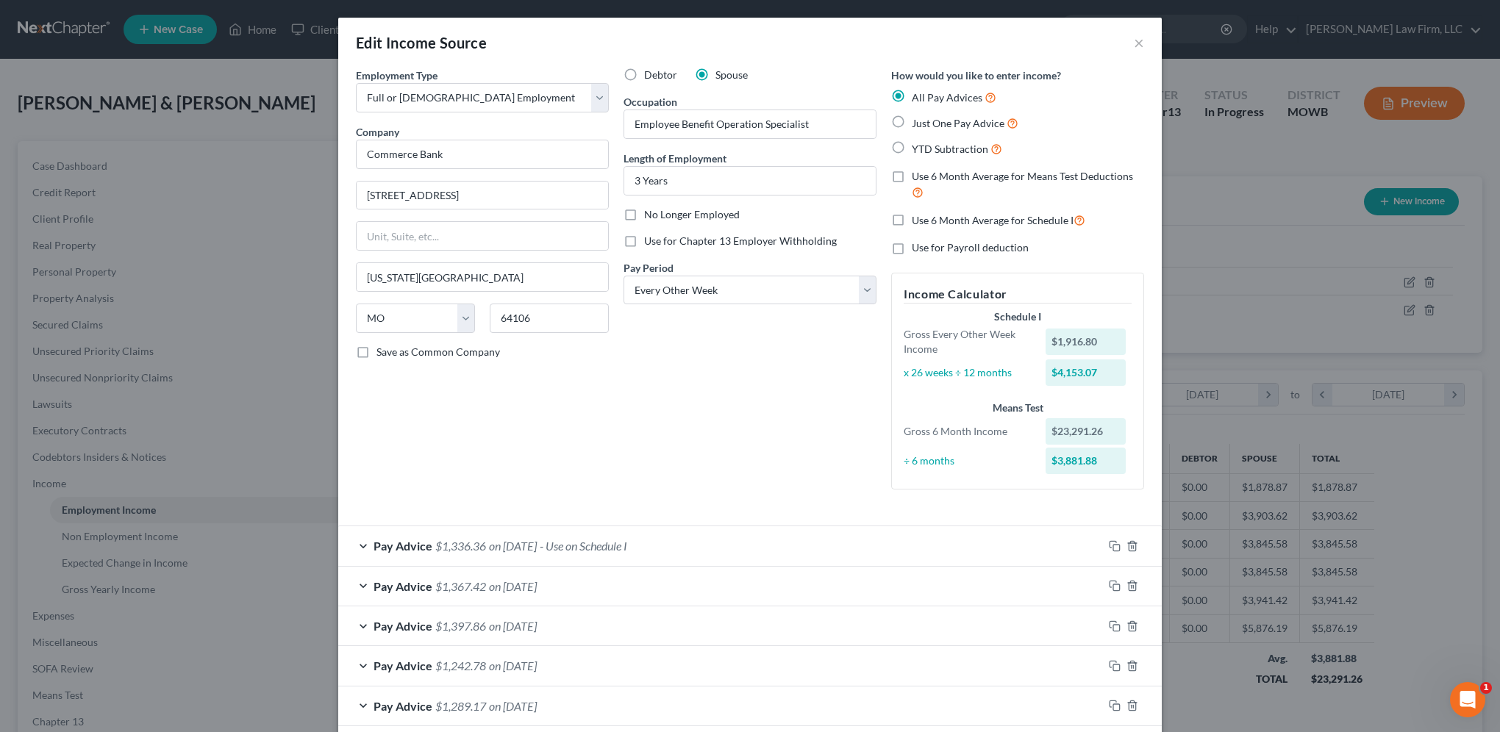
click at [1194, 171] on div "Edit Income Source × Employment Type * Select Full or [DEMOGRAPHIC_DATA] Employ…" at bounding box center [750, 366] width 1500 height 732
click at [1412, 106] on div "Edit Income Source × Employment Type * Select Full or [DEMOGRAPHIC_DATA] Employ…" at bounding box center [750, 366] width 1500 height 732
click at [1126, 41] on div "Edit Income Source ×" at bounding box center [749, 43] width 823 height 50
click at [1134, 42] on button "×" at bounding box center [1139, 43] width 10 height 18
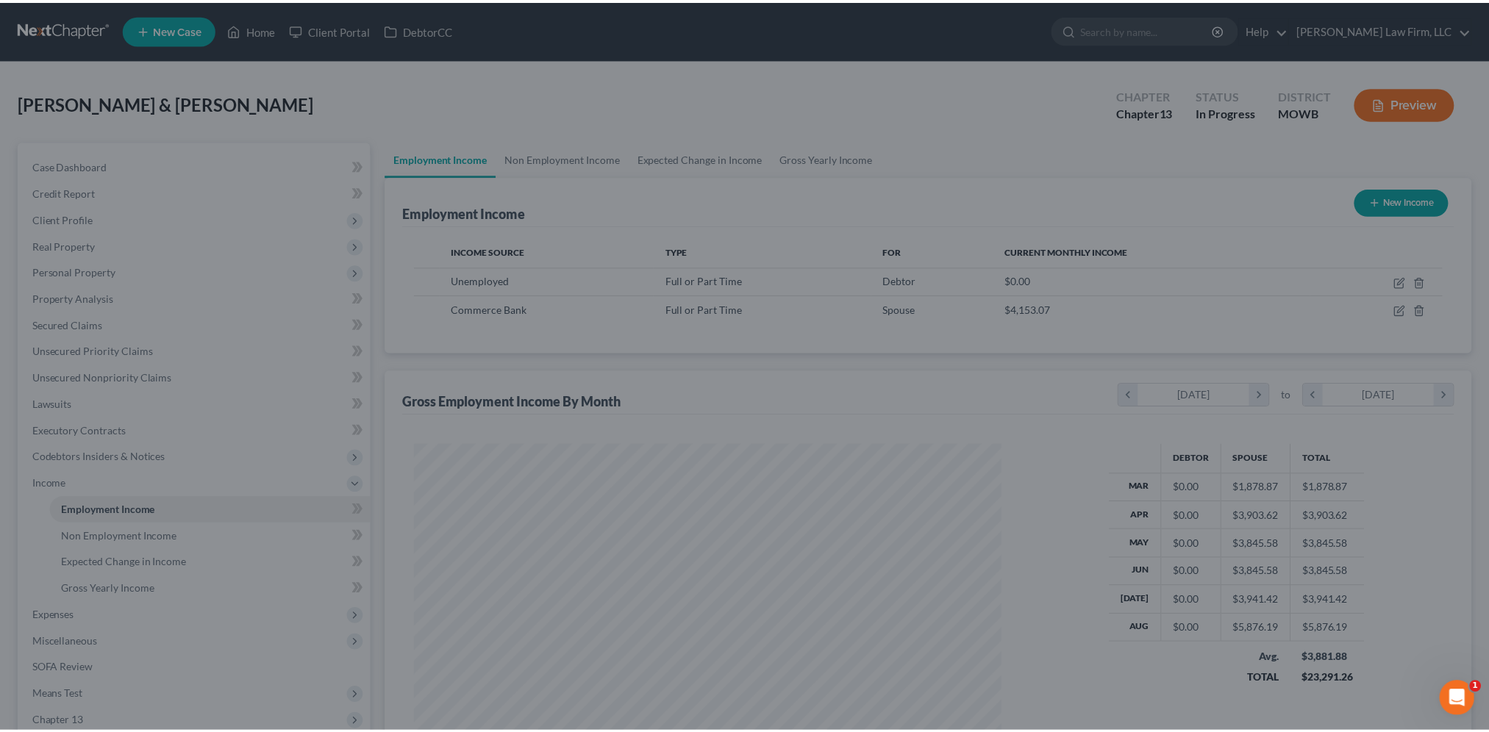
scroll to position [293, 617]
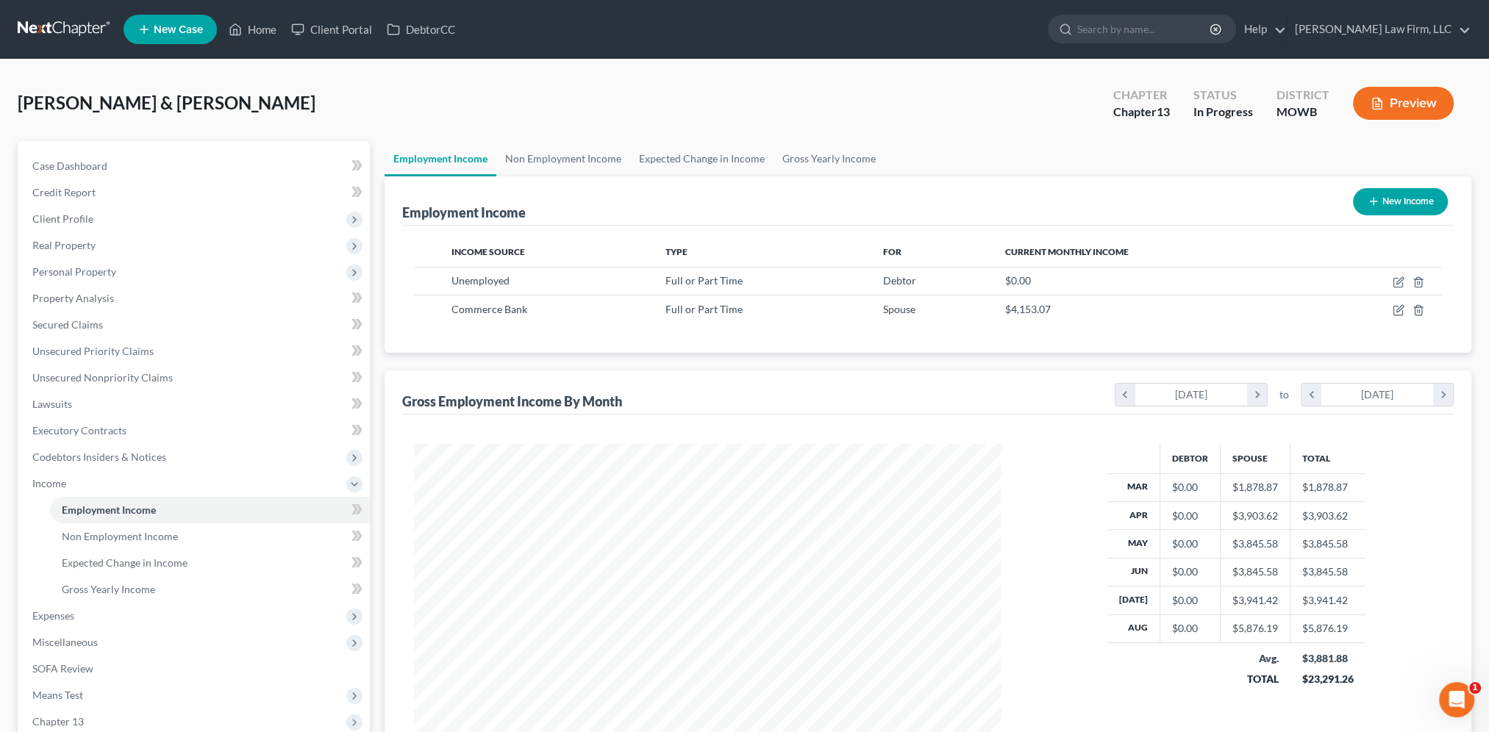
click at [1382, 106] on icon "button" at bounding box center [1376, 103] width 13 height 13
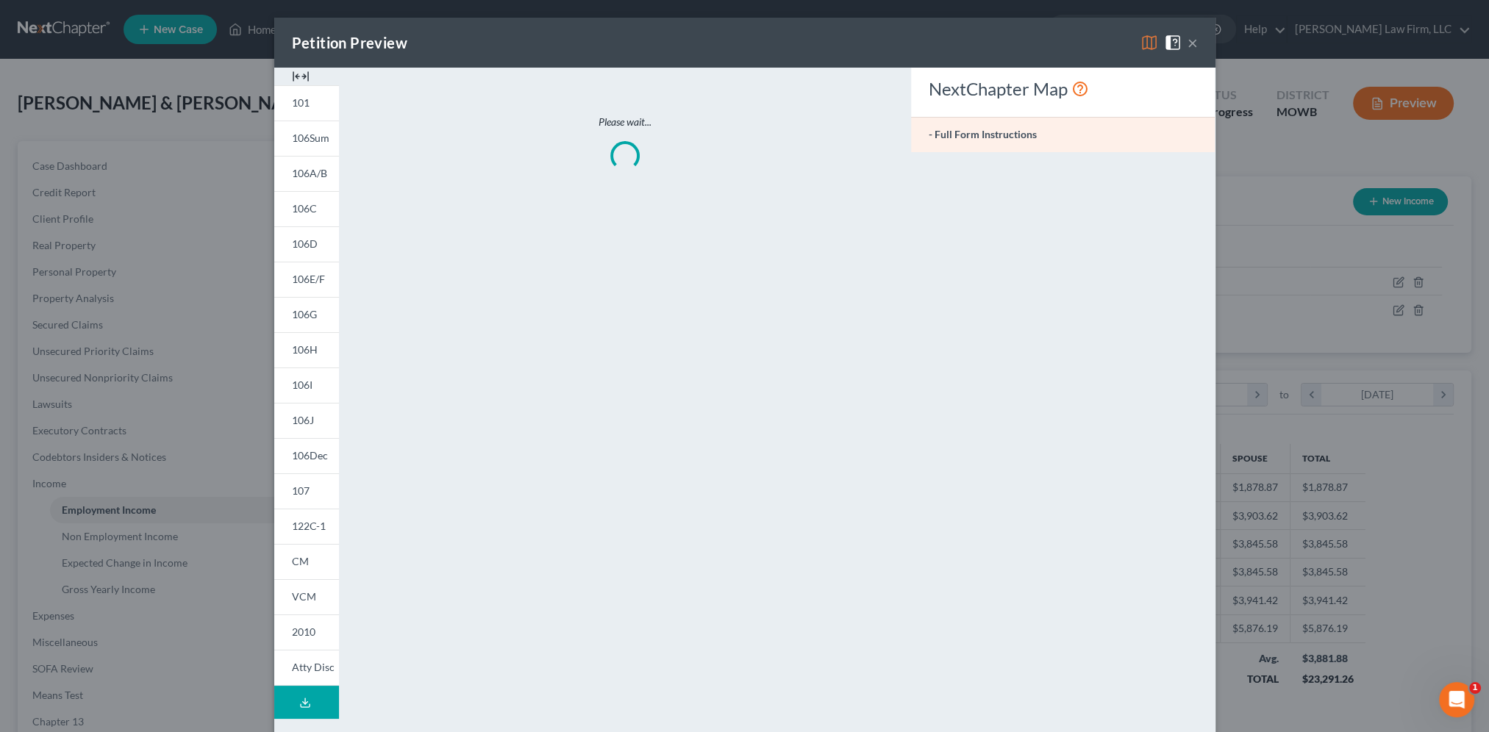
scroll to position [295, 621]
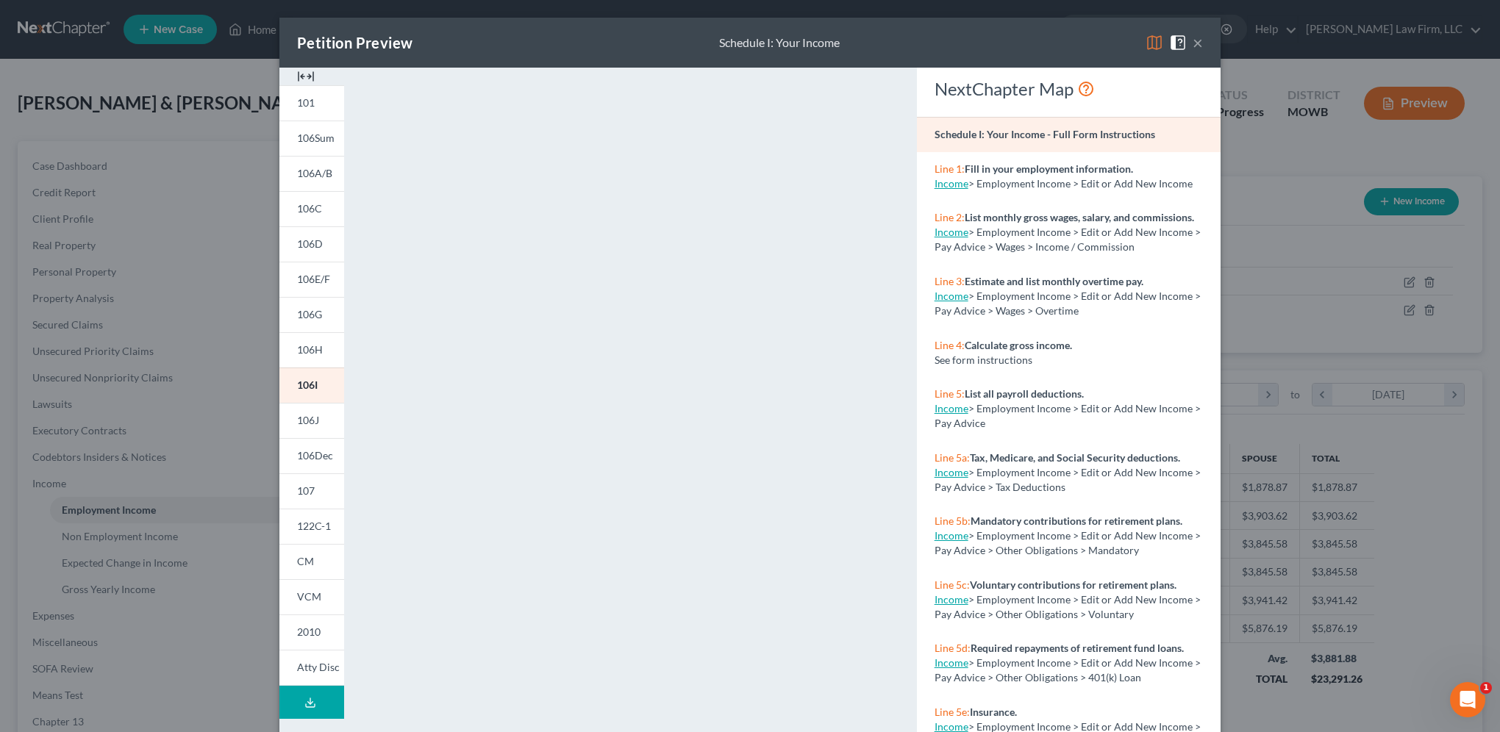
click at [1192, 43] on button "×" at bounding box center [1197, 43] width 10 height 18
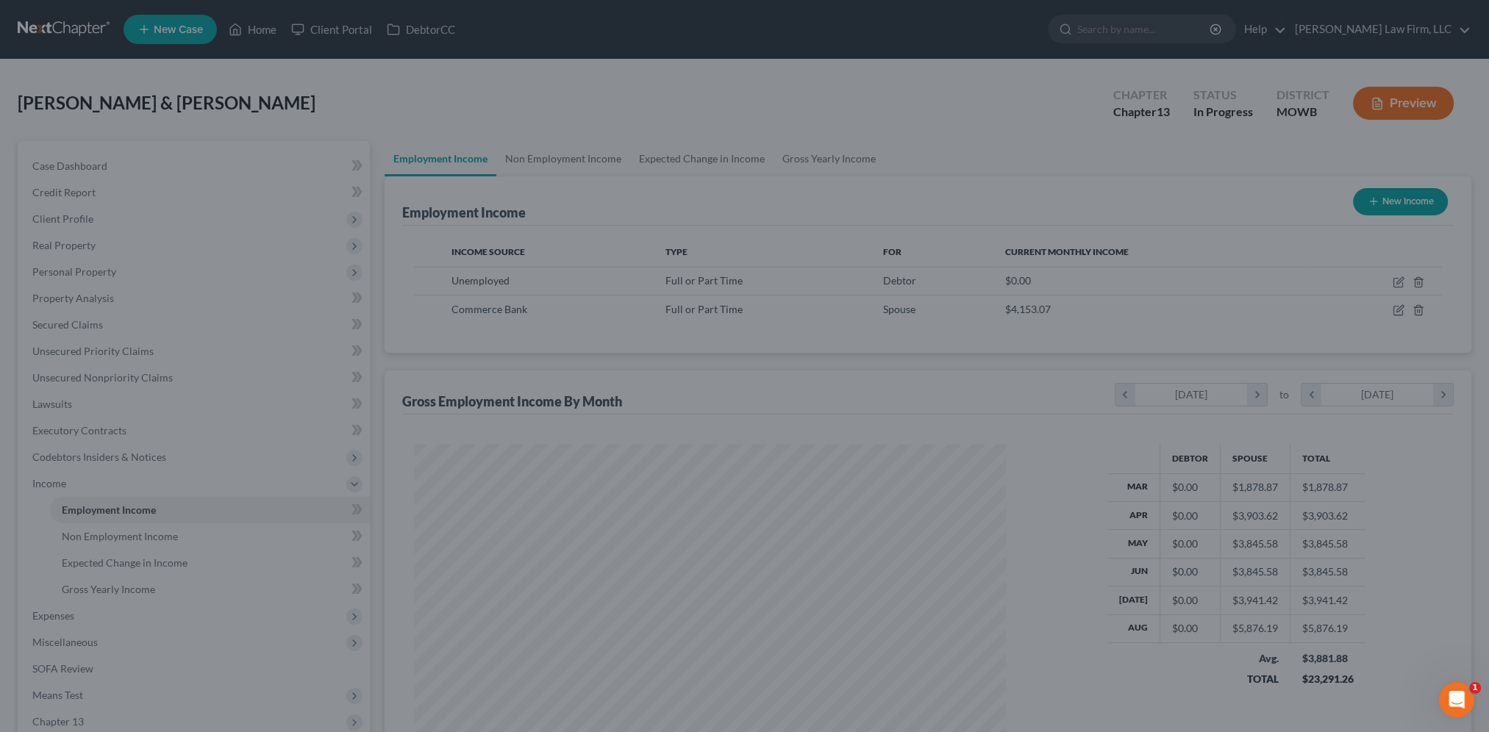
scroll to position [734905, 734582]
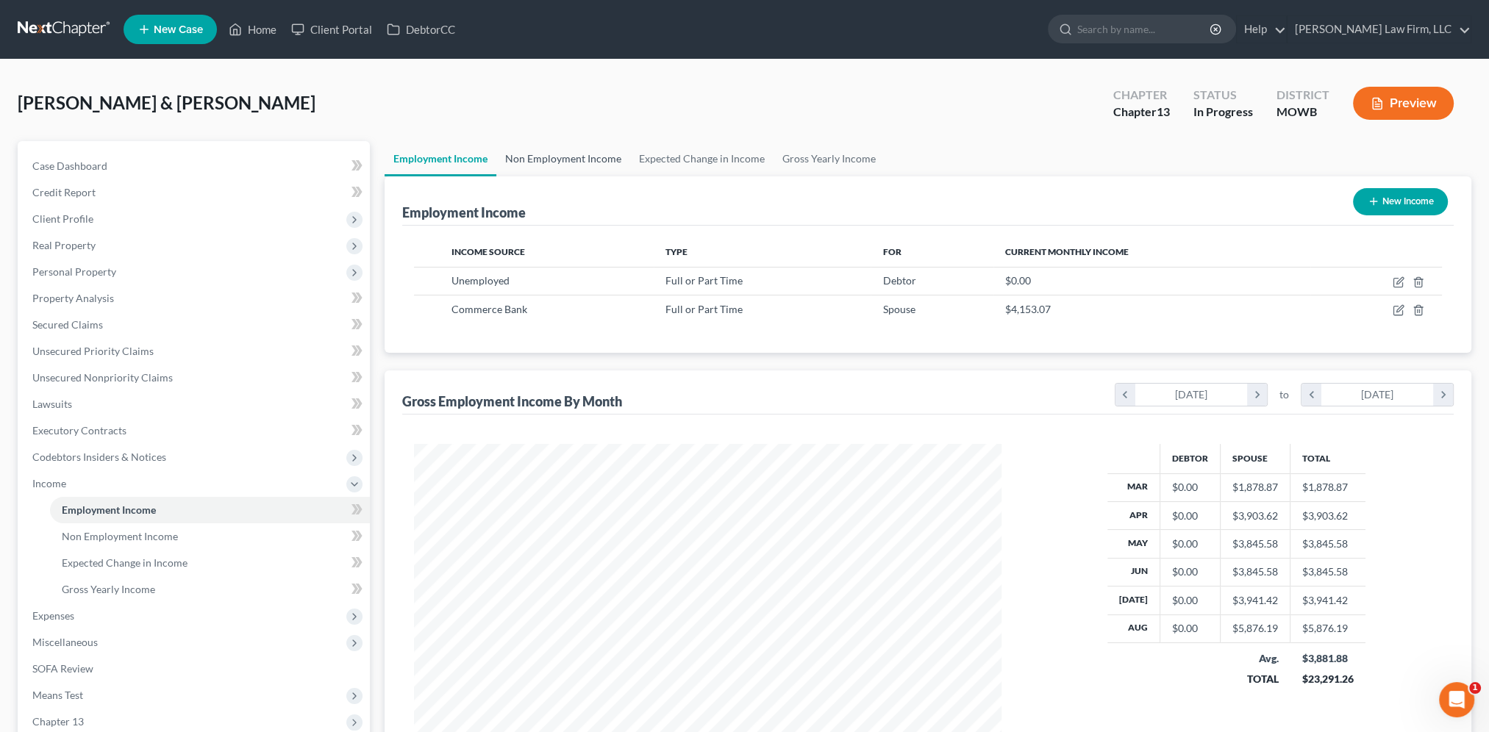
click at [559, 162] on link "Non Employment Income" at bounding box center [563, 158] width 134 height 35
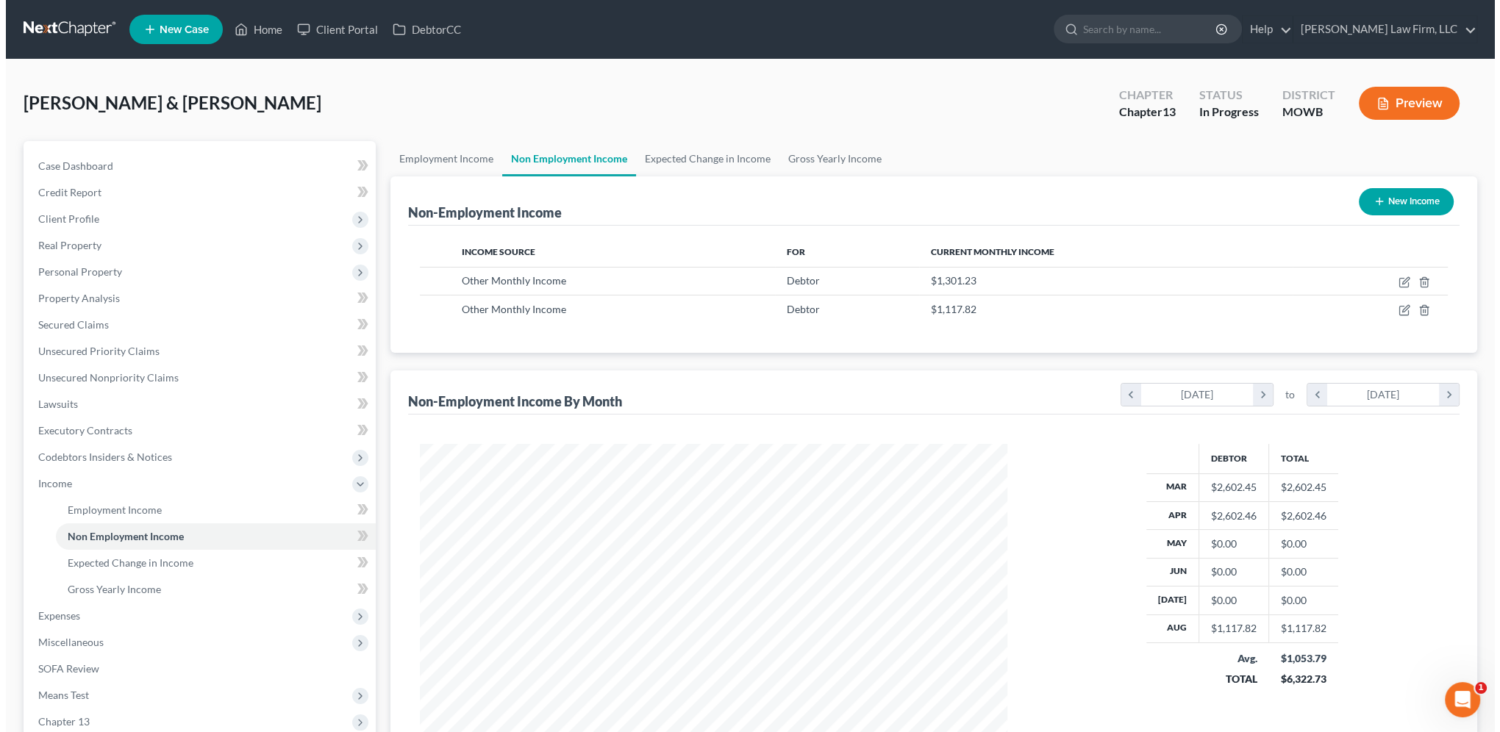
scroll to position [293, 617]
click at [1402, 285] on icon "button" at bounding box center [1397, 283] width 9 height 9
select select "13"
select select "0"
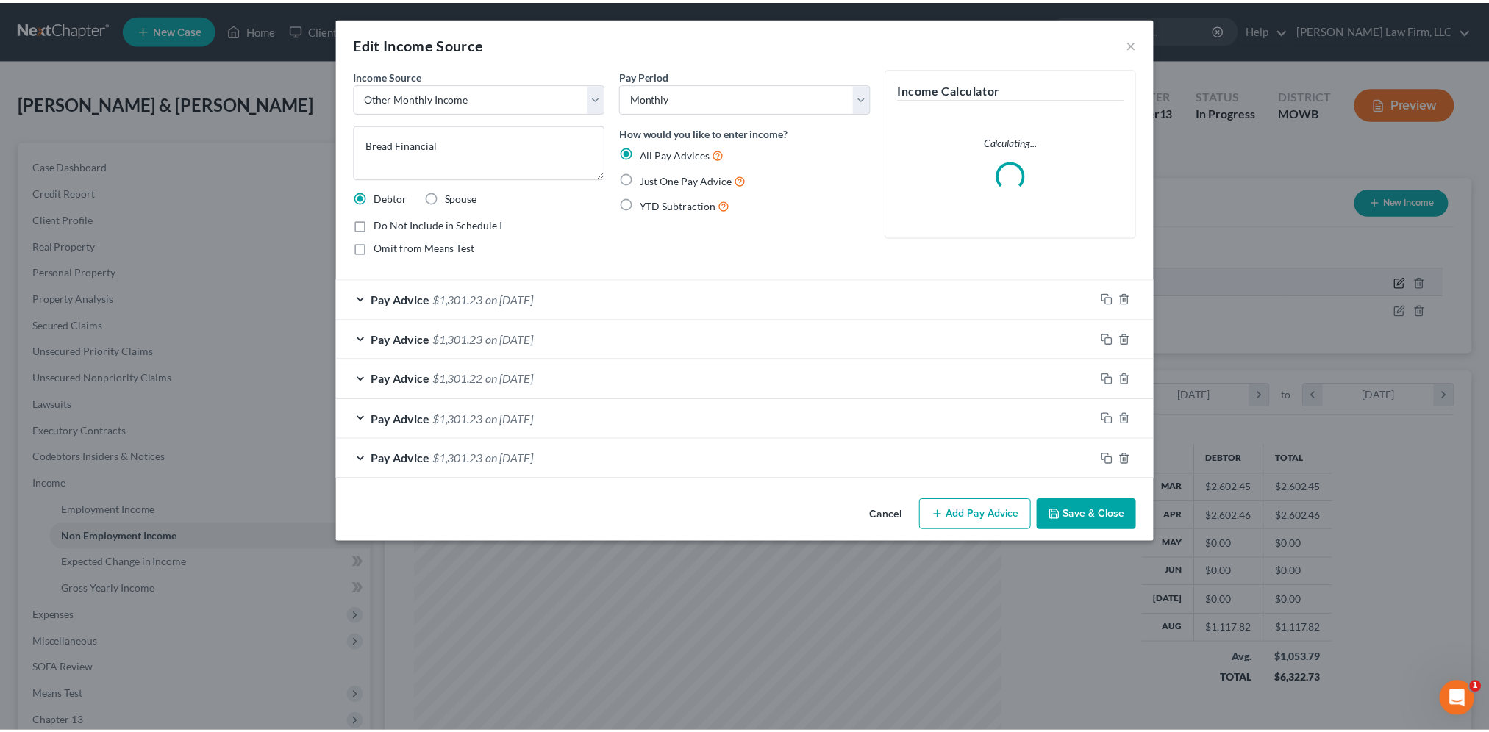
scroll to position [295, 621]
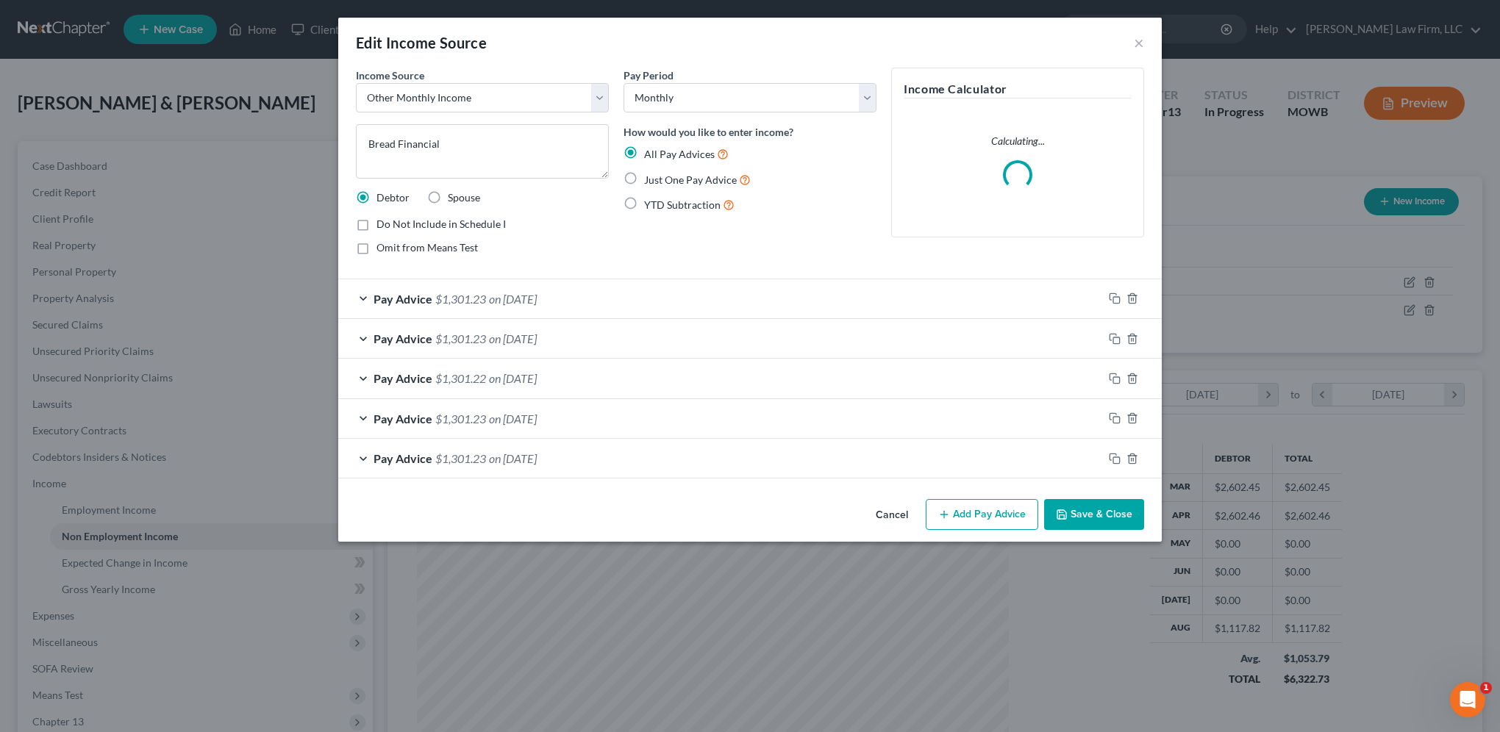
click at [376, 226] on label "Do Not Include in Schedule I" at bounding box center [440, 224] width 129 height 15
click at [382, 226] on input "Do Not Include in Schedule I" at bounding box center [387, 222] width 10 height 10
checkbox input "true"
click at [1133, 509] on button "Save & Close" at bounding box center [1094, 514] width 100 height 31
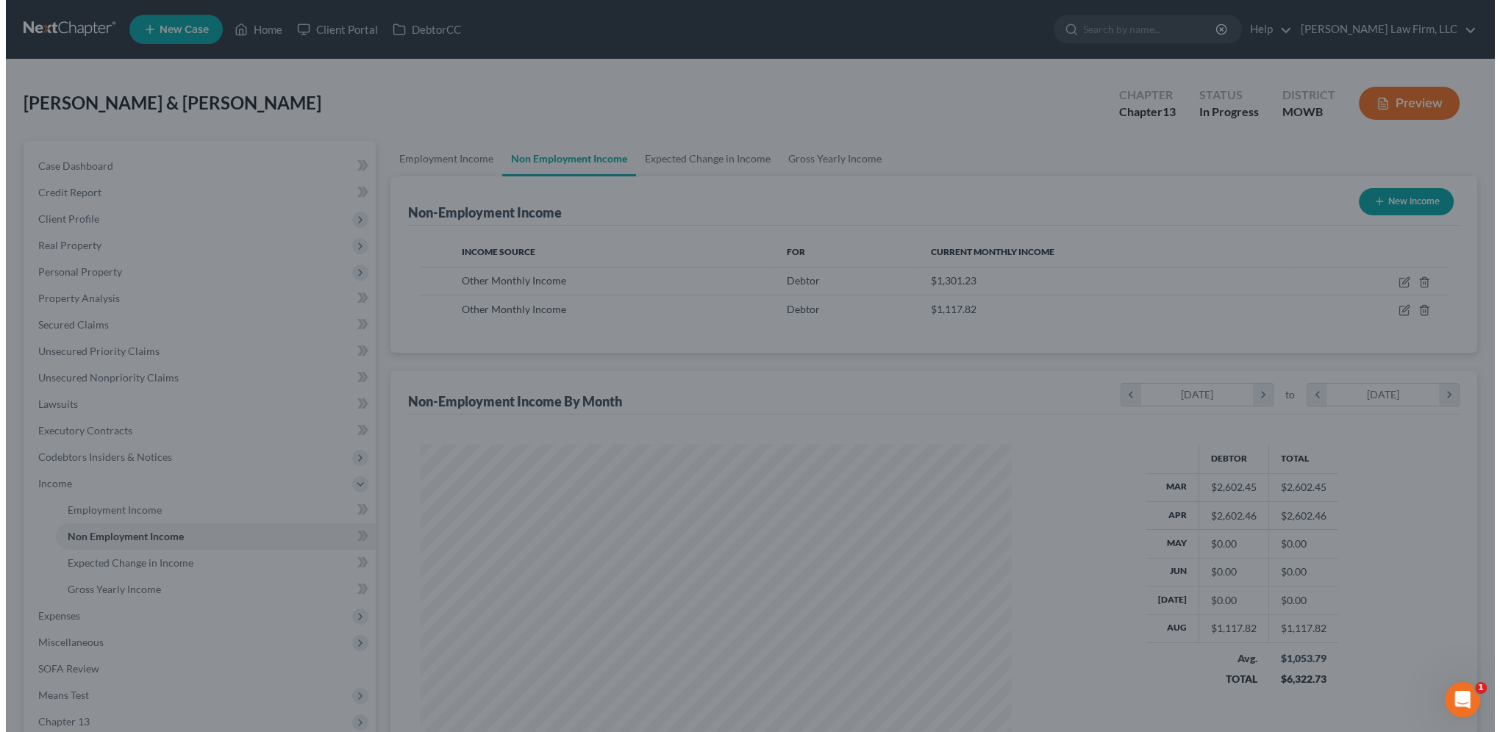
scroll to position [734905, 734582]
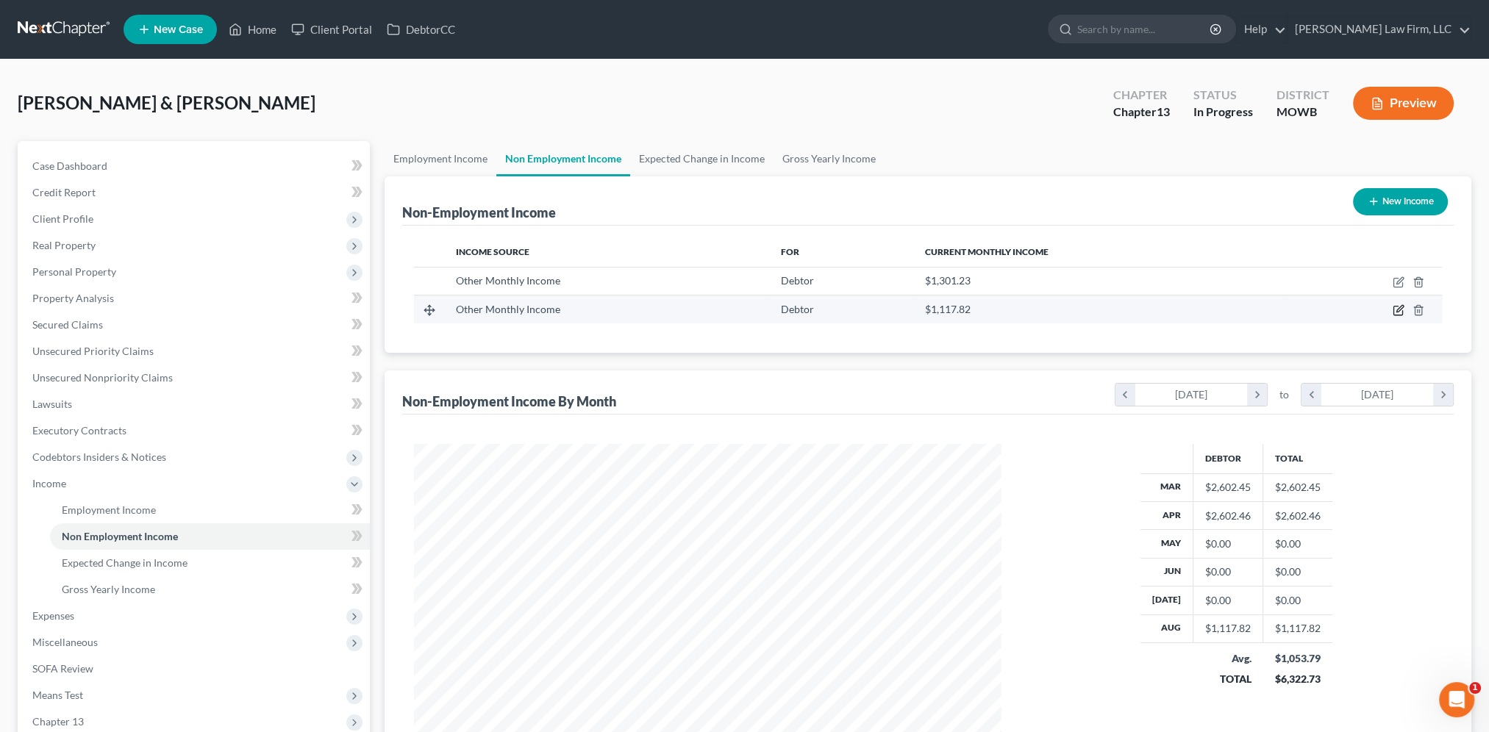
click at [1396, 310] on icon "button" at bounding box center [1398, 310] width 12 height 12
select select "13"
select select "0"
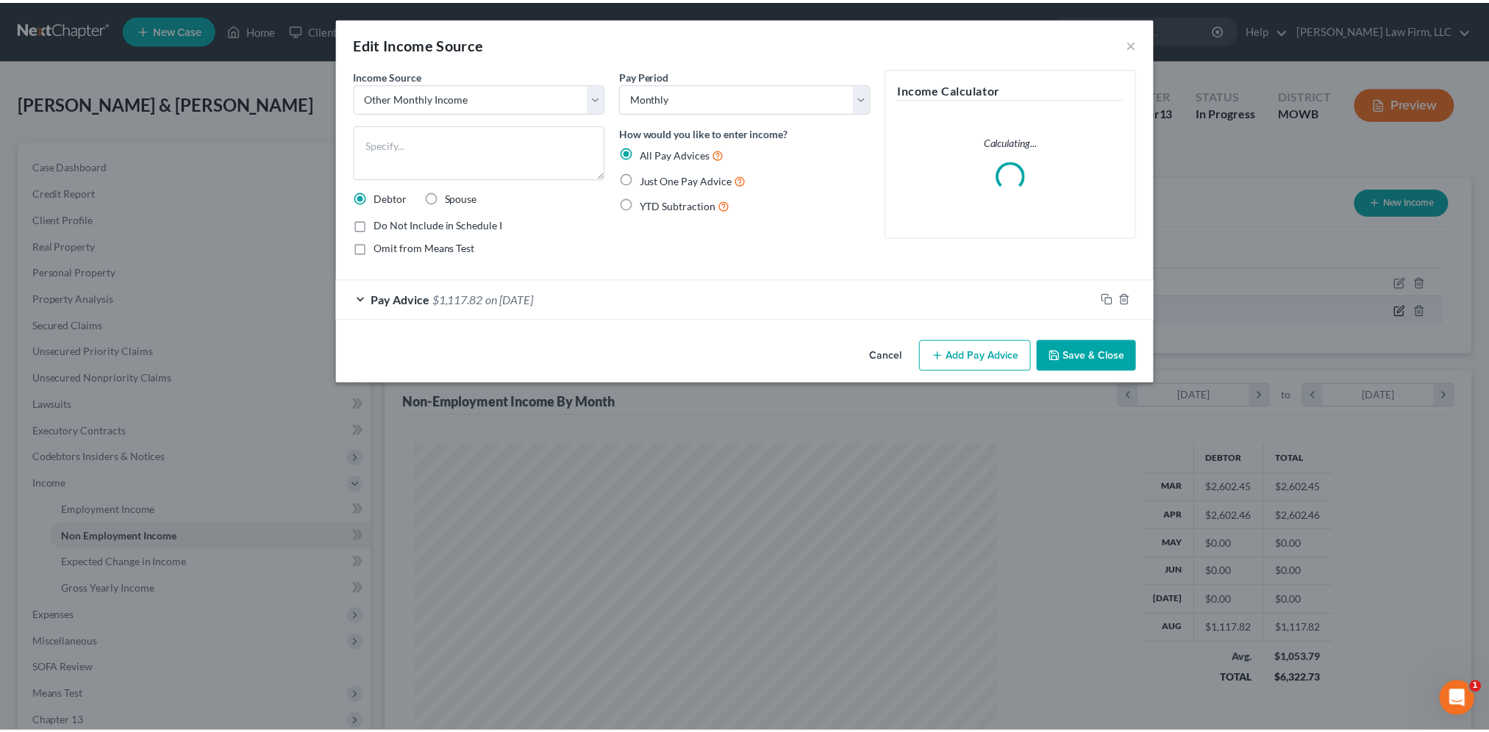
scroll to position [295, 621]
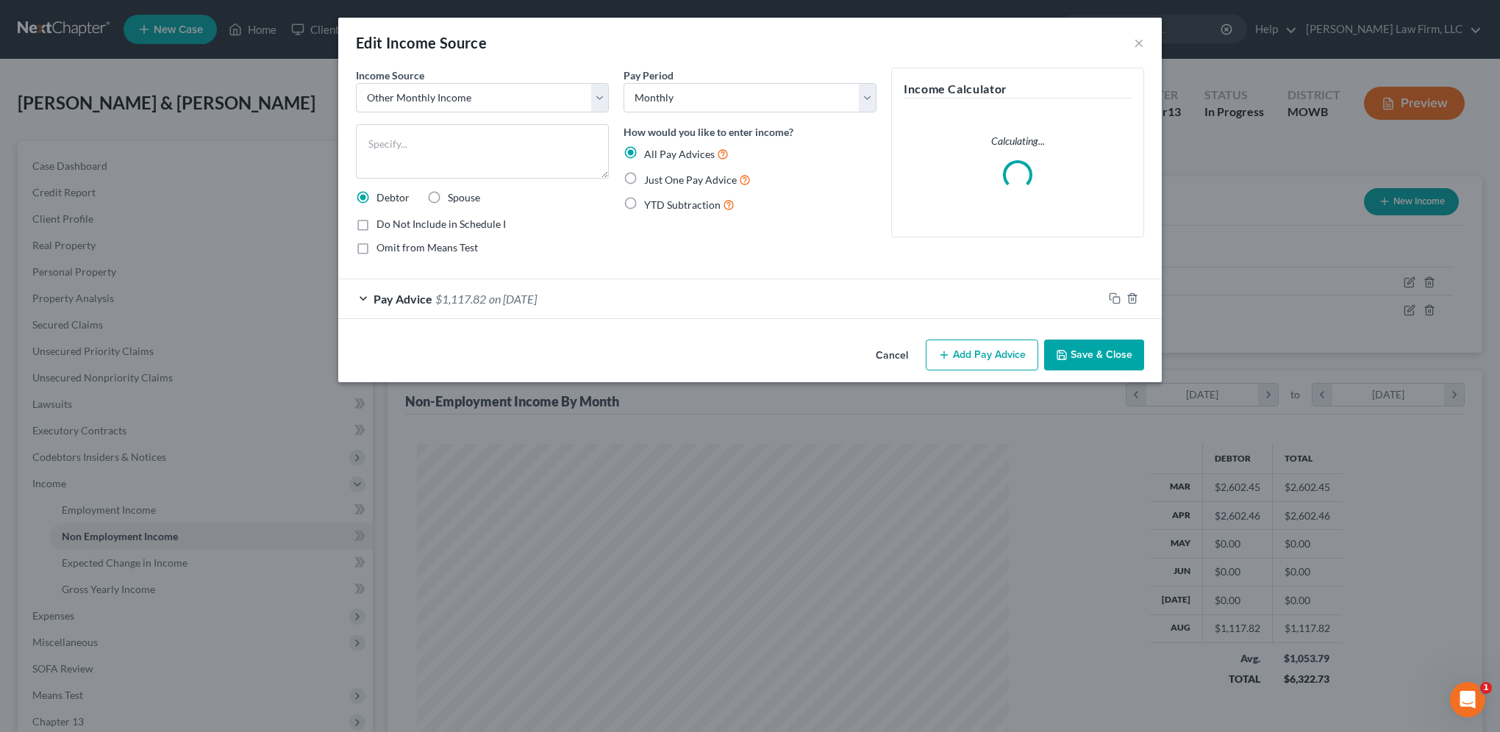
click at [376, 223] on label "Do Not Include in Schedule I" at bounding box center [440, 224] width 129 height 15
click at [382, 223] on input "Do Not Include in Schedule I" at bounding box center [387, 222] width 10 height 10
checkbox input "true"
click at [1112, 350] on button "Save & Close" at bounding box center [1094, 355] width 100 height 31
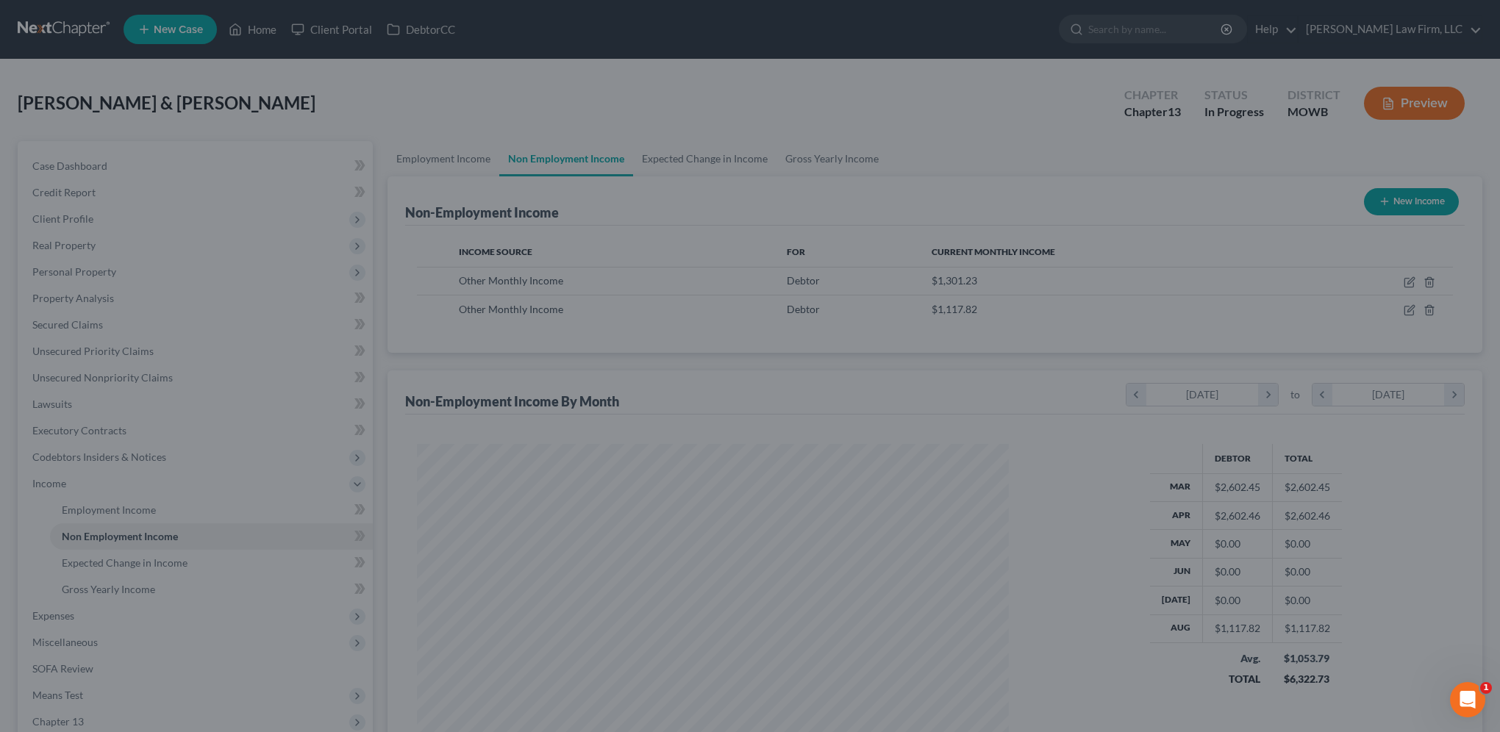
scroll to position [734905, 734582]
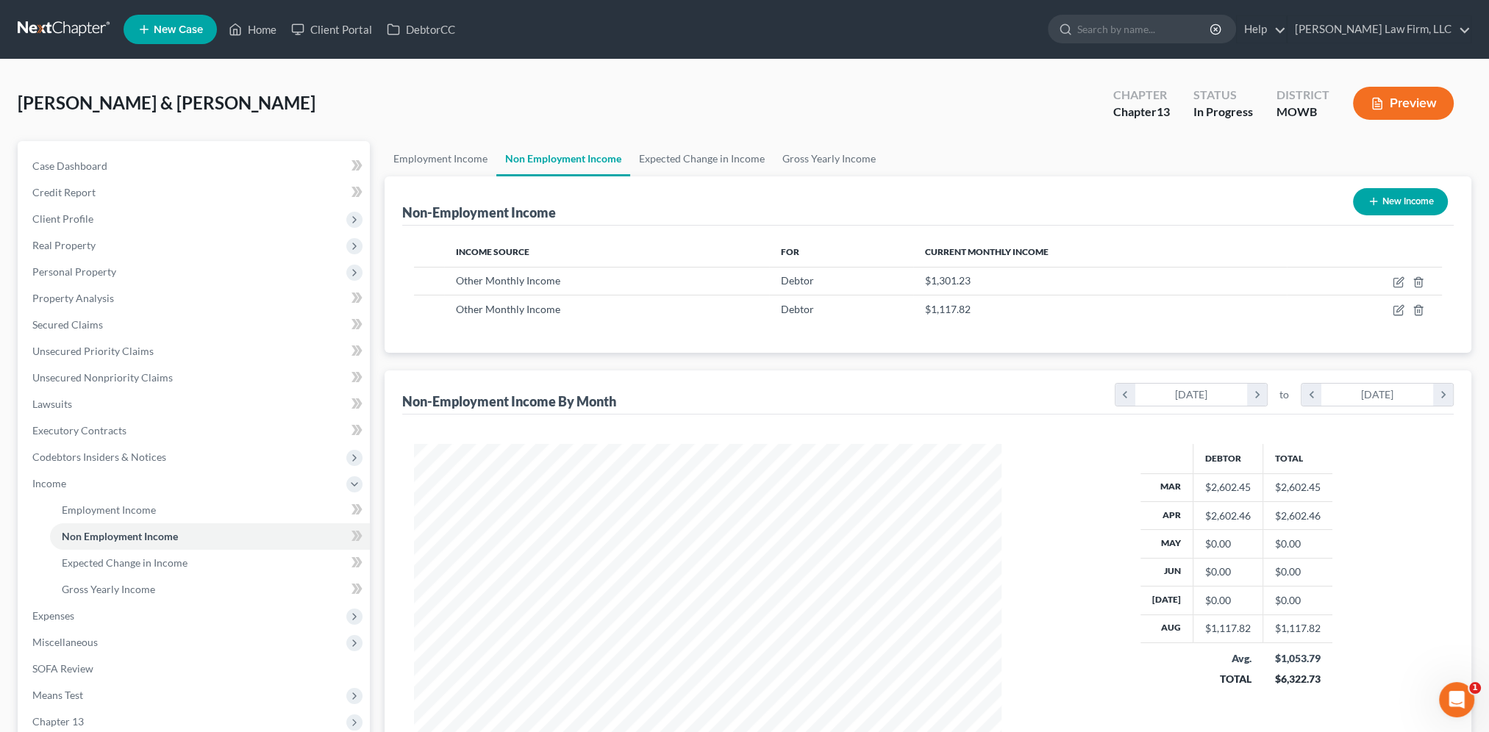
click at [1448, 82] on div "Chapter Chapter 13 Status In Progress District [GEOGRAPHIC_DATA] Preview" at bounding box center [1283, 103] width 376 height 52
click at [1423, 89] on button "Preview" at bounding box center [1403, 103] width 101 height 33
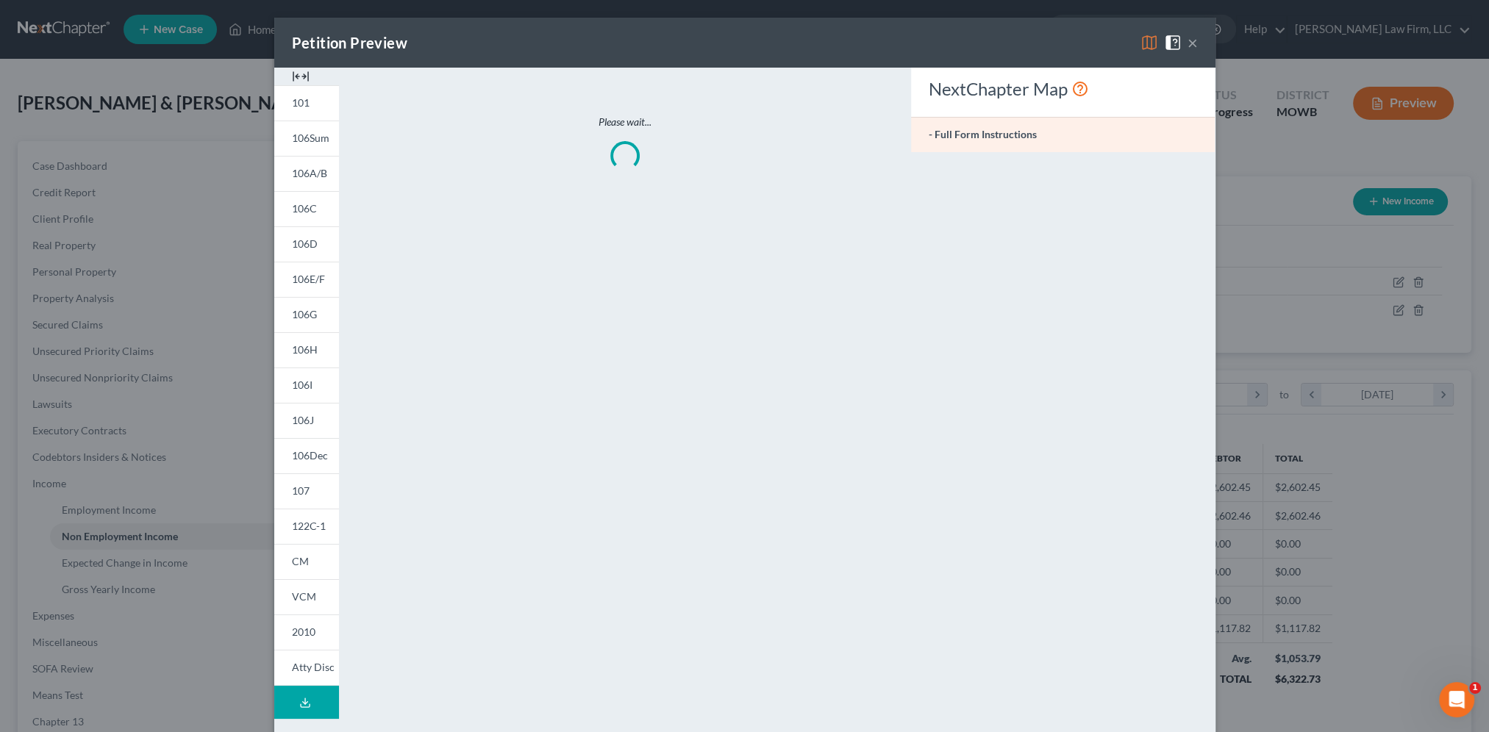
scroll to position [295, 621]
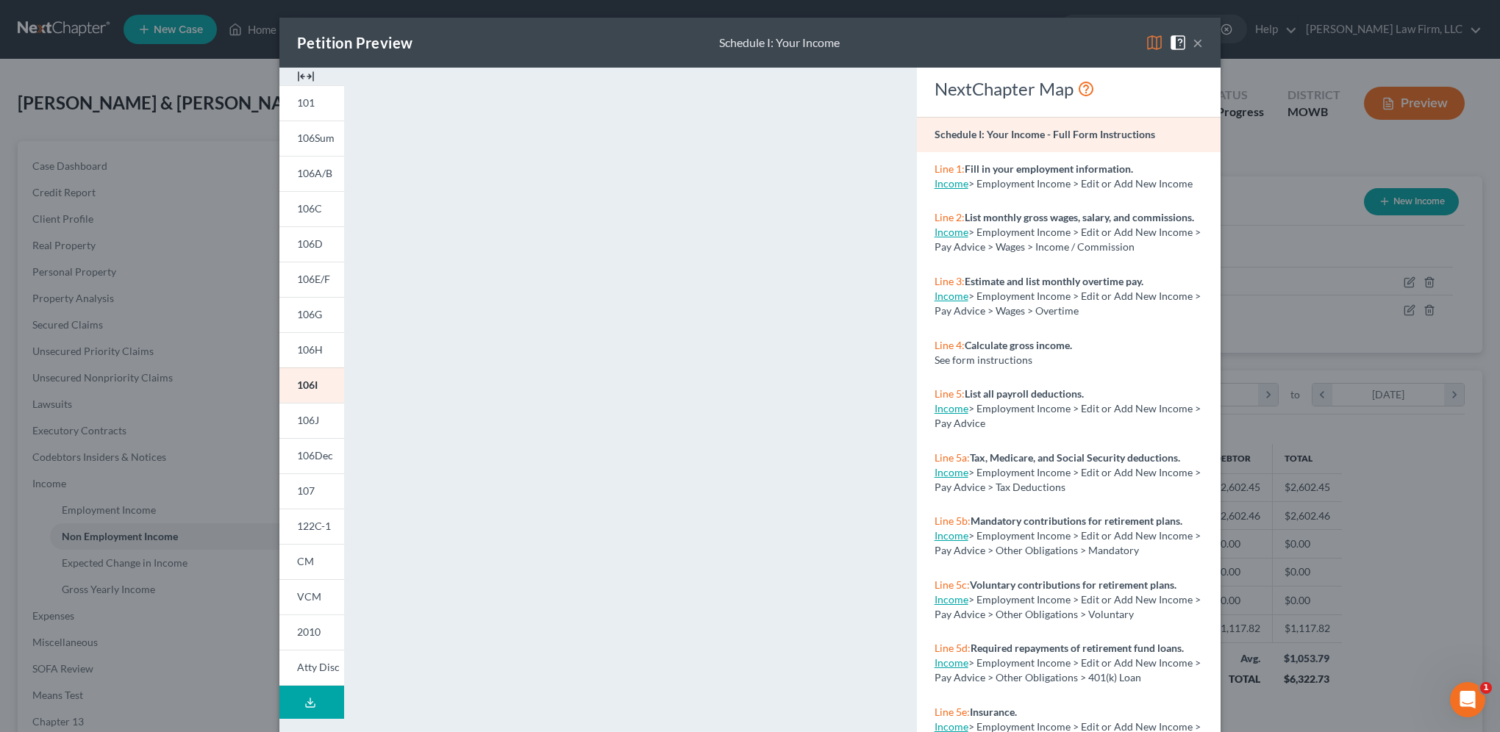
click at [1195, 38] on button "×" at bounding box center [1197, 43] width 10 height 18
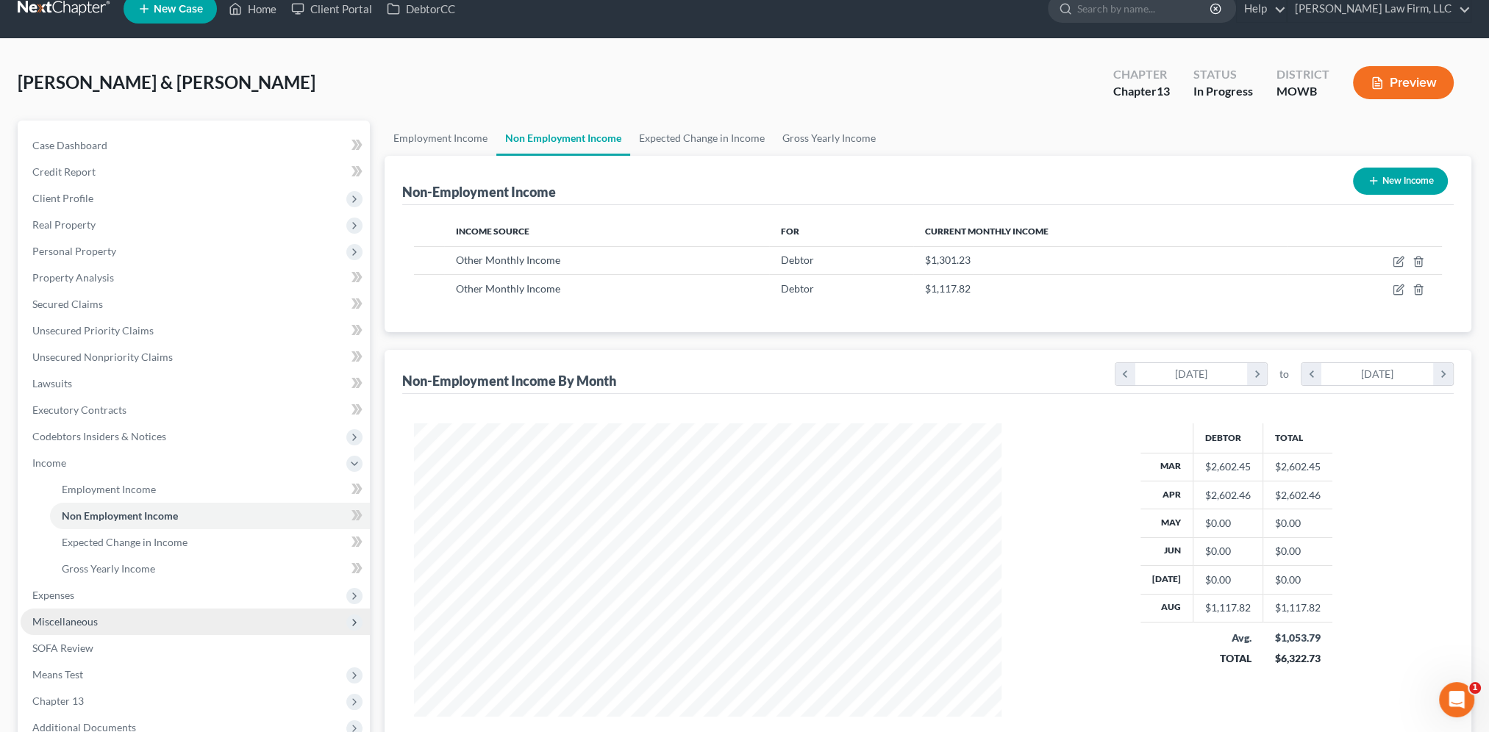
scroll to position [110, 0]
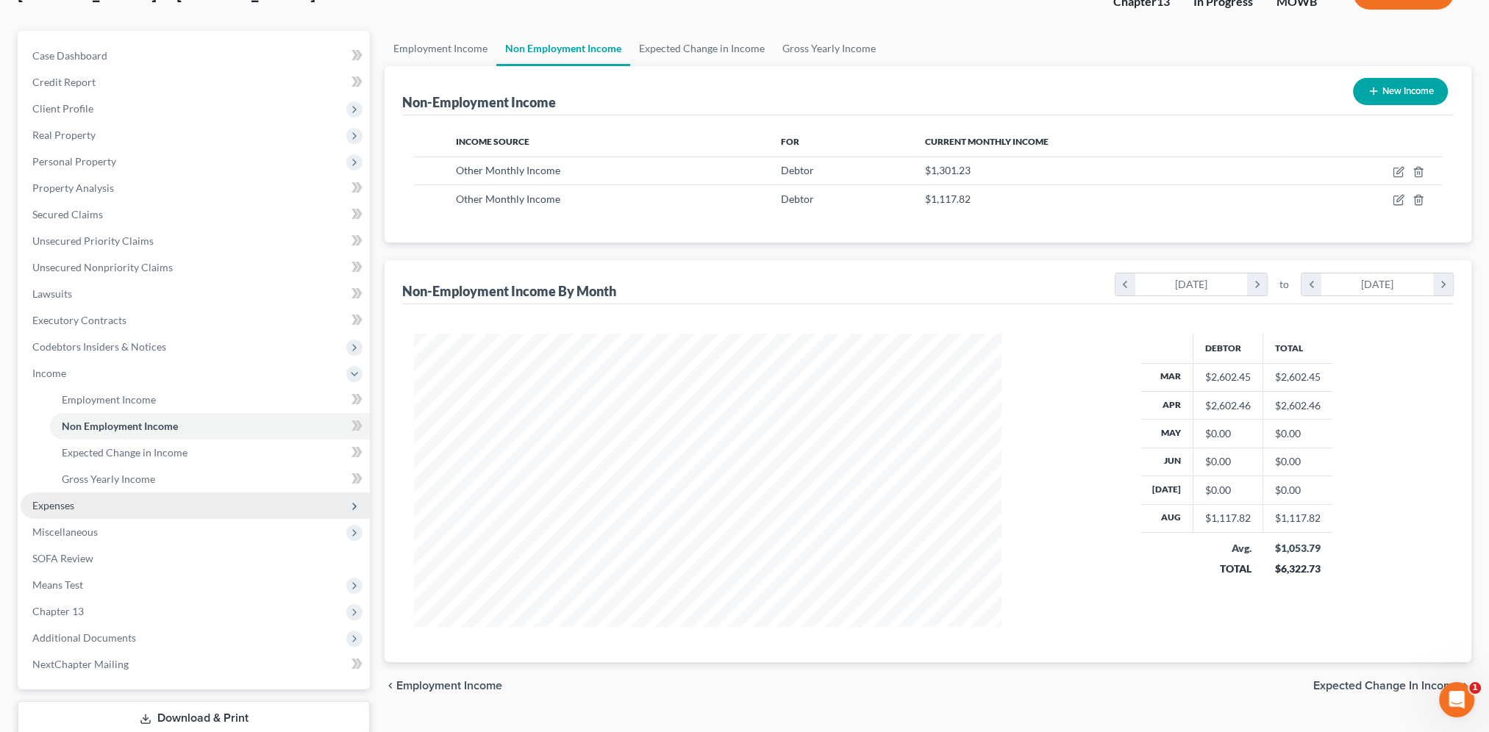
click at [53, 506] on span "Expenses" at bounding box center [53, 505] width 42 height 12
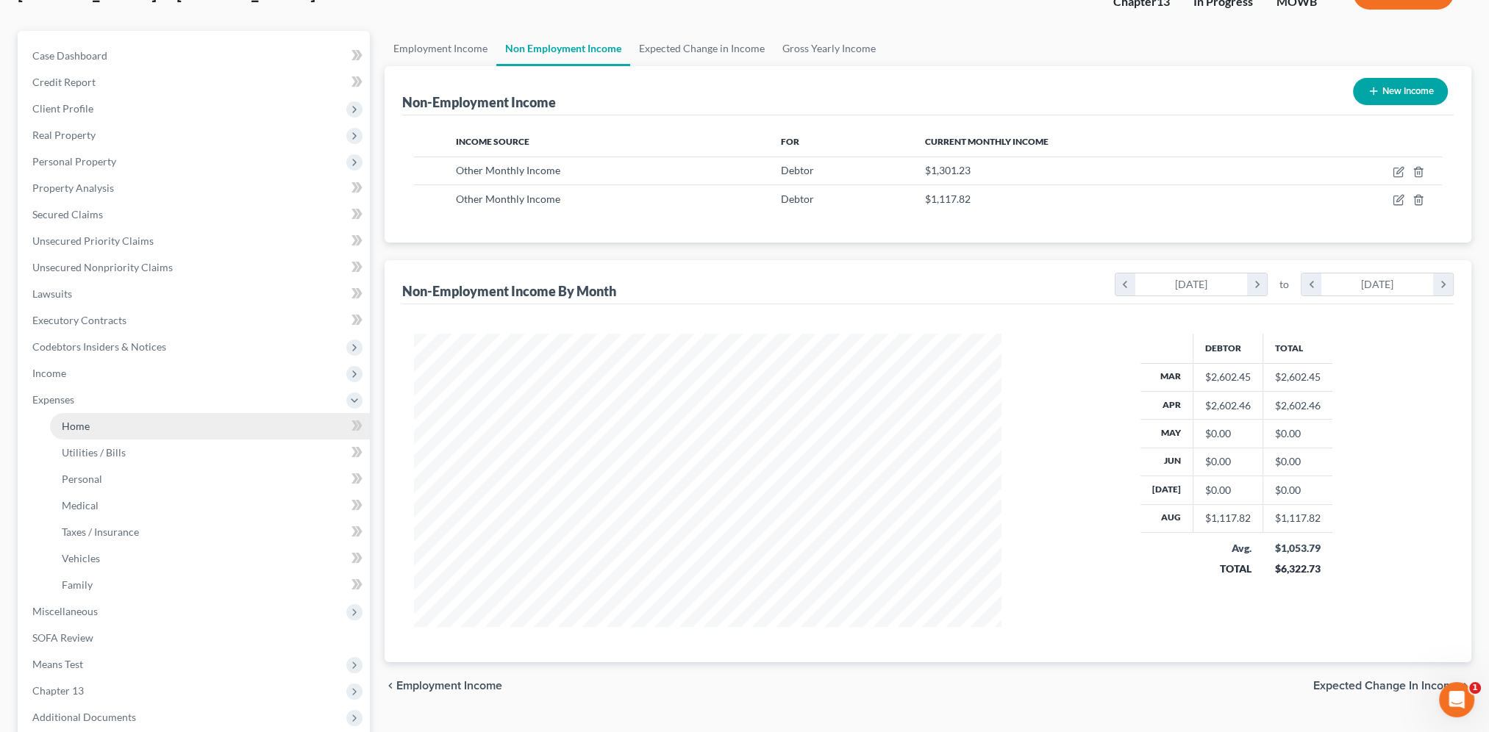
click at [77, 426] on span "Home" at bounding box center [76, 426] width 28 height 12
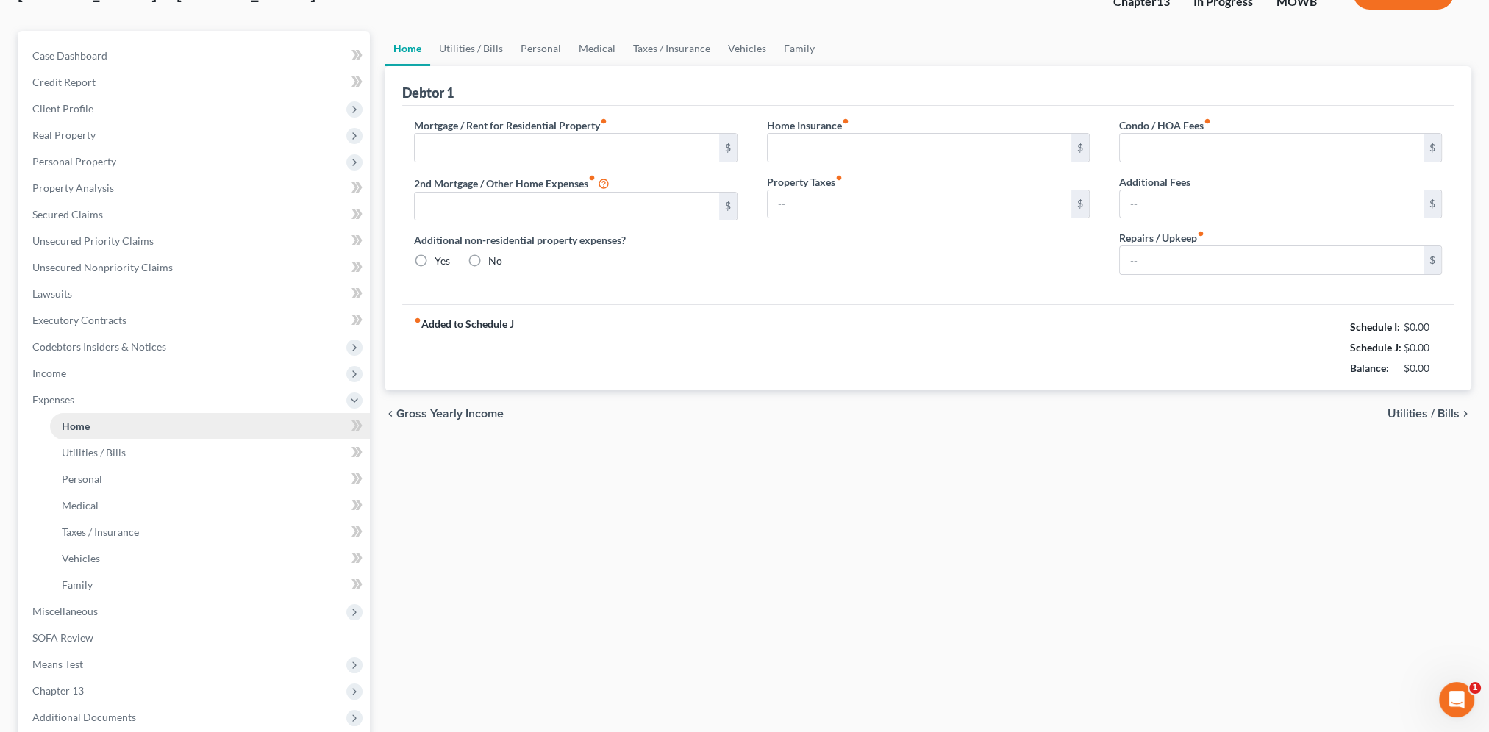
type input "871.82"
type input "0.00"
radio input "true"
type input "0.00"
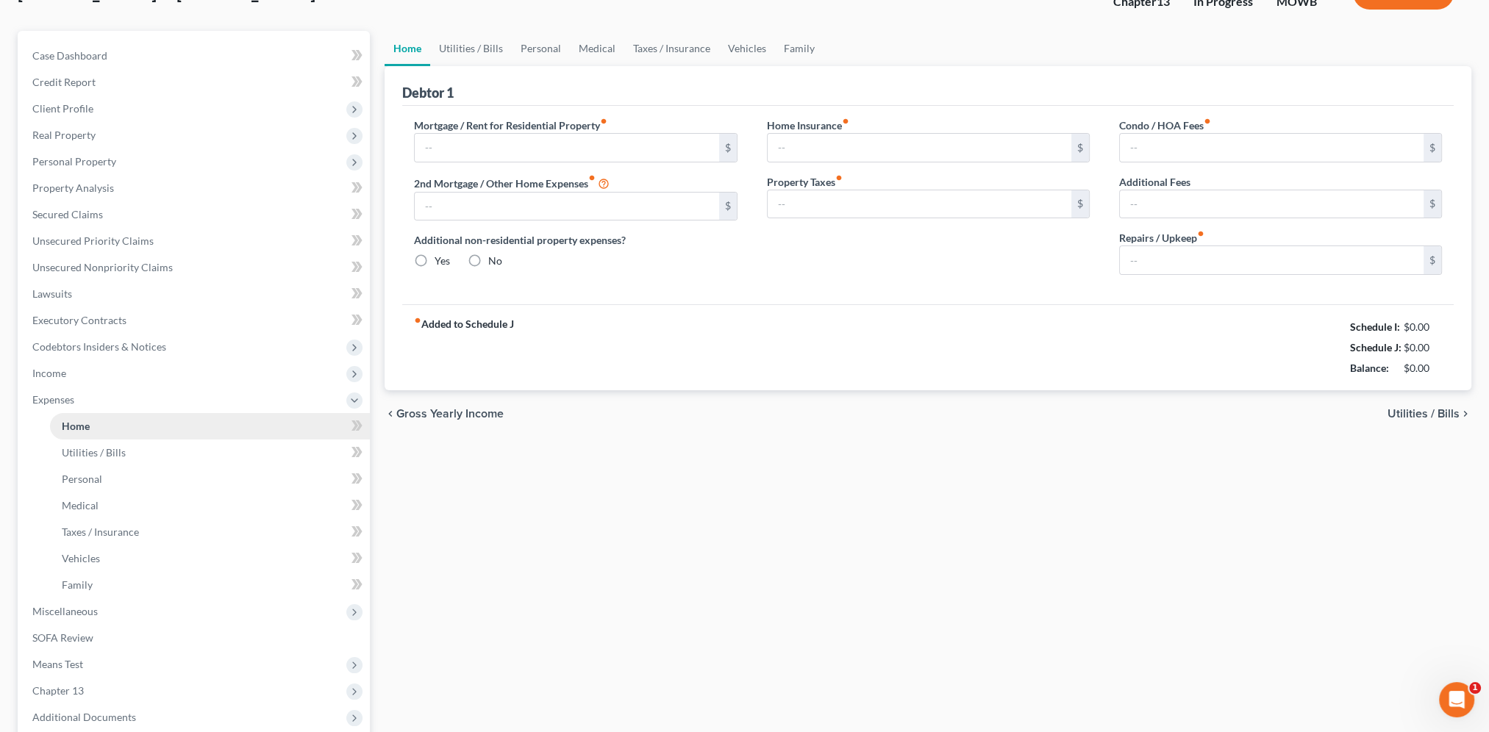
type input "0.00"
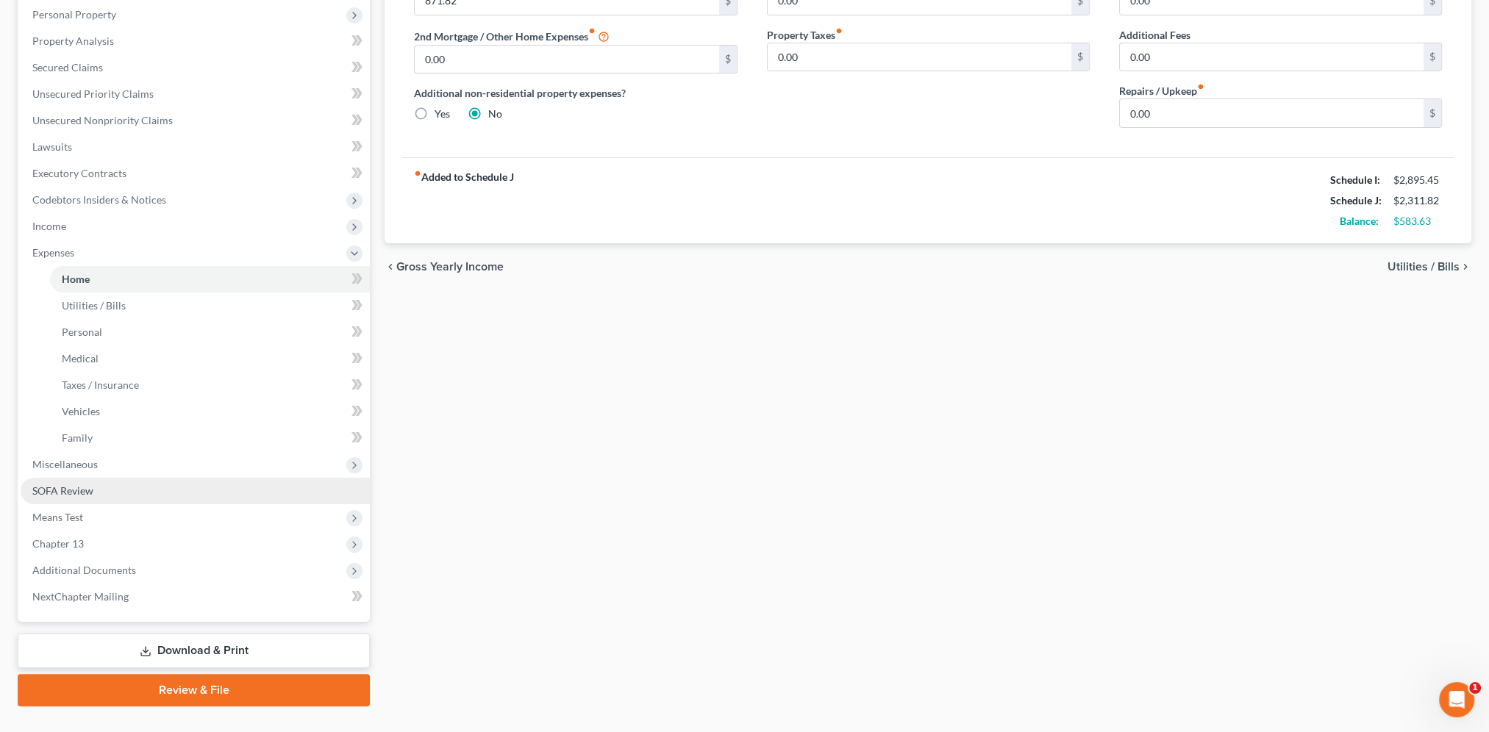
click at [57, 491] on span "SOFA Review" at bounding box center [62, 490] width 61 height 12
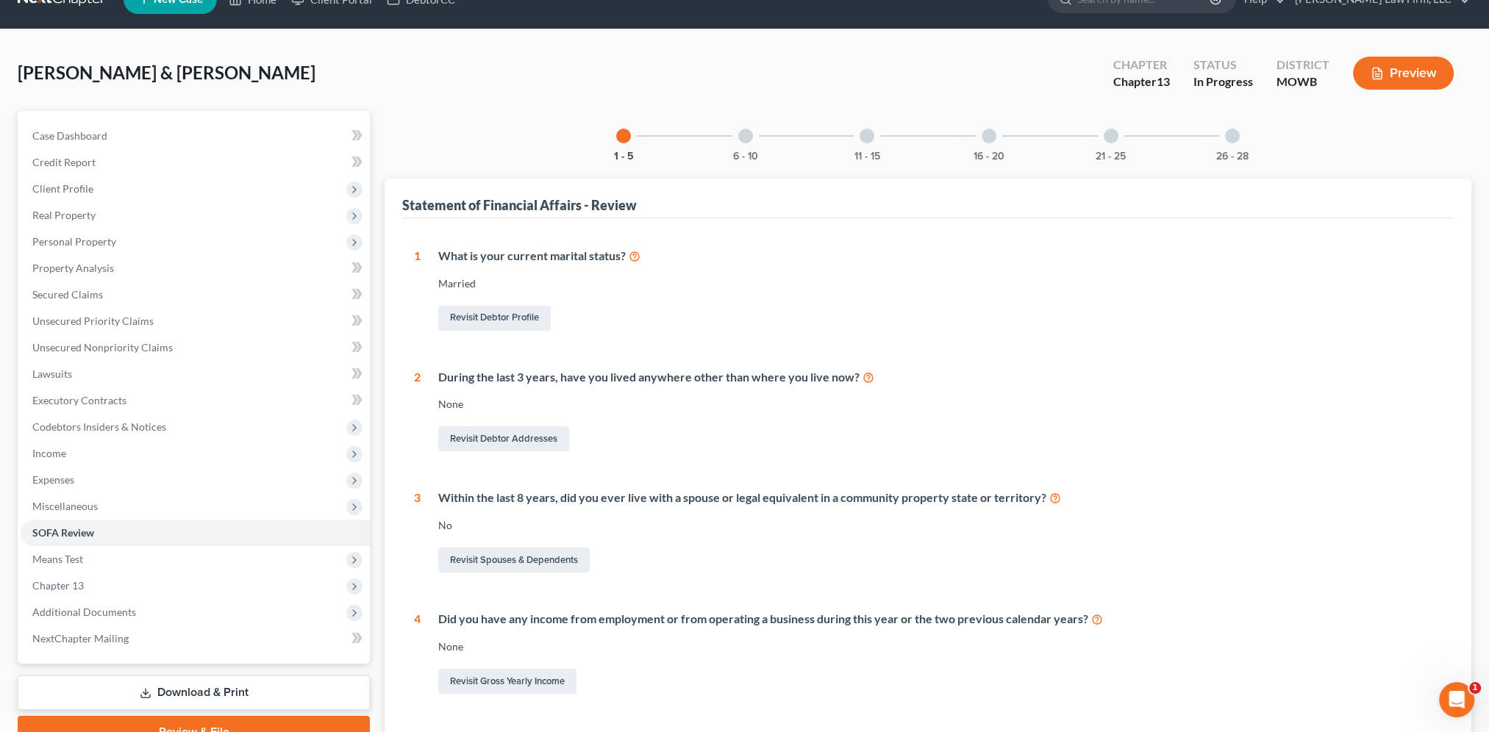
scroll to position [37, 0]
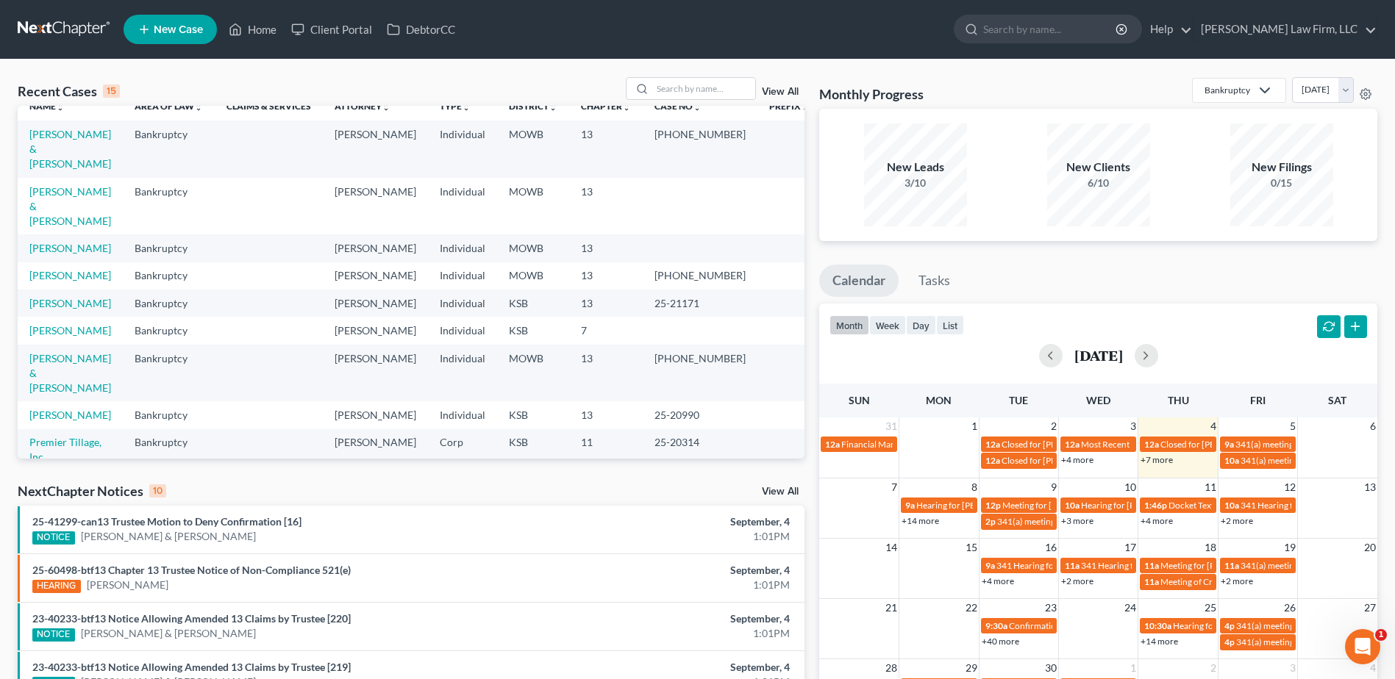
scroll to position [18, 0]
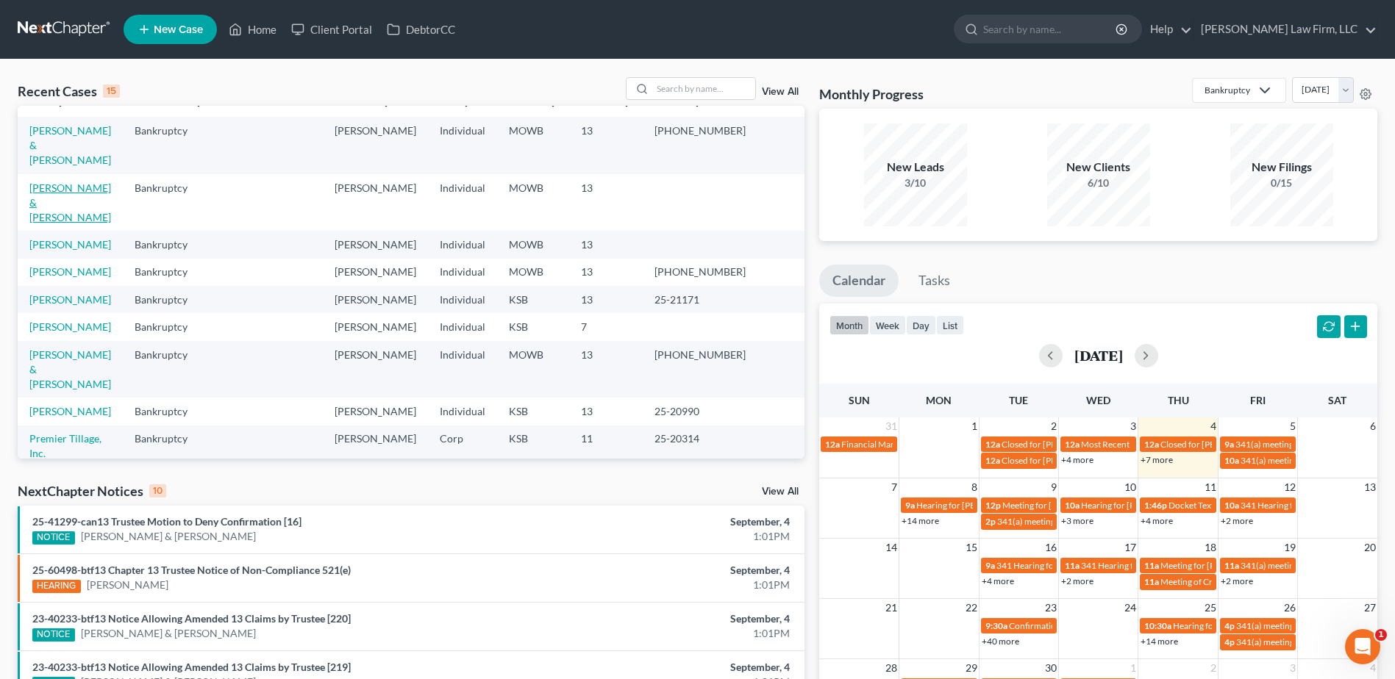
click at [86, 182] on link "[PERSON_NAME] & [PERSON_NAME]" at bounding box center [70, 203] width 82 height 42
select select "4"
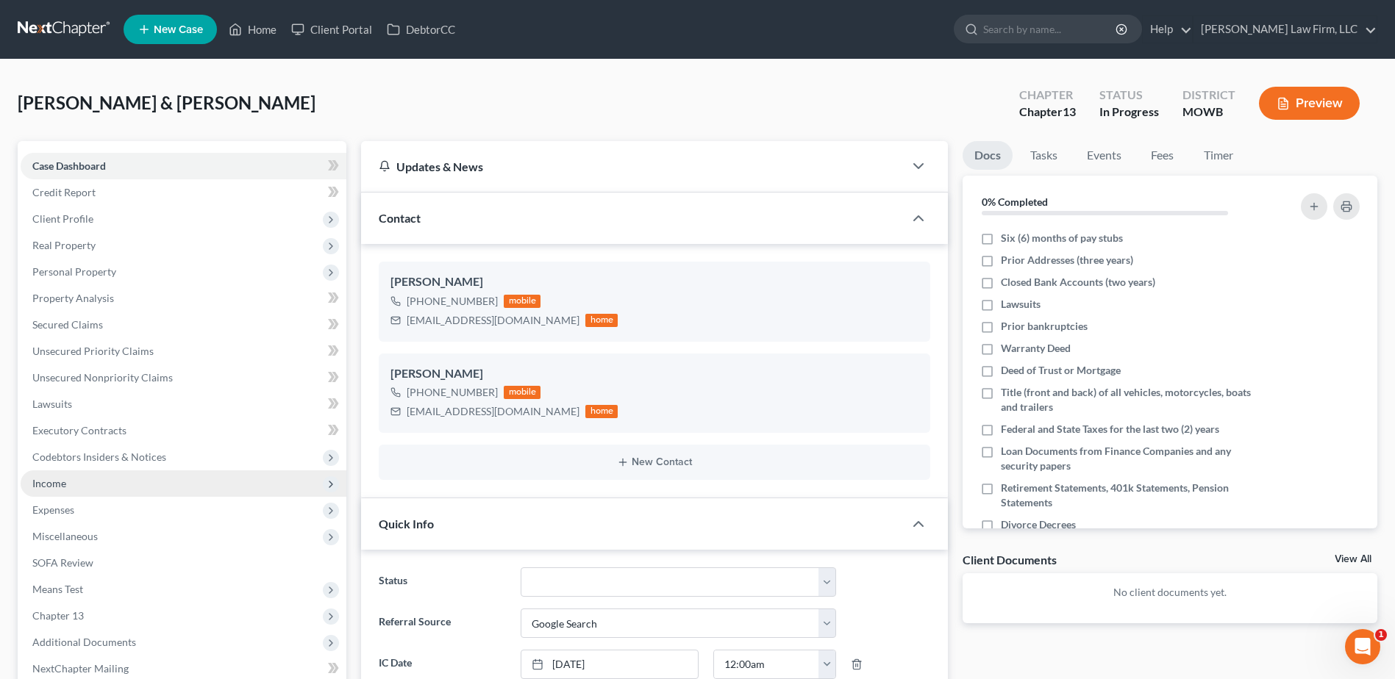
click at [57, 482] on span "Income" at bounding box center [49, 483] width 34 height 12
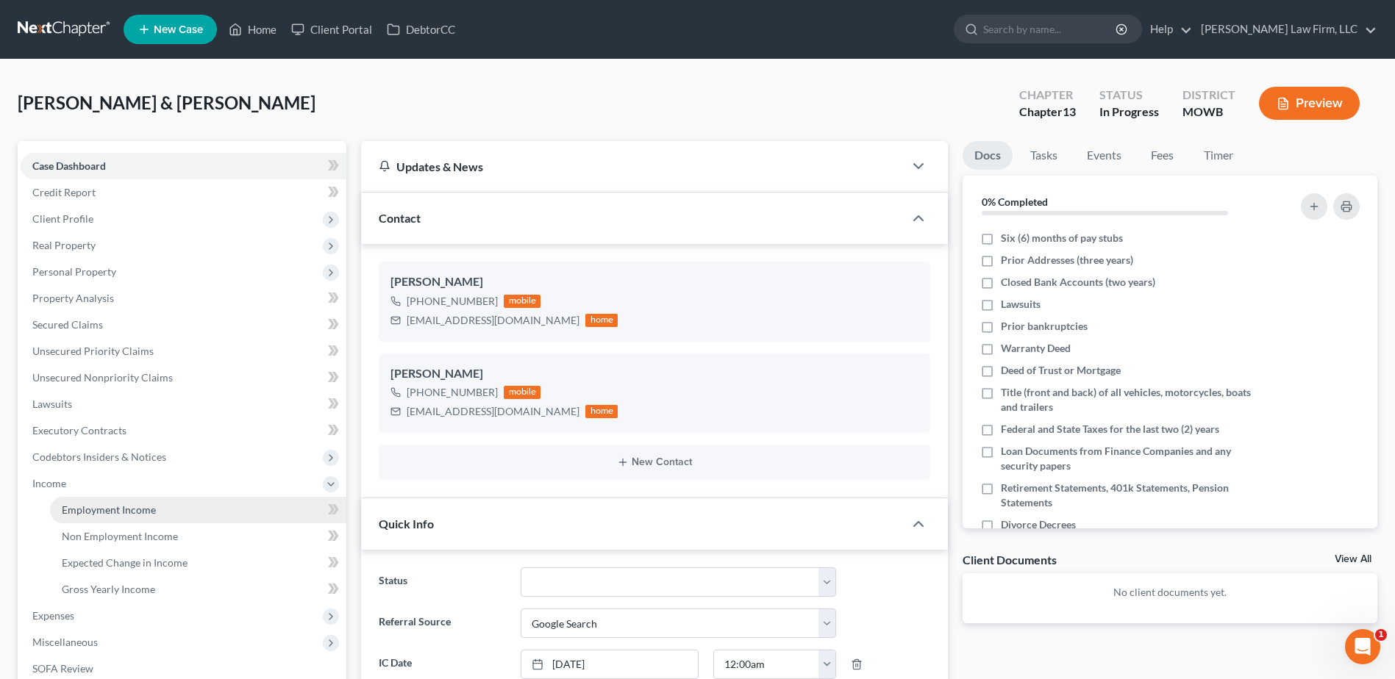
click at [70, 512] on span "Employment Income" at bounding box center [109, 510] width 94 height 12
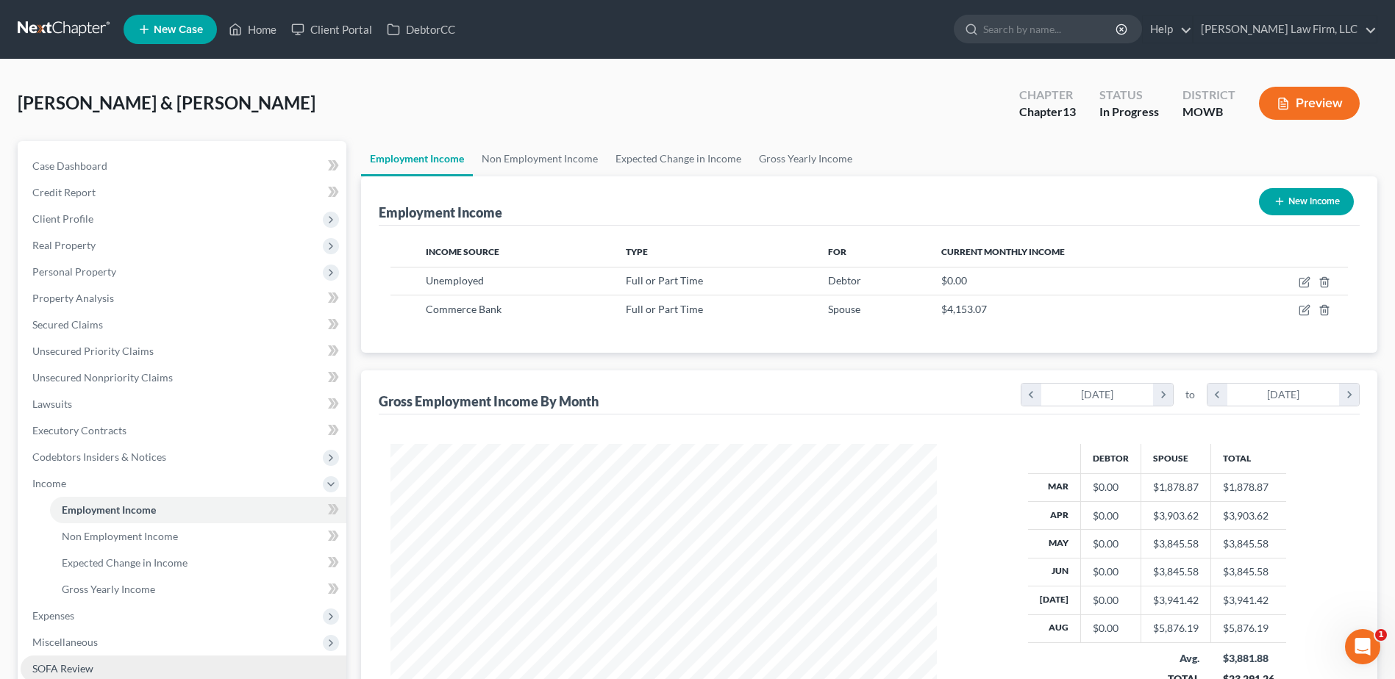
click at [60, 673] on span "SOFA Review" at bounding box center [62, 668] width 61 height 12
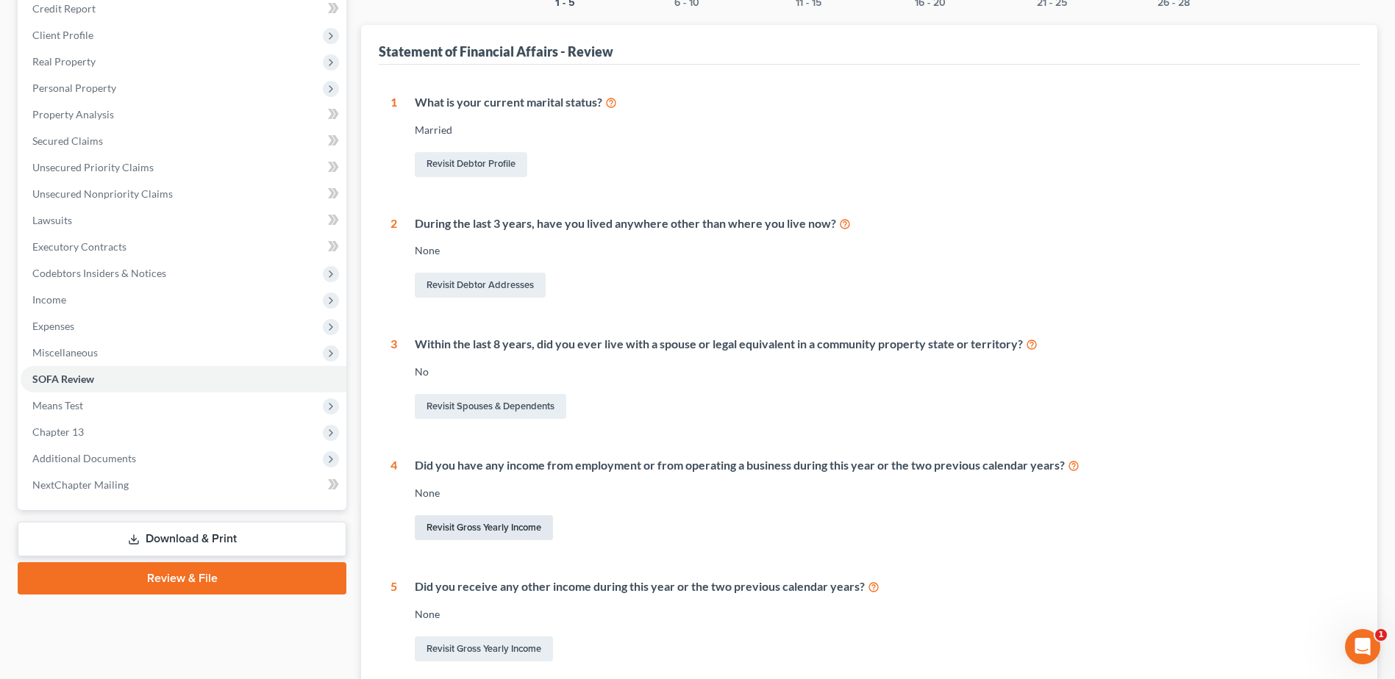
click at [484, 528] on link "Revisit Gross Yearly Income" at bounding box center [484, 527] width 138 height 25
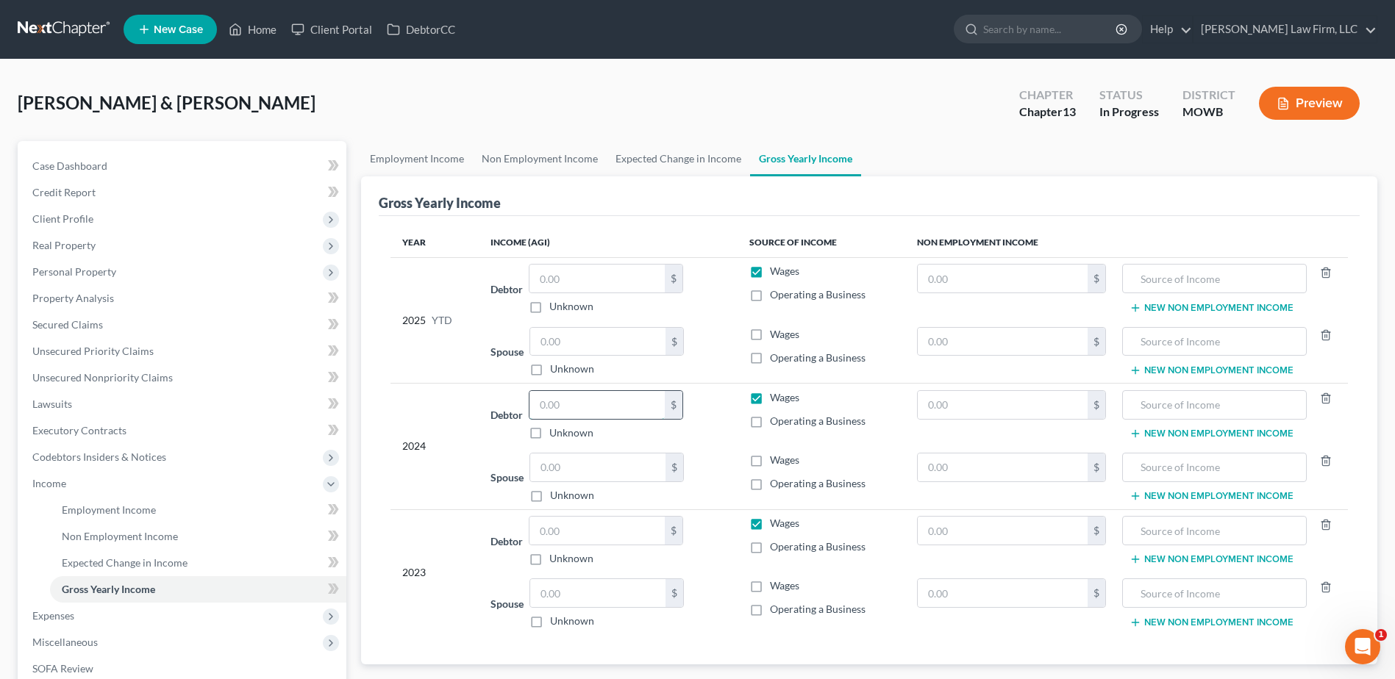
click at [593, 416] on input "text" at bounding box center [596, 405] width 135 height 28
type input "36,397.00"
click at [592, 476] on input "text" at bounding box center [597, 468] width 135 height 28
type input "25,726.00"
click at [618, 535] on input "text" at bounding box center [596, 531] width 135 height 28
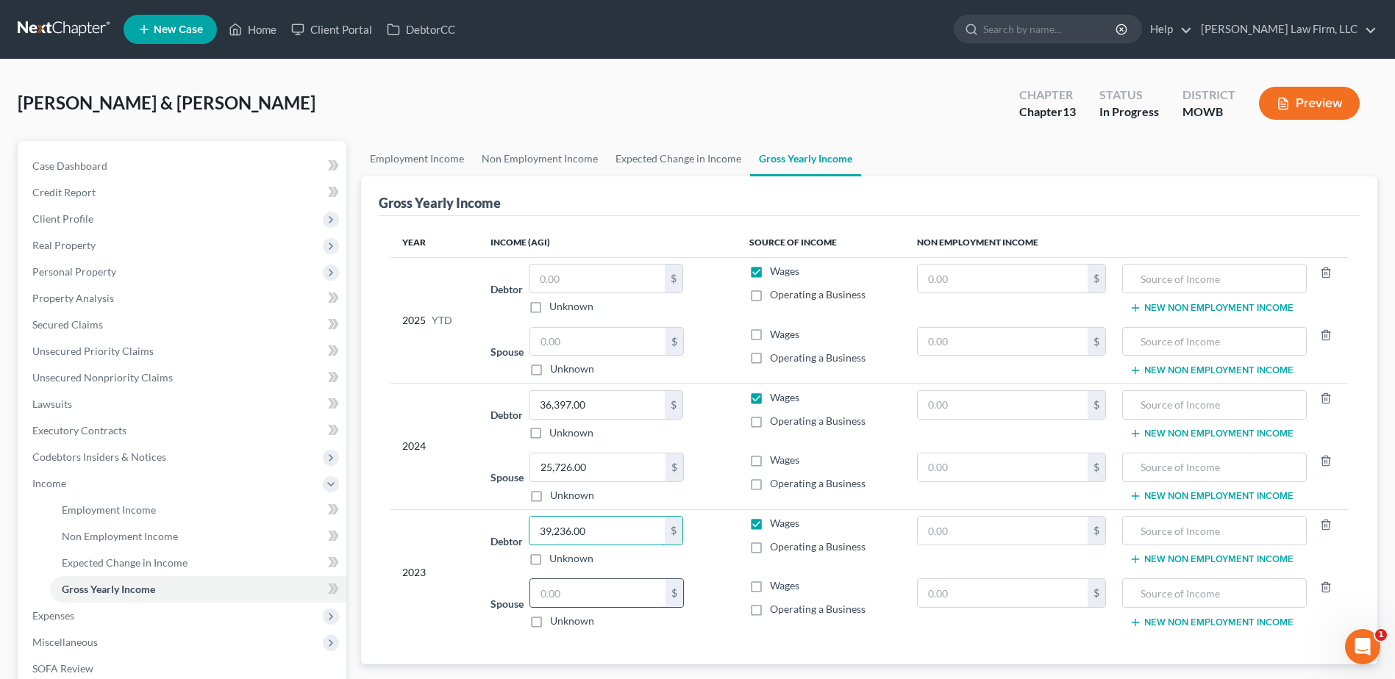
type input "39,236.00"
click at [608, 601] on input "text" at bounding box center [597, 593] width 135 height 28
type input "28,402.00"
click at [601, 345] on input "text" at bounding box center [597, 342] width 135 height 28
click at [585, 282] on input "text" at bounding box center [596, 279] width 135 height 28
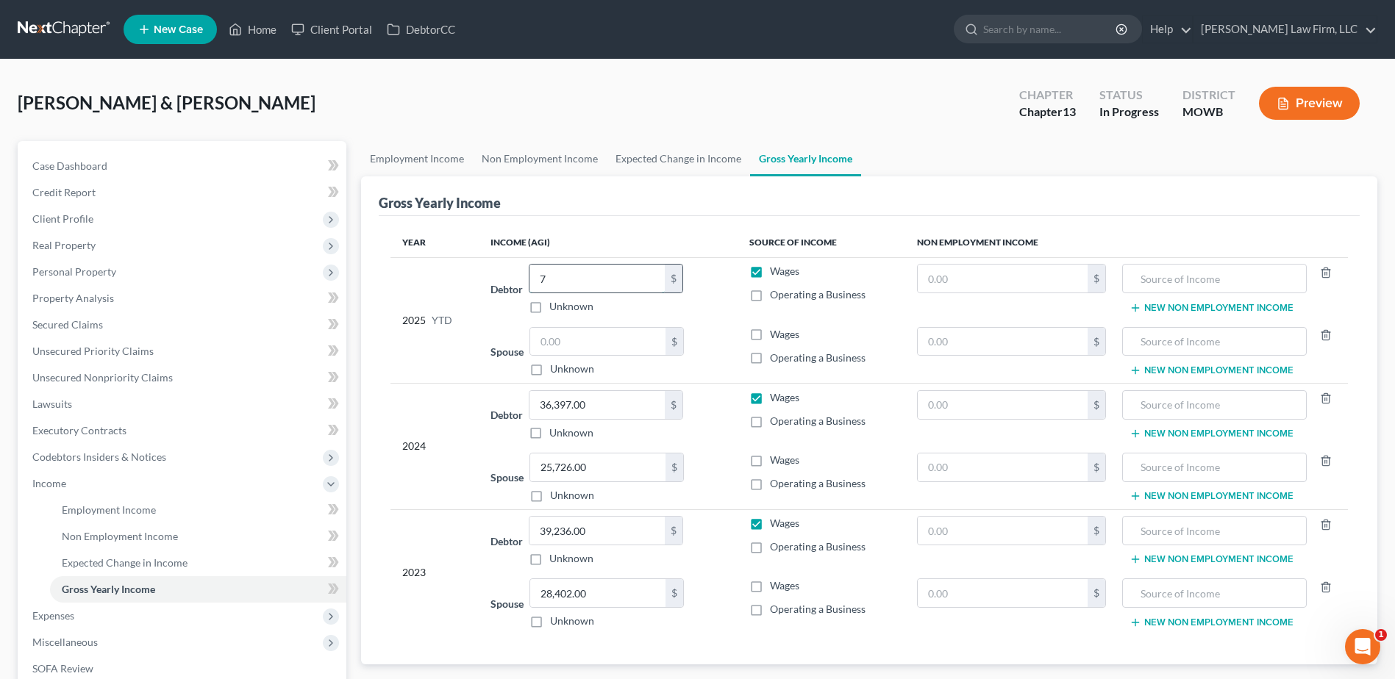
click at [561, 280] on input "7" at bounding box center [596, 279] width 135 height 28
click at [607, 269] on input "7,623." at bounding box center [596, 279] width 135 height 28
type input "7,623.96"
click at [576, 347] on input "text" at bounding box center [597, 342] width 135 height 28
type input "34,576.15"
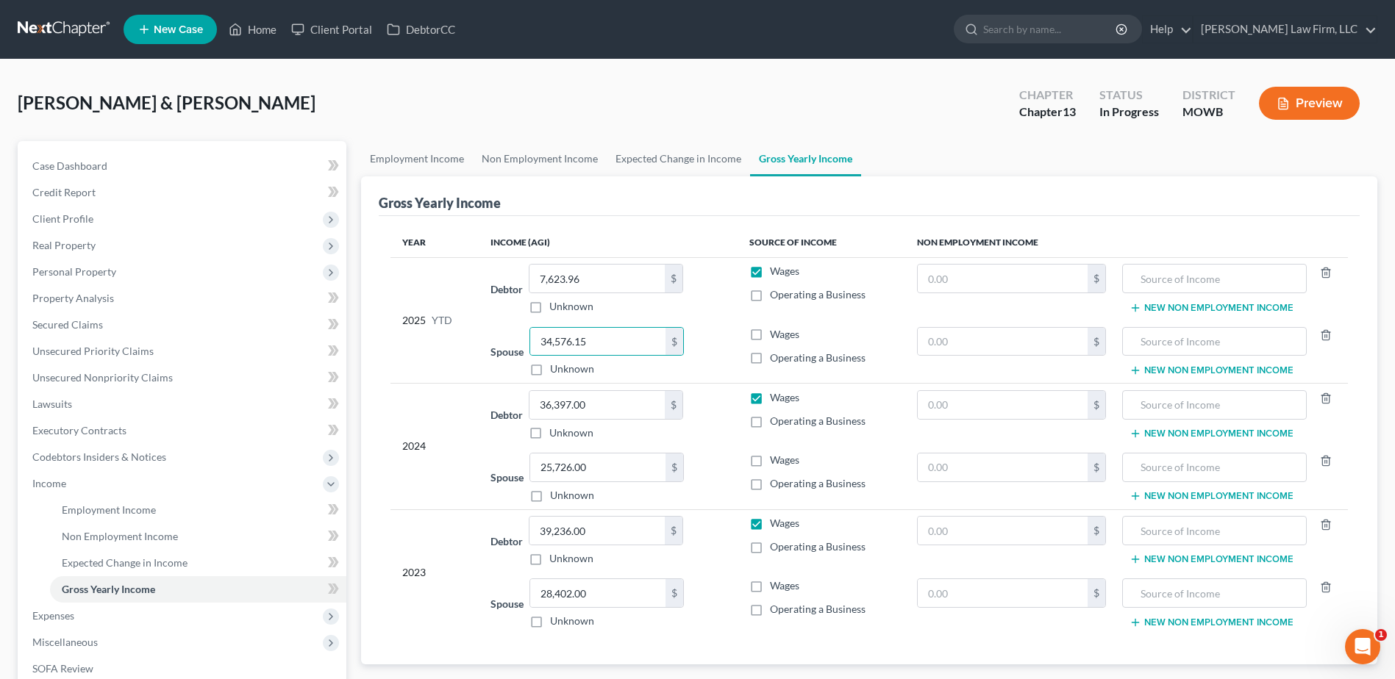
click at [1034, 158] on ul "Employment Income Non Employment Income Expected Change in Income Gross Yearly …" at bounding box center [869, 158] width 1016 height 35
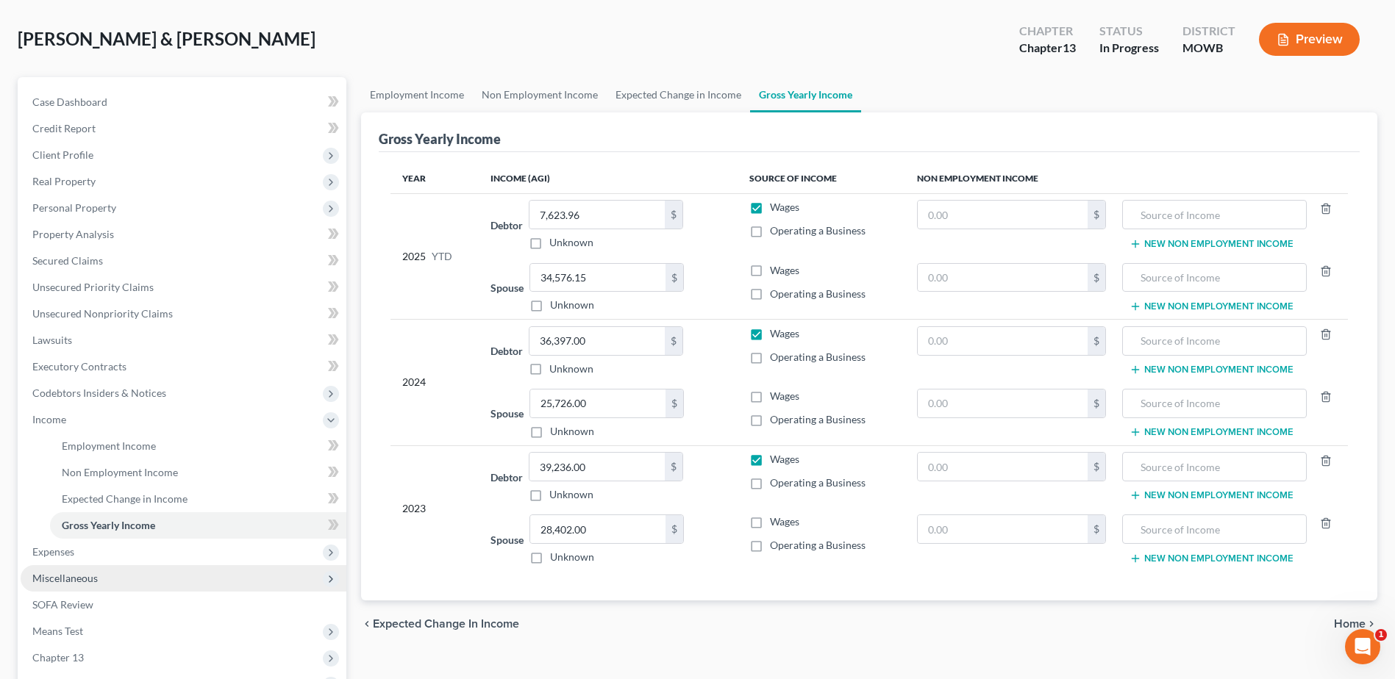
scroll to position [74, 0]
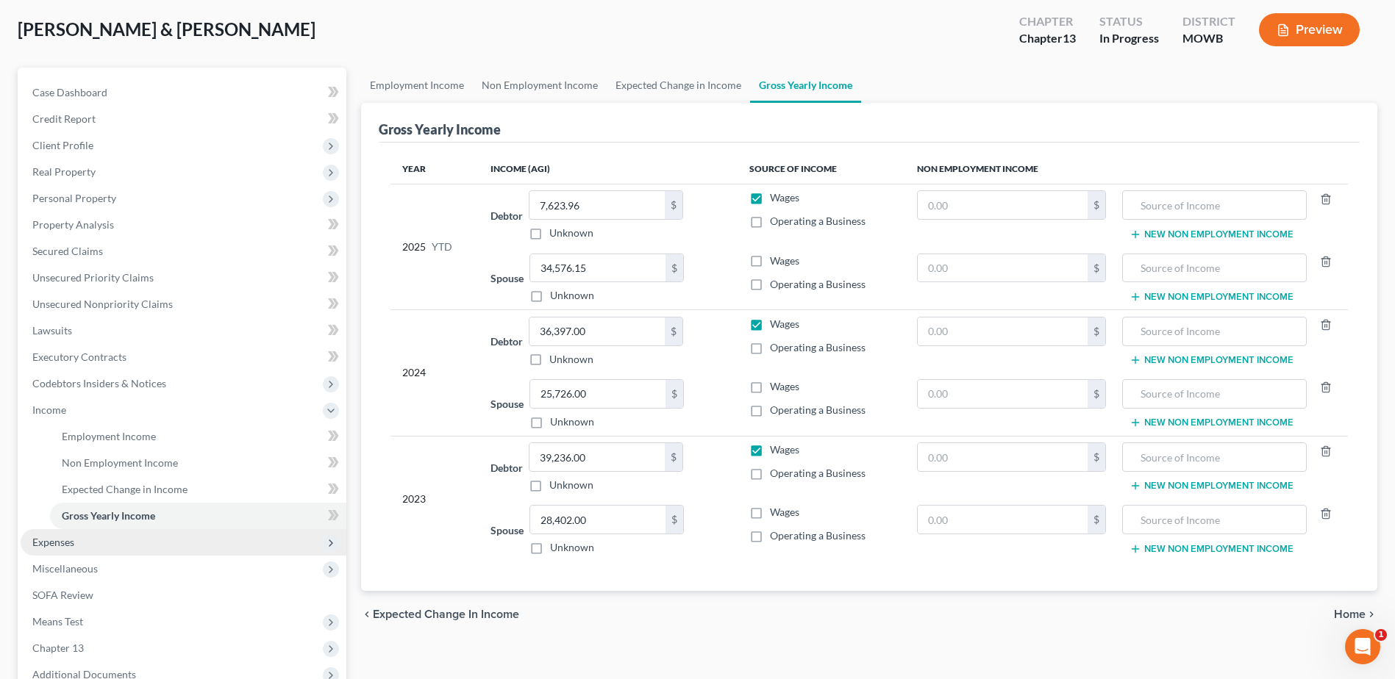
click at [68, 543] on span "Expenses" at bounding box center [53, 542] width 42 height 12
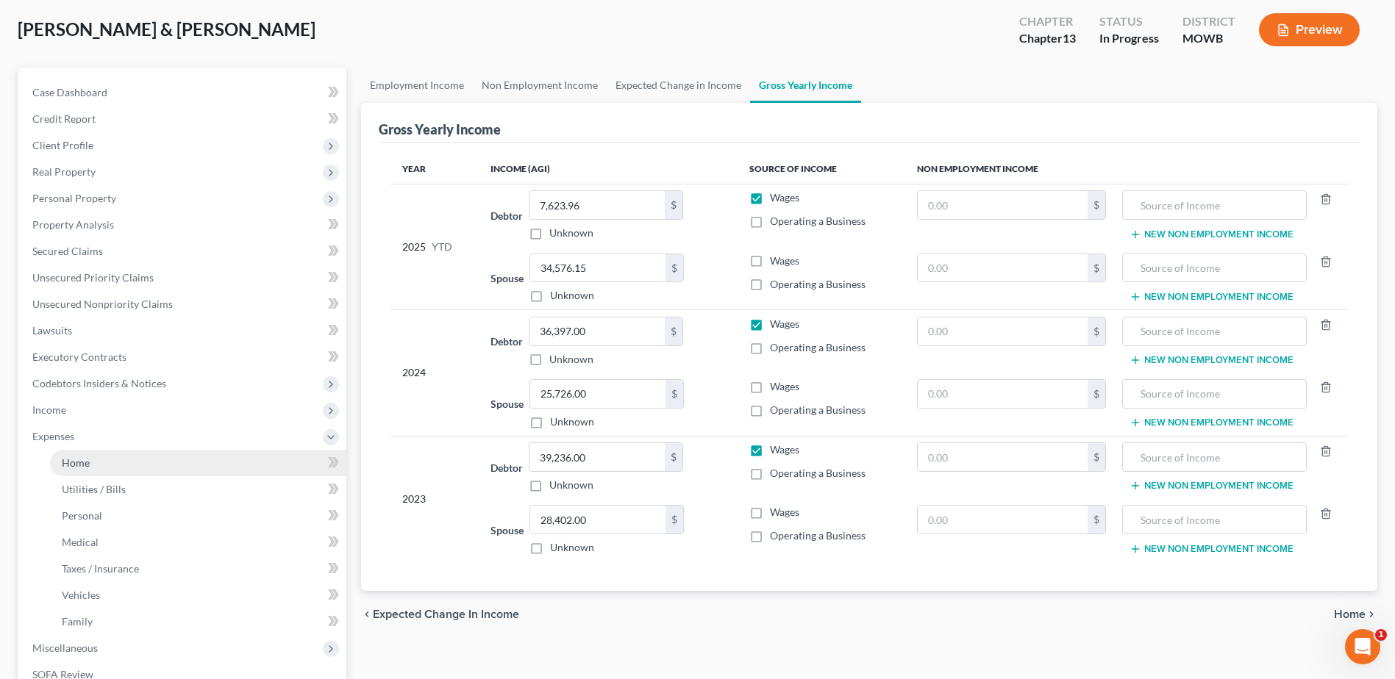
click at [83, 462] on span "Home" at bounding box center [76, 463] width 28 height 12
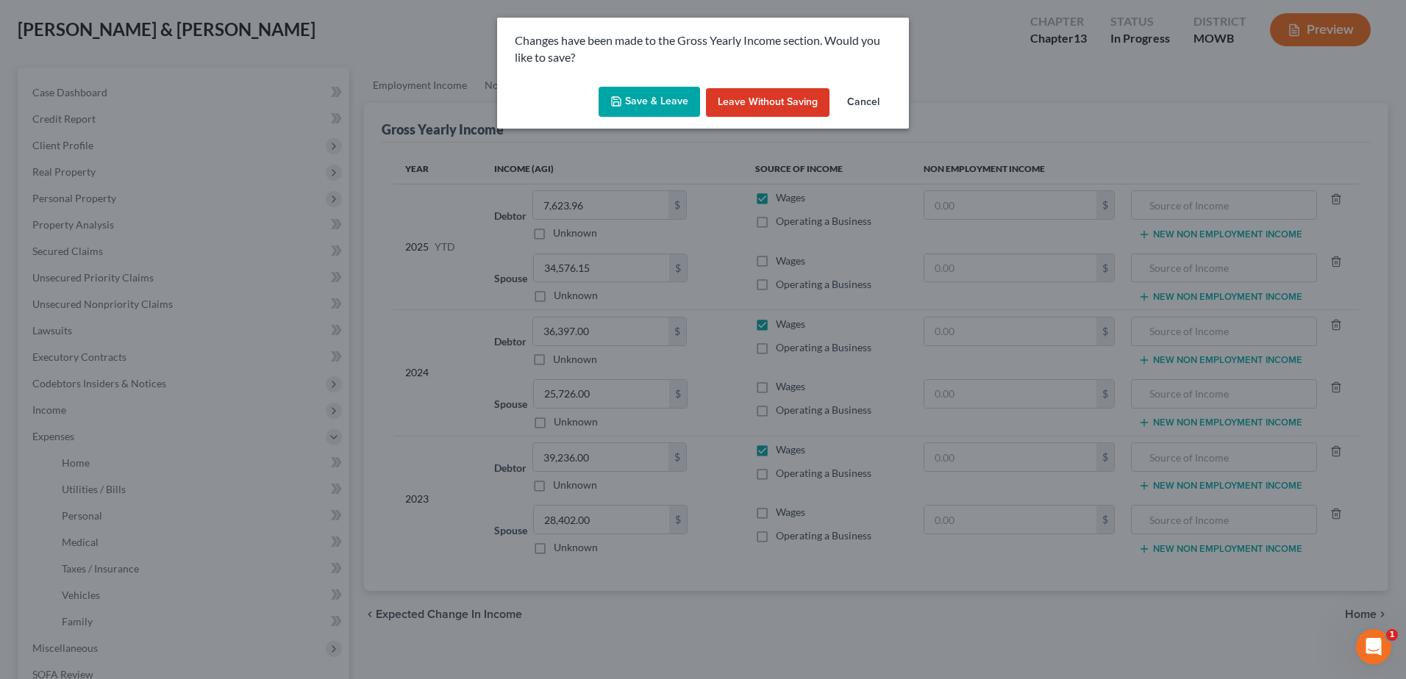
click at [651, 96] on button "Save & Leave" at bounding box center [648, 102] width 101 height 31
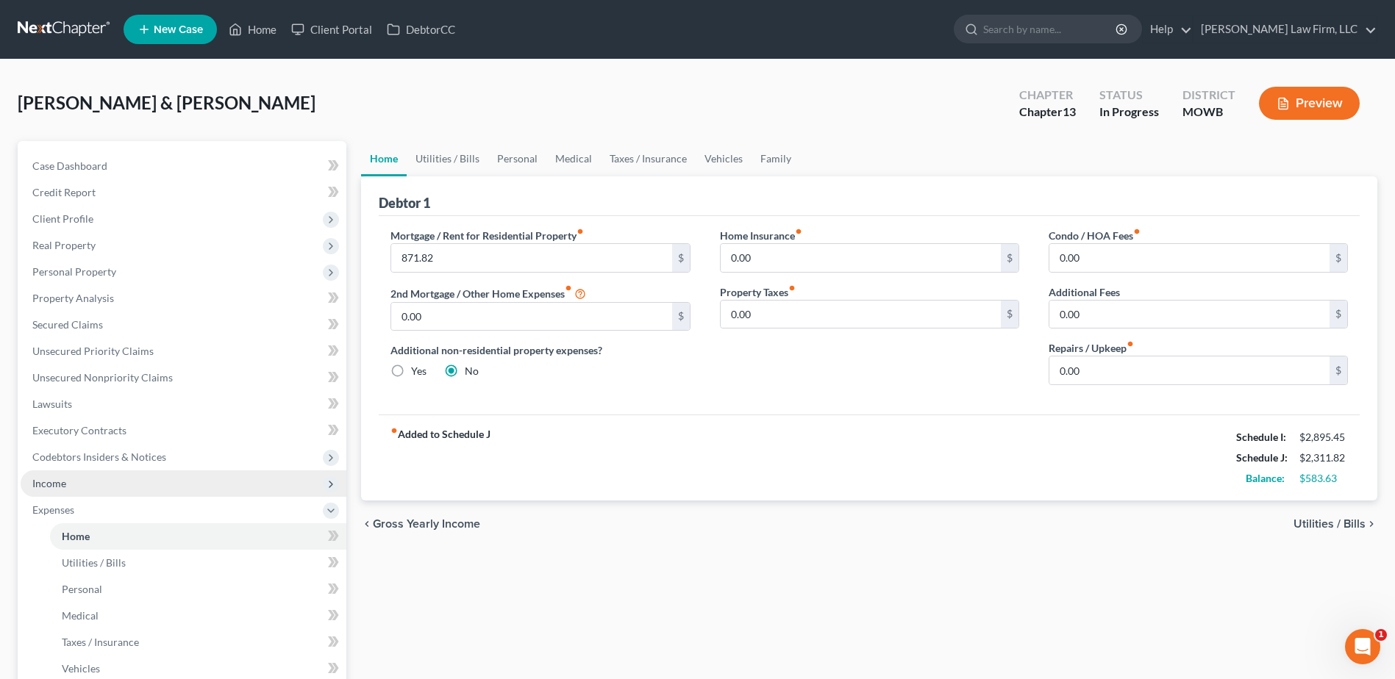
click at [38, 480] on span "Income" at bounding box center [49, 483] width 34 height 12
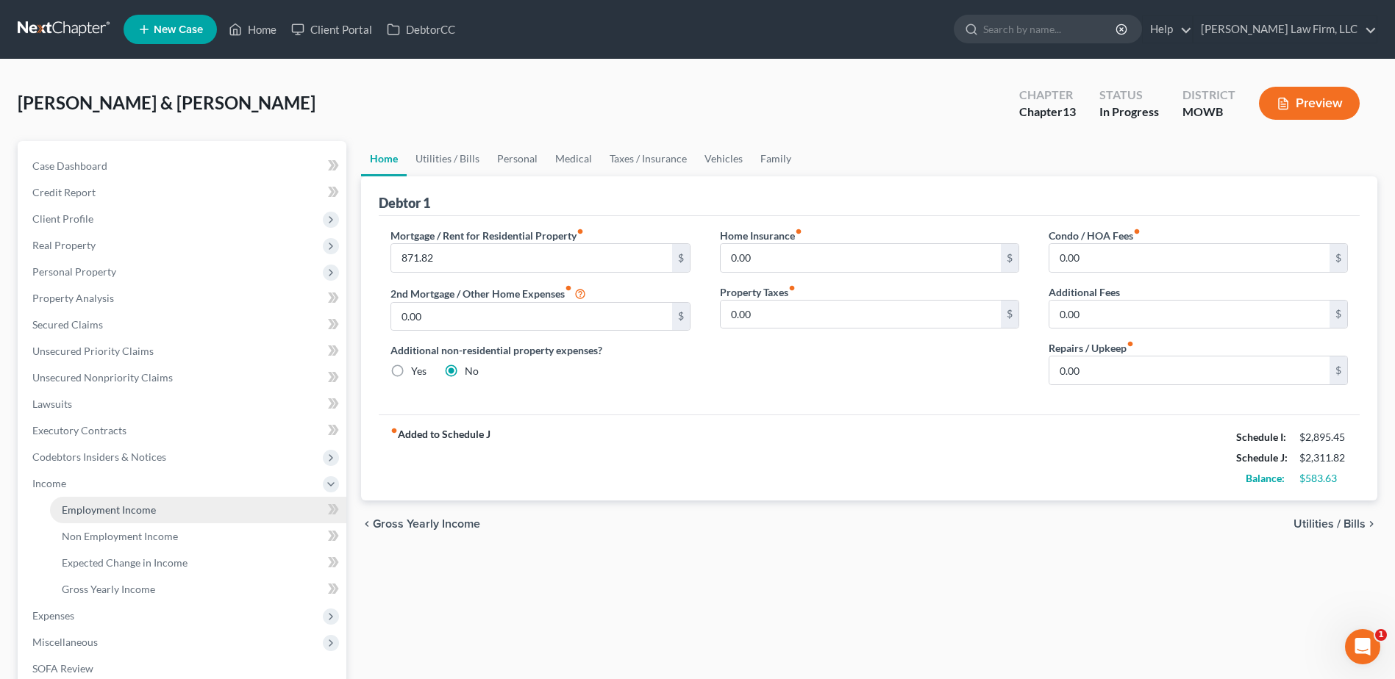
click at [131, 510] on span "Employment Income" at bounding box center [109, 510] width 94 height 12
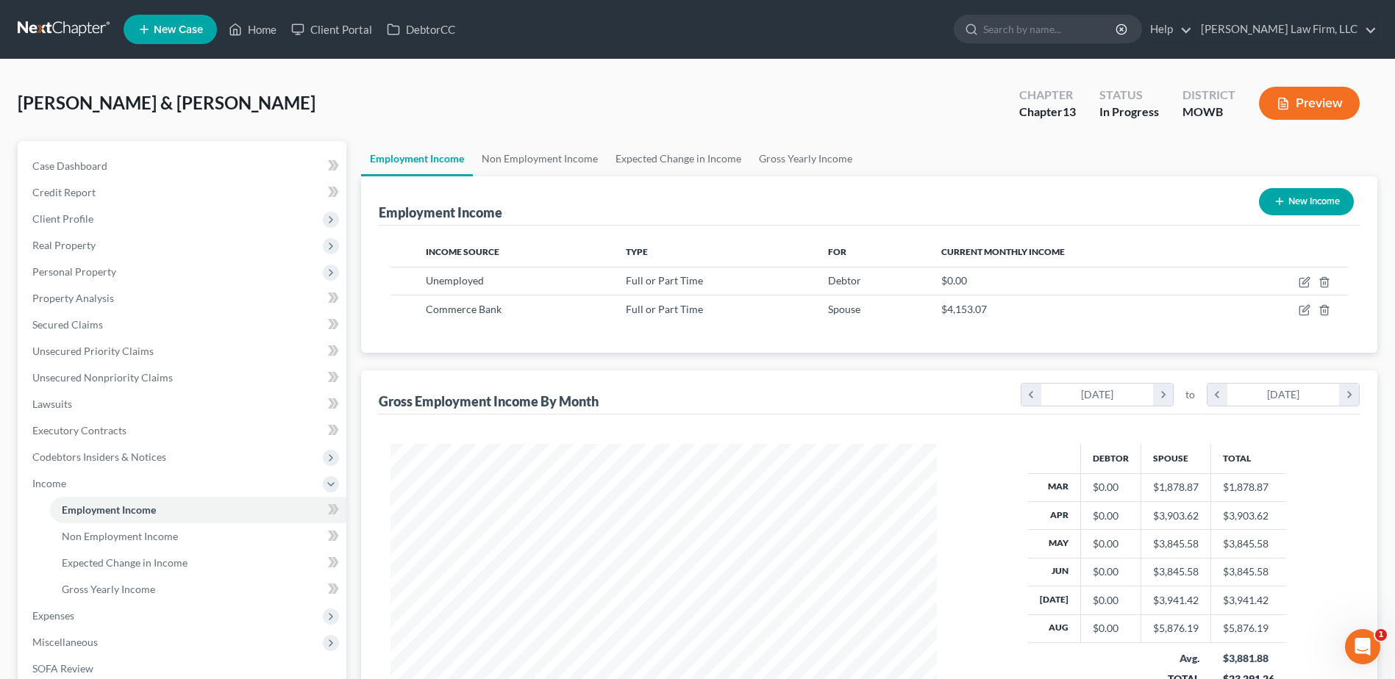
scroll to position [273, 575]
click at [547, 167] on link "Non Employment Income" at bounding box center [540, 158] width 134 height 35
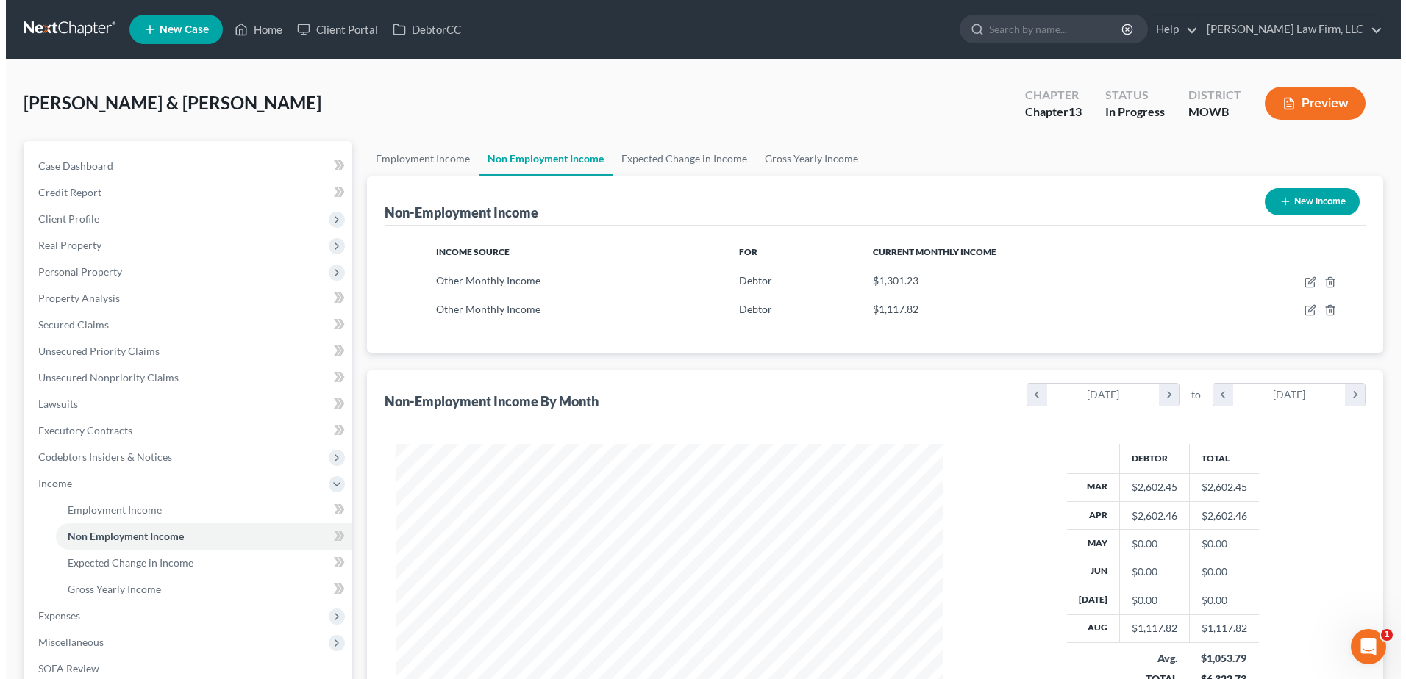
scroll to position [273, 575]
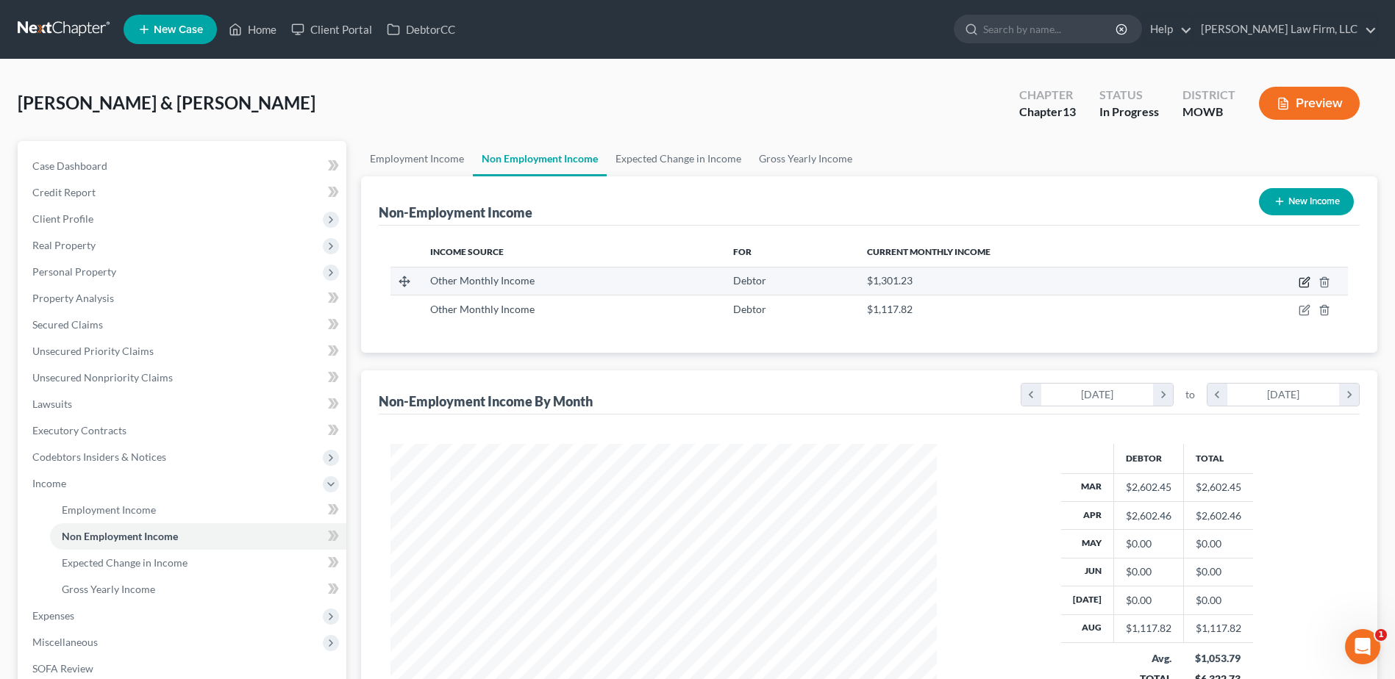
click at [1301, 285] on icon "button" at bounding box center [1304, 282] width 12 height 12
select select "13"
select select "0"
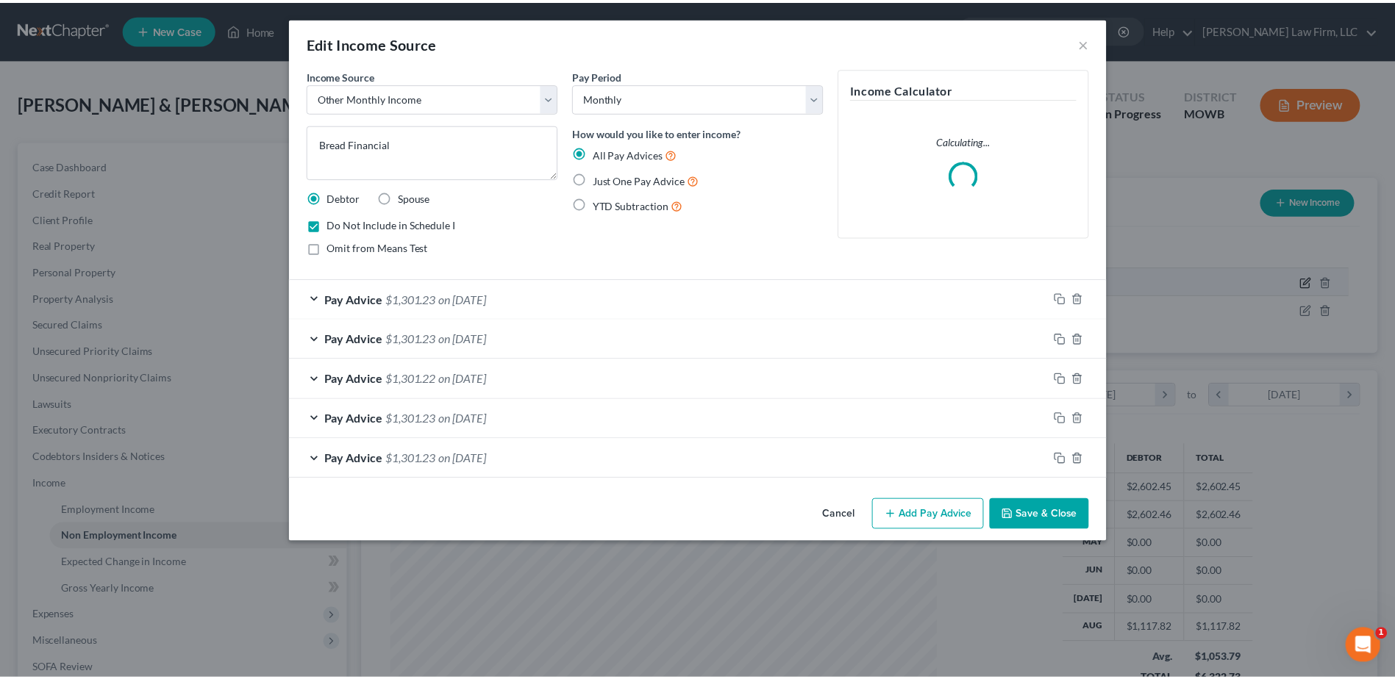
scroll to position [275, 581]
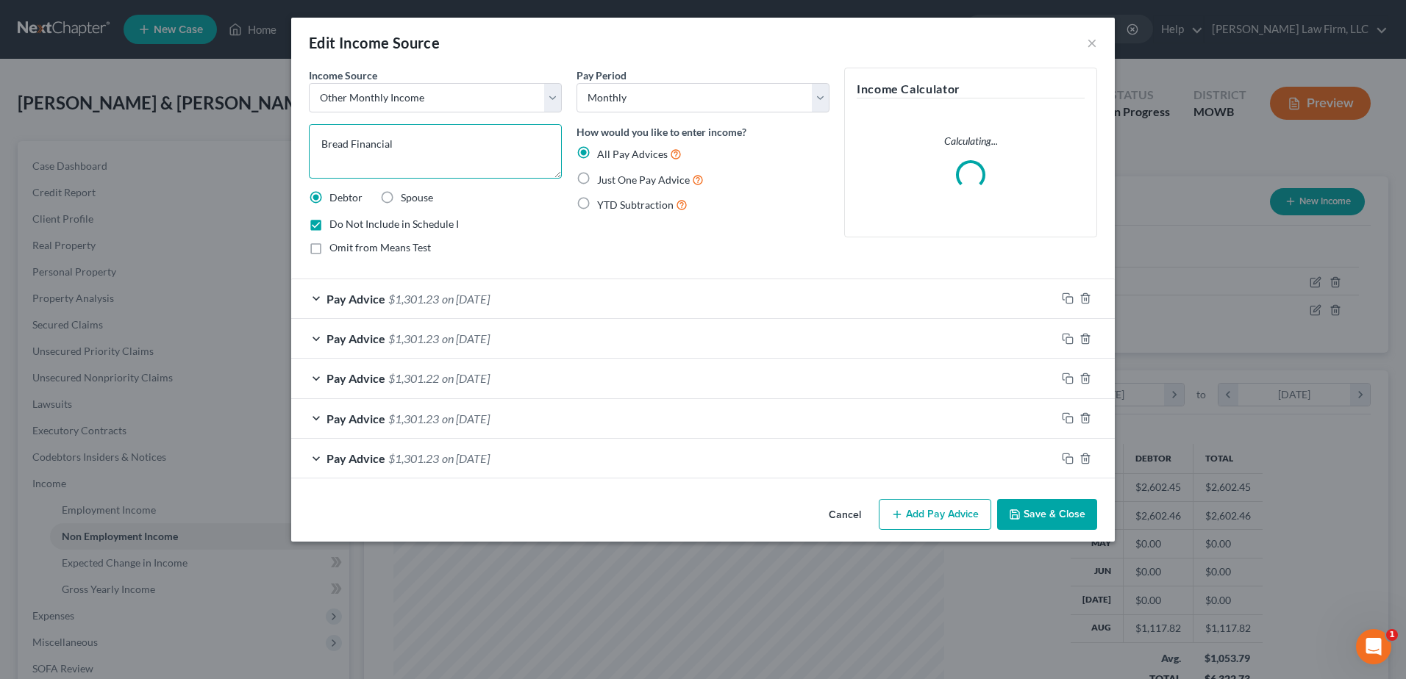
click at [402, 139] on textarea "Bread Financial" at bounding box center [435, 151] width 253 height 54
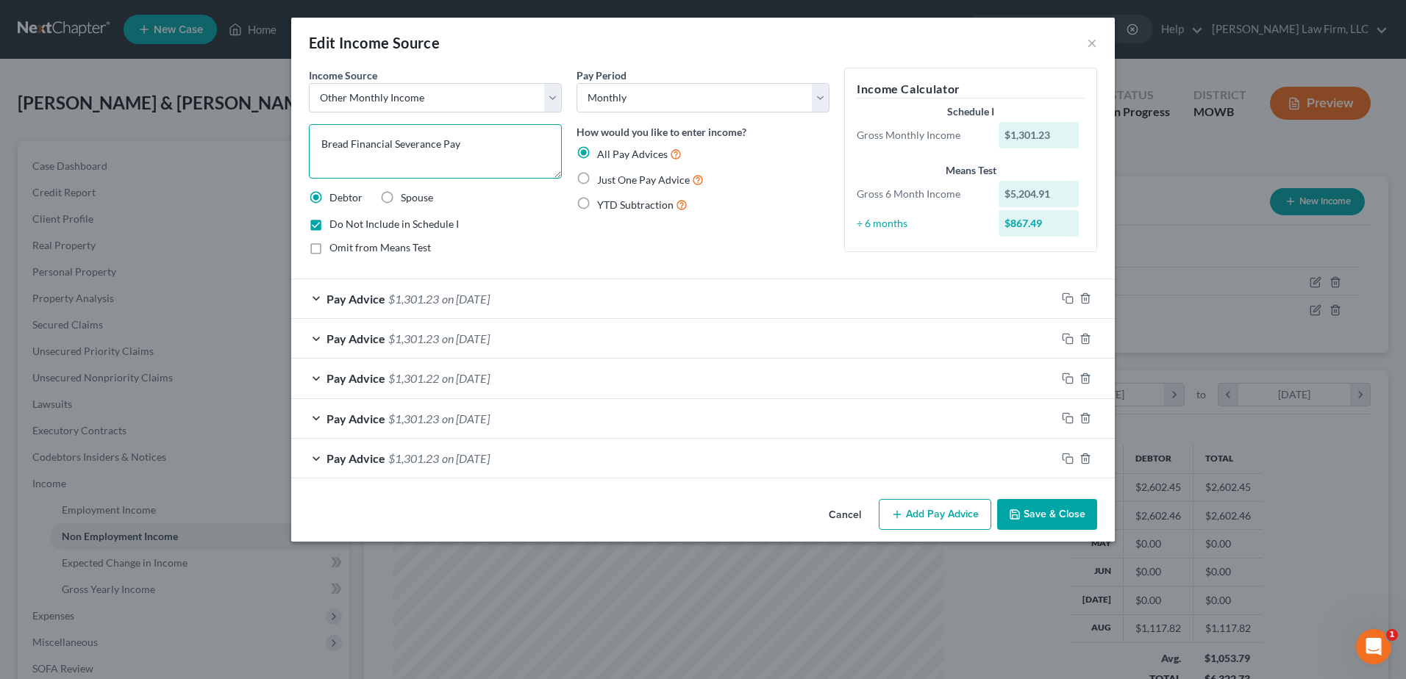
type textarea "Bread Financial Severance Pay"
click at [1029, 516] on button "Save & Close" at bounding box center [1047, 514] width 100 height 31
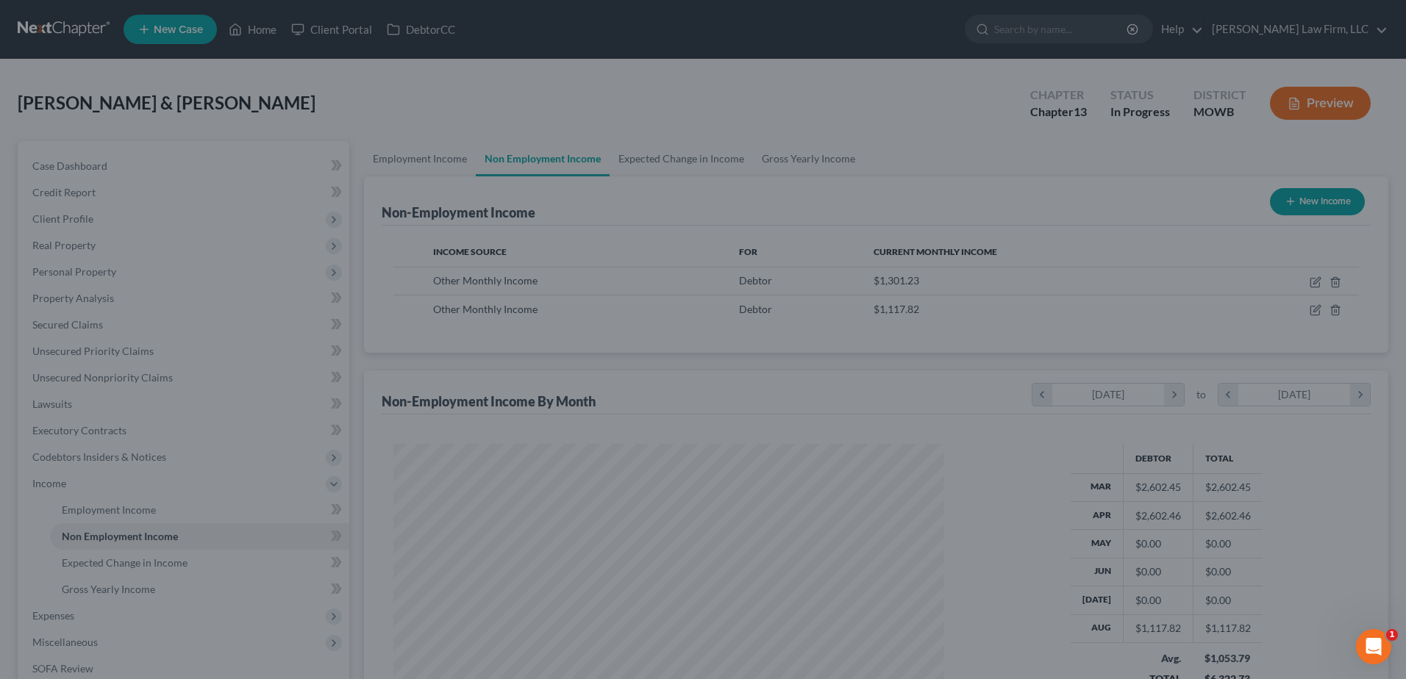
scroll to position [734927, 734624]
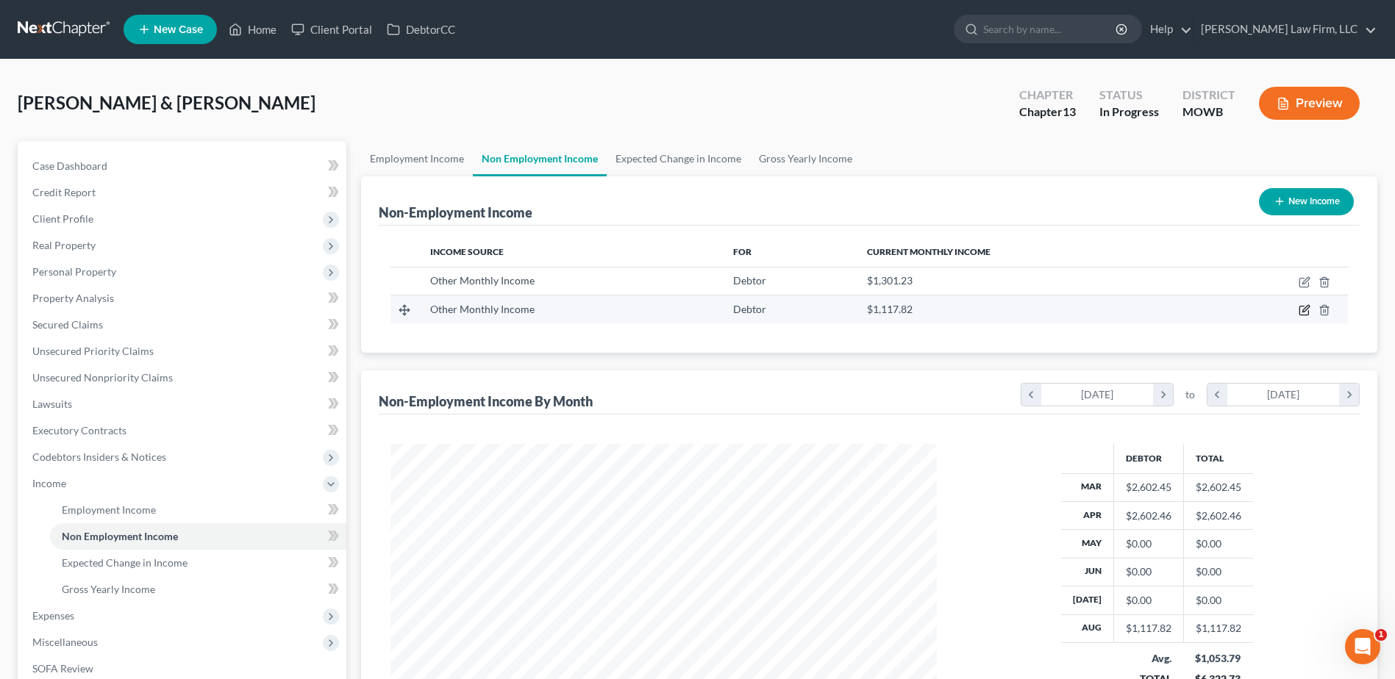
click at [1300, 305] on icon "button" at bounding box center [1304, 310] width 12 height 12
select select "13"
select select "0"
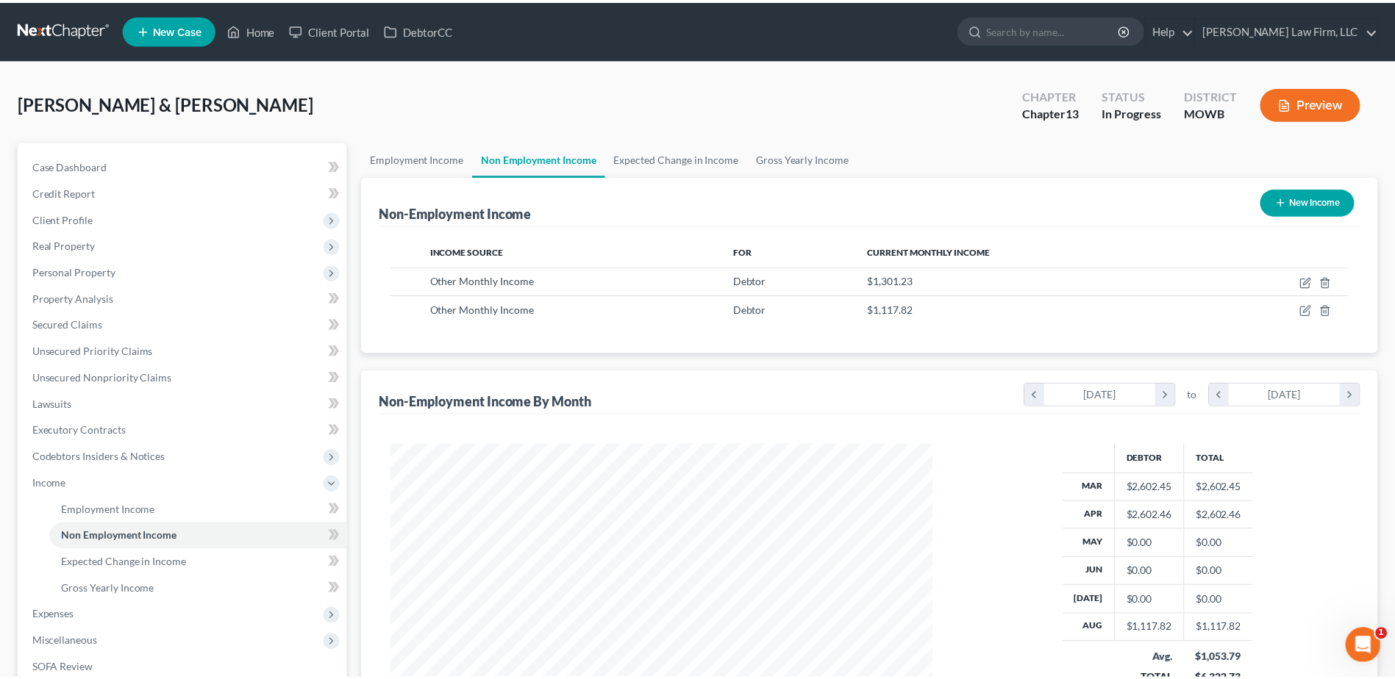
scroll to position [275, 581]
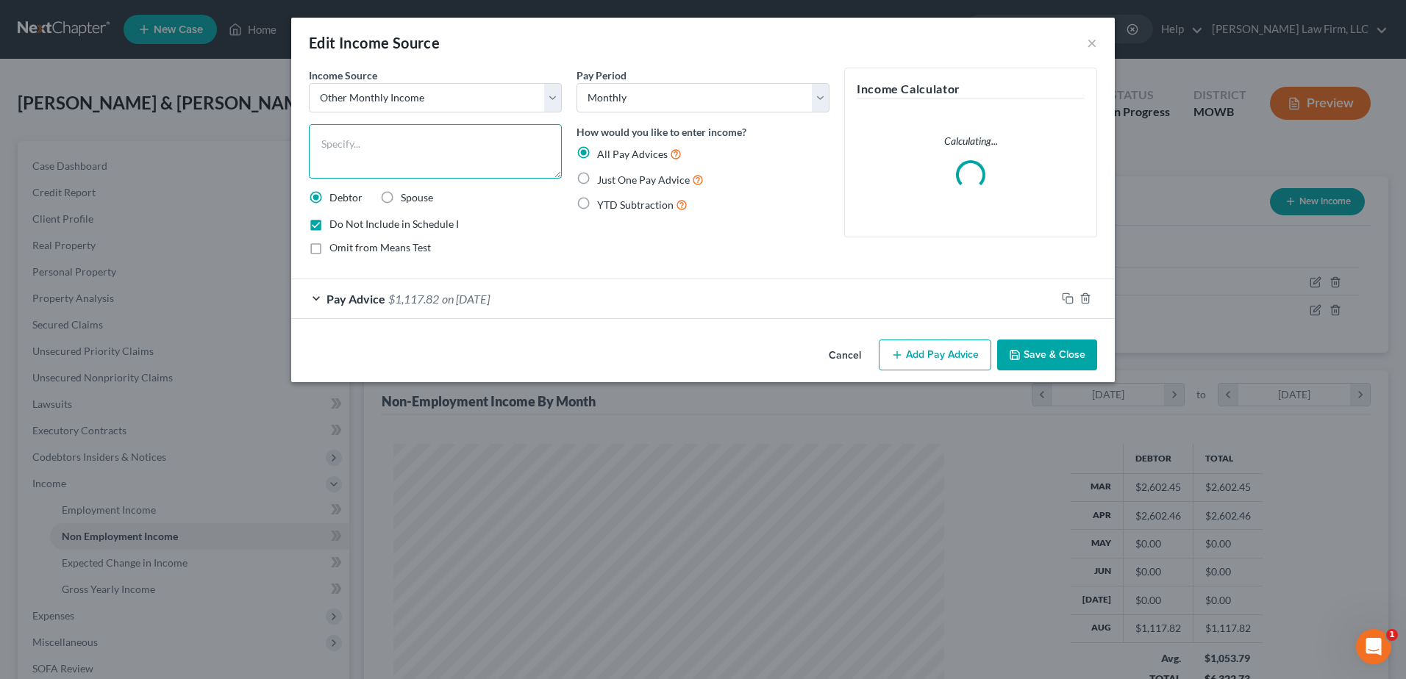
click at [401, 148] on textarea at bounding box center [435, 151] width 253 height 54
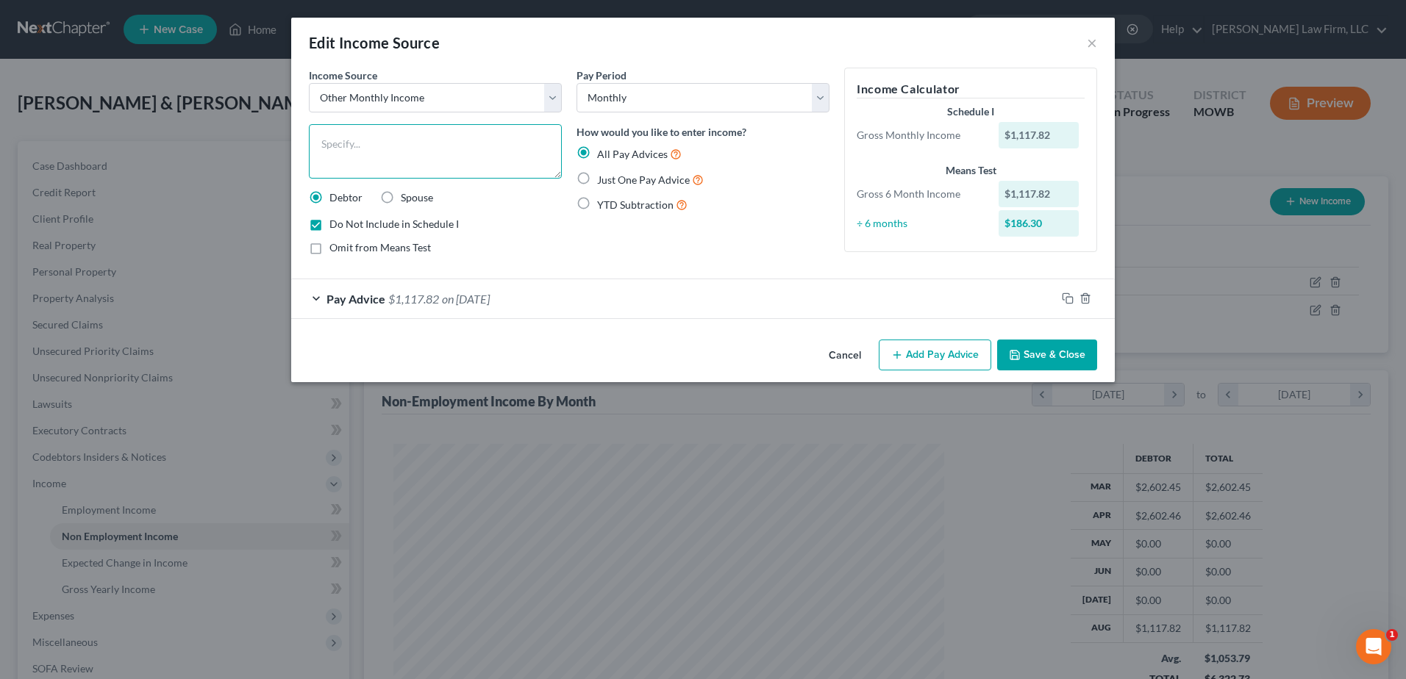
click at [395, 144] on textarea at bounding box center [435, 151] width 253 height 54
type textarea "Globe Life"
click at [1055, 351] on button "Save & Close" at bounding box center [1047, 355] width 100 height 31
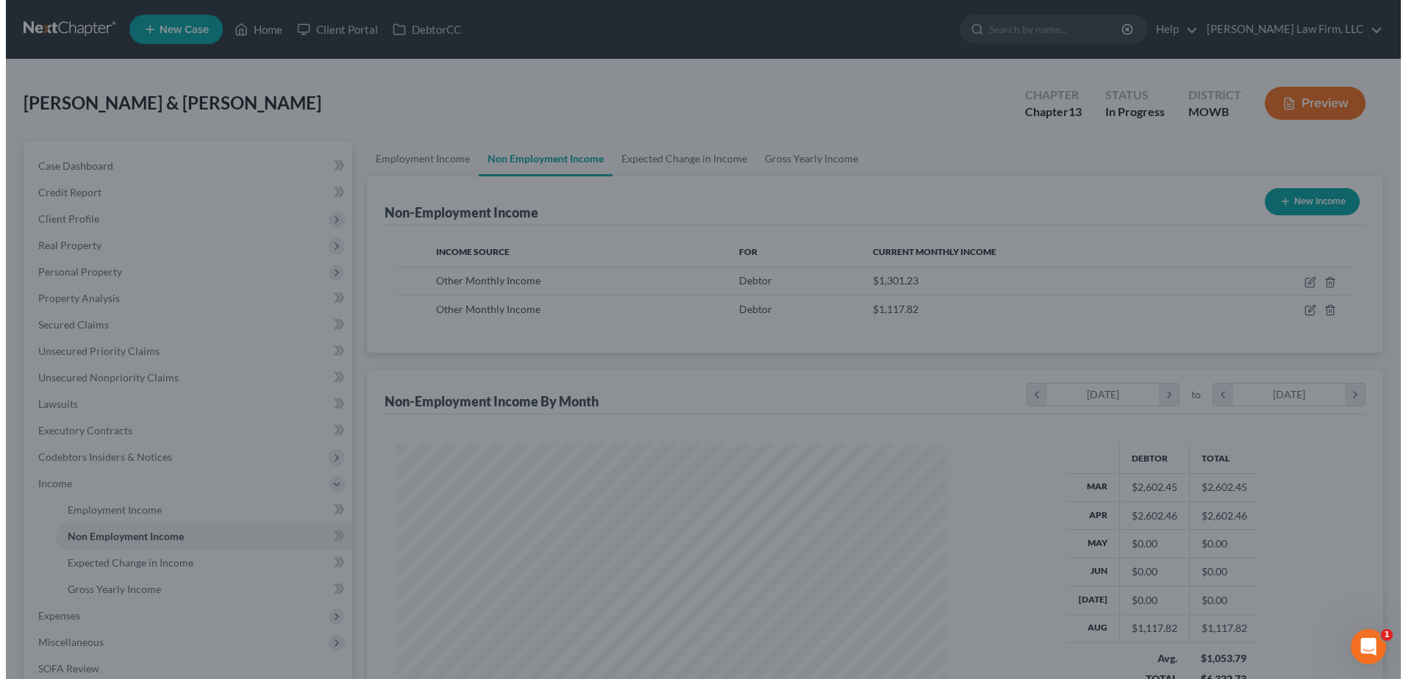
scroll to position [734927, 734624]
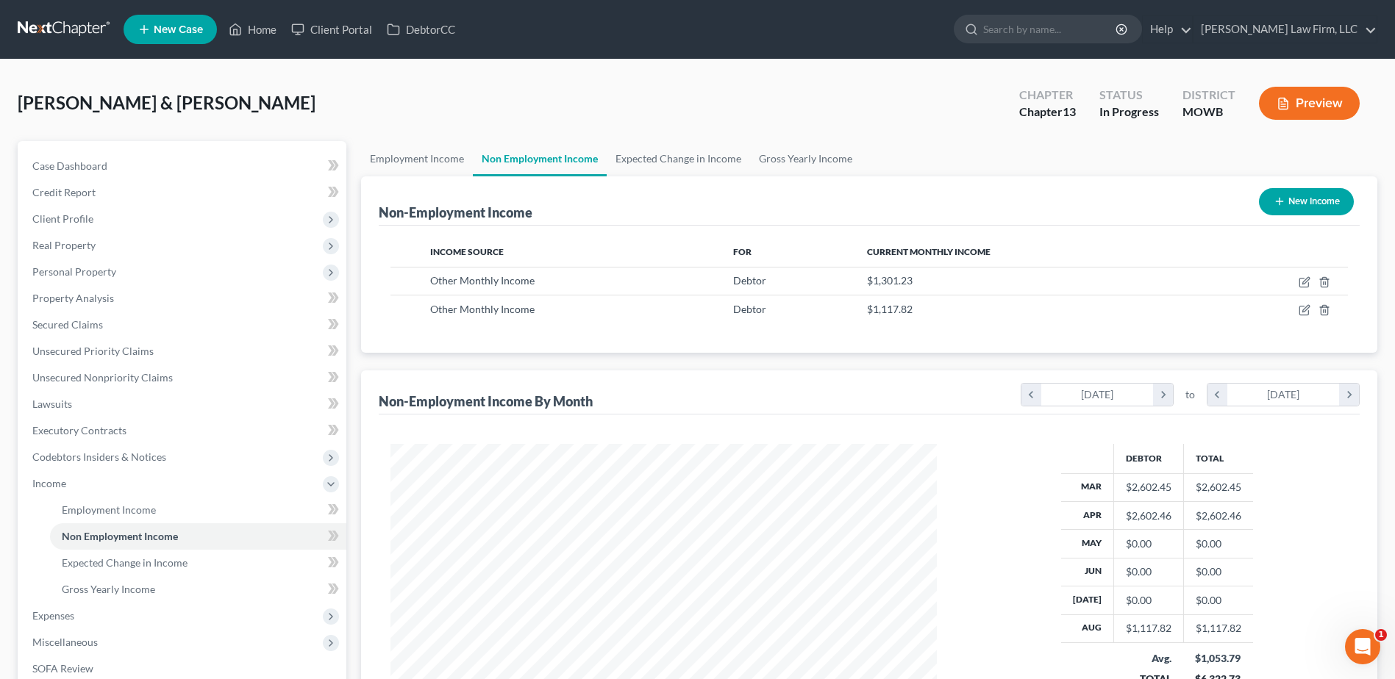
click at [1301, 97] on button "Preview" at bounding box center [1309, 103] width 101 height 33
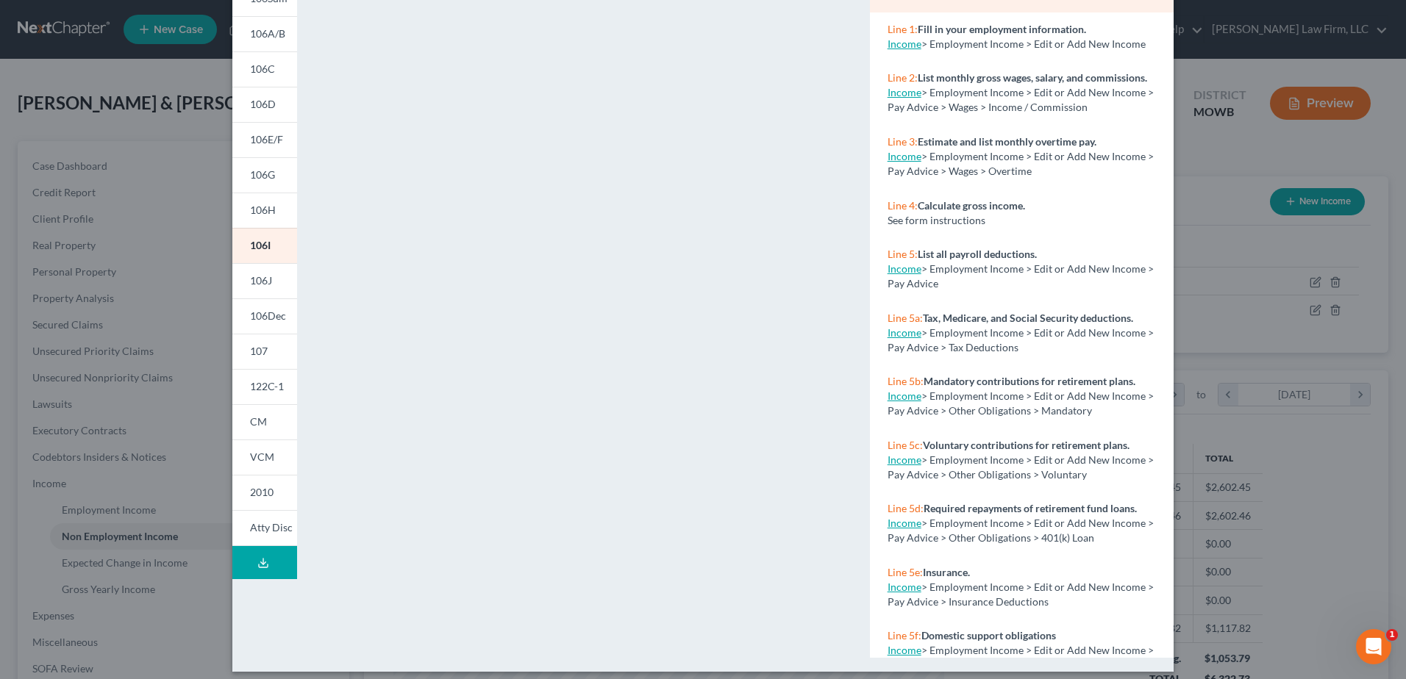
scroll to position [150, 0]
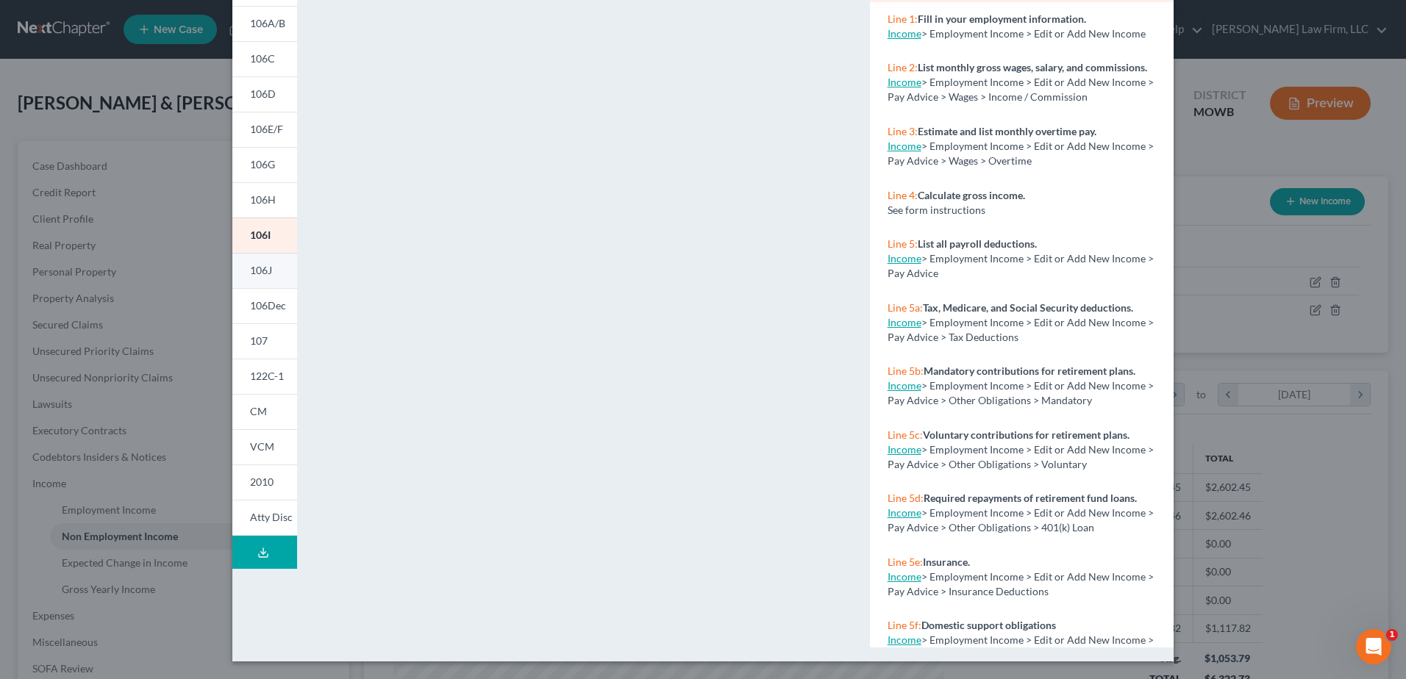
click at [261, 269] on span "106J" at bounding box center [261, 270] width 22 height 12
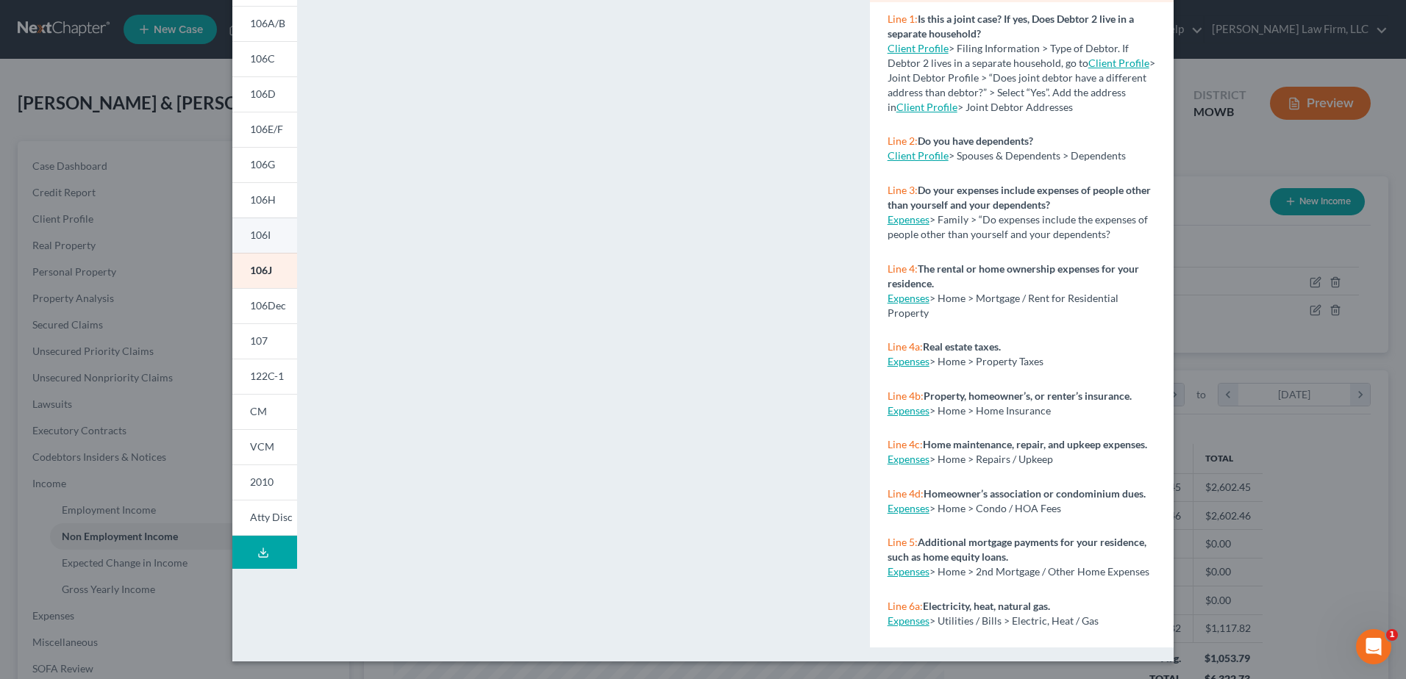
click at [263, 237] on span "106I" at bounding box center [260, 235] width 21 height 12
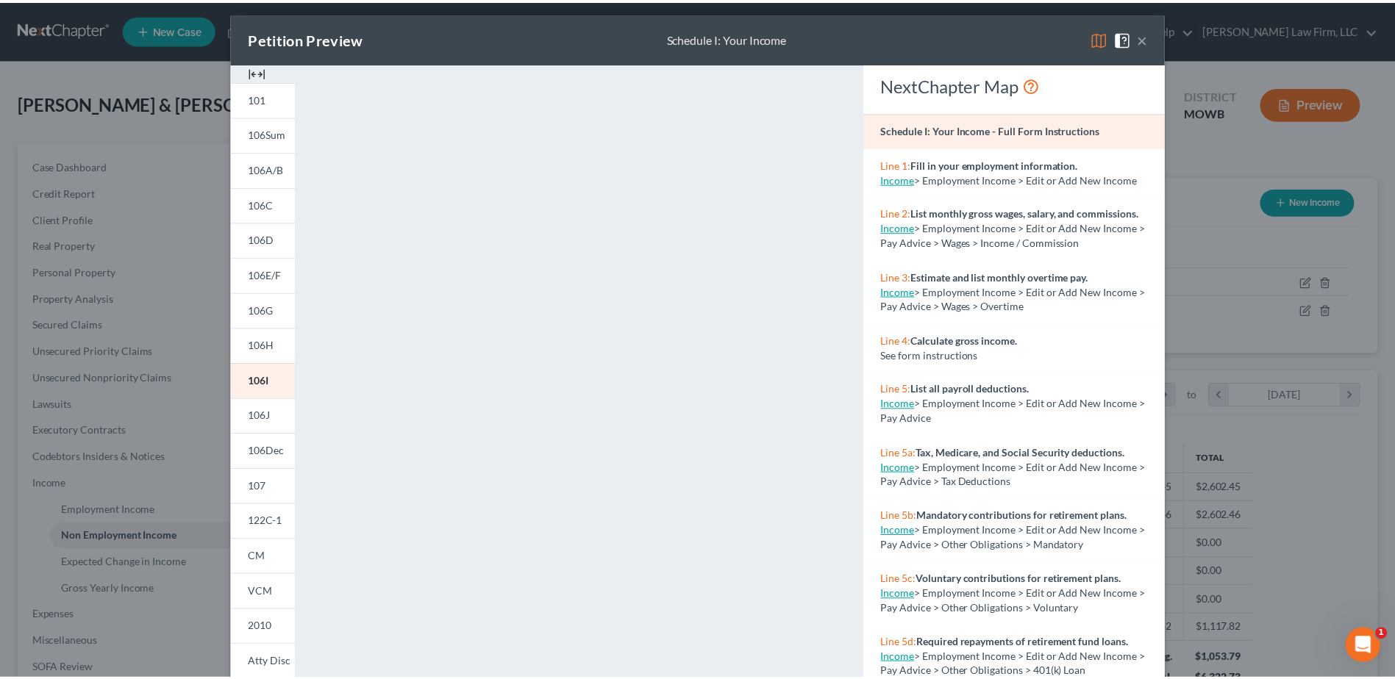
scroll to position [0, 0]
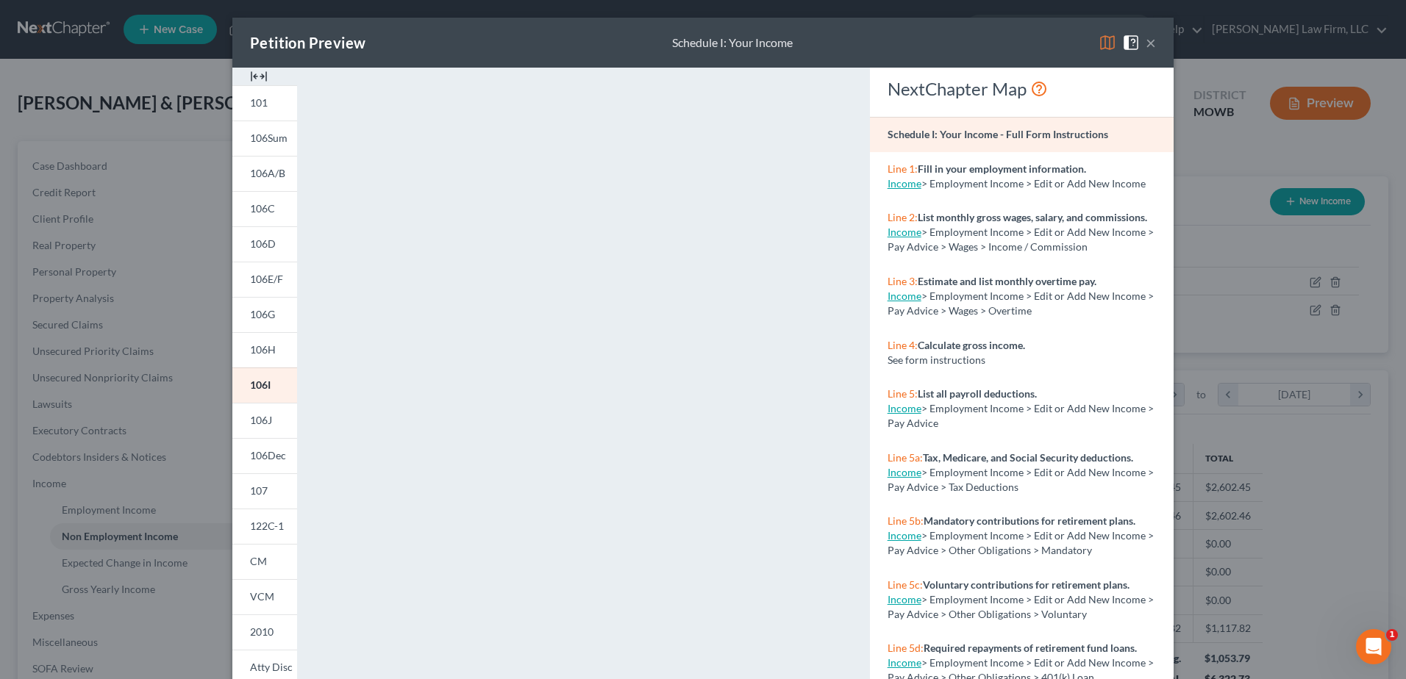
click at [1148, 37] on button "×" at bounding box center [1150, 43] width 10 height 18
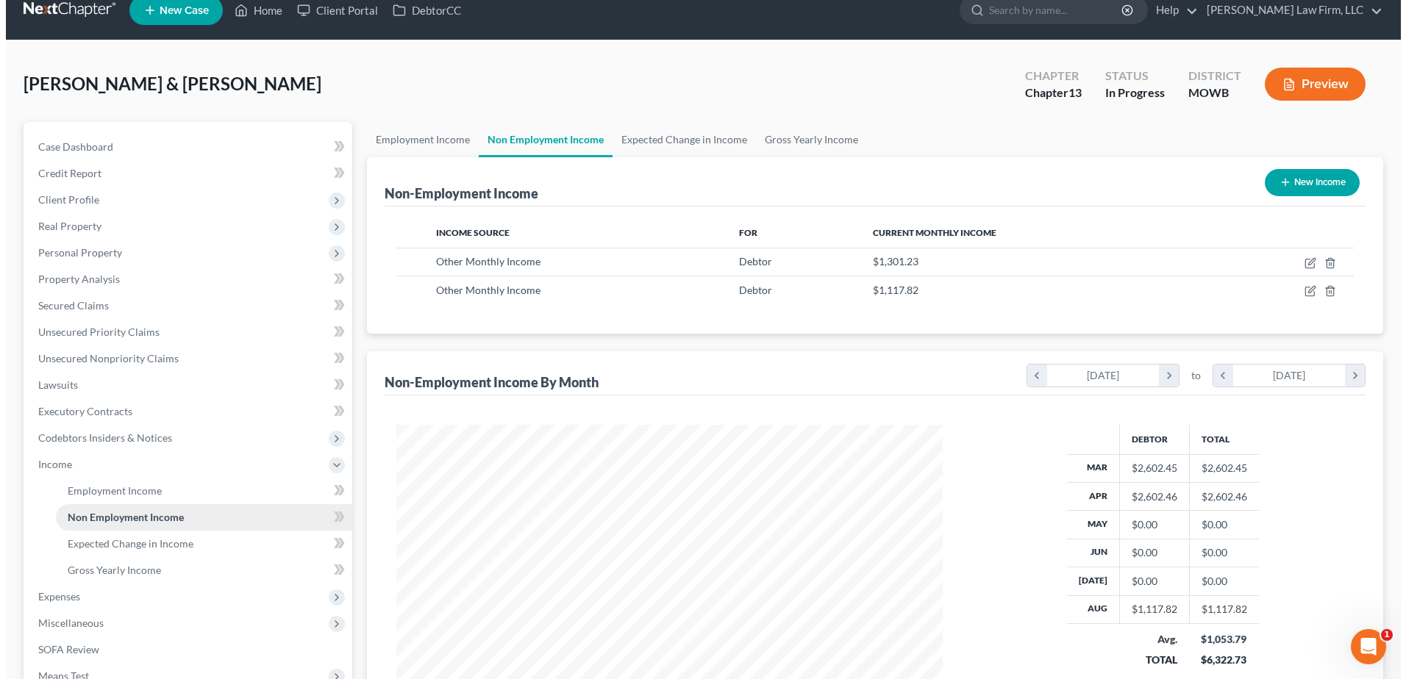
scroll to position [37, 0]
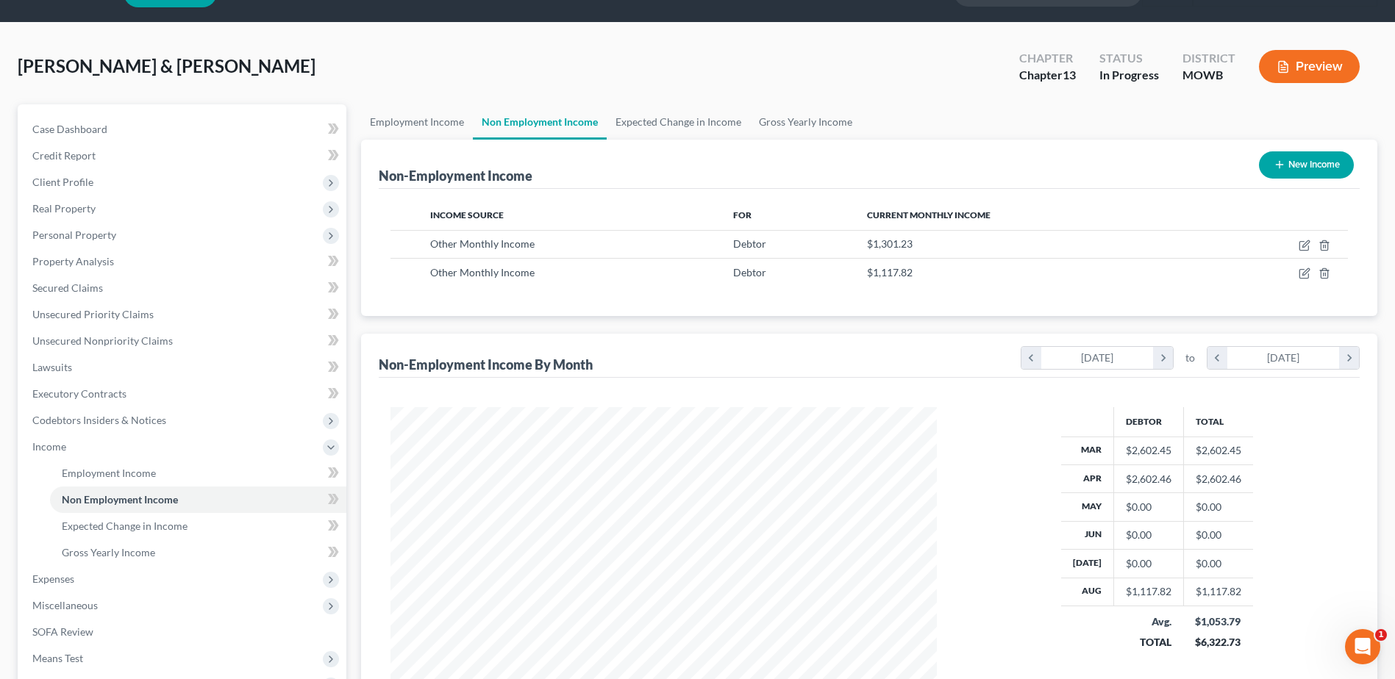
click at [1297, 51] on button "Preview" at bounding box center [1309, 66] width 101 height 33
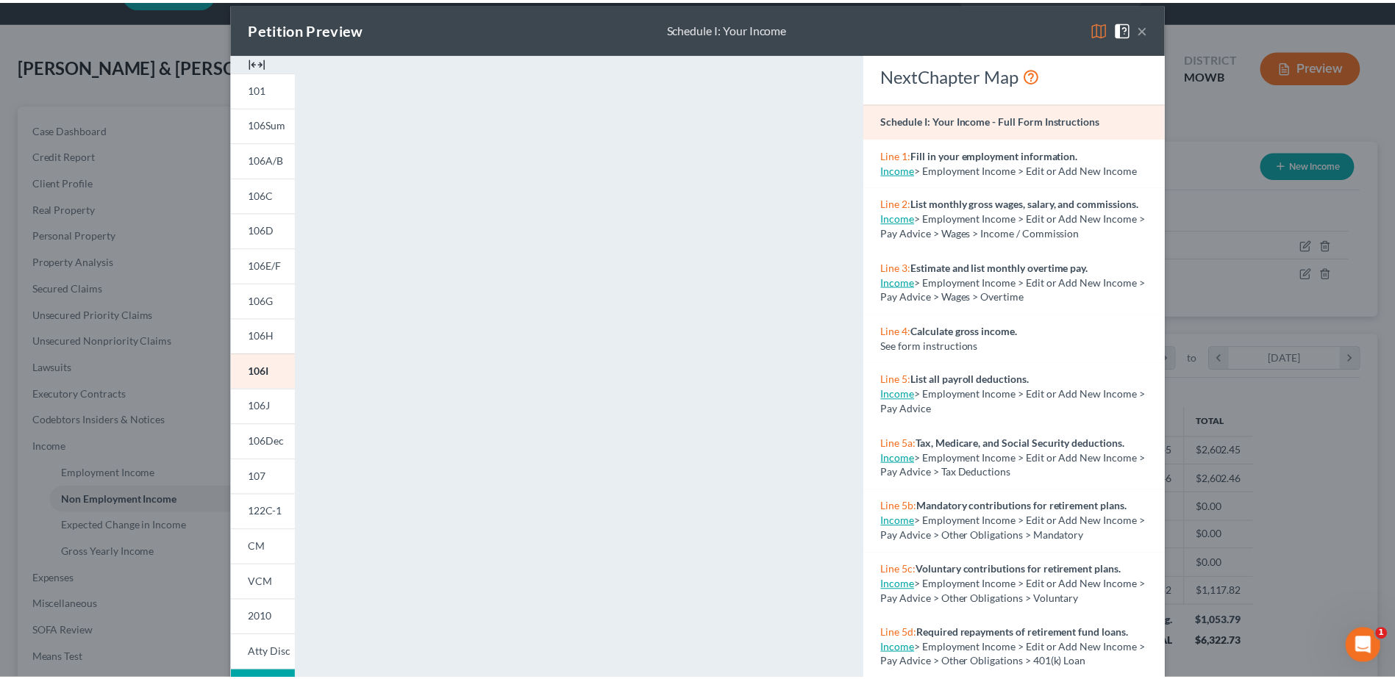
scroll to position [18, 0]
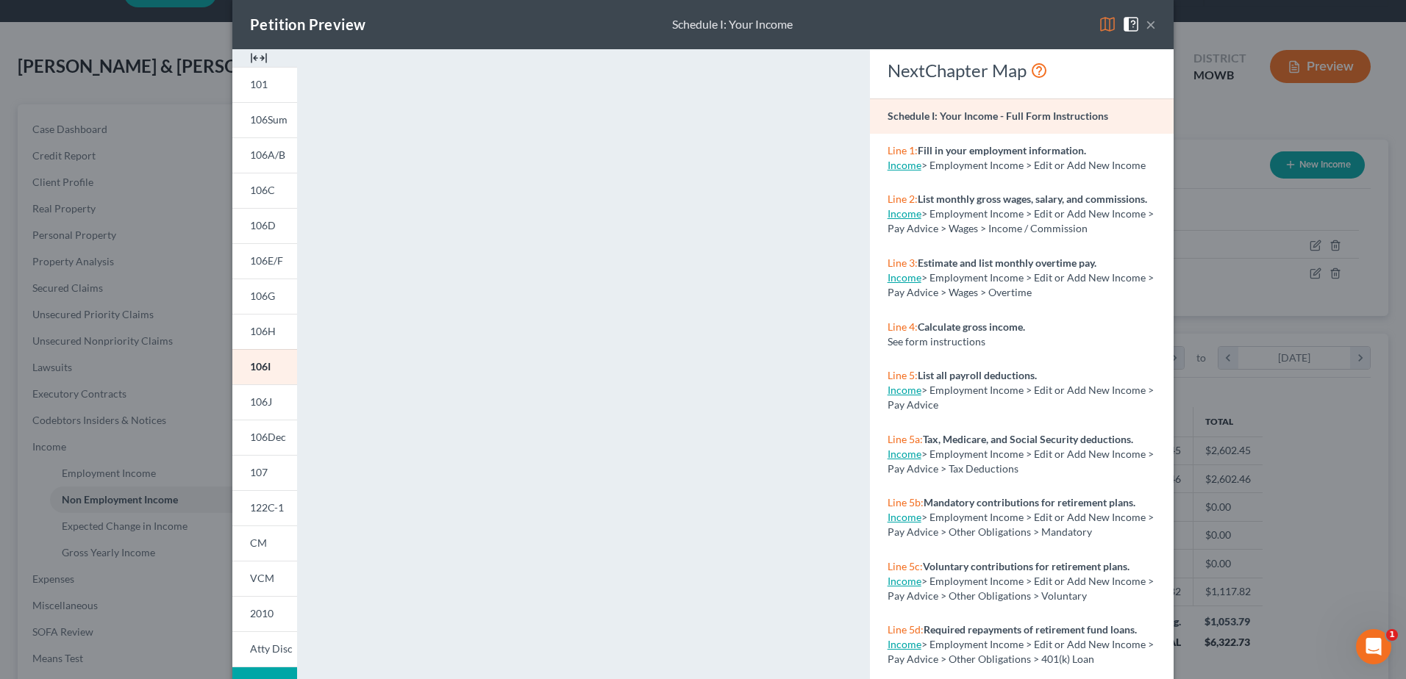
click at [1145, 19] on button "×" at bounding box center [1150, 24] width 10 height 18
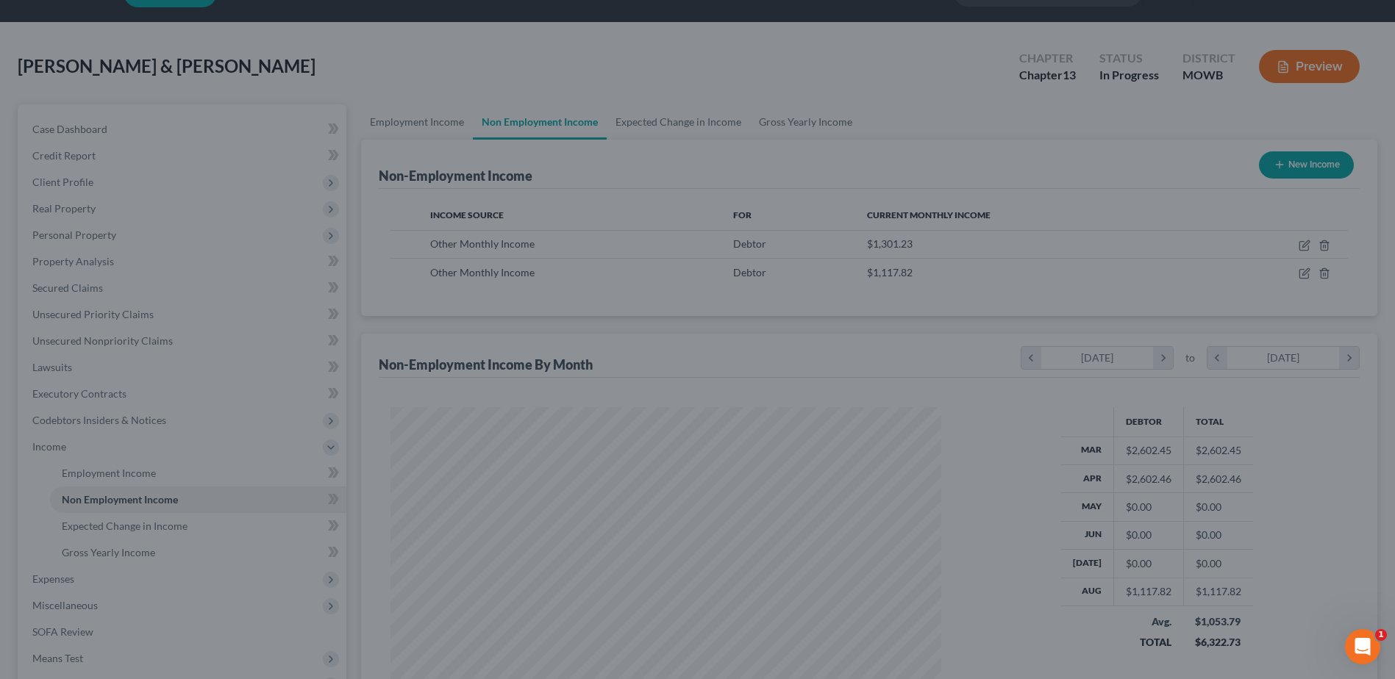
scroll to position [734927, 734624]
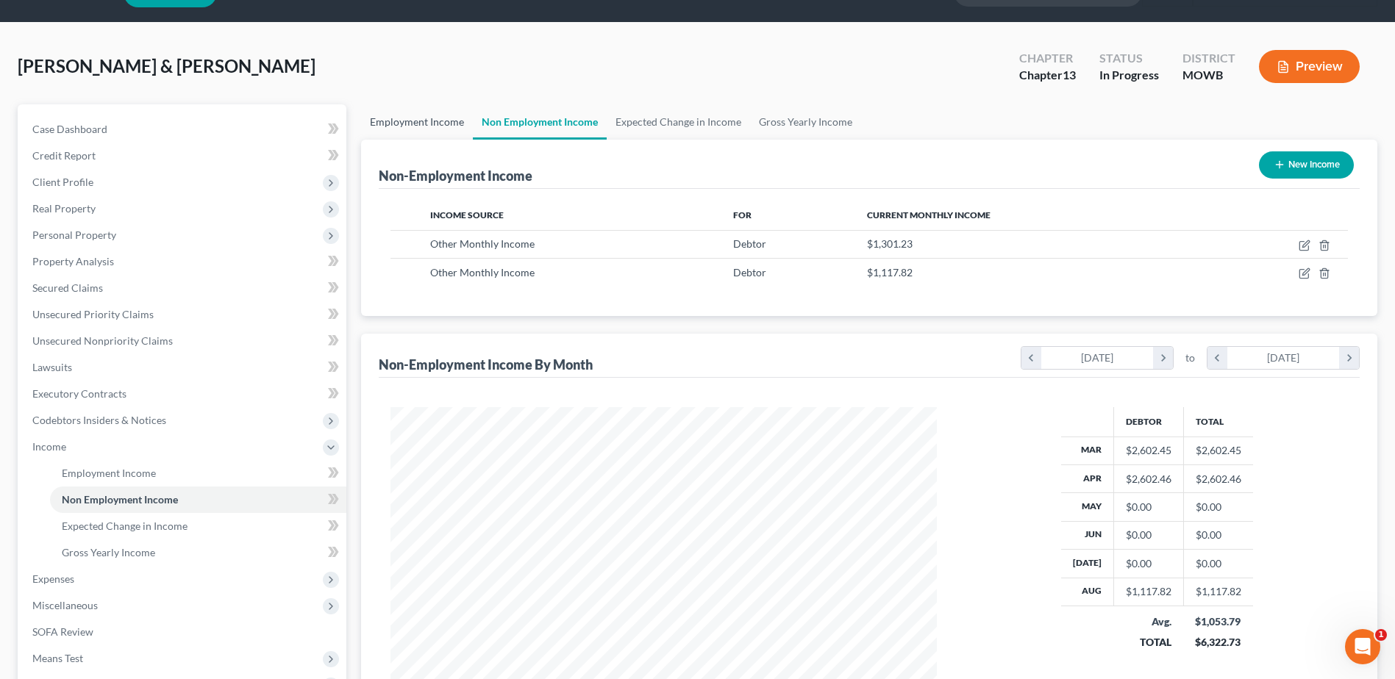
click at [408, 130] on link "Employment Income" at bounding box center [417, 121] width 112 height 35
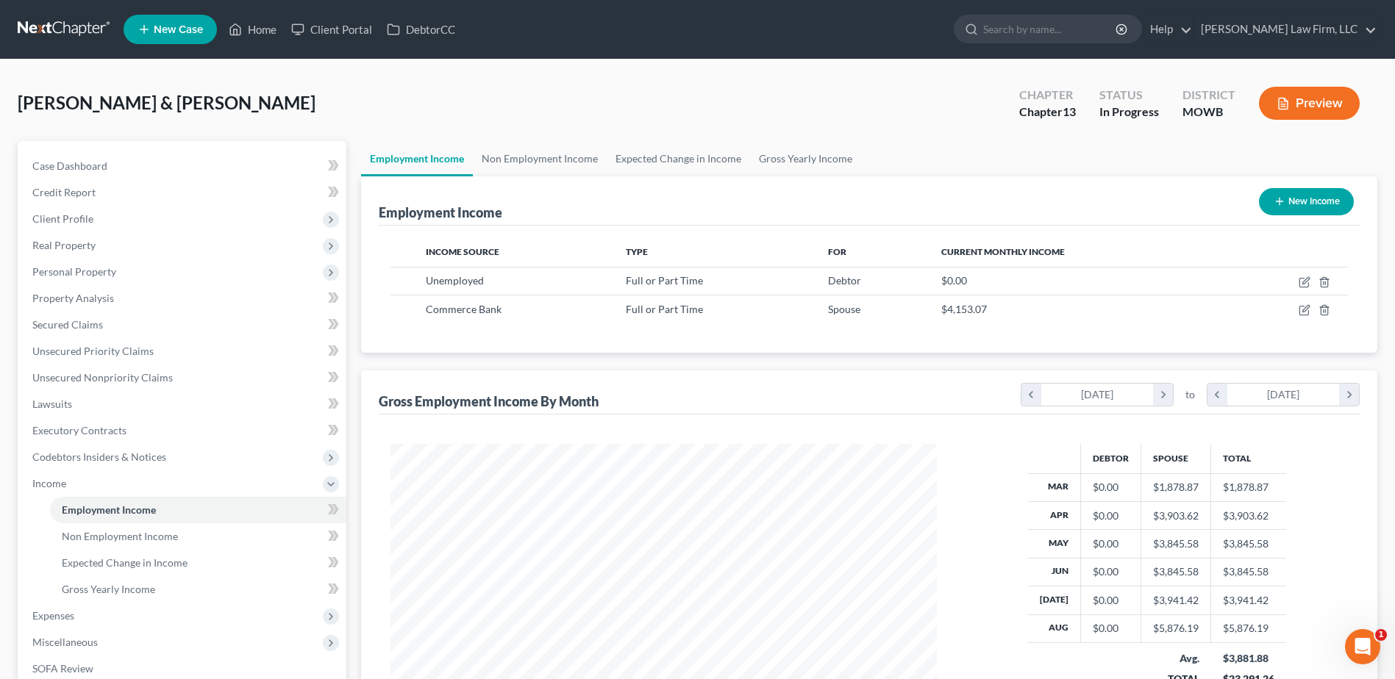
scroll to position [273, 575]
click at [515, 158] on link "Non Employment Income" at bounding box center [540, 158] width 134 height 35
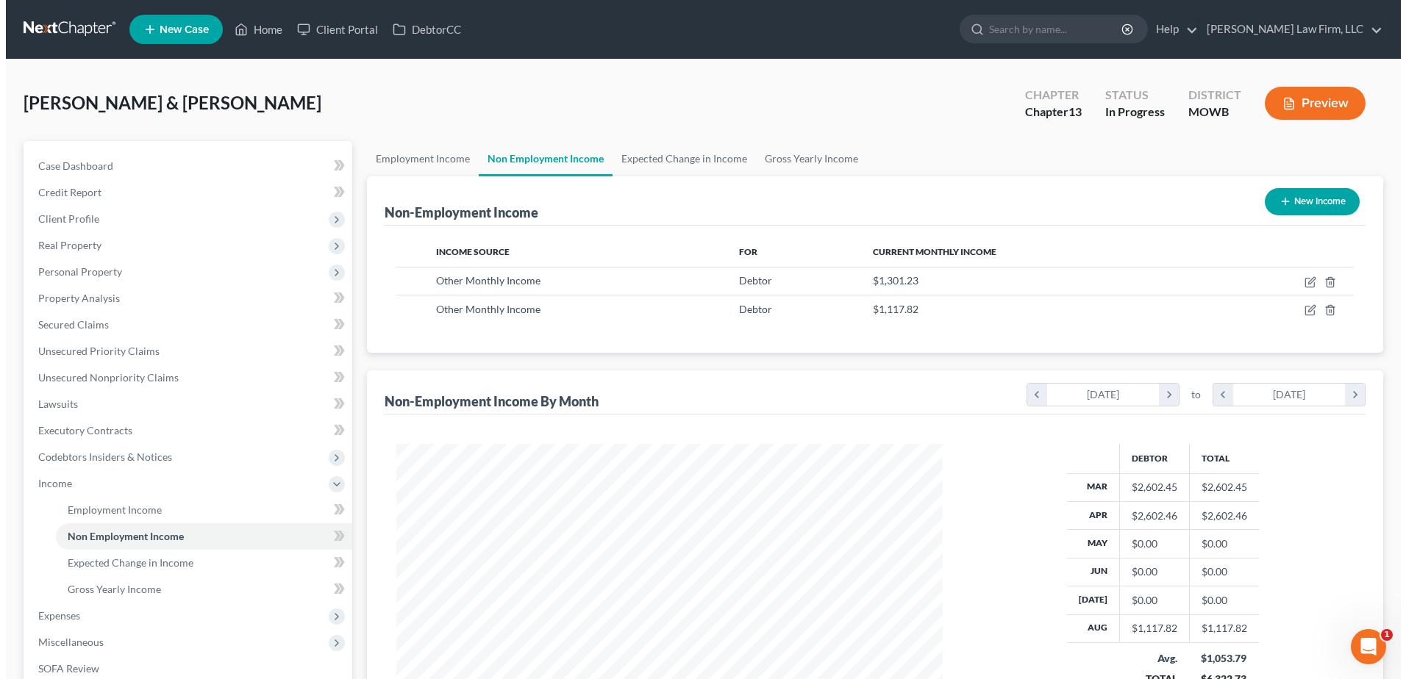
scroll to position [273, 575]
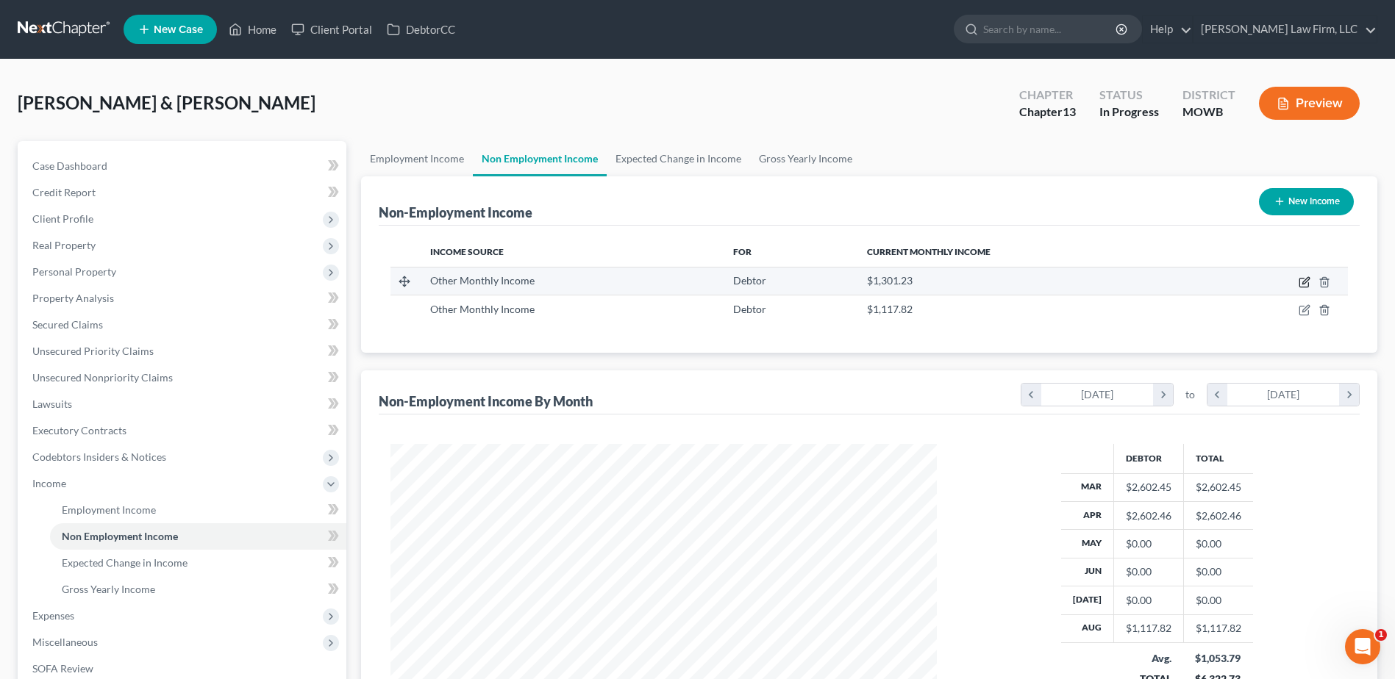
click at [1306, 284] on icon "button" at bounding box center [1304, 282] width 12 height 12
select select "13"
select select "0"
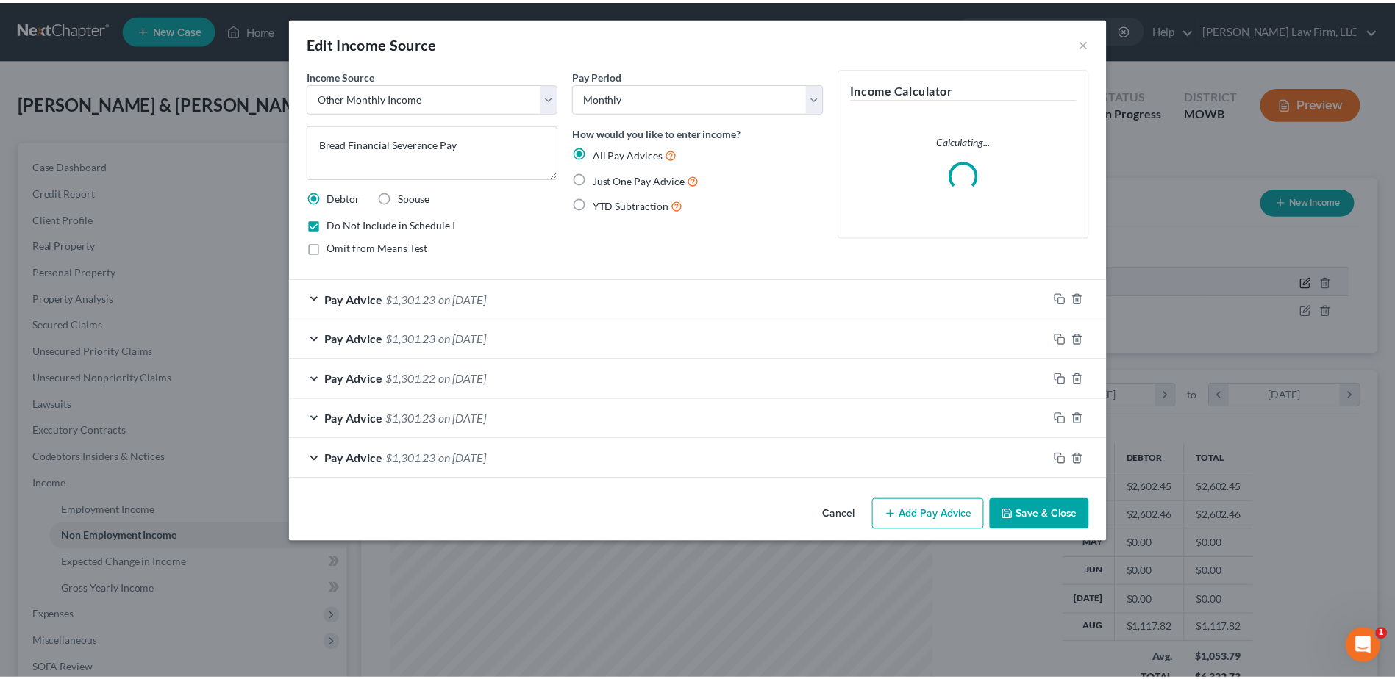
scroll to position [275, 581]
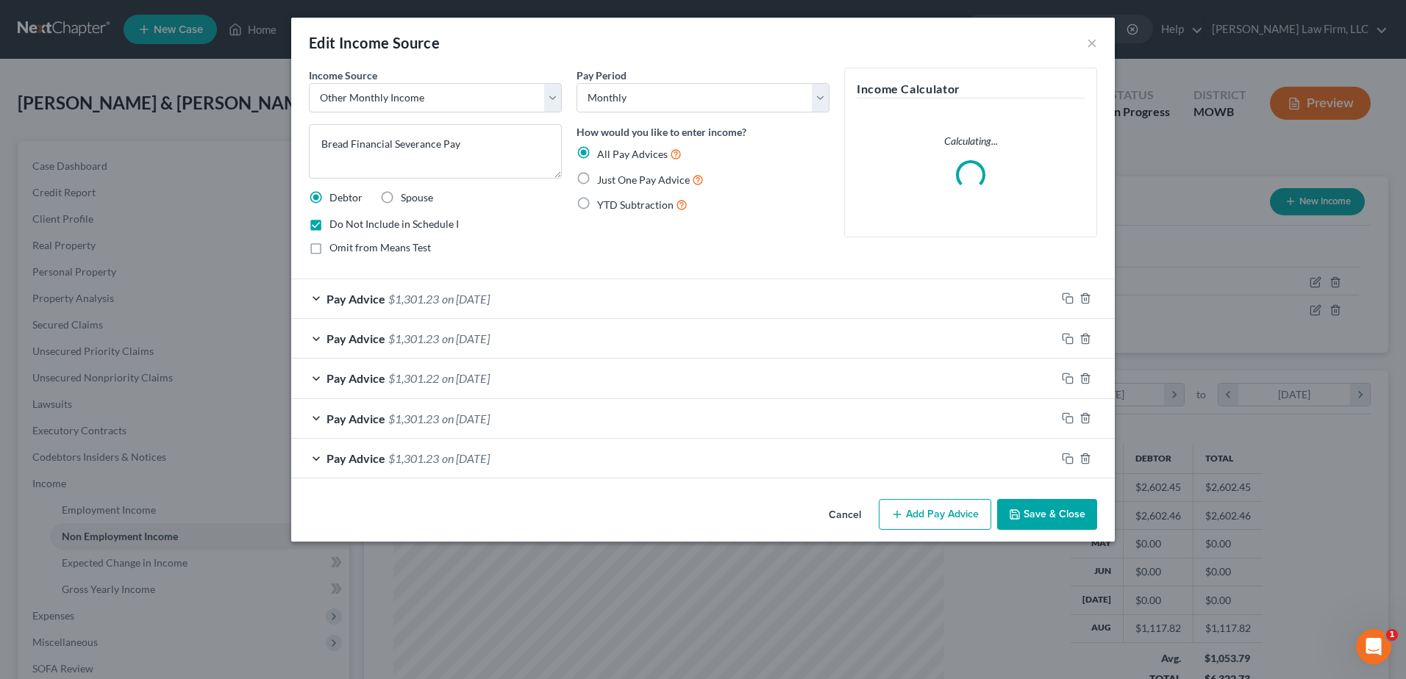
click at [1068, 512] on button "Save & Close" at bounding box center [1047, 514] width 100 height 31
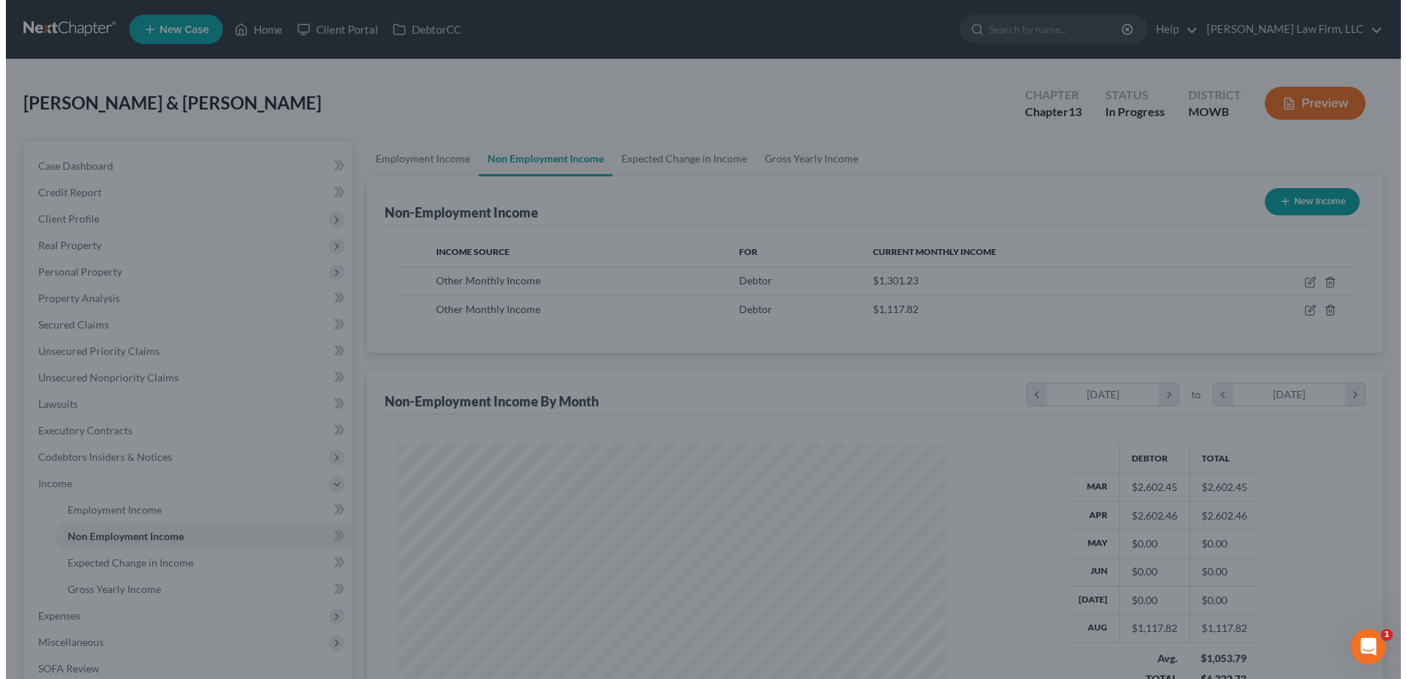
scroll to position [734927, 734624]
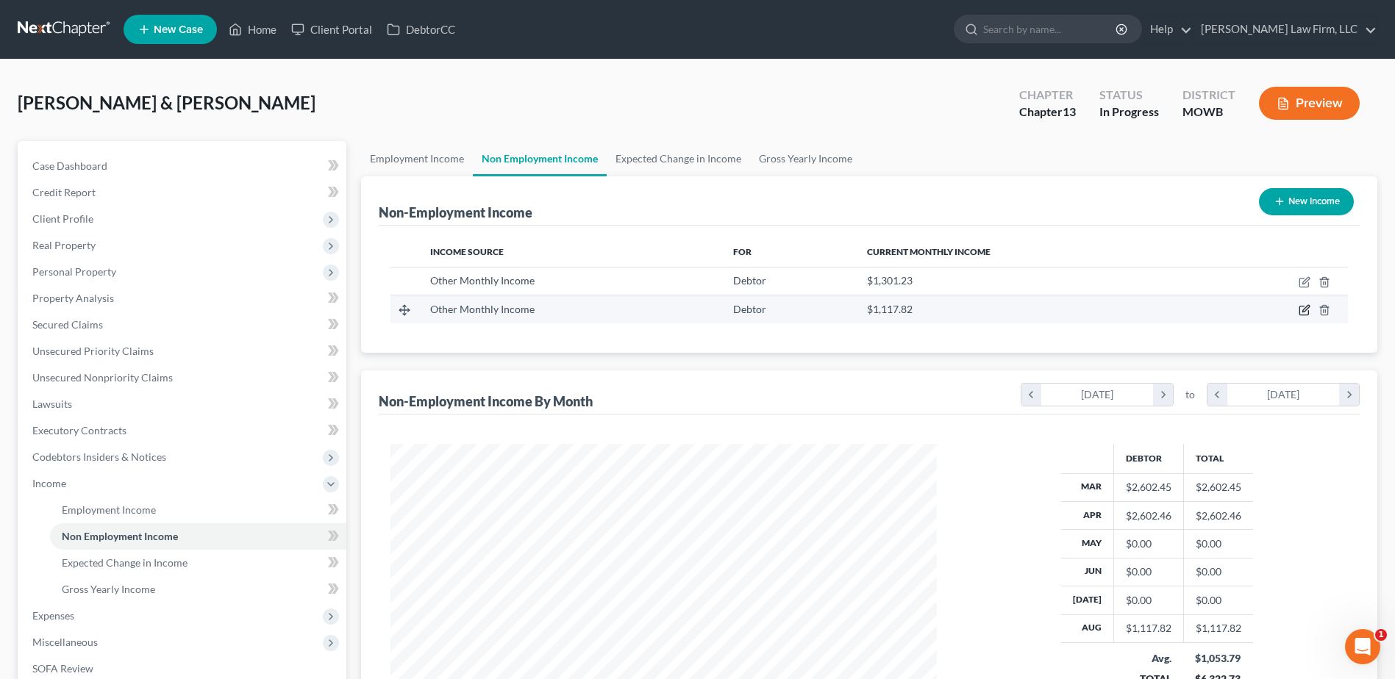
click at [1304, 312] on icon "button" at bounding box center [1305, 309] width 7 height 7
select select "13"
select select "0"
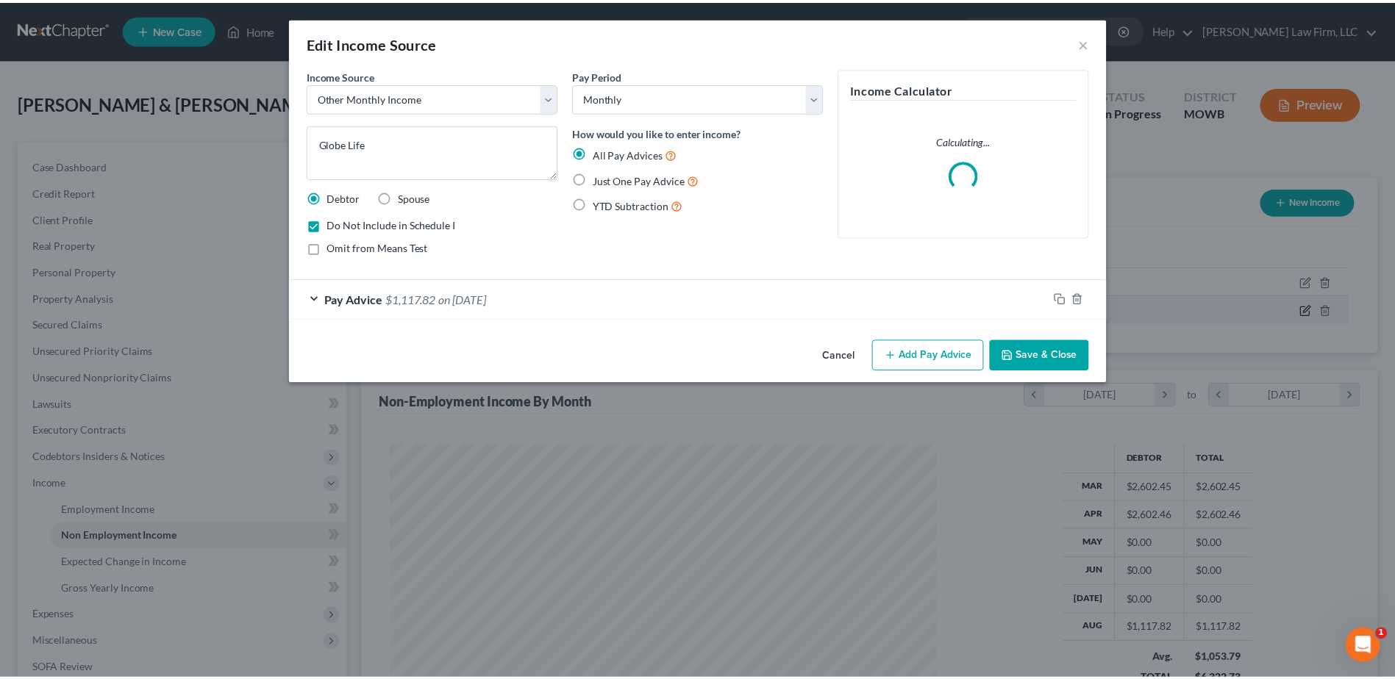
scroll to position [275, 581]
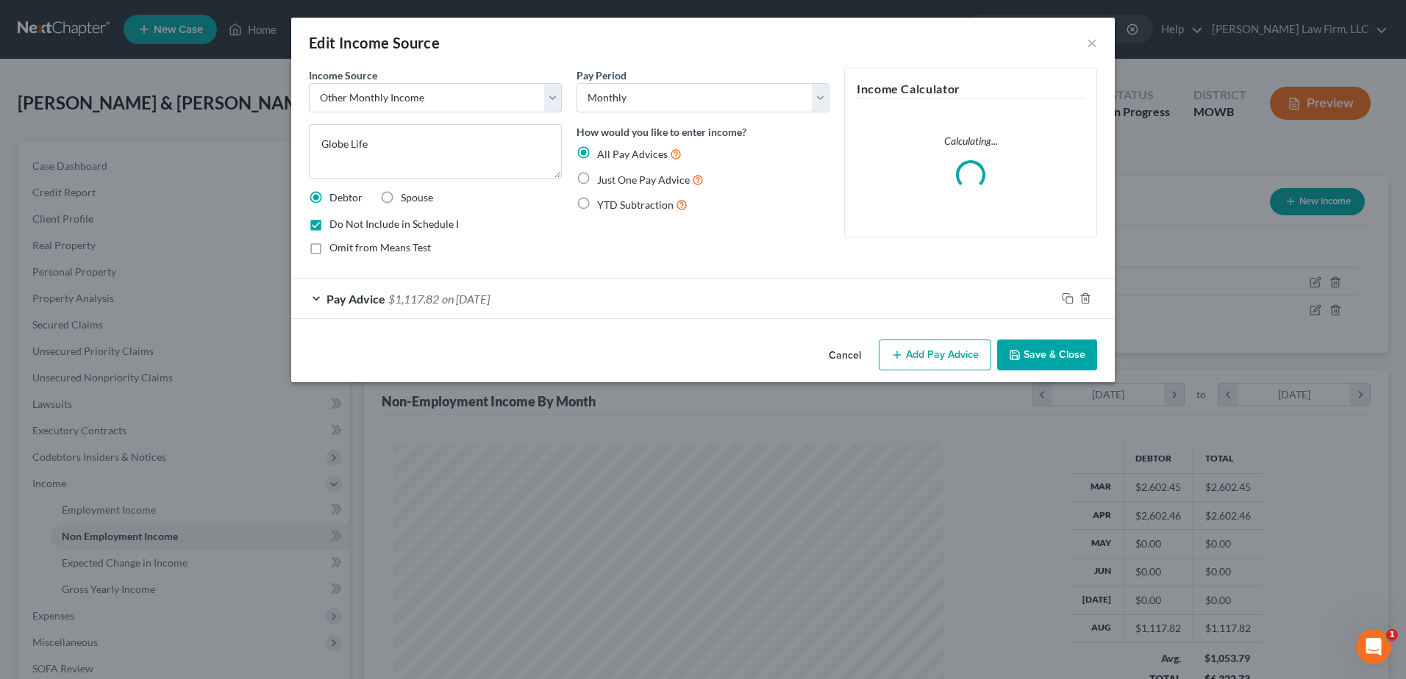
click at [1056, 360] on button "Save & Close" at bounding box center [1047, 355] width 100 height 31
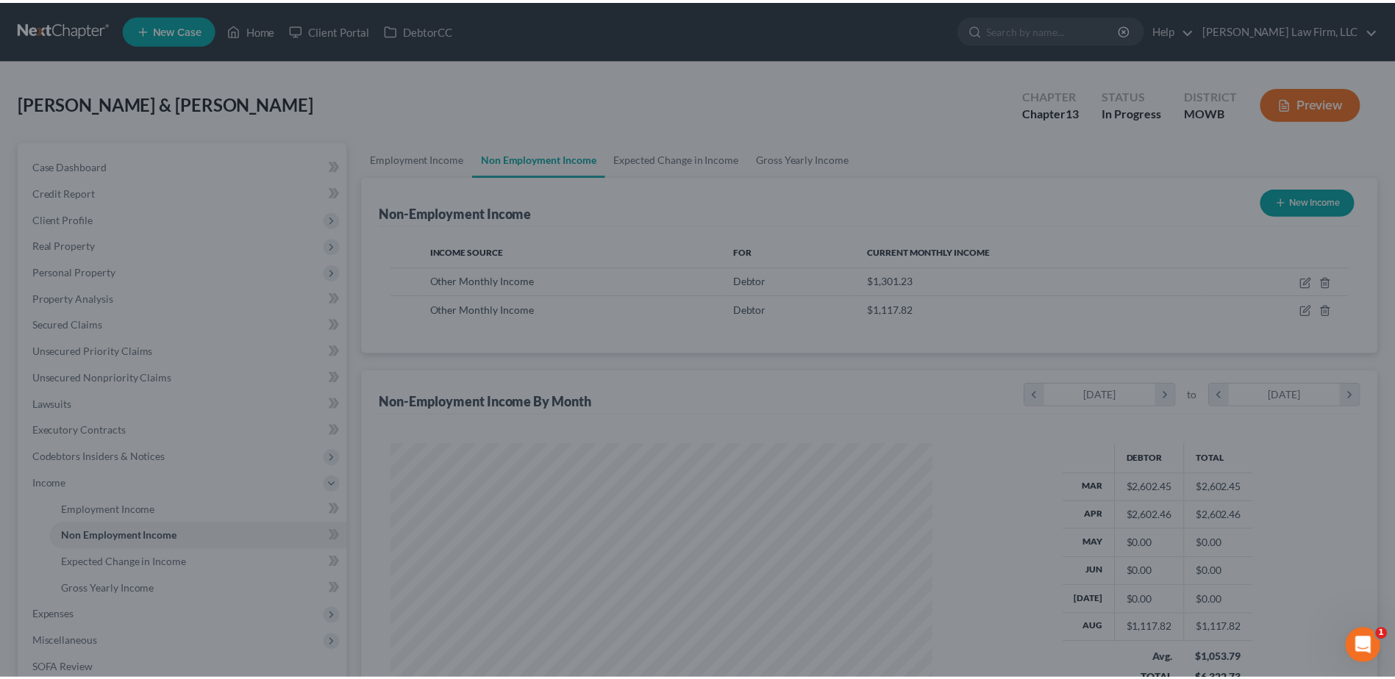
scroll to position [273, 575]
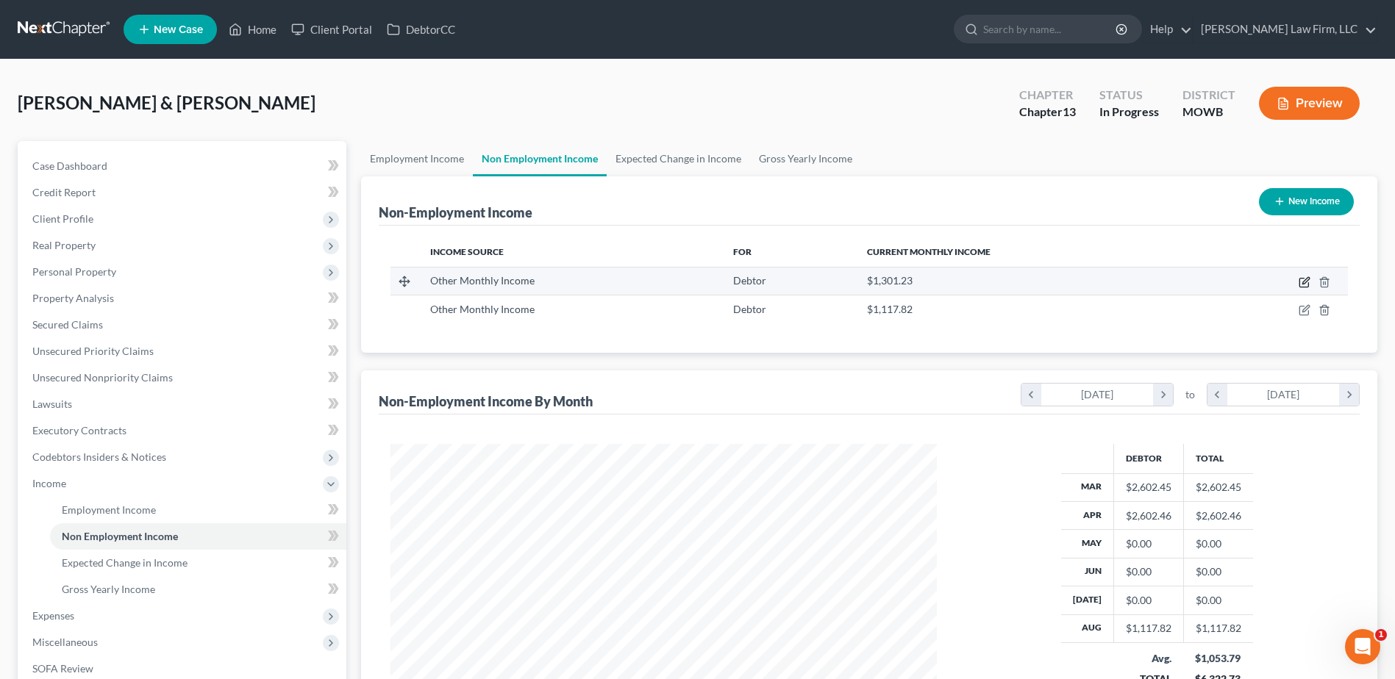
click at [1301, 279] on icon "button" at bounding box center [1304, 282] width 12 height 12
select select "13"
select select "0"
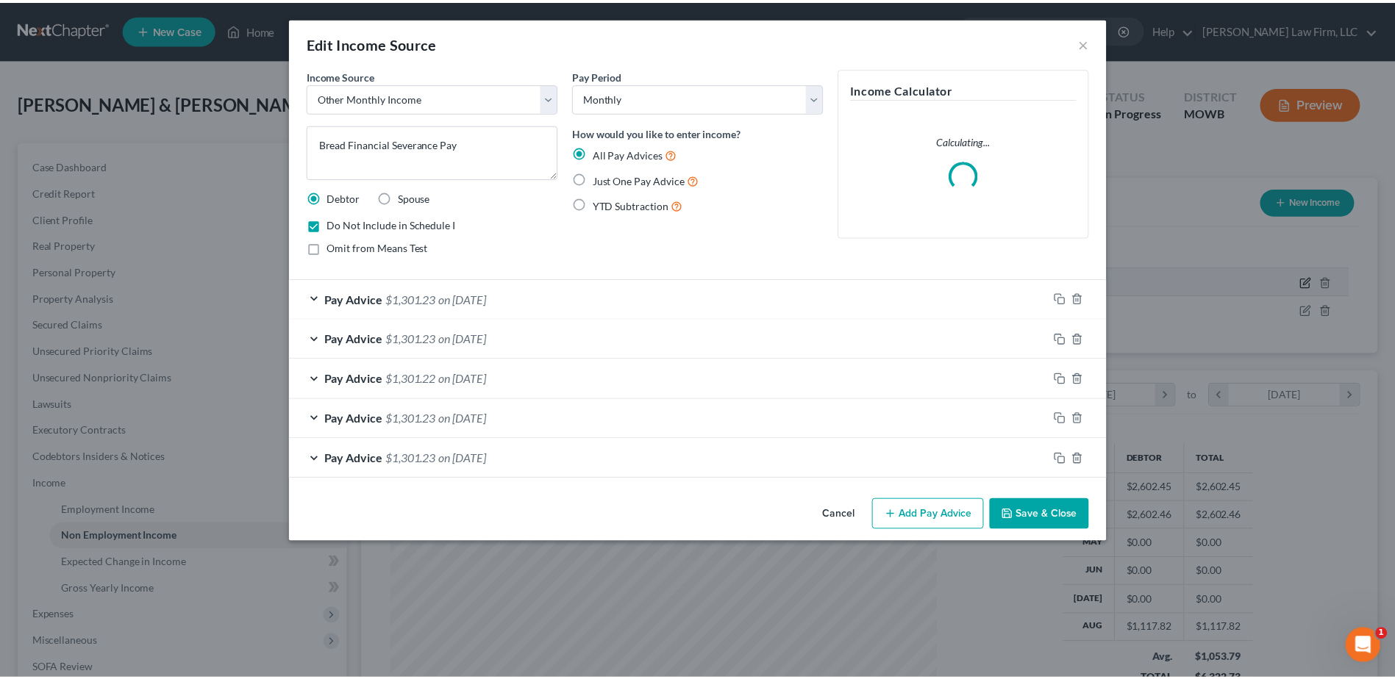
scroll to position [275, 581]
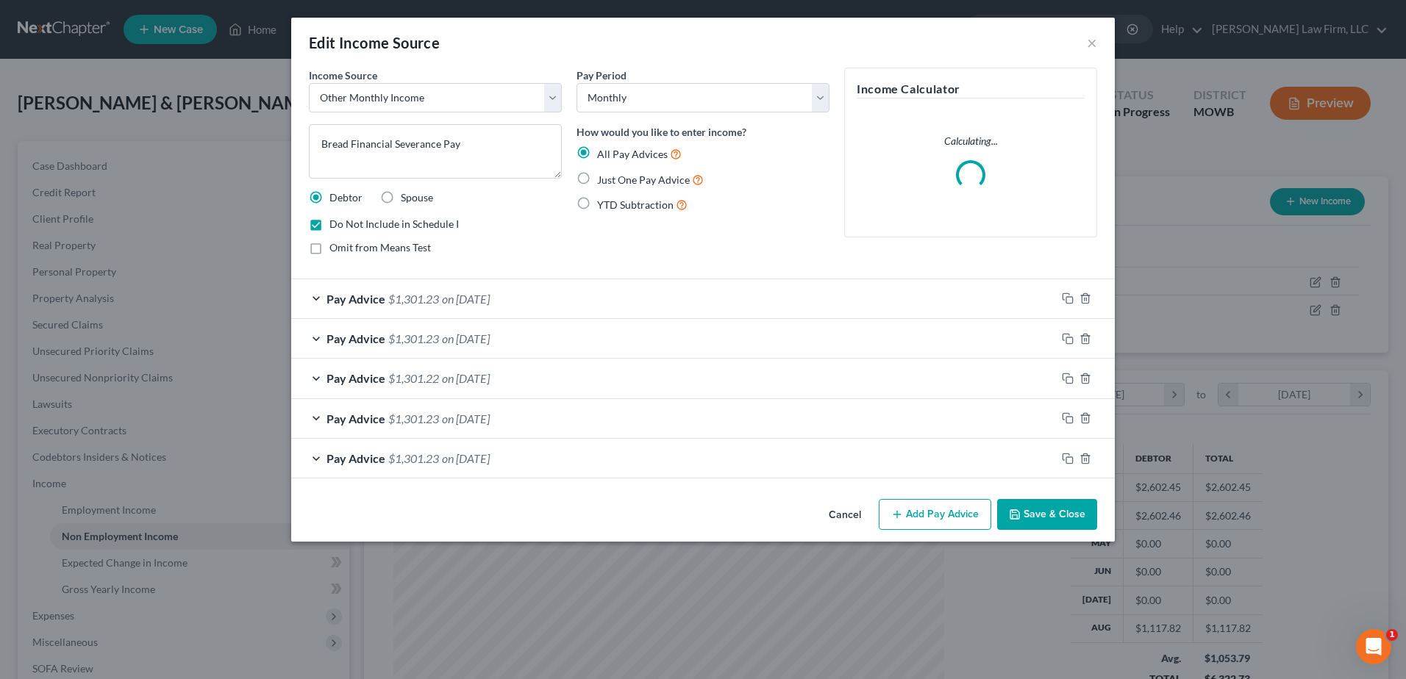
click at [1037, 507] on button "Save & Close" at bounding box center [1047, 514] width 100 height 31
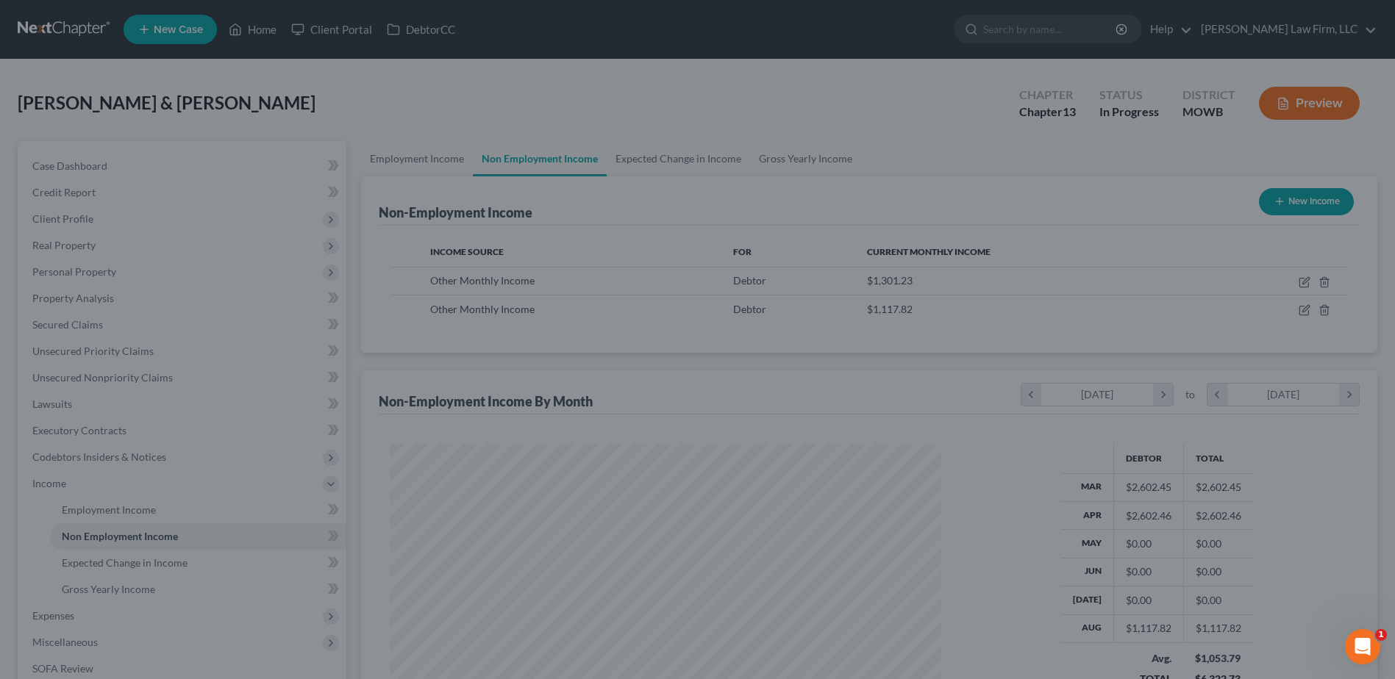
scroll to position [0, 0]
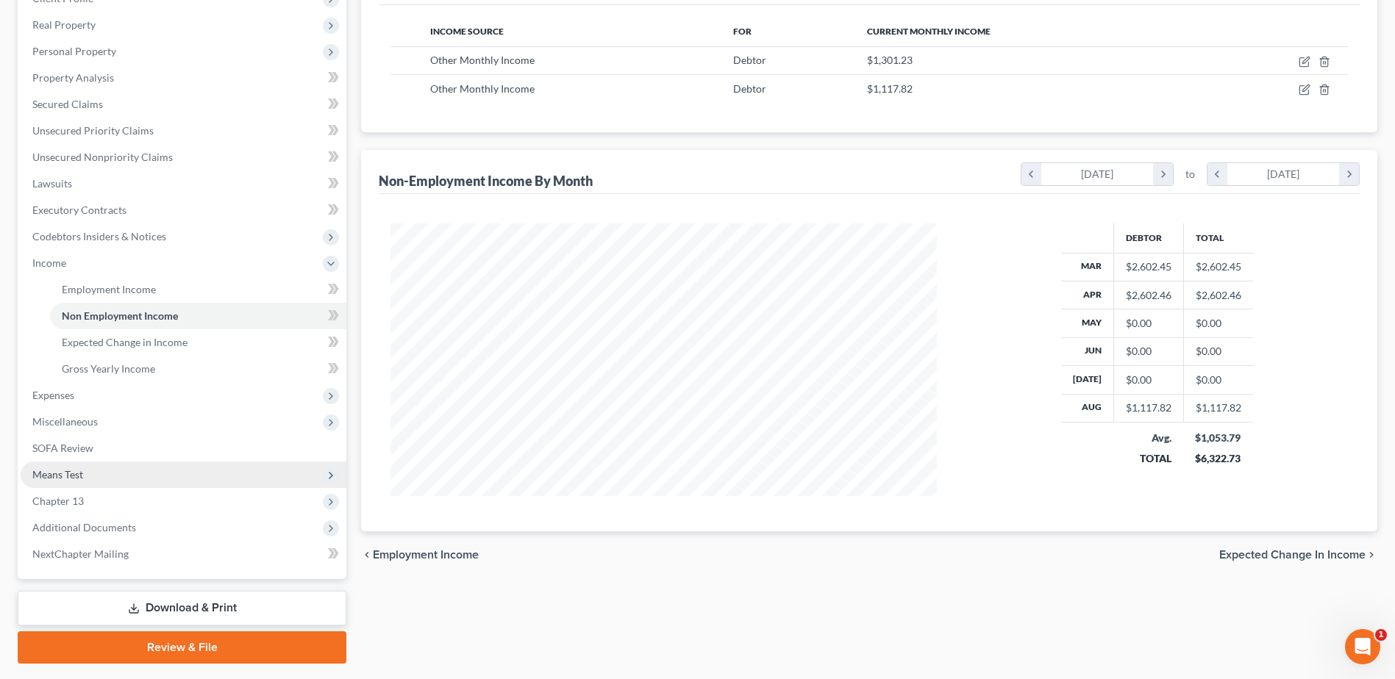
click at [72, 476] on span "Means Test" at bounding box center [57, 474] width 51 height 12
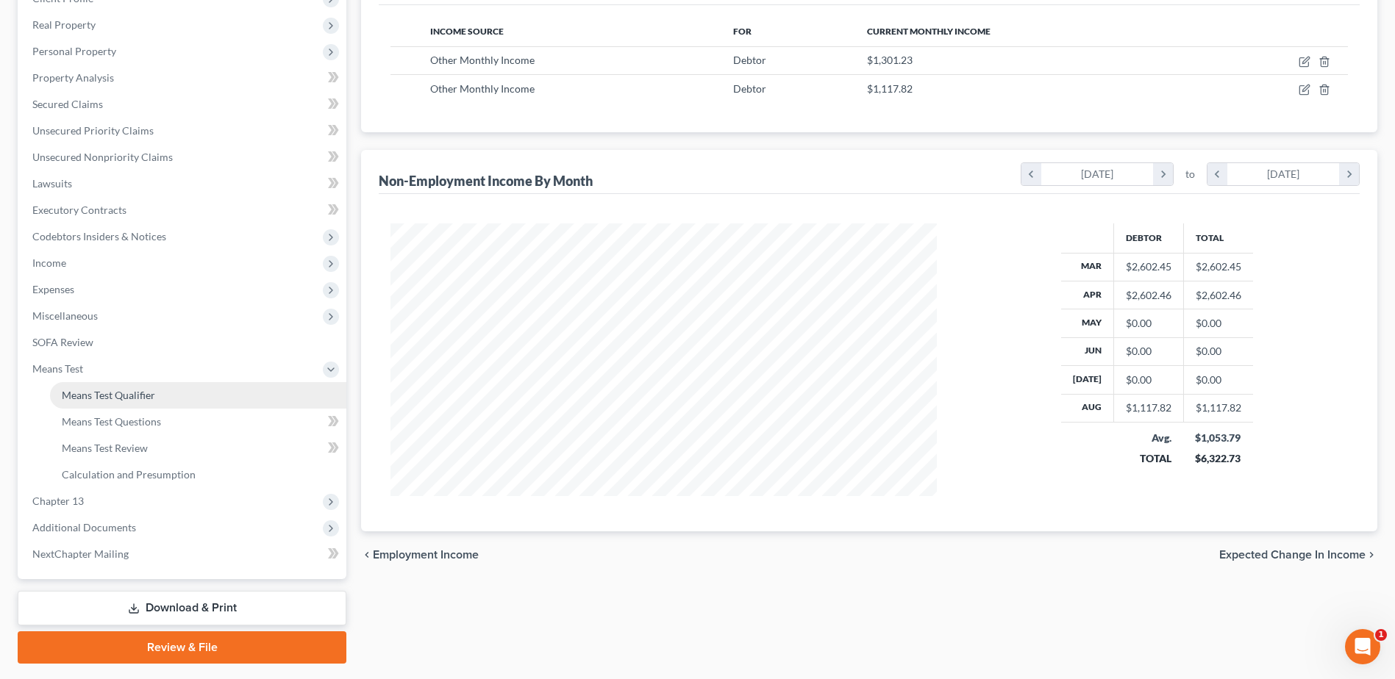
click at [92, 401] on span "Means Test Qualifier" at bounding box center [108, 395] width 93 height 12
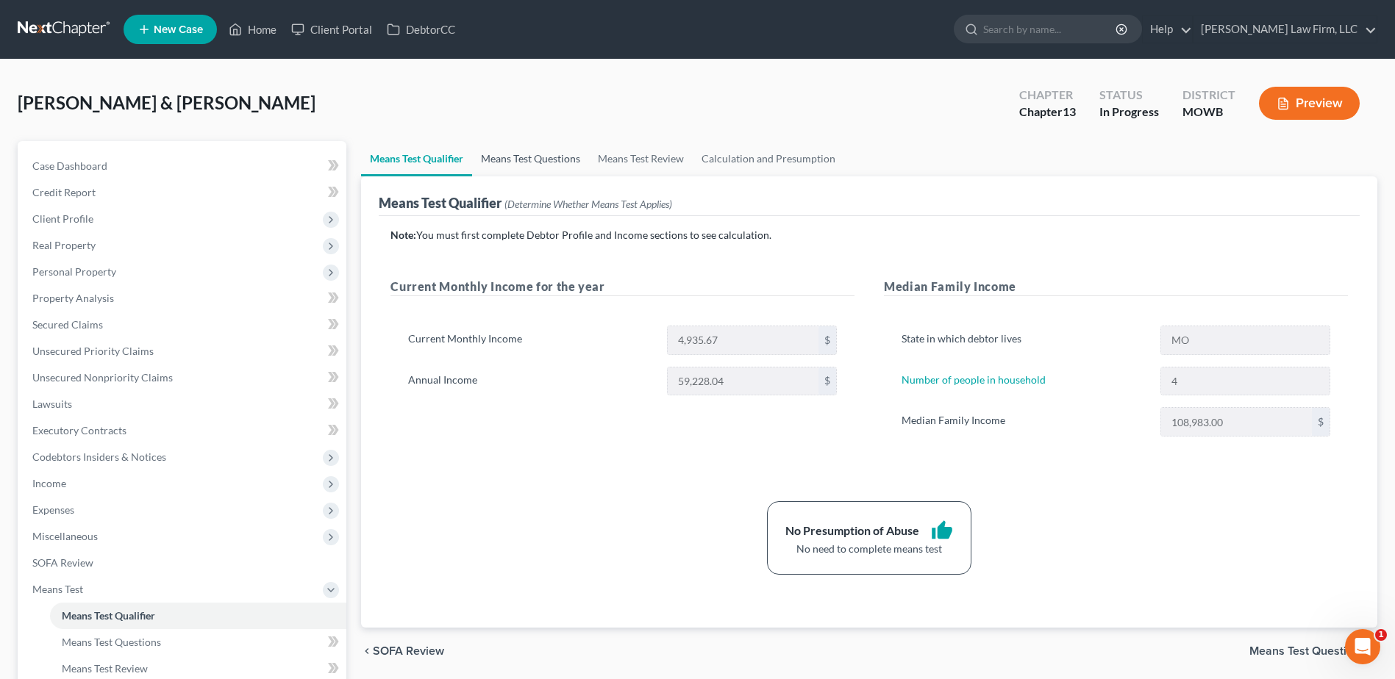
click at [532, 149] on link "Means Test Questions" at bounding box center [530, 158] width 117 height 35
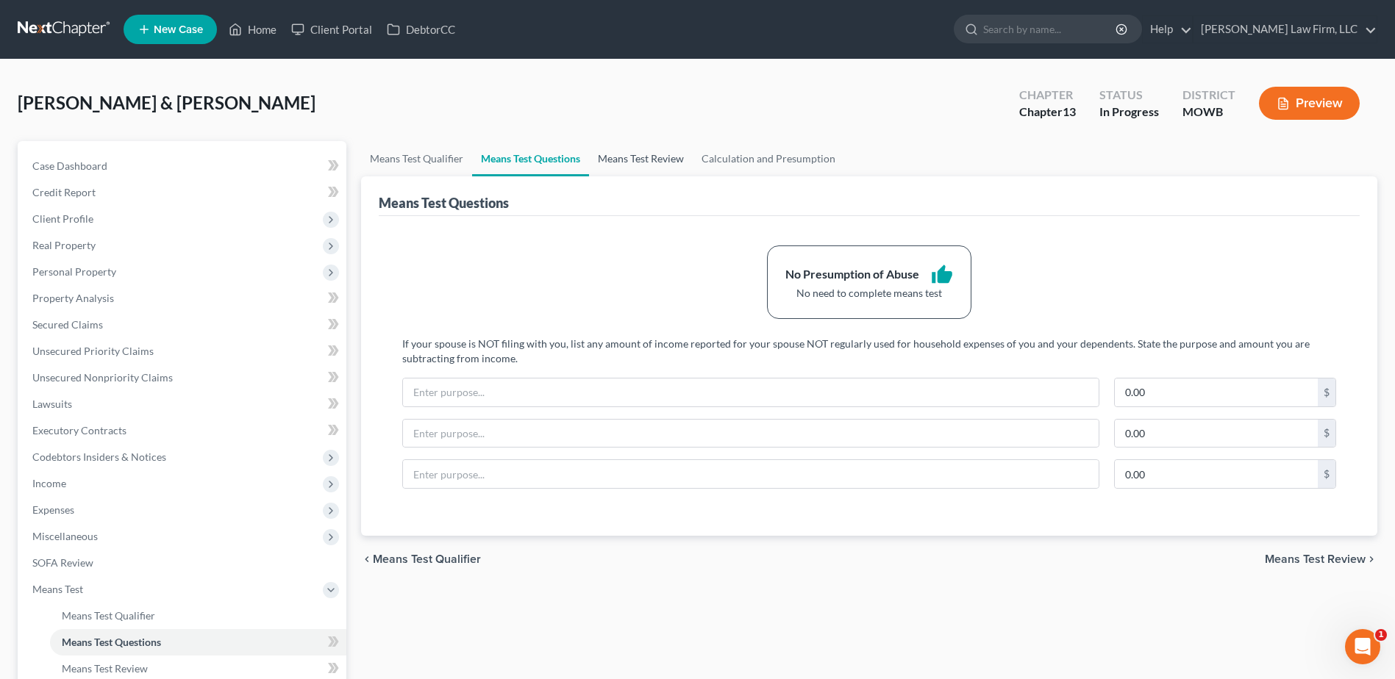
click at [683, 154] on link "Means Test Review" at bounding box center [641, 158] width 104 height 35
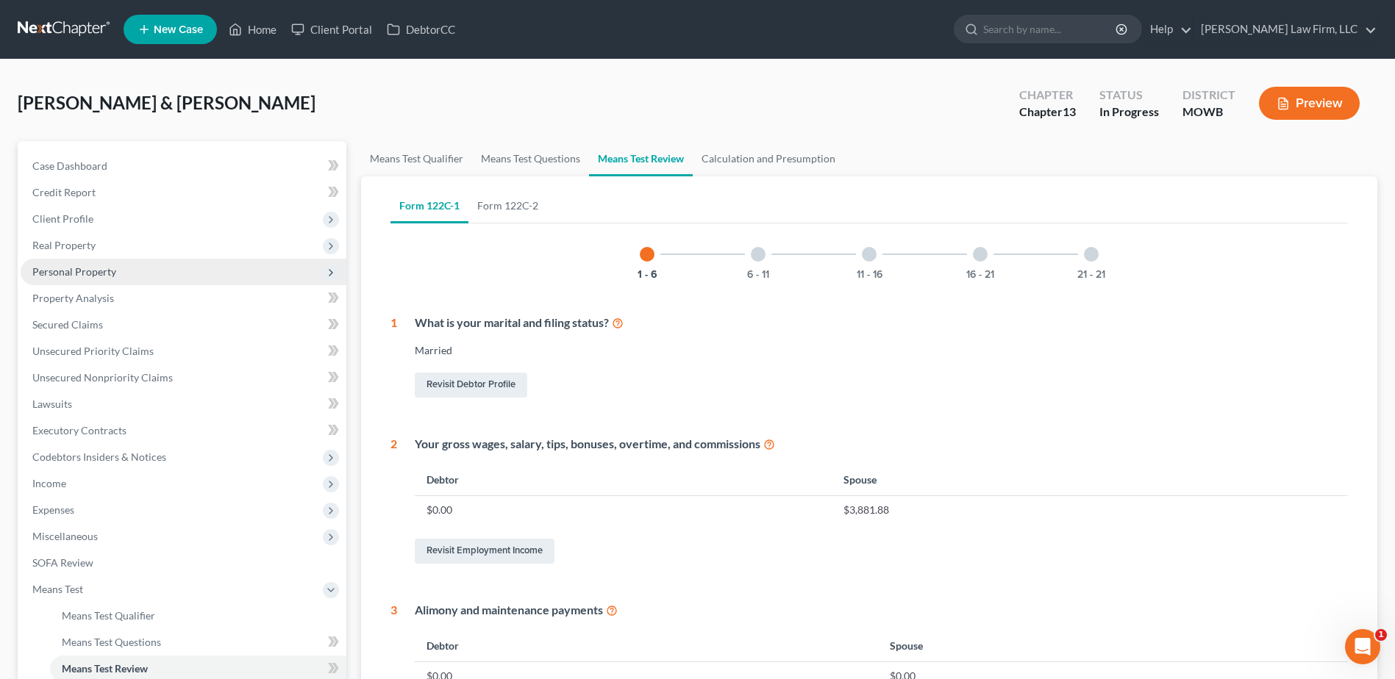
click at [54, 265] on span "Personal Property" at bounding box center [74, 271] width 84 height 12
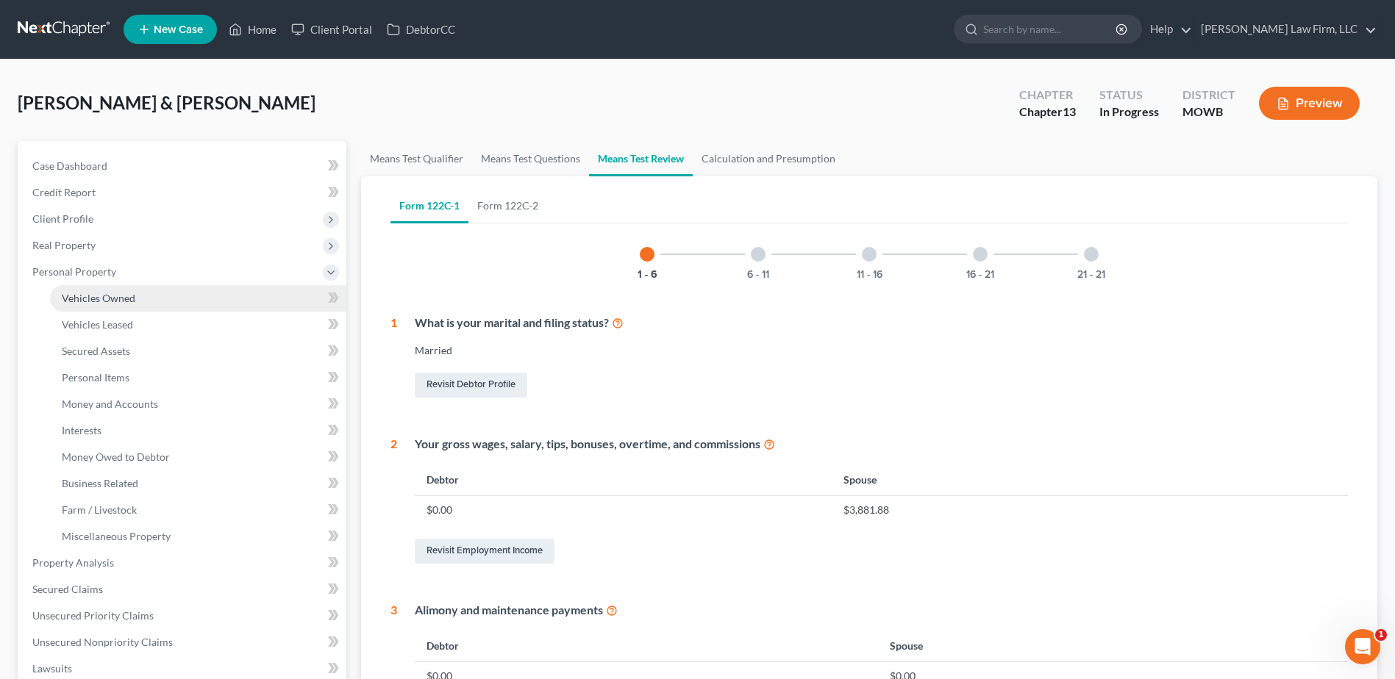
click at [74, 300] on span "Vehicles Owned" at bounding box center [99, 298] width 74 height 12
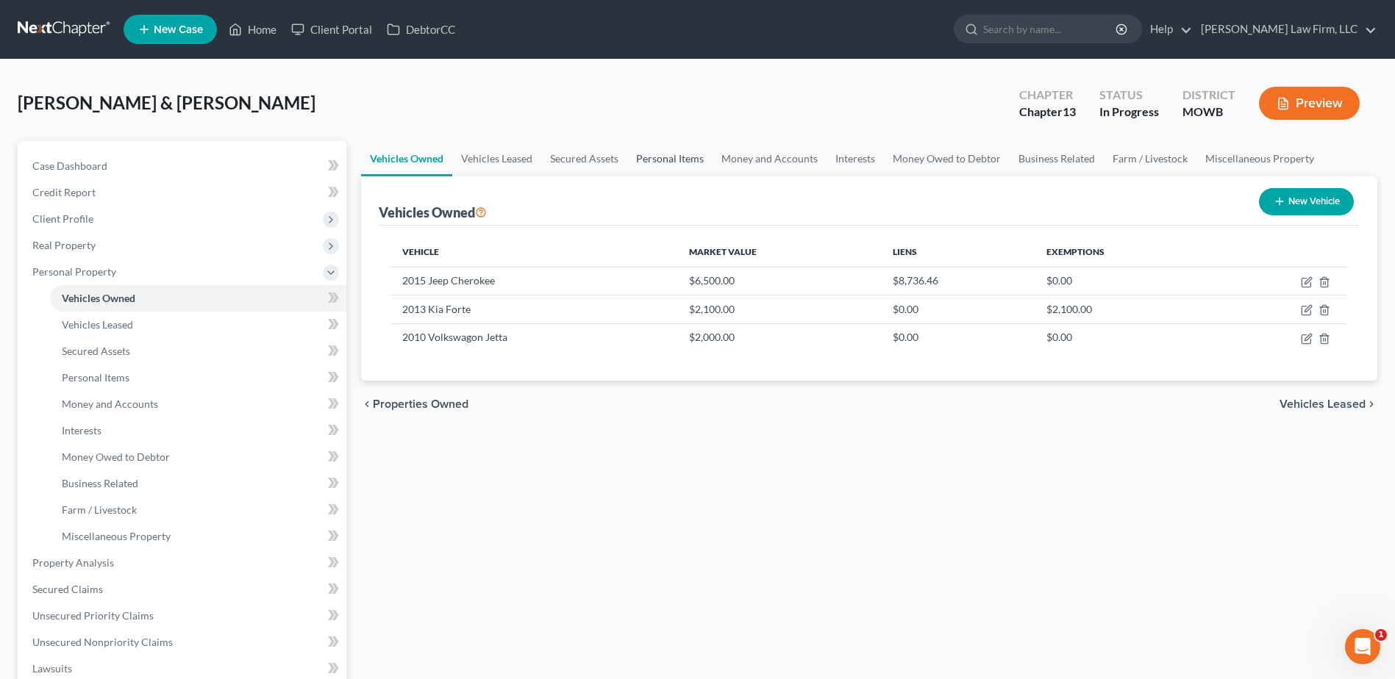
drag, startPoint x: 646, startPoint y: 164, endPoint x: 692, endPoint y: 154, distance: 46.7
click at [646, 164] on link "Personal Items" at bounding box center [669, 158] width 85 height 35
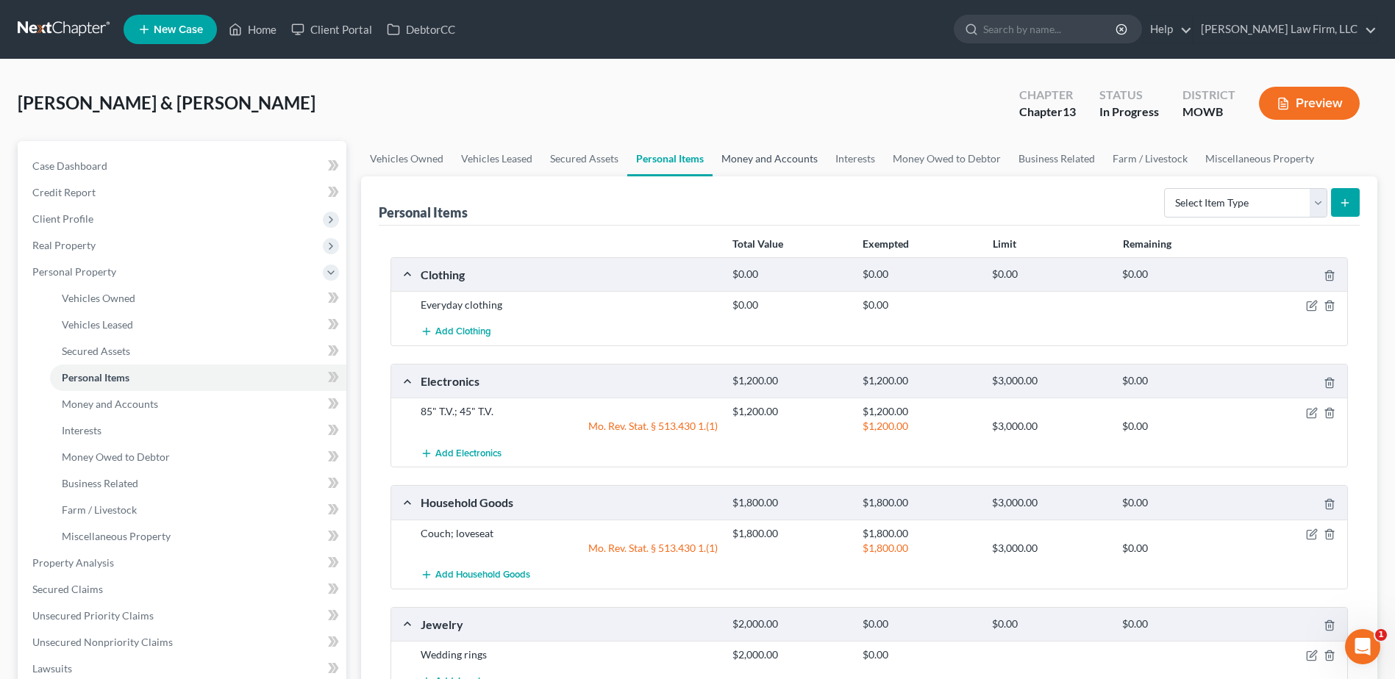
click at [781, 160] on link "Money and Accounts" at bounding box center [769, 158] width 114 height 35
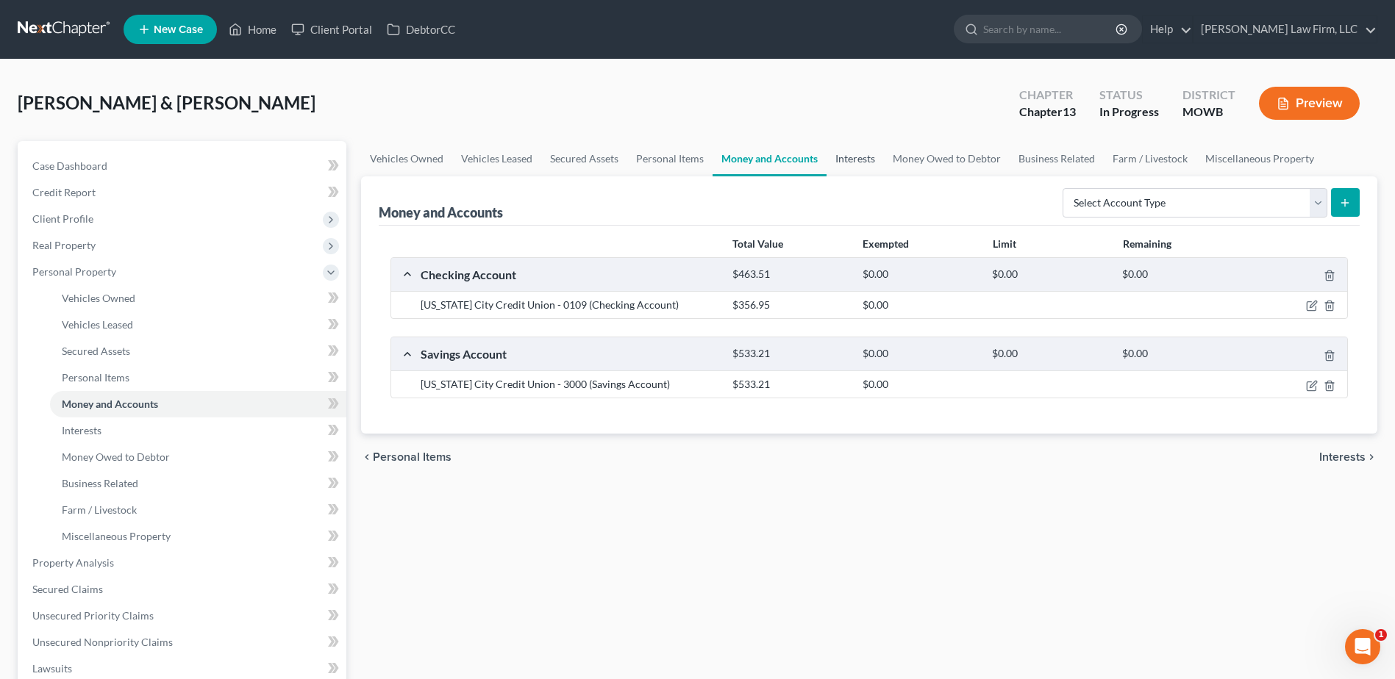
click at [870, 162] on link "Interests" at bounding box center [854, 158] width 57 height 35
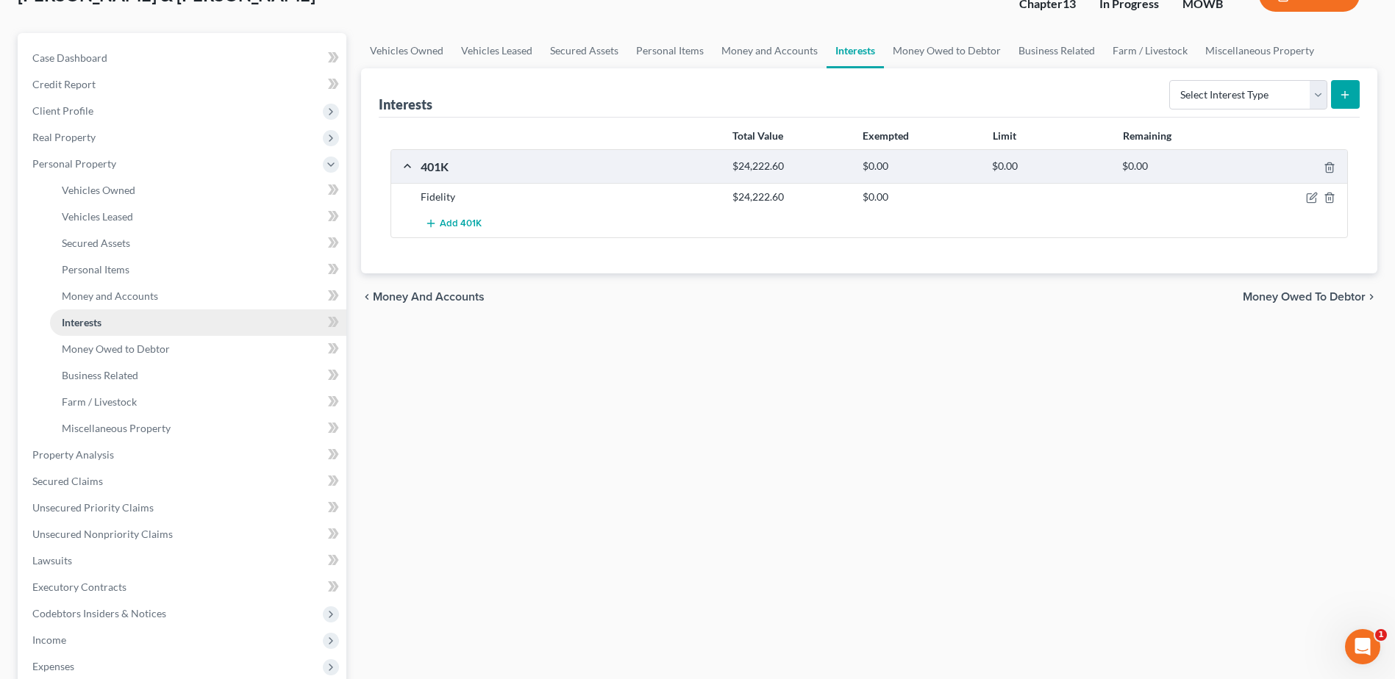
scroll to position [147, 0]
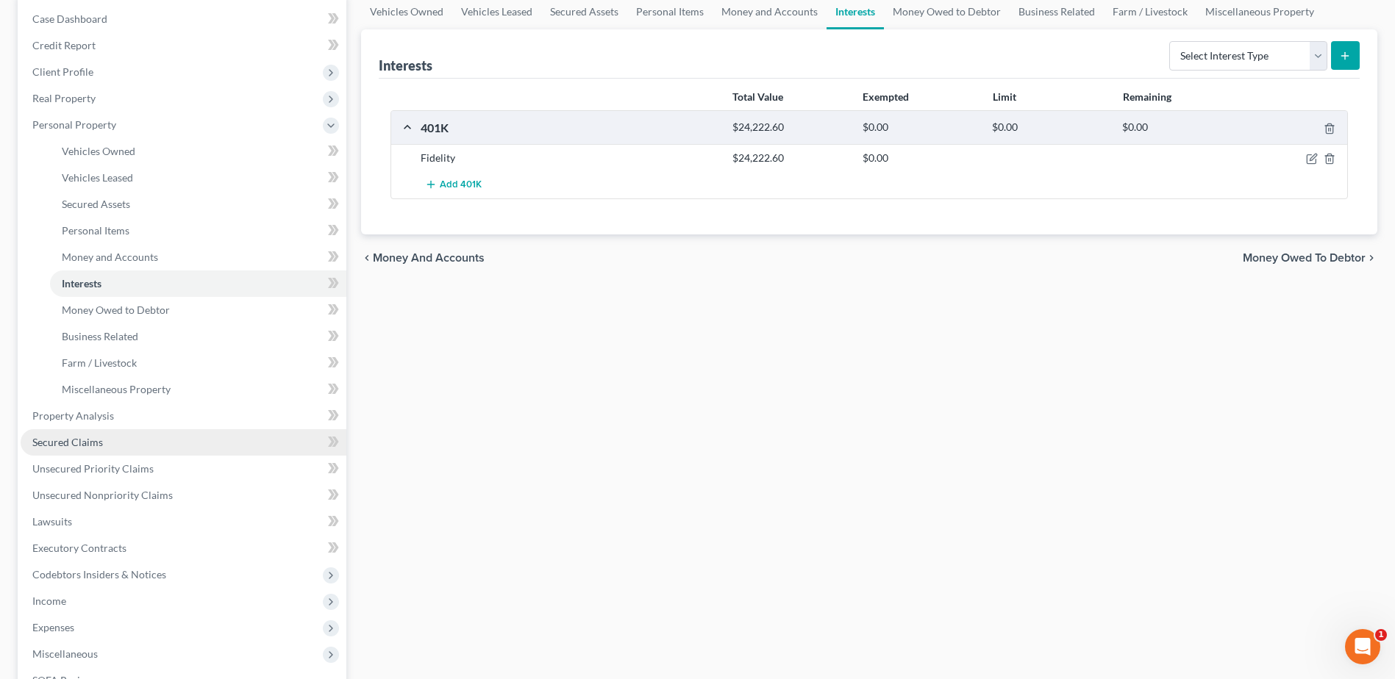
click at [92, 443] on span "Secured Claims" at bounding box center [67, 442] width 71 height 12
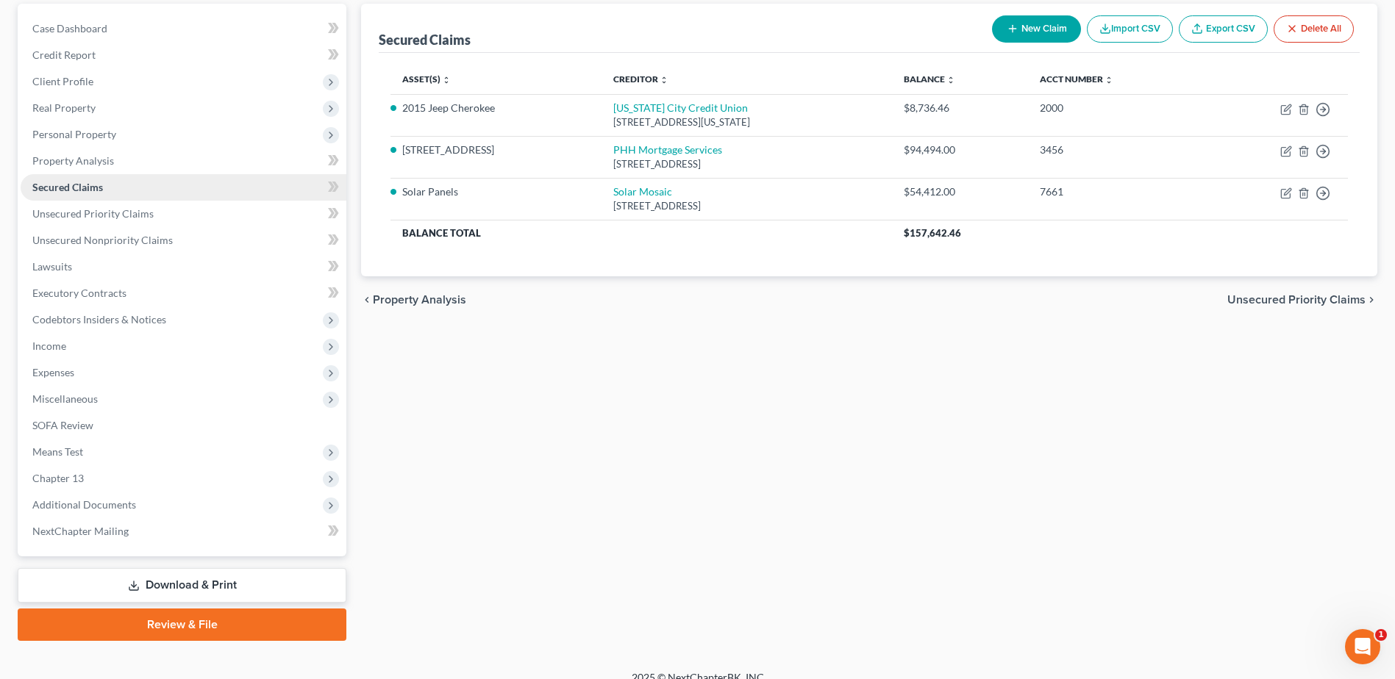
scroll to position [155, 0]
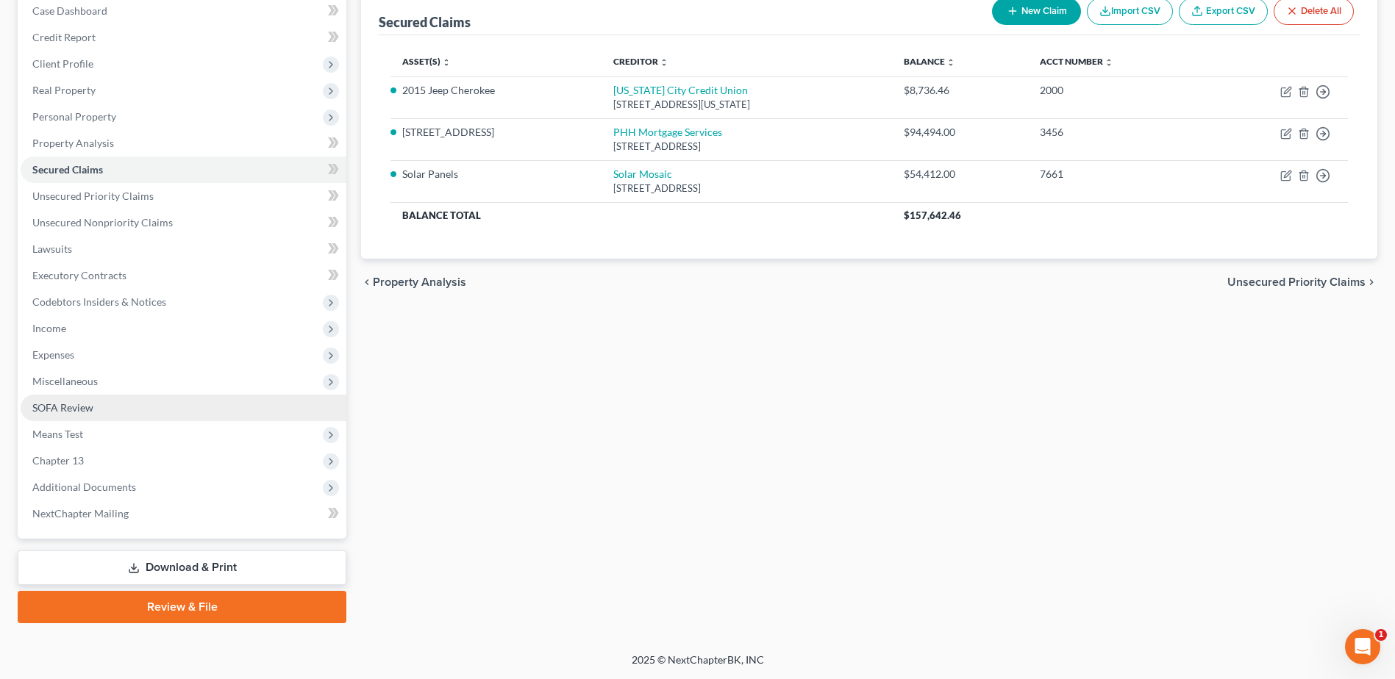
click at [71, 408] on span "SOFA Review" at bounding box center [62, 407] width 61 height 12
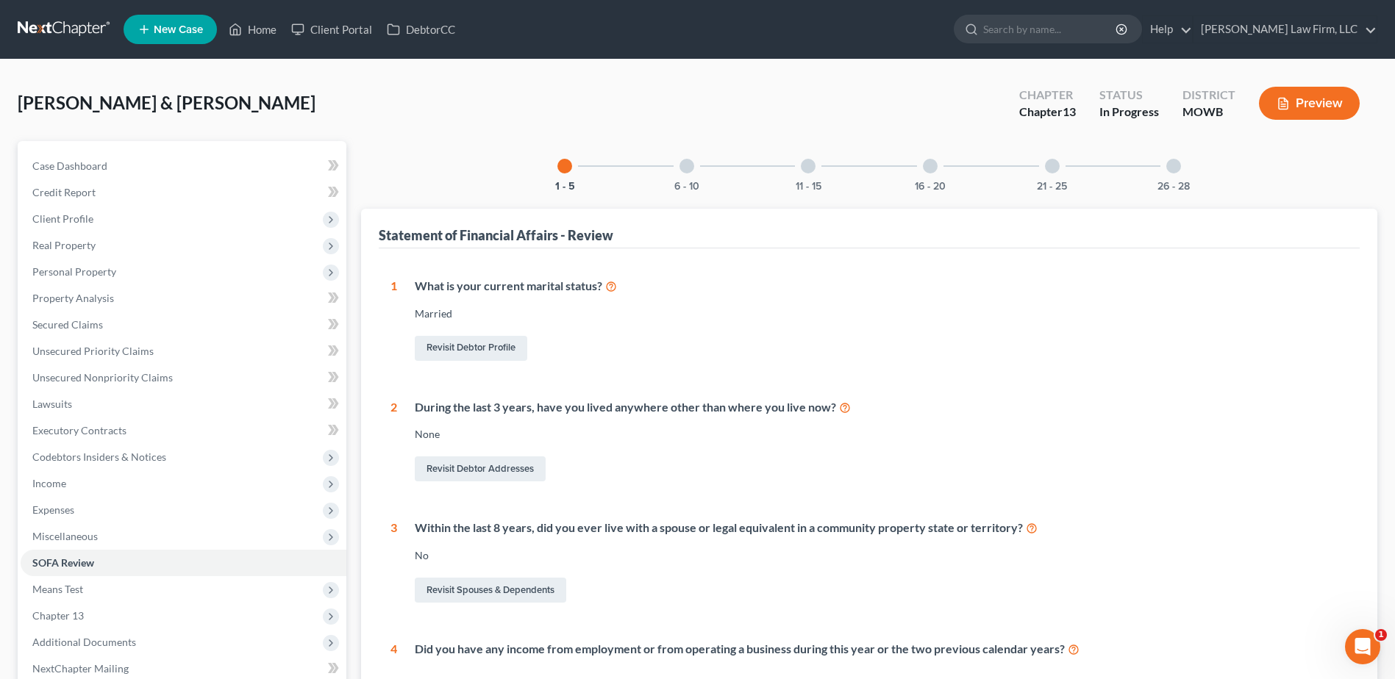
click at [698, 176] on div "6 - 10" at bounding box center [687, 166] width 50 height 50
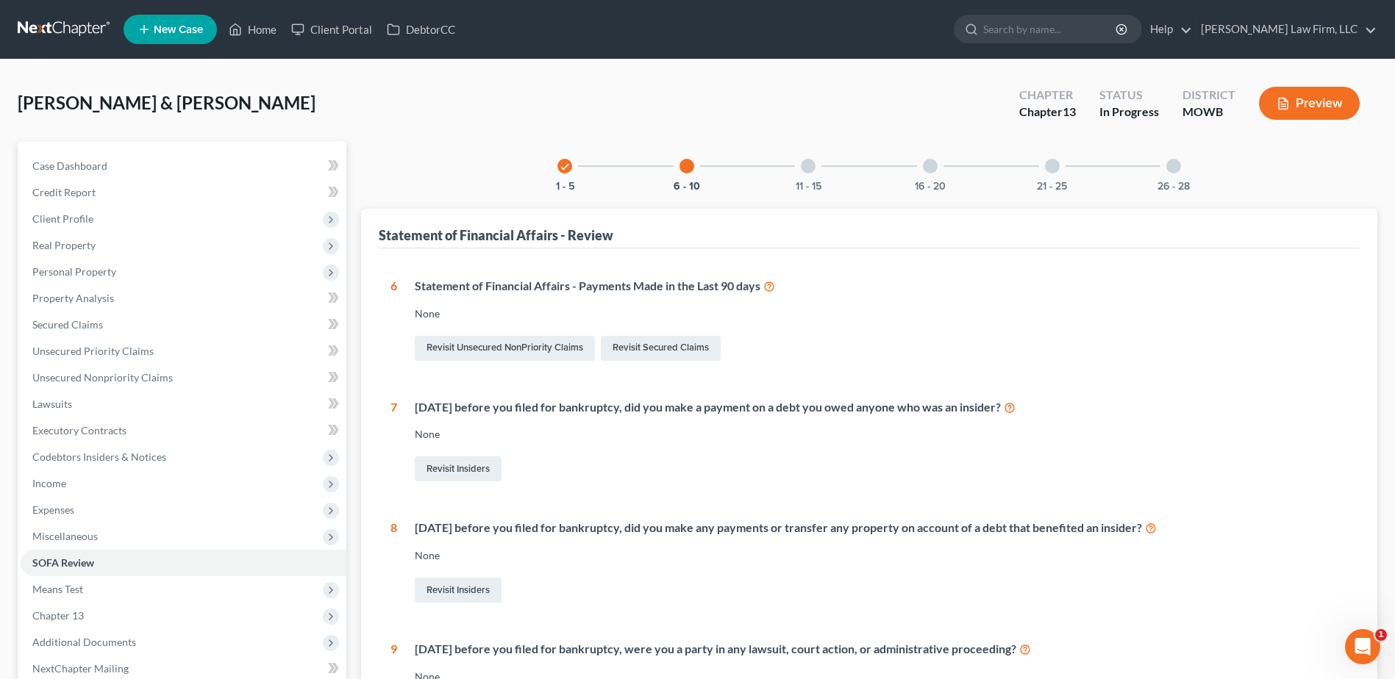
click at [802, 167] on div "11 - 15" at bounding box center [808, 166] width 50 height 50
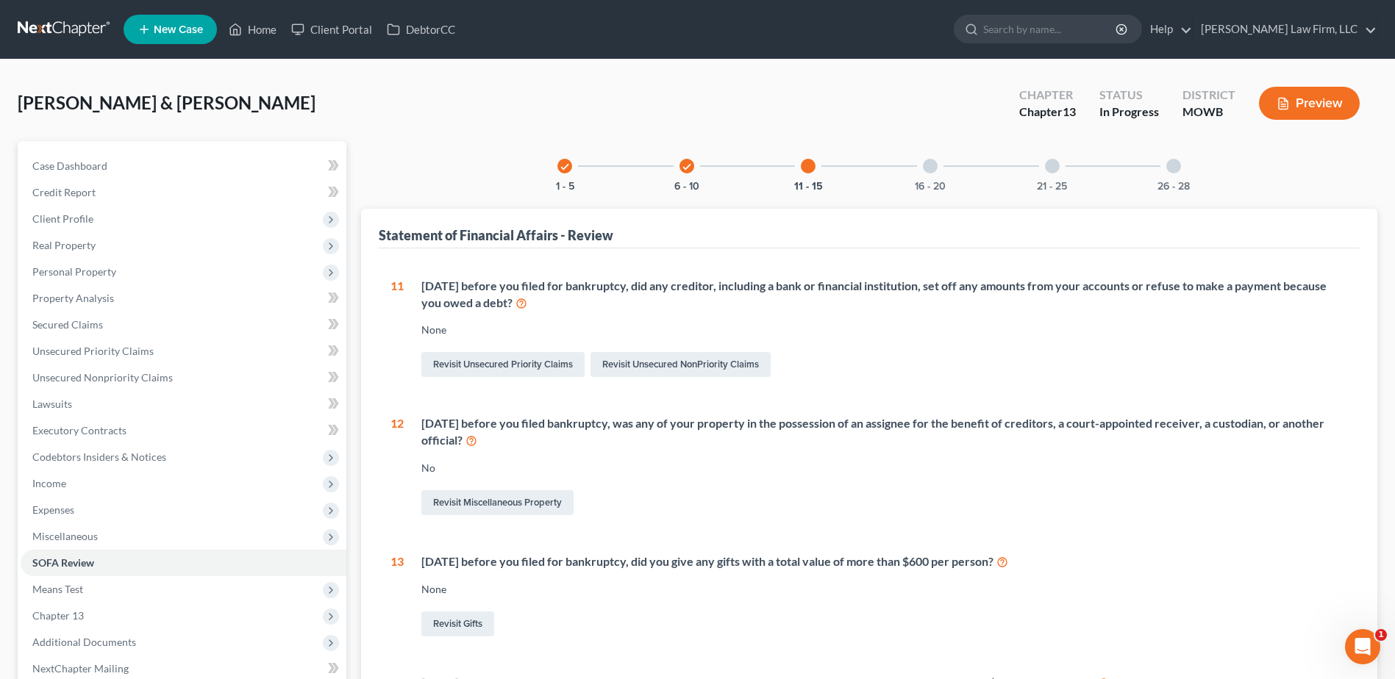
click at [942, 173] on div "16 - 20" at bounding box center [930, 166] width 50 height 50
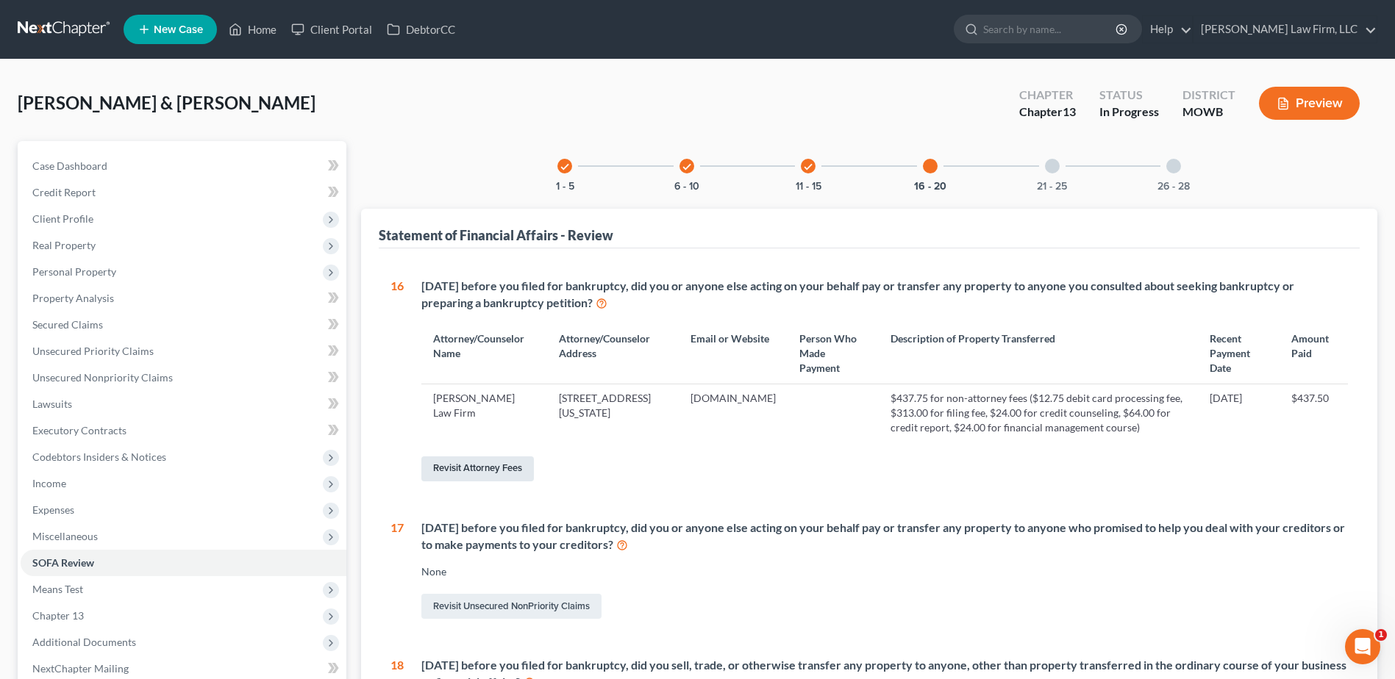
click at [450, 482] on link "Revisit Attorney Fees" at bounding box center [477, 469] width 112 height 25
select select "2"
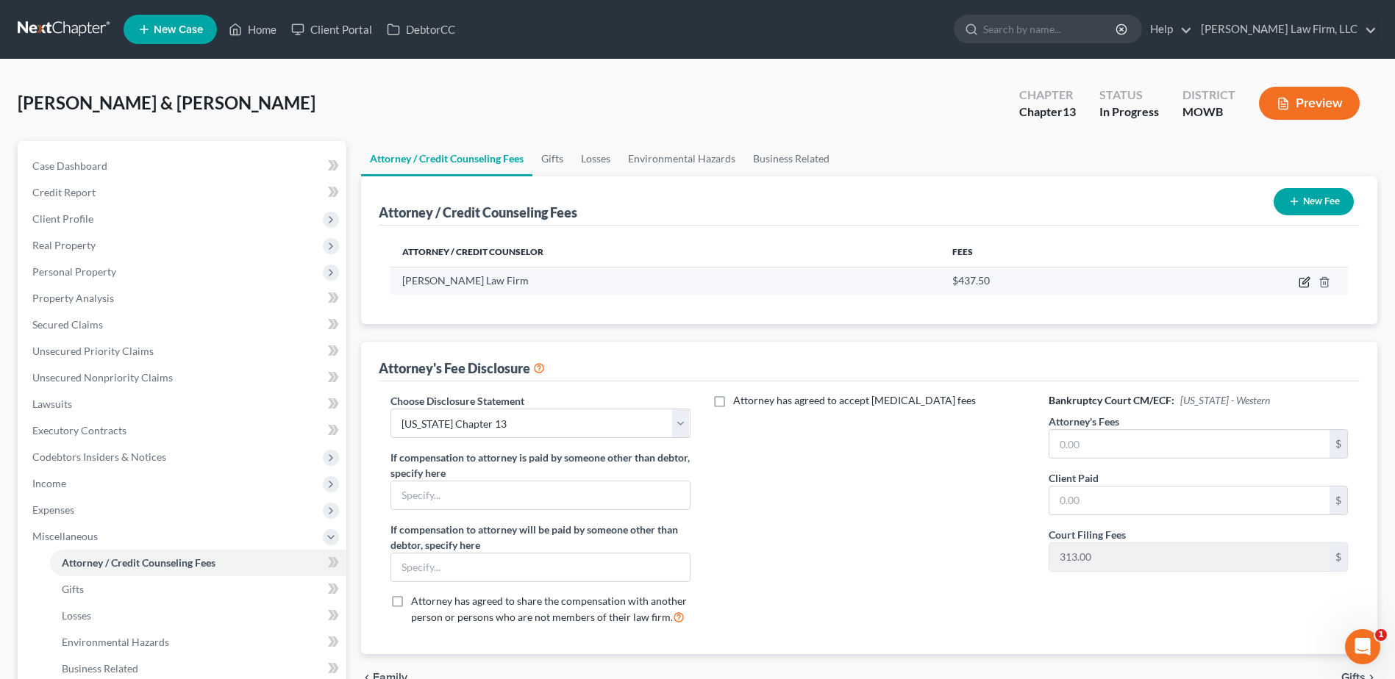
click at [1306, 279] on icon "button" at bounding box center [1305, 280] width 7 height 7
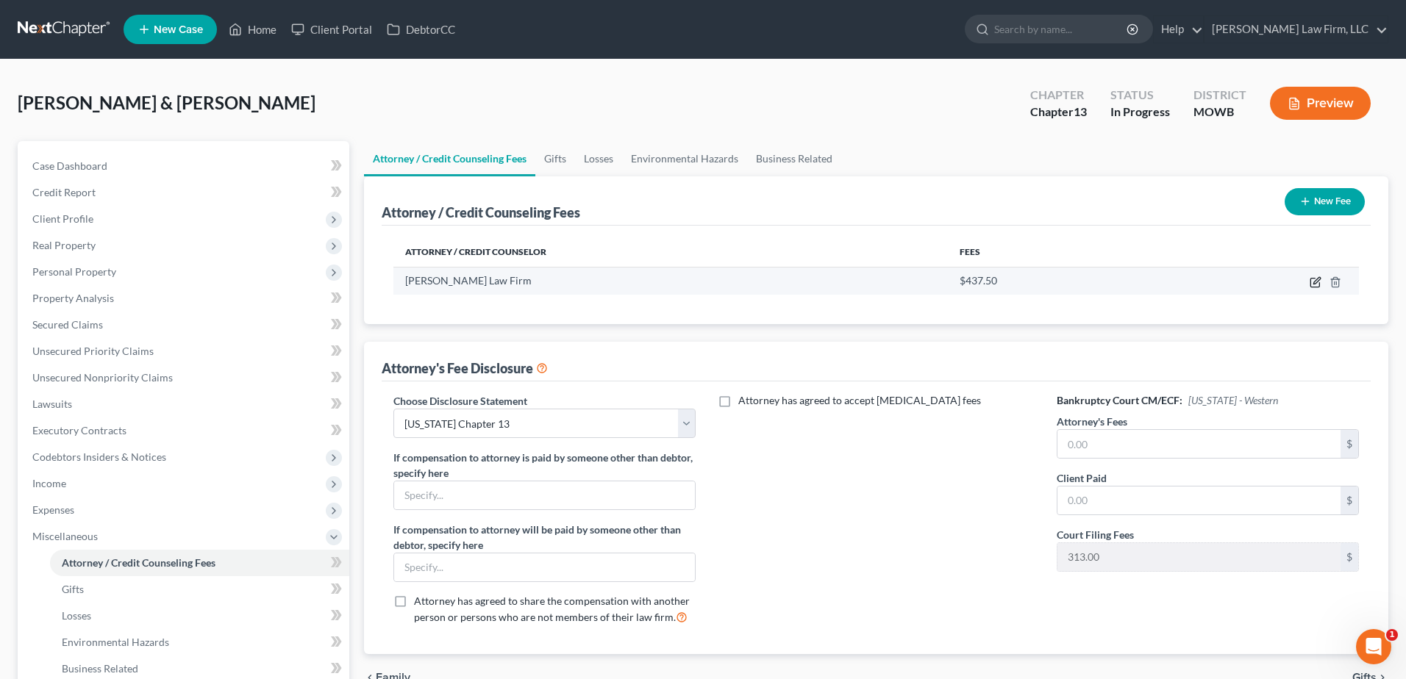
select select "26"
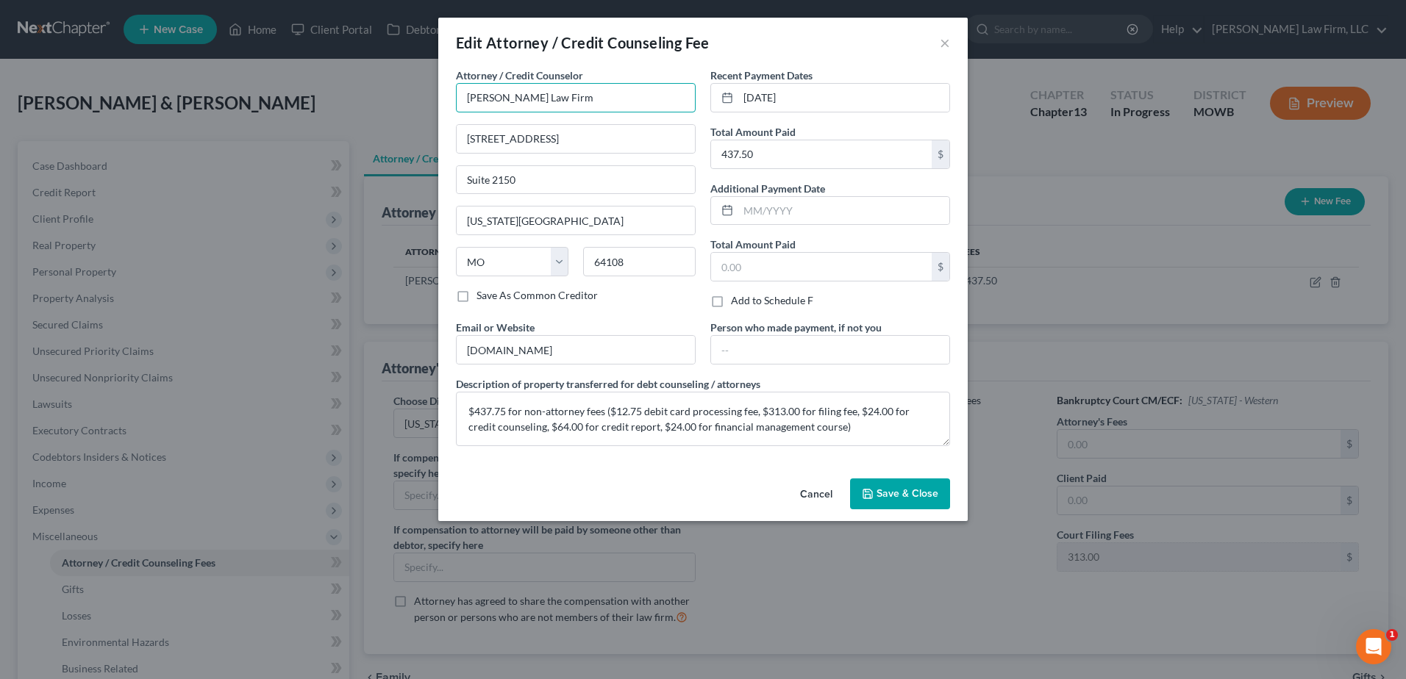
click at [542, 101] on input "[PERSON_NAME] Law Firm" at bounding box center [576, 97] width 240 height 29
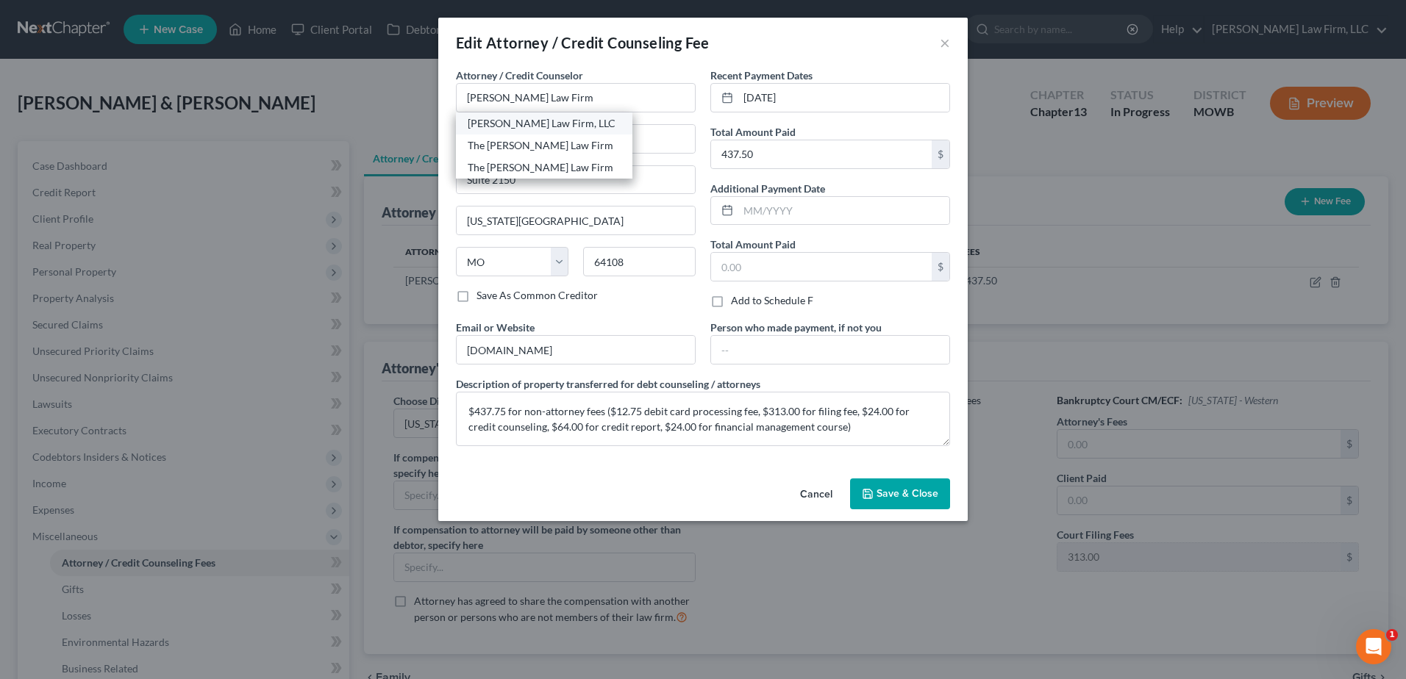
click at [565, 127] on div "[PERSON_NAME] Law Firm, LLC" at bounding box center [544, 123] width 153 height 15
type input "[PERSON_NAME] Law Firm, LLC"
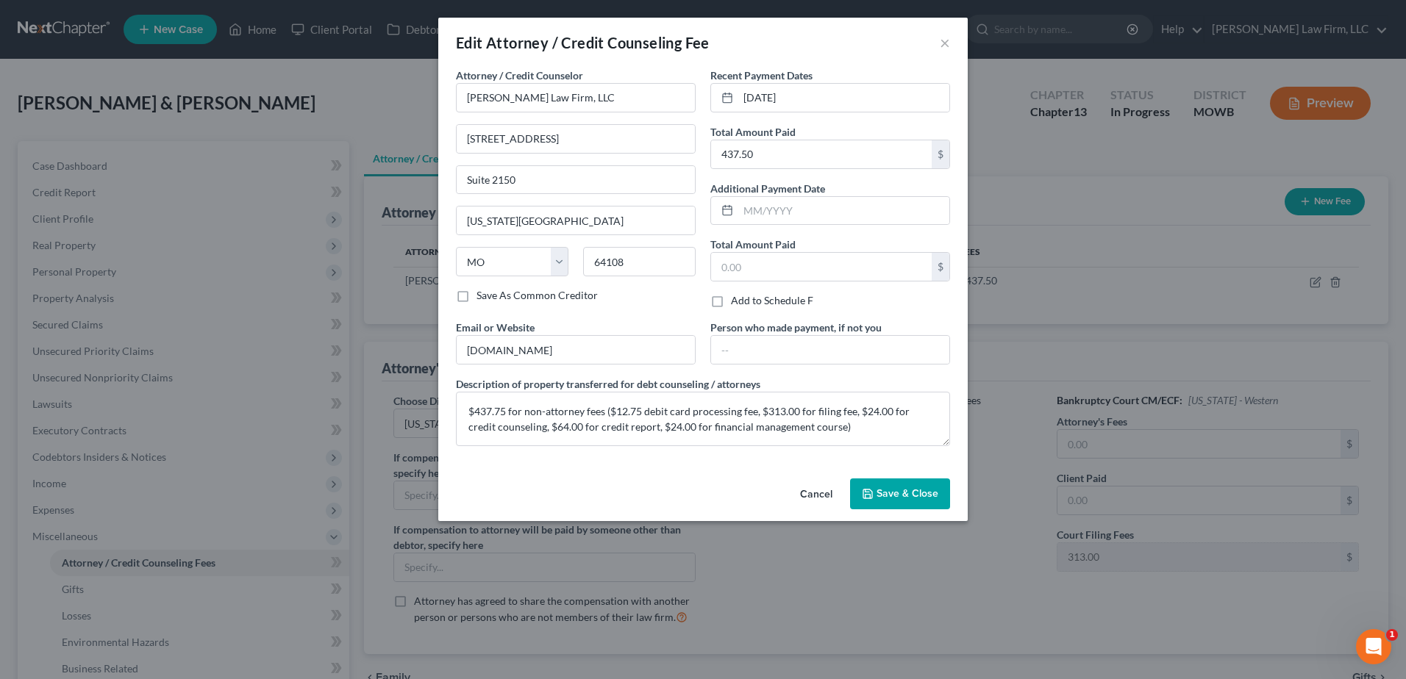
drag, startPoint x: 891, startPoint y: 474, endPoint x: 892, endPoint y: 489, distance: 14.7
click at [892, 489] on div "Cancel Save & Close" at bounding box center [702, 497] width 529 height 49
click at [895, 498] on span "Save & Close" at bounding box center [907, 493] width 62 height 12
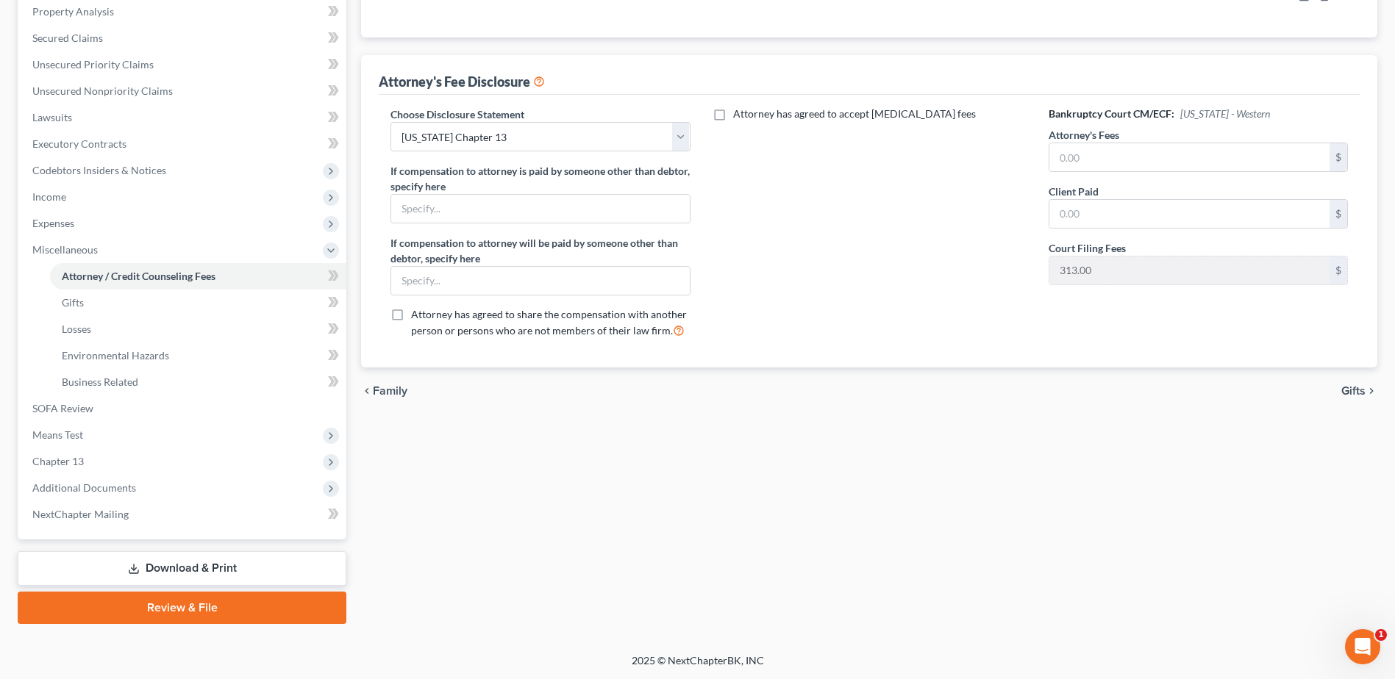
scroll to position [287, 0]
click at [202, 565] on link "Download & Print" at bounding box center [182, 568] width 329 height 35
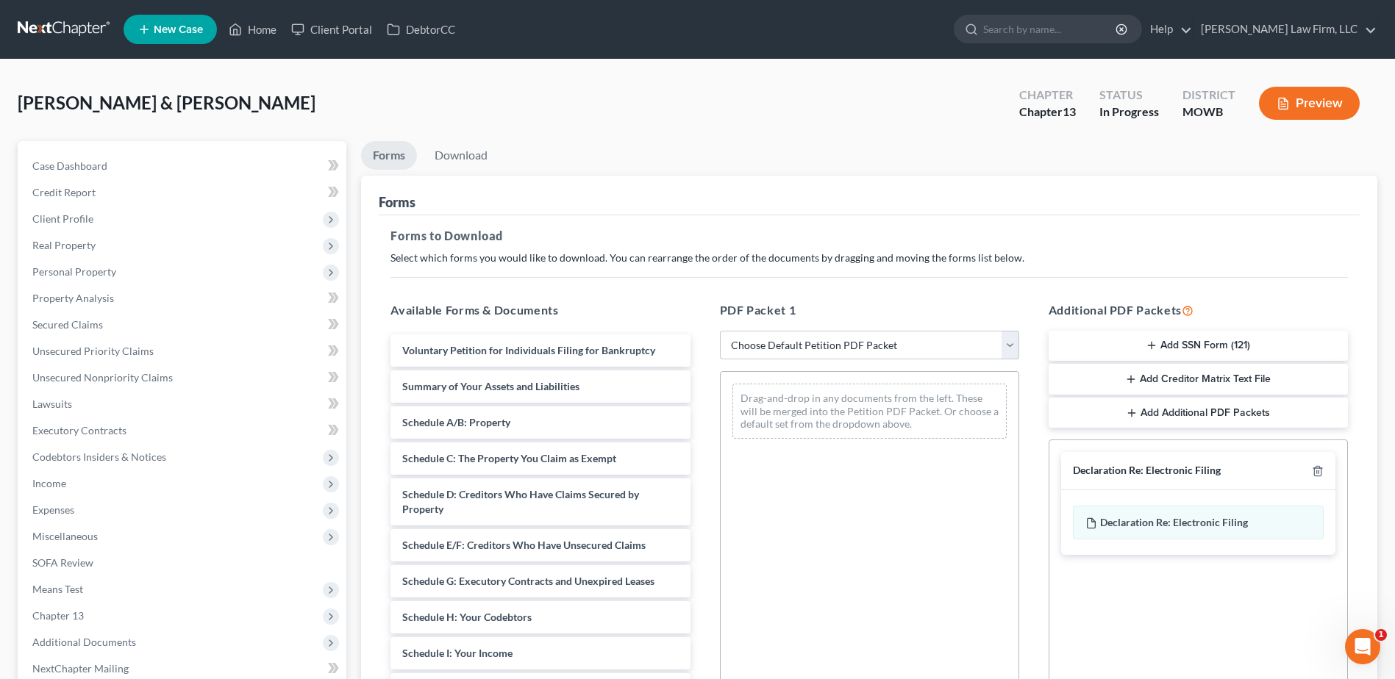
click at [1013, 341] on select "Choose Default Petition PDF Packet Complete Bankruptcy Petition (all forms and …" at bounding box center [869, 345] width 299 height 29
select select "0"
click at [720, 331] on select "Choose Default Petition PDF Packet Complete Bankruptcy Petition (all forms and …" at bounding box center [869, 345] width 299 height 29
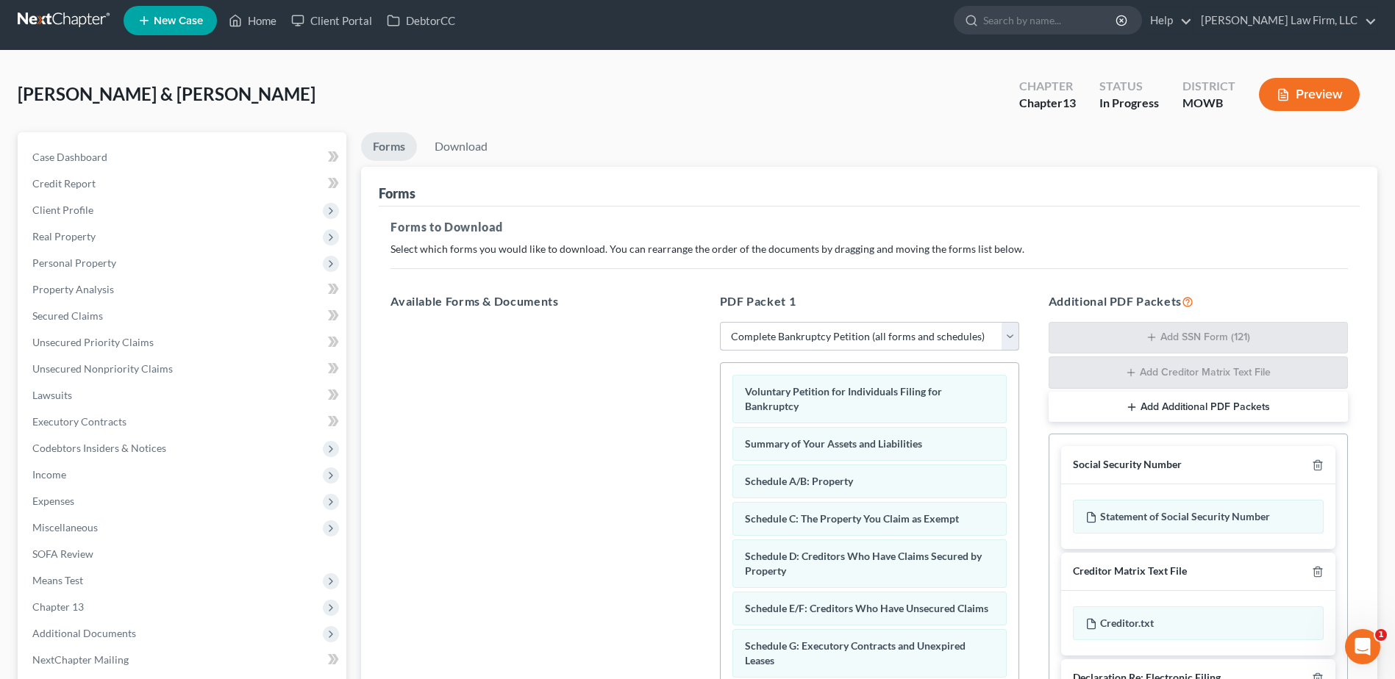
scroll to position [165, 0]
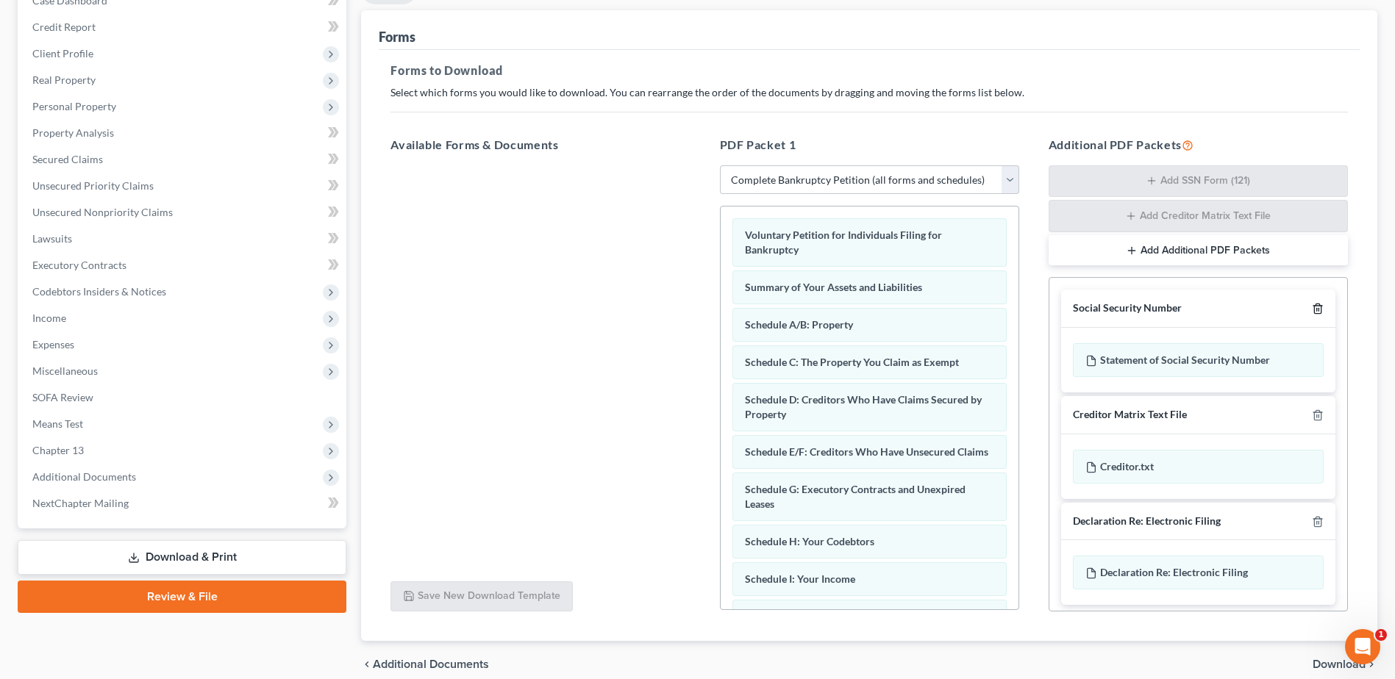
click at [1313, 306] on polyline "button" at bounding box center [1317, 306] width 9 height 0
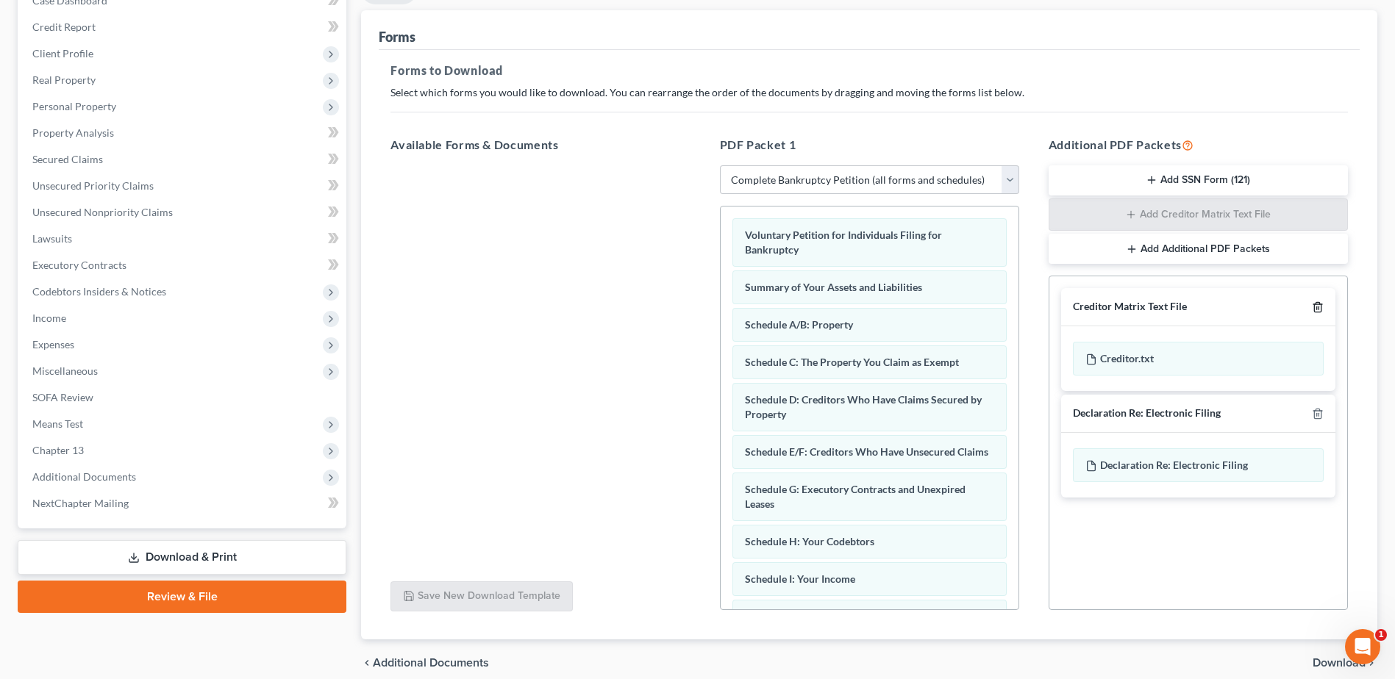
click at [1313, 307] on icon "button" at bounding box center [1318, 307] width 12 height 12
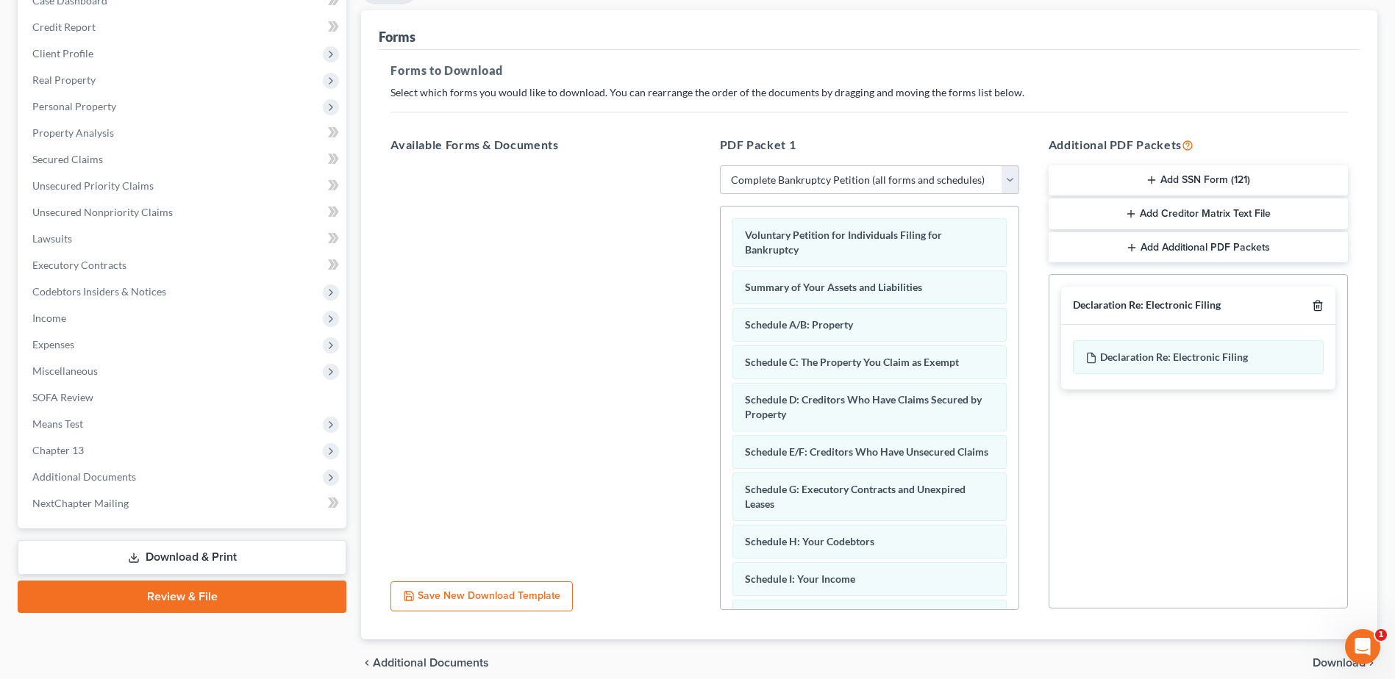
click at [1313, 307] on icon "button" at bounding box center [1318, 306] width 12 height 12
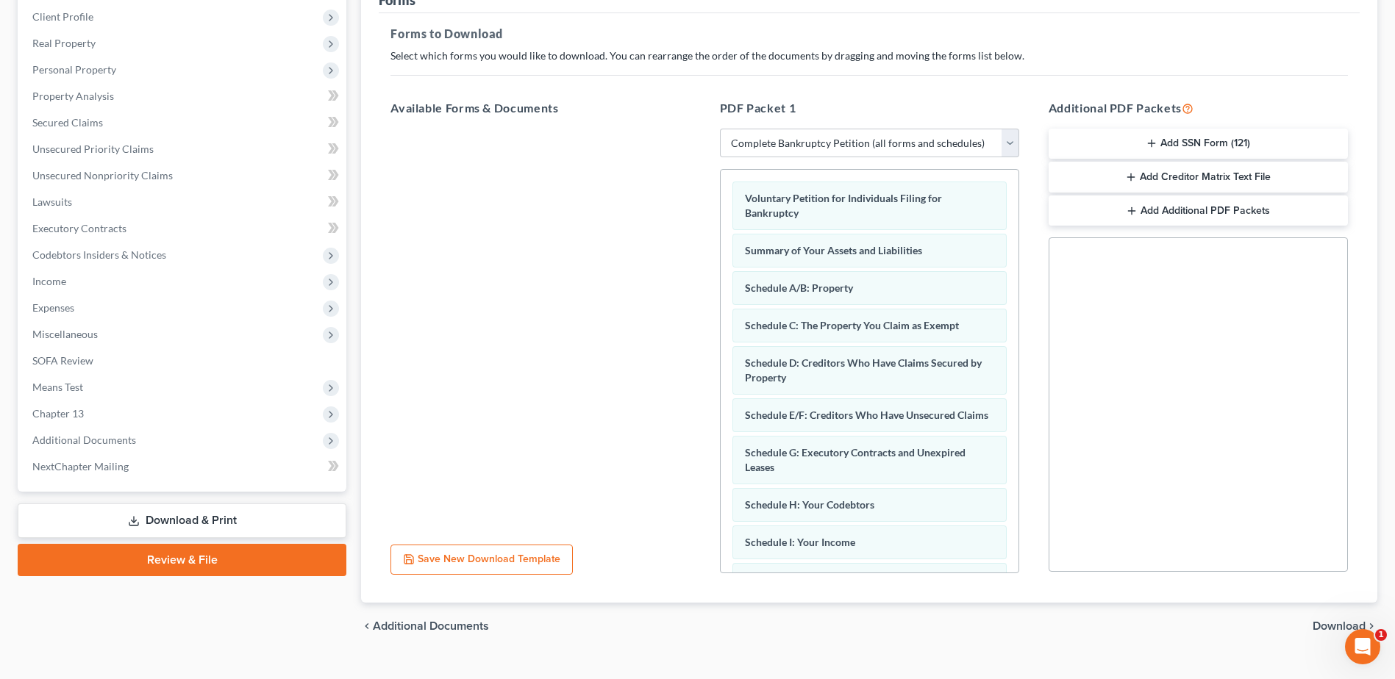
click at [1329, 629] on span "Download" at bounding box center [1338, 627] width 53 height 12
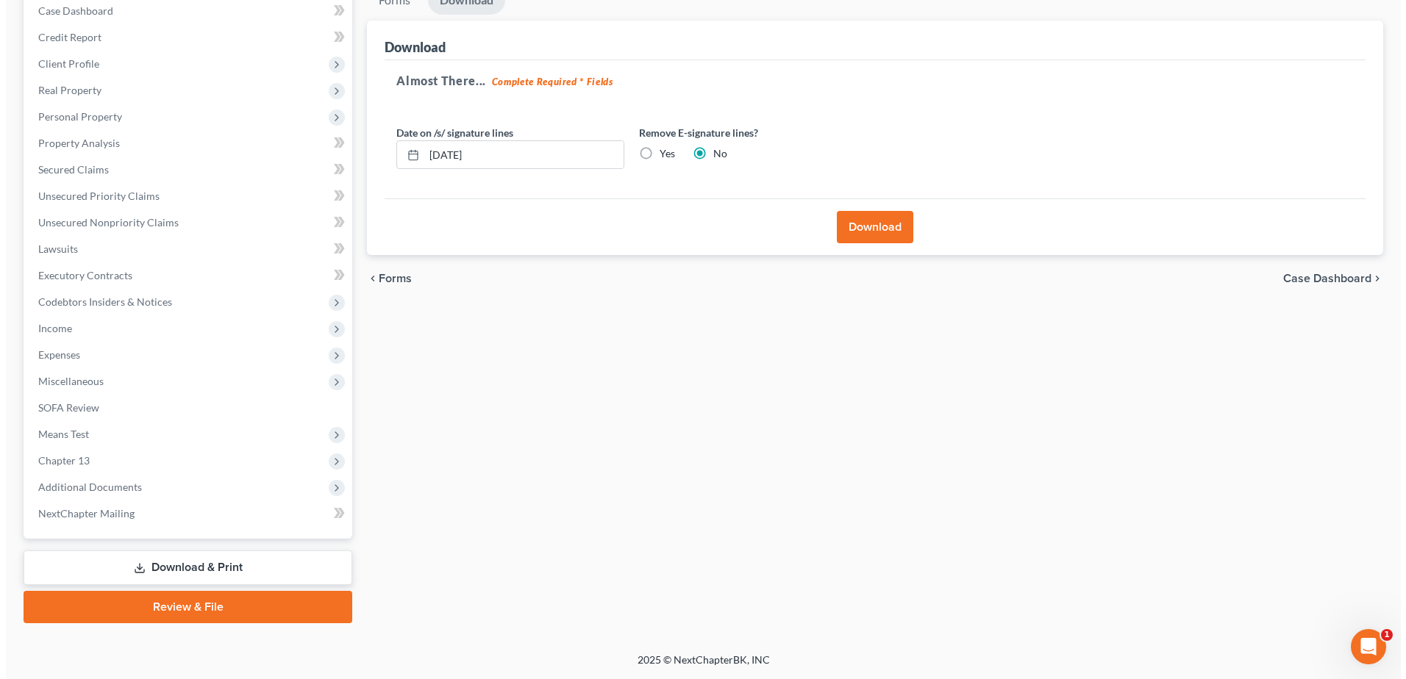
scroll to position [155, 0]
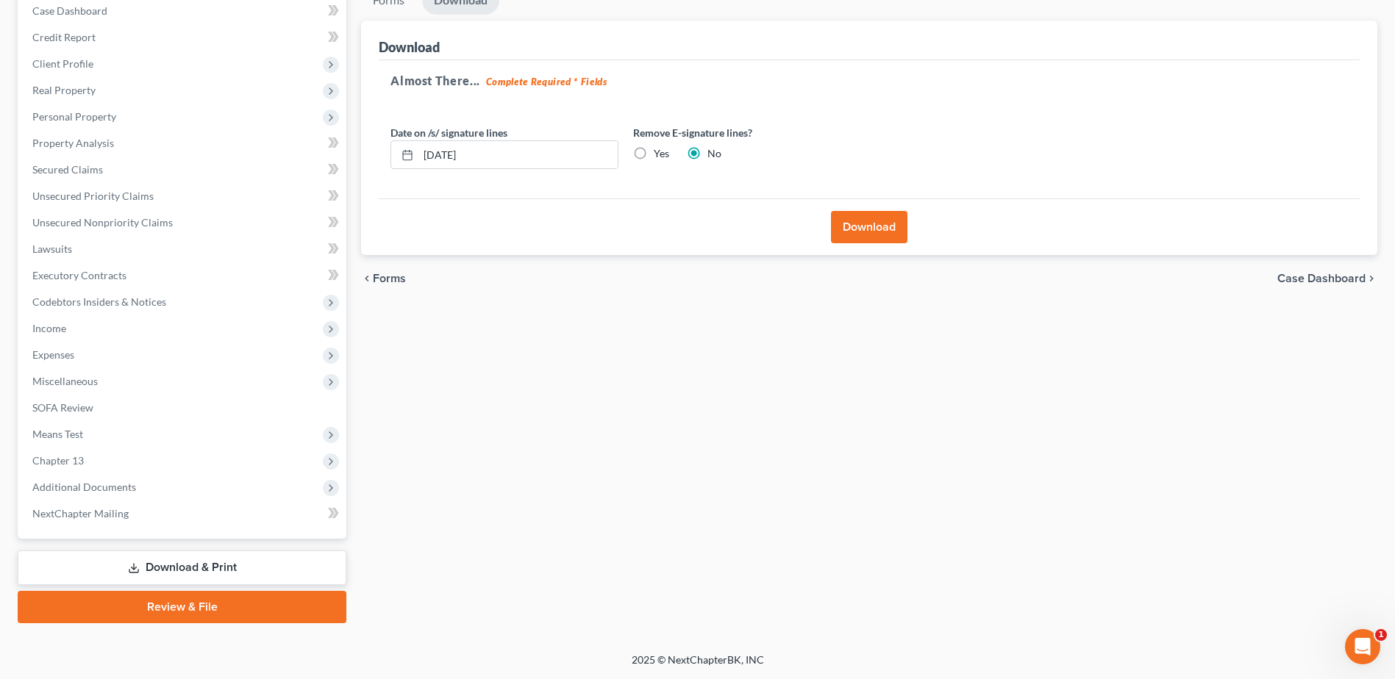
click at [880, 226] on button "Download" at bounding box center [869, 227] width 76 height 32
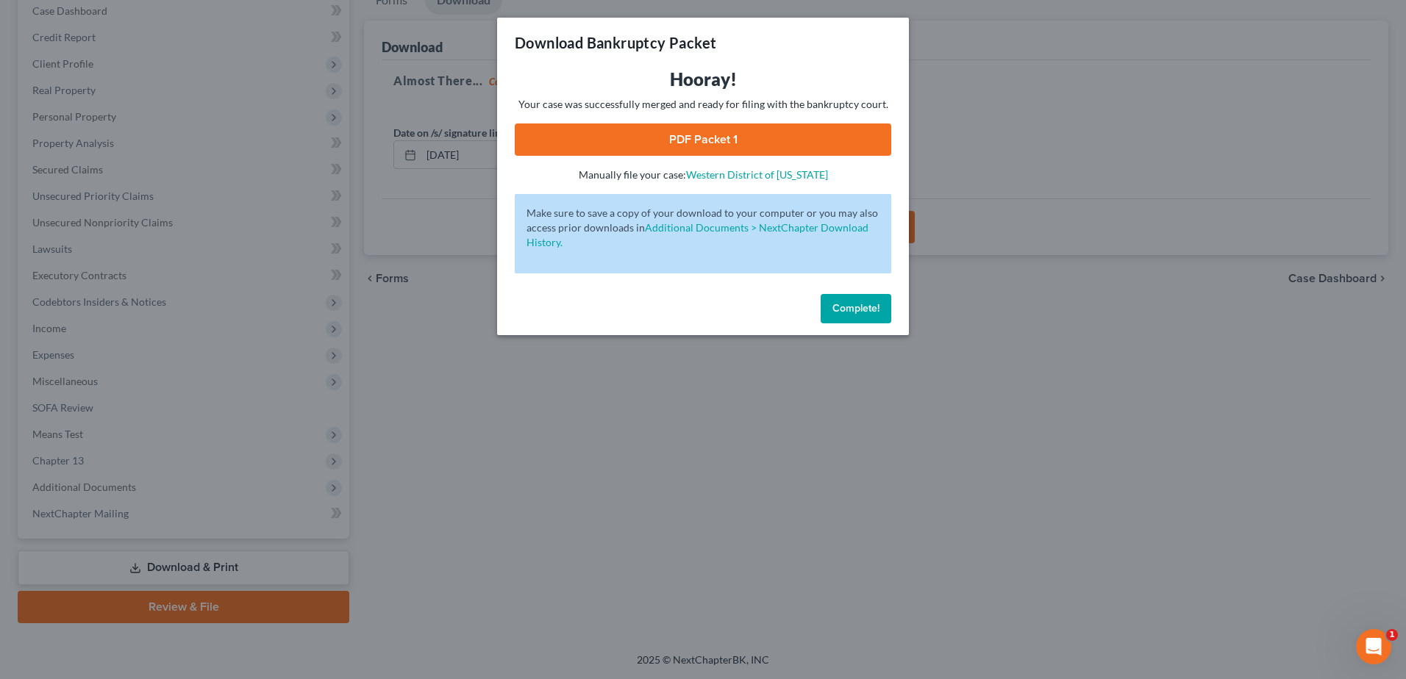
click at [694, 140] on link "PDF Packet 1" at bounding box center [703, 140] width 376 height 32
